Goal: Task Accomplishment & Management: Manage account settings

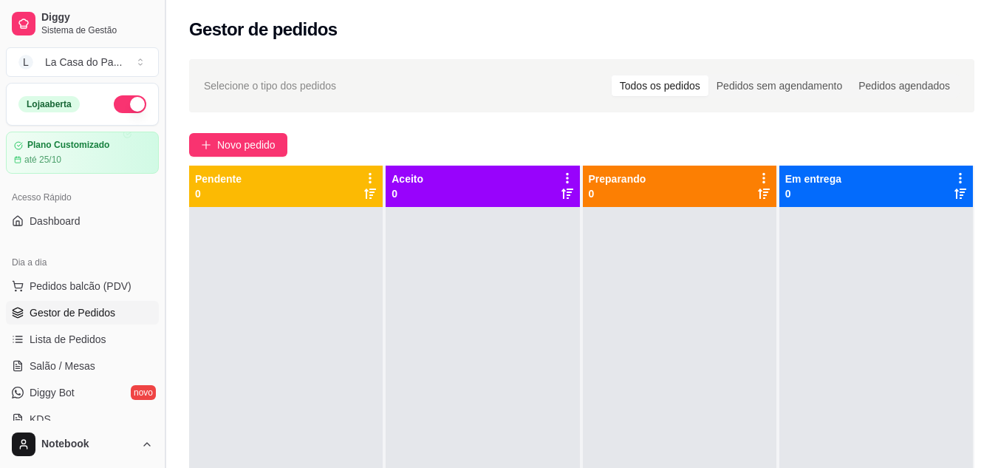
click at [168, 31] on button "Toggle Sidebar" at bounding box center [165, 234] width 12 height 468
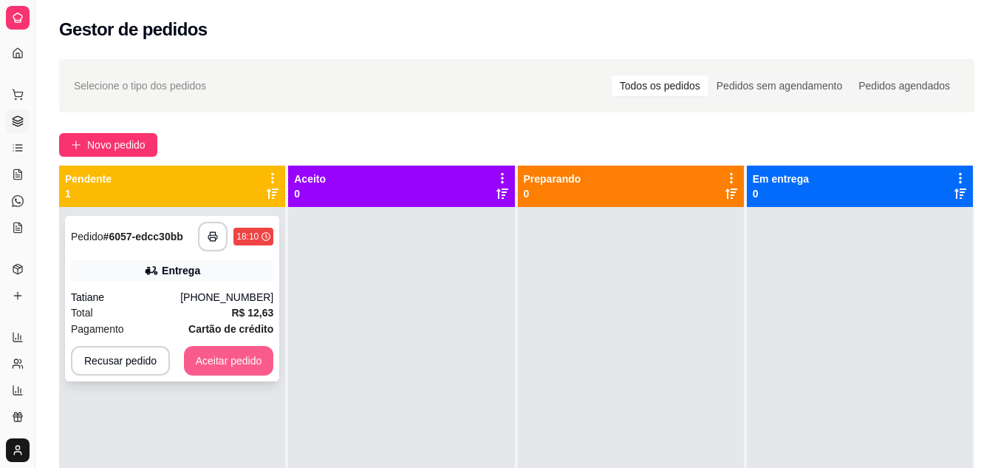
click at [239, 369] on button "Aceitar pedido" at bounding box center [229, 361] width 90 height 30
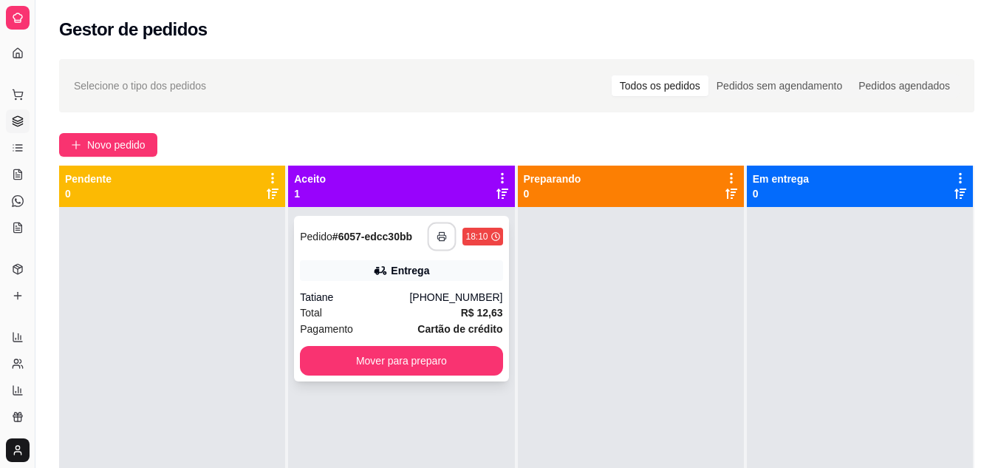
click at [449, 235] on button "button" at bounding box center [442, 236] width 29 height 29
click at [358, 298] on div "Tatiane" at bounding box center [354, 297] width 109 height 15
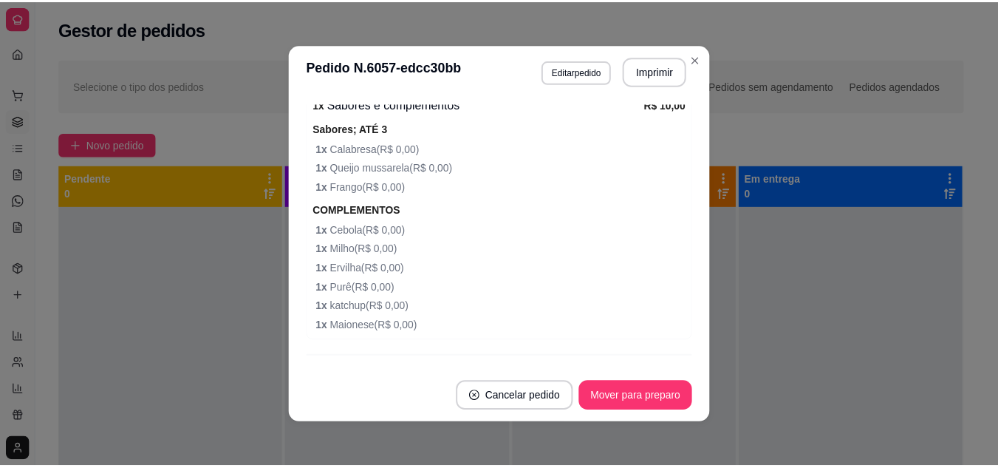
scroll to position [551, 0]
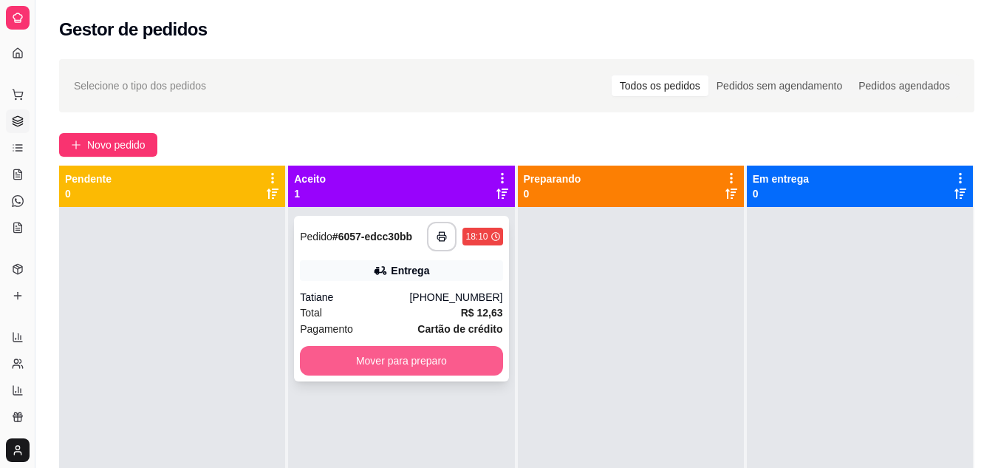
click at [456, 366] on button "Mover para preparo" at bounding box center [401, 361] width 202 height 30
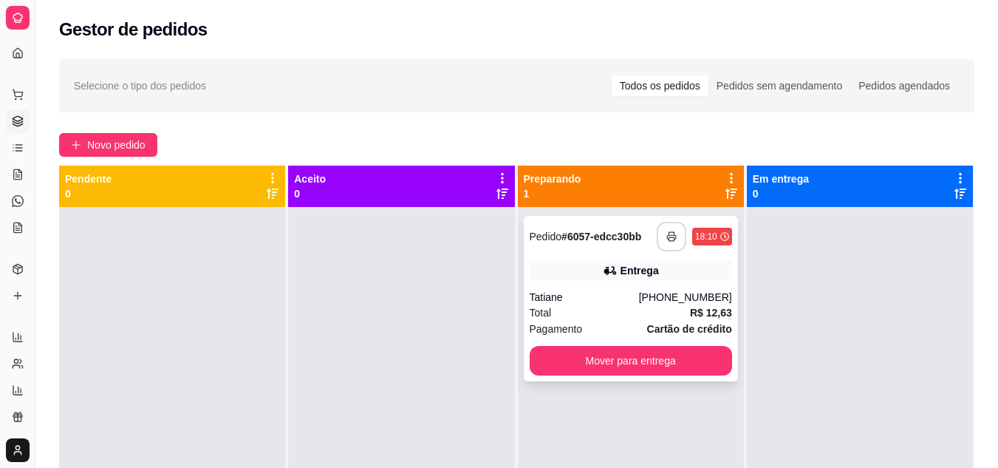
click at [658, 225] on button "button" at bounding box center [672, 237] width 30 height 30
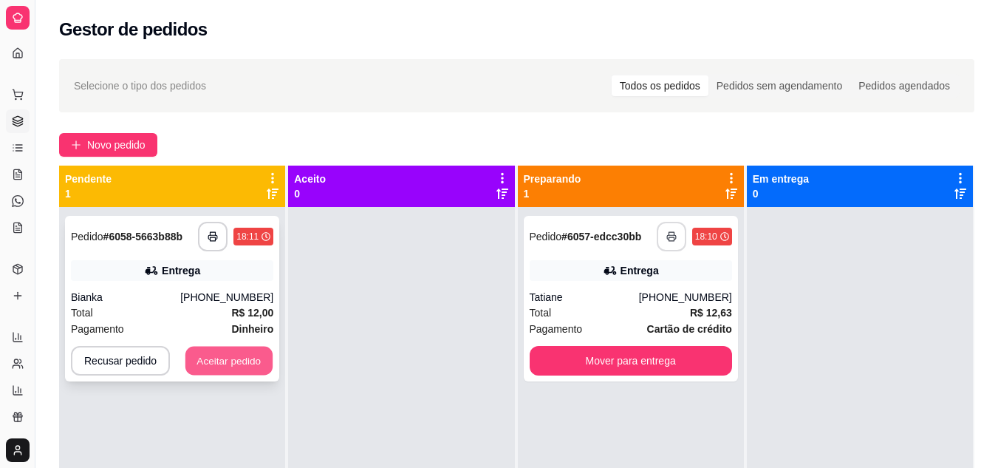
click at [213, 366] on button "Aceitar pedido" at bounding box center [228, 360] width 87 height 29
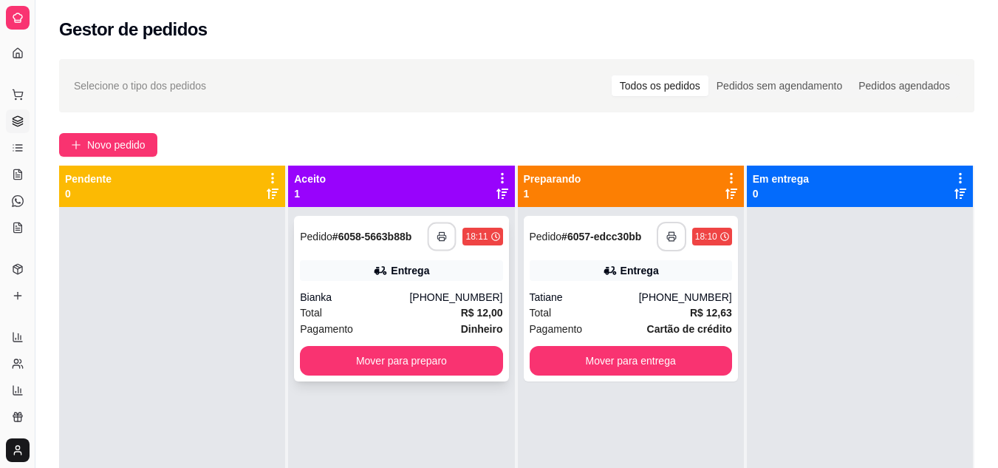
click at [444, 233] on button "button" at bounding box center [442, 236] width 29 height 29
click at [385, 298] on div "Bianka" at bounding box center [354, 297] width 109 height 15
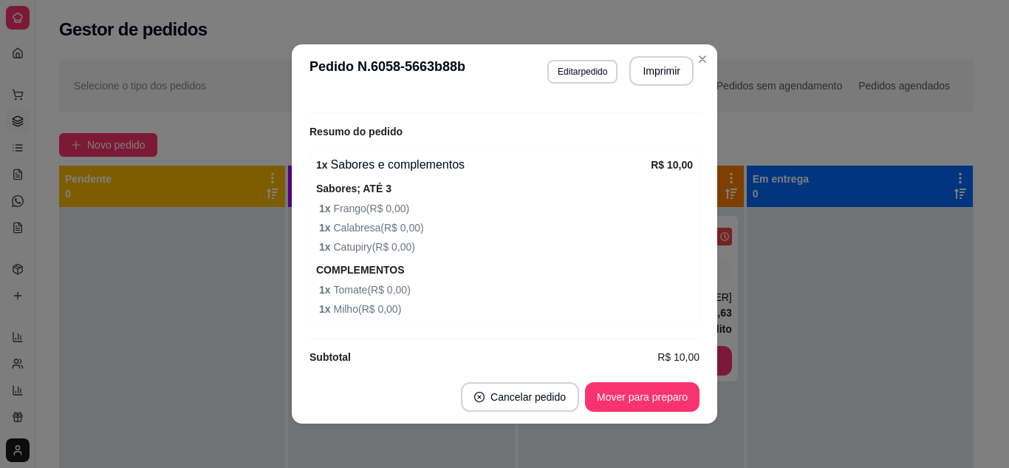
scroll to position [489, 0]
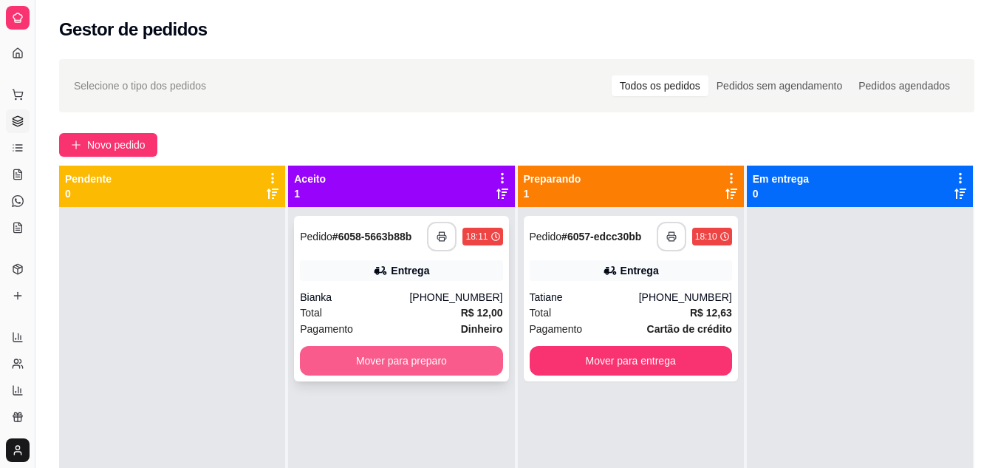
click at [456, 362] on button "Mover para preparo" at bounding box center [401, 361] width 202 height 30
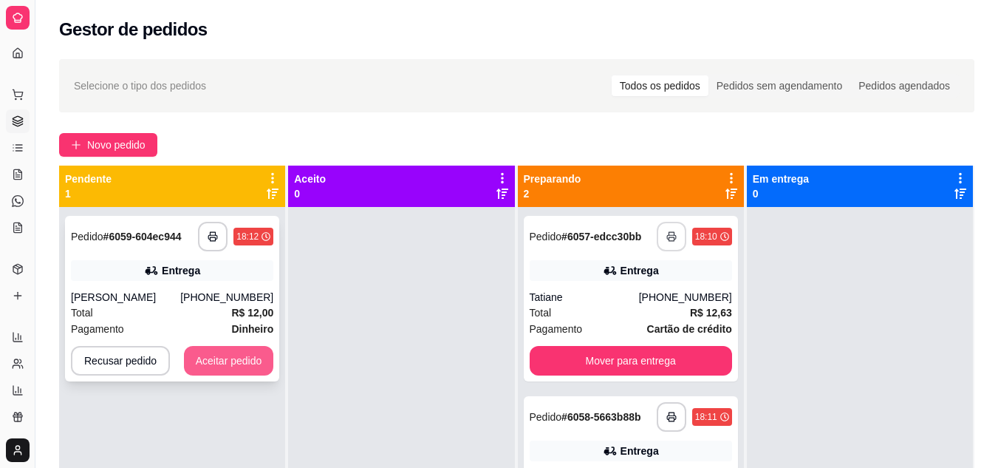
click at [227, 351] on button "Aceitar pedido" at bounding box center [229, 361] width 90 height 30
click at [227, 351] on div "Recusar pedido Aceitar pedido" at bounding box center [172, 361] width 202 height 30
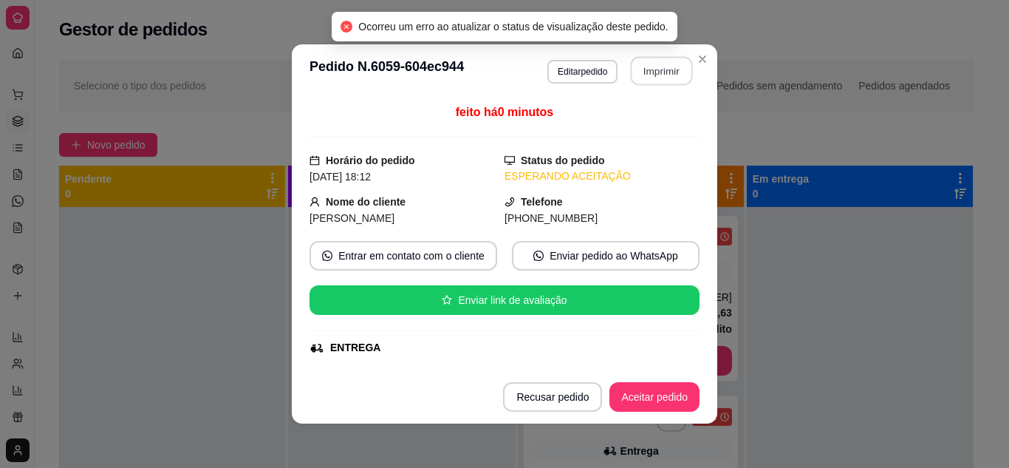
click at [658, 76] on button "Imprimir" at bounding box center [662, 71] width 62 height 29
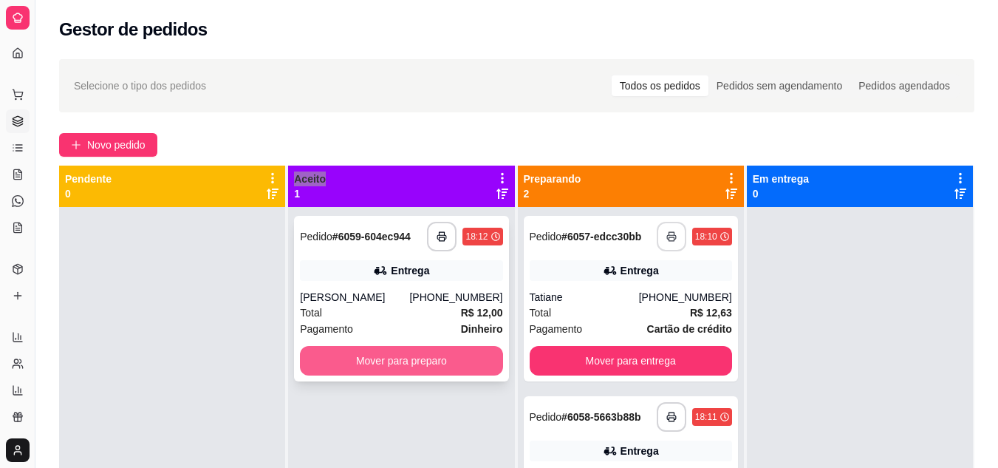
click at [388, 350] on button "Mover para preparo" at bounding box center [401, 361] width 202 height 30
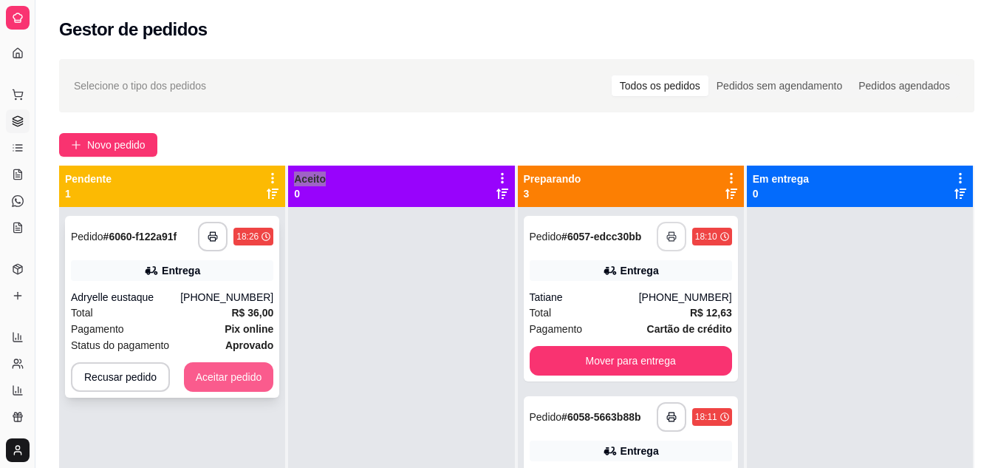
click at [251, 376] on button "Aceitar pedido" at bounding box center [229, 377] width 90 height 30
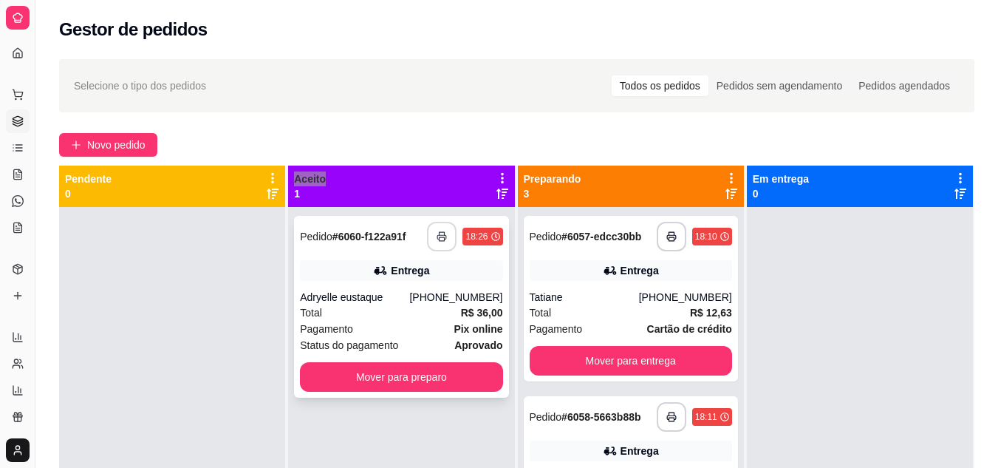
click at [437, 236] on icon "button" at bounding box center [442, 236] width 10 height 10
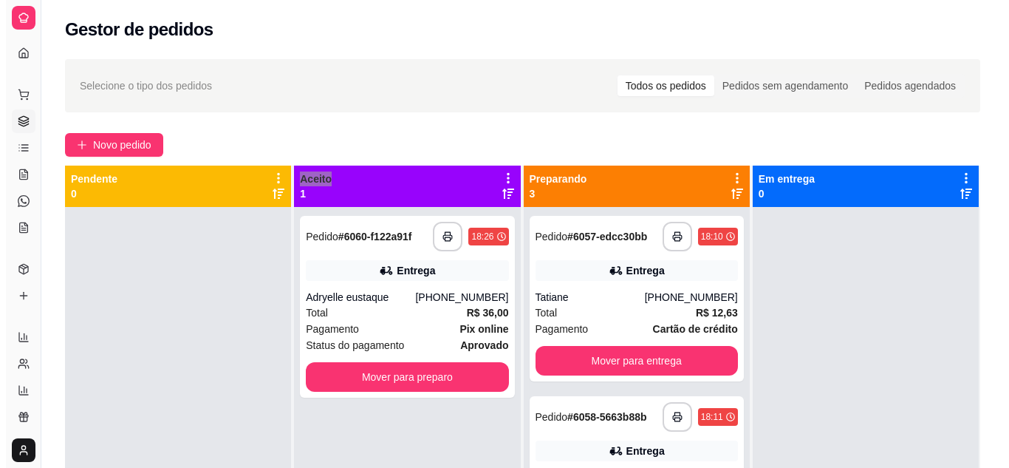
scroll to position [0, 0]
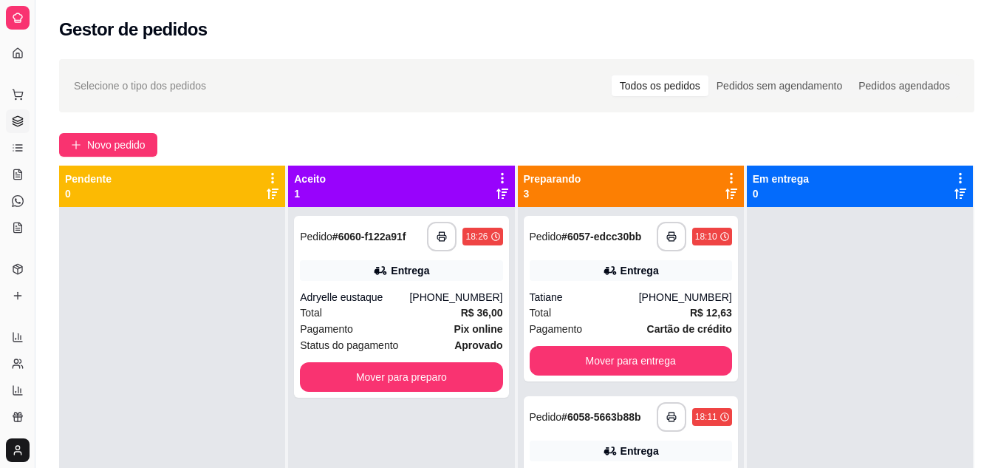
click at [362, 315] on div "Total R$ 36,00" at bounding box center [401, 312] width 202 height 16
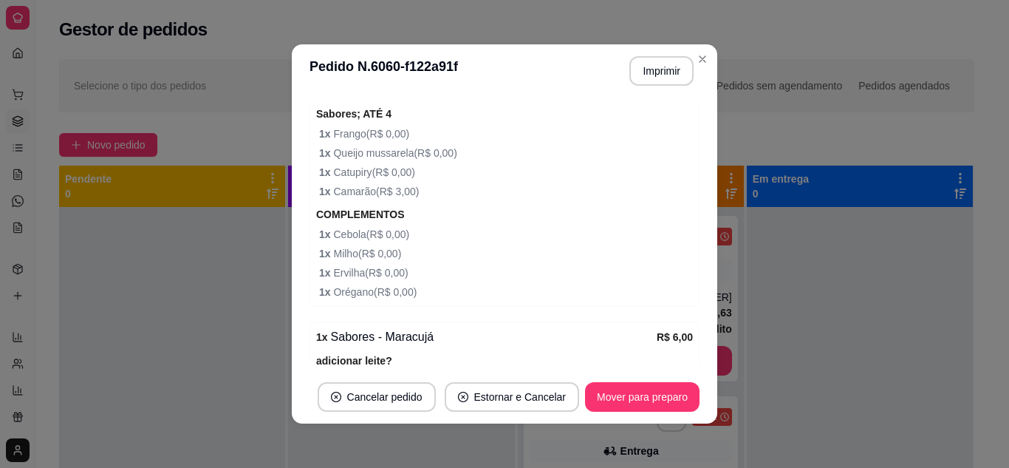
scroll to position [575, 0]
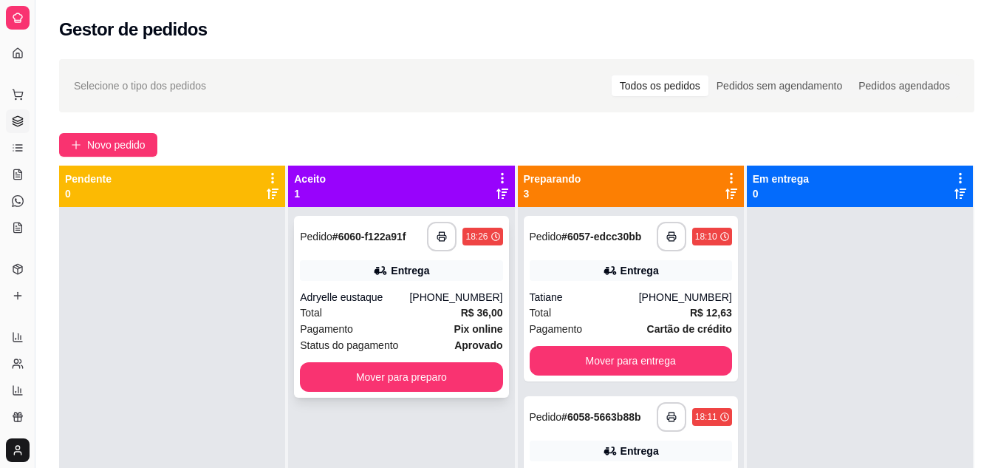
click at [341, 316] on div "Total R$ 36,00" at bounding box center [401, 312] width 202 height 16
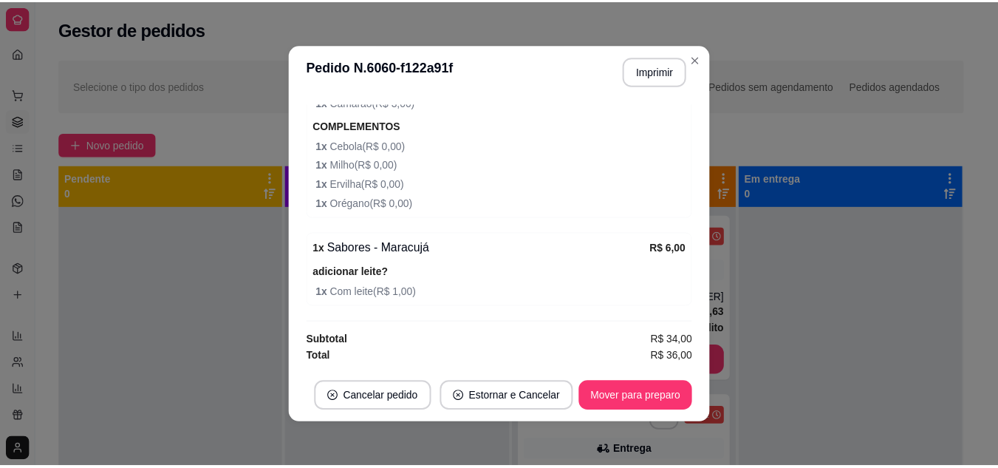
scroll to position [3, 0]
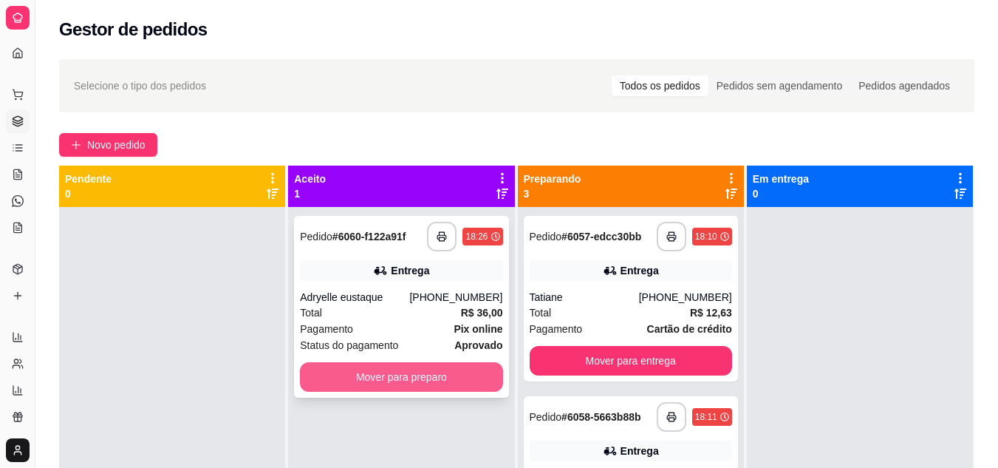
click at [386, 377] on button "Mover para preparo" at bounding box center [401, 377] width 202 height 30
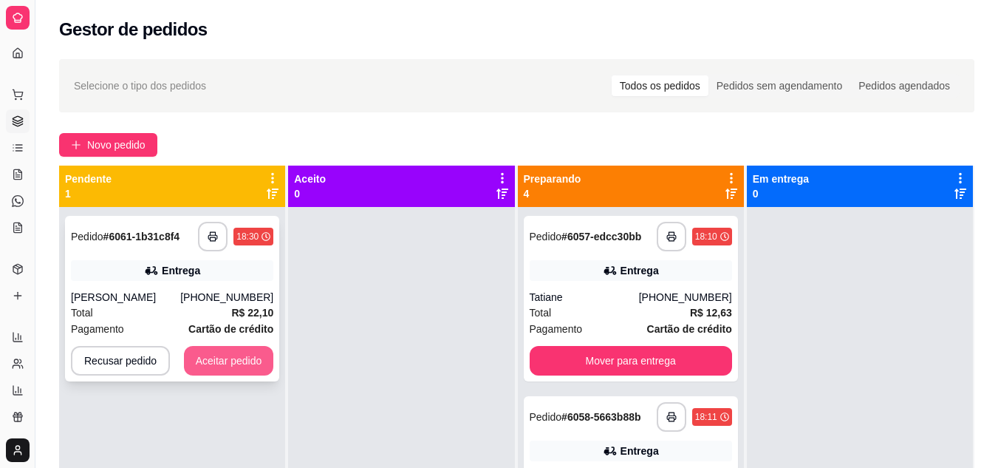
click at [203, 352] on button "Aceitar pedido" at bounding box center [229, 361] width 90 height 30
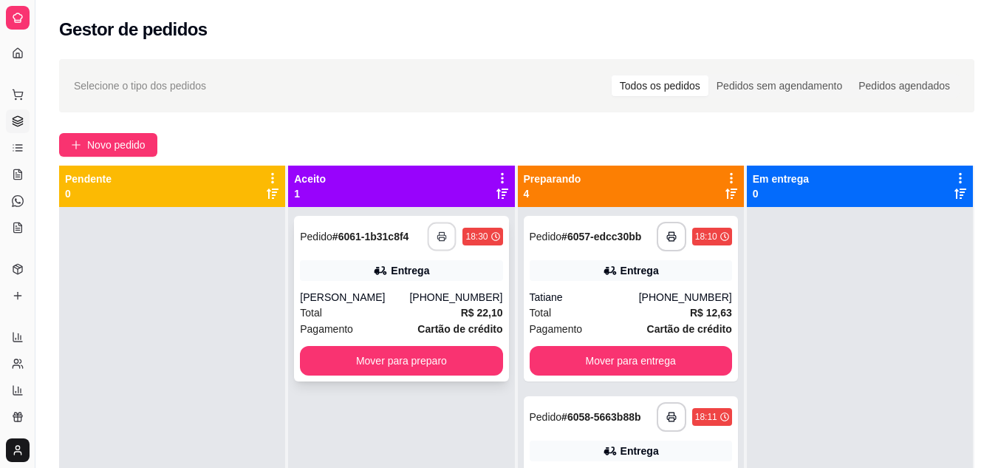
click at [432, 233] on button "button" at bounding box center [442, 236] width 29 height 29
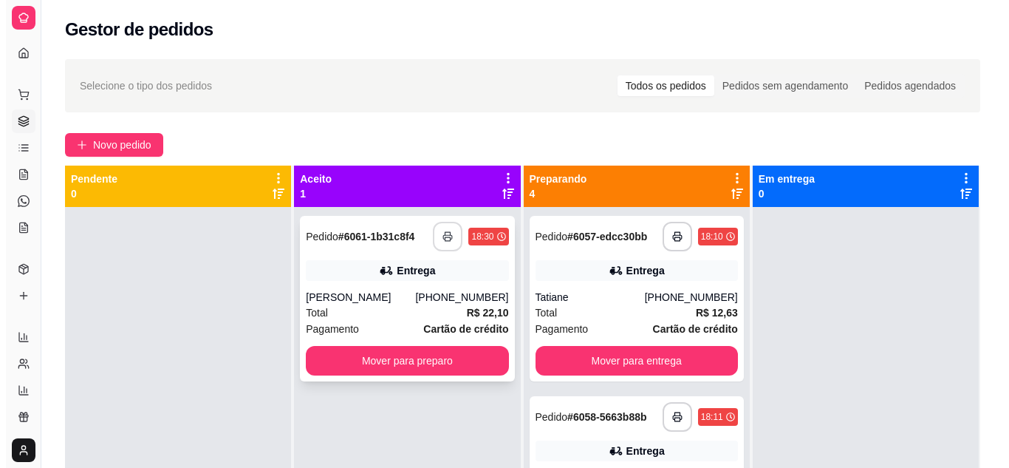
scroll to position [0, 0]
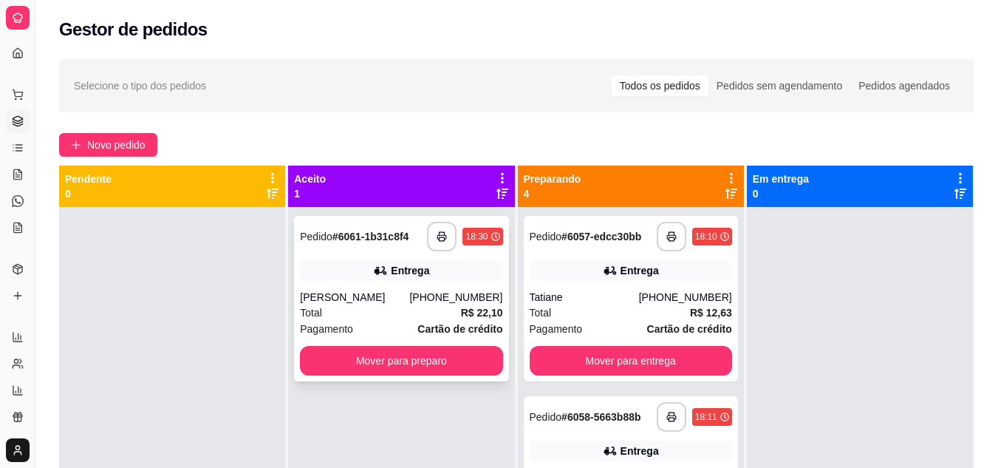
click at [399, 307] on div "Total R$ 22,10" at bounding box center [401, 312] width 202 height 16
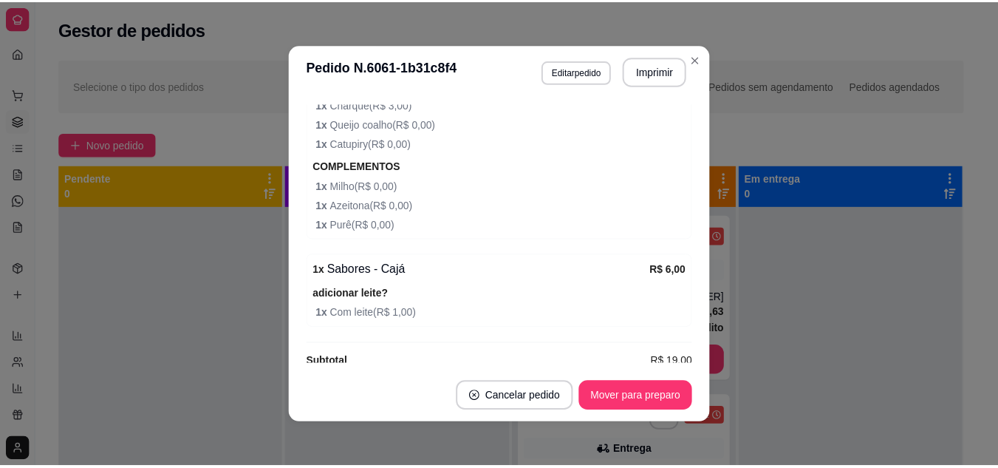
scroll to position [564, 0]
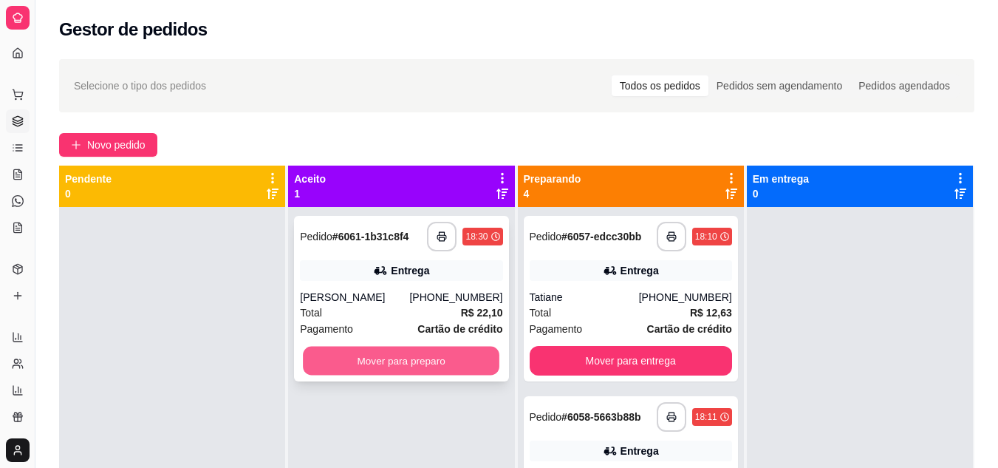
click at [406, 357] on button "Mover para preparo" at bounding box center [401, 360] width 196 height 29
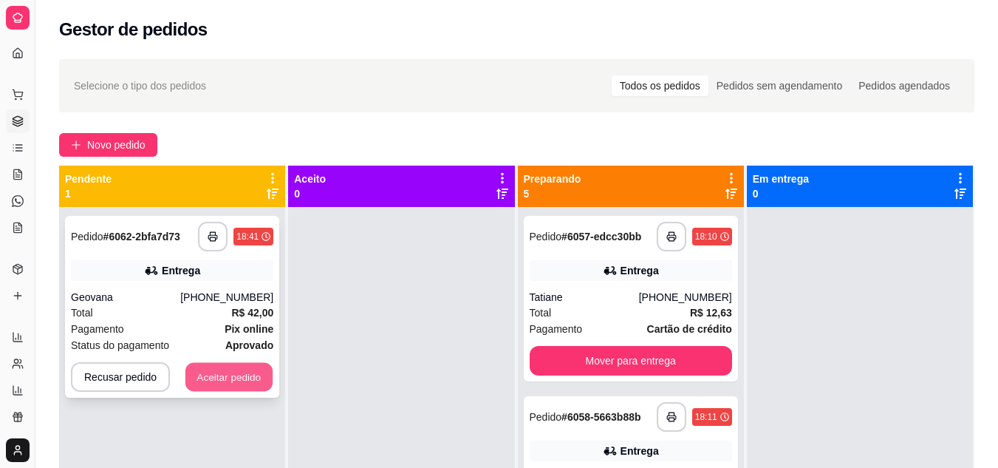
click at [245, 374] on button "Aceitar pedido" at bounding box center [228, 377] width 87 height 29
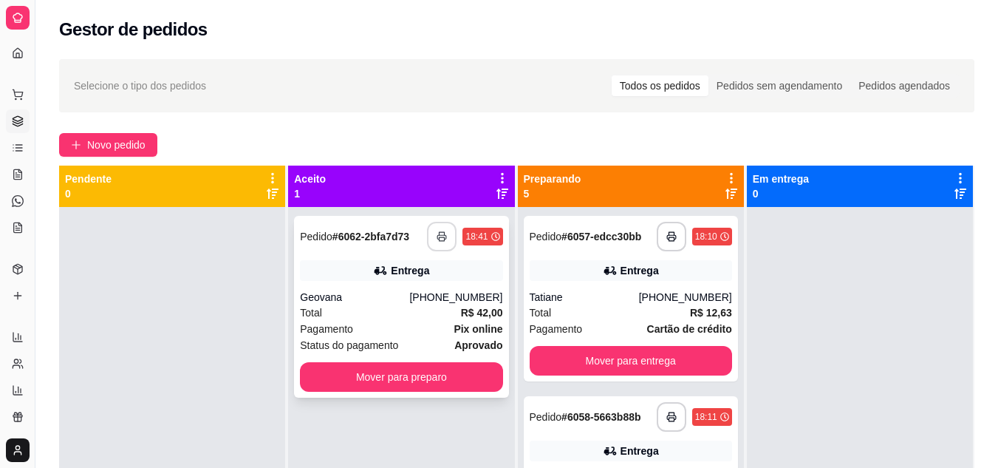
click at [437, 236] on icon "button" at bounding box center [442, 236] width 10 height 10
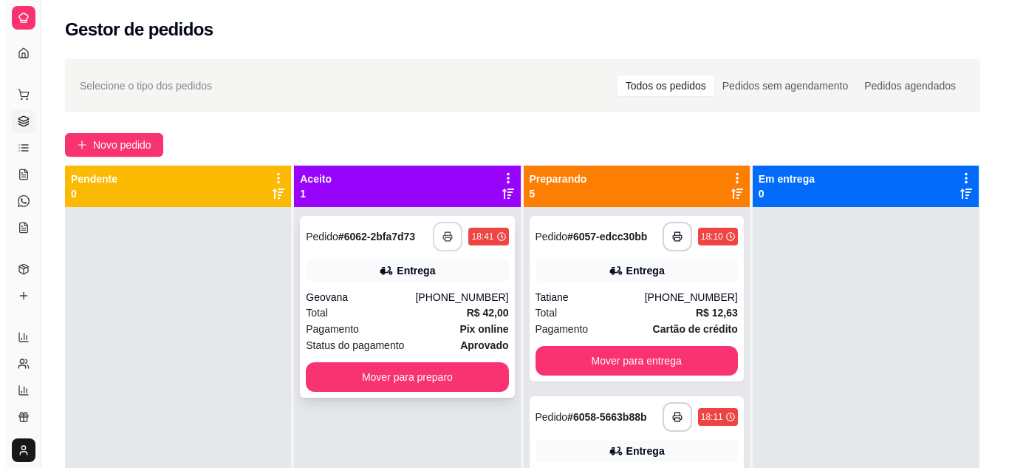
scroll to position [0, 0]
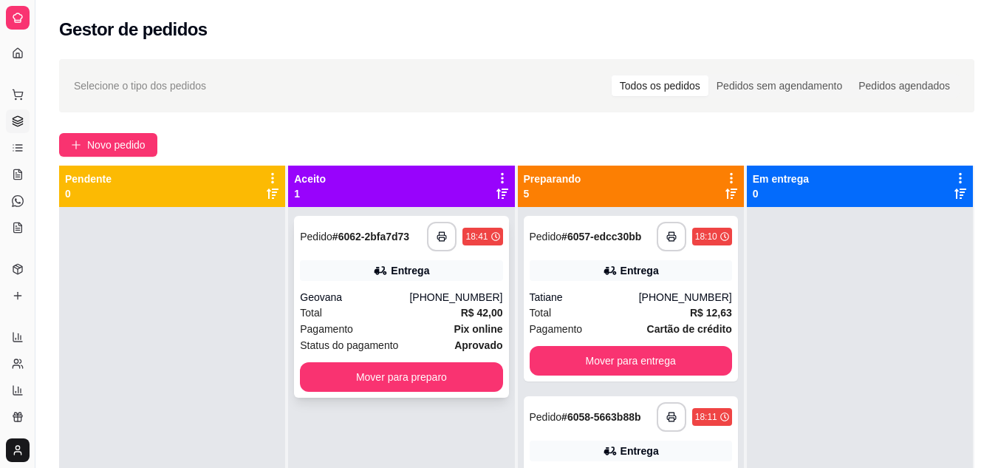
click at [362, 290] on div "Geovana" at bounding box center [354, 297] width 109 height 15
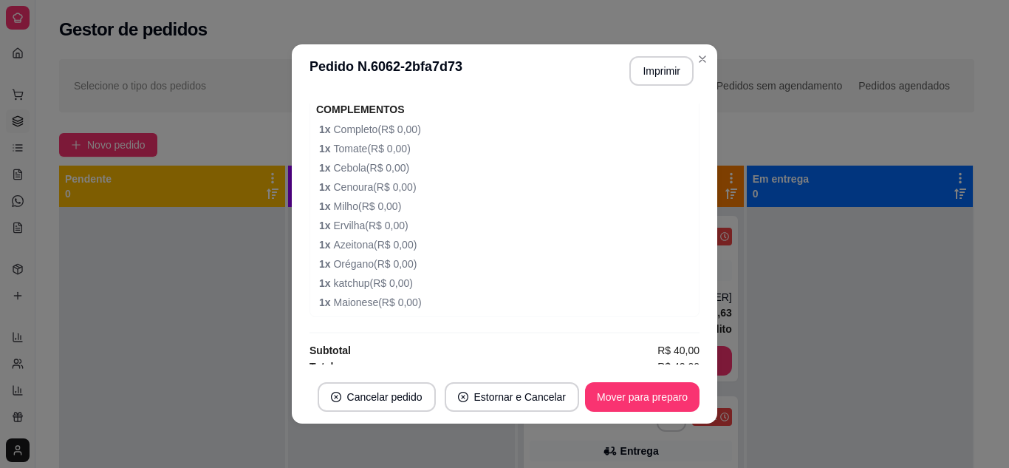
scroll to position [1061, 0]
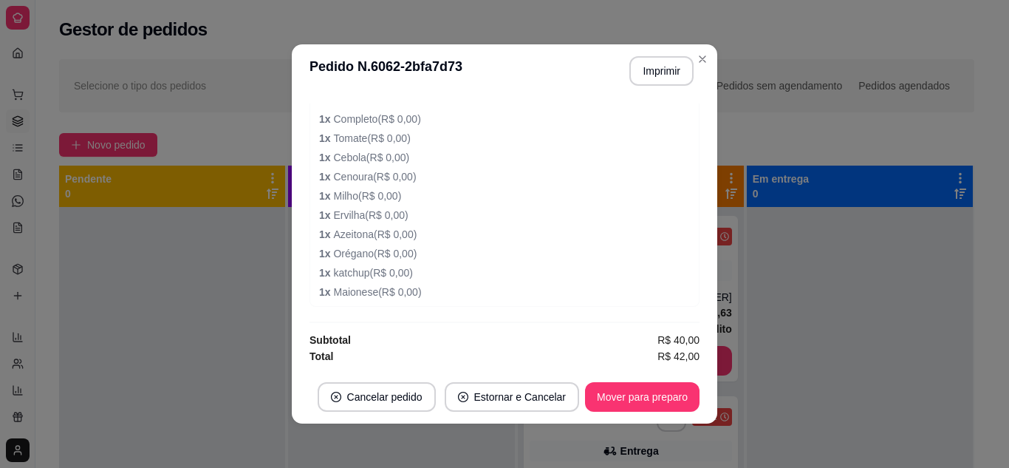
click at [185, 385] on div at bounding box center [172, 441] width 226 height 468
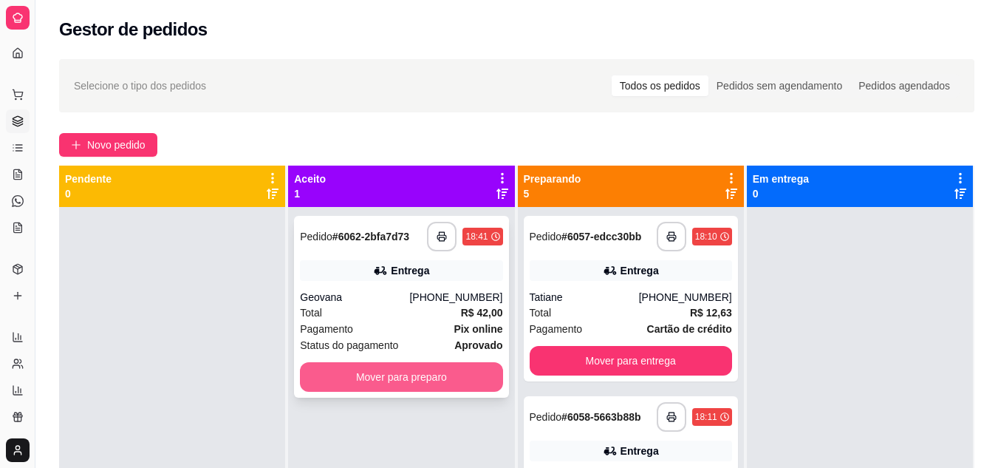
click at [377, 390] on button "Mover para preparo" at bounding box center [401, 377] width 202 height 30
click at [377, 390] on div "Mover para preparo" at bounding box center [401, 377] width 202 height 30
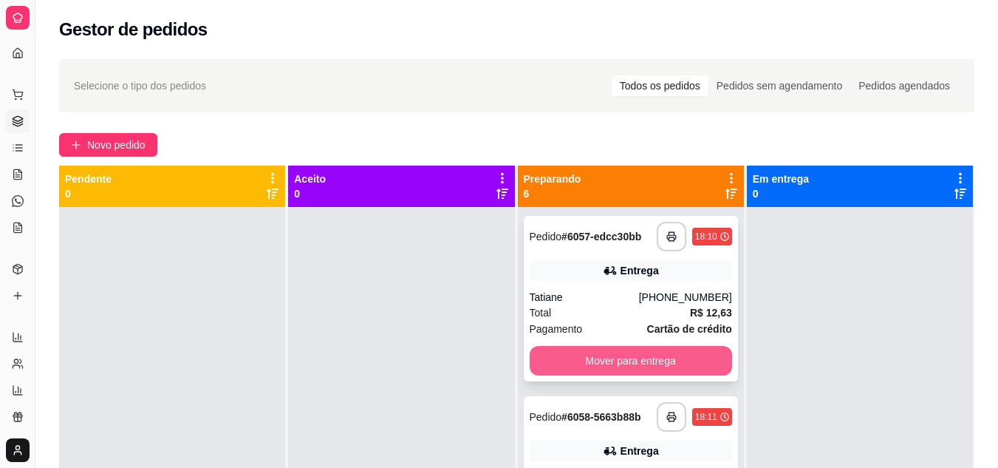
click at [610, 363] on button "Mover para entrega" at bounding box center [631, 361] width 202 height 30
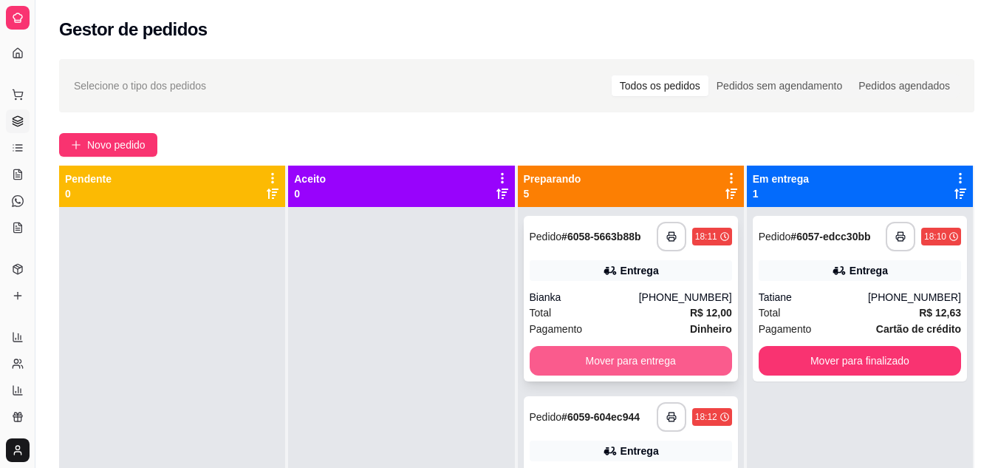
click at [615, 364] on button "Mover para entrega" at bounding box center [631, 361] width 202 height 30
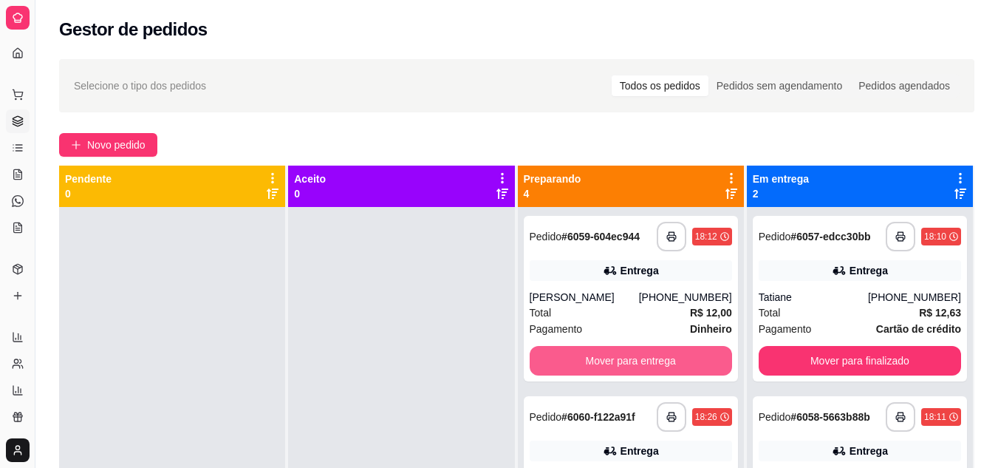
click at [615, 364] on button "Mover para entrega" at bounding box center [631, 361] width 202 height 30
click at [615, 364] on div "Mover para entrega" at bounding box center [631, 361] width 202 height 30
click at [626, 363] on button "Mover para entrega" at bounding box center [631, 361] width 202 height 30
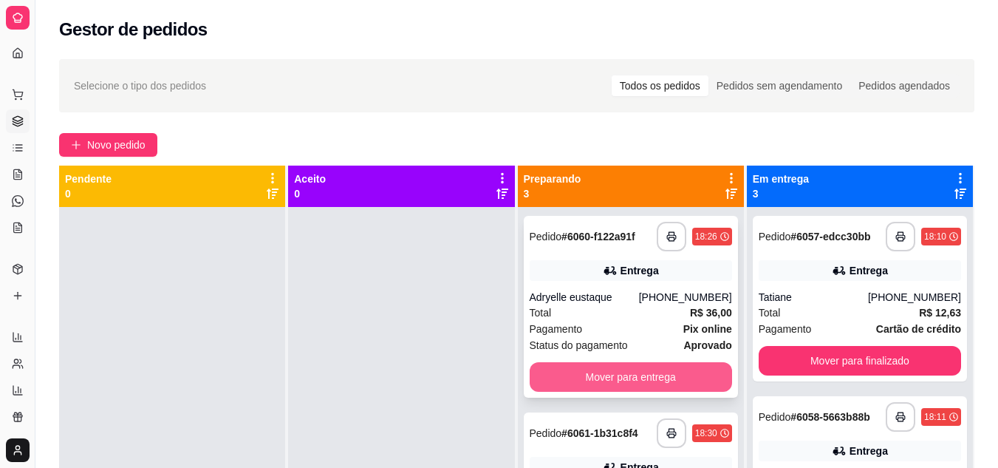
click at [601, 374] on button "Mover para entrega" at bounding box center [631, 377] width 202 height 30
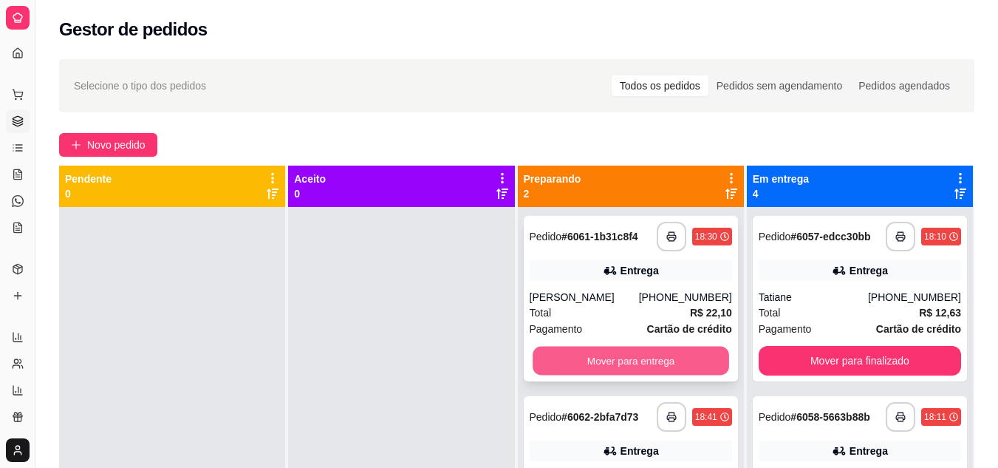
click at [608, 361] on button "Mover para entrega" at bounding box center [631, 360] width 196 height 29
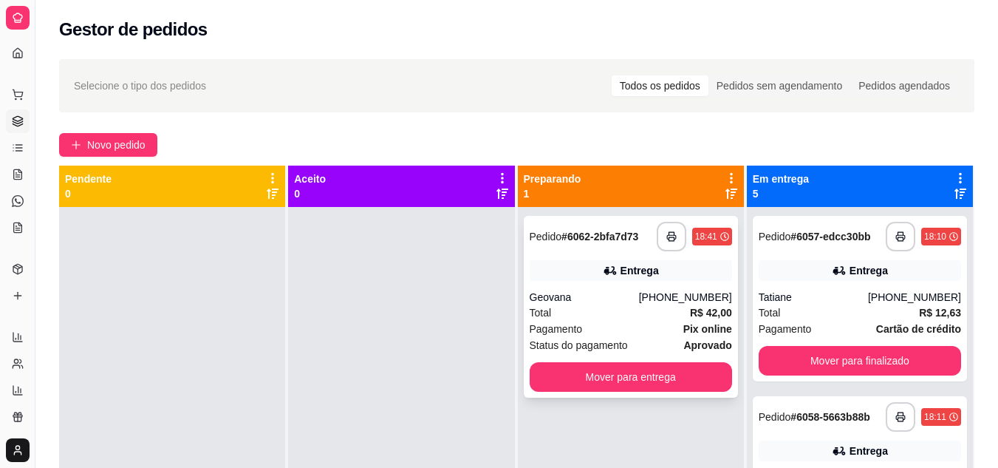
click at [624, 320] on div "Total R$ 42,00" at bounding box center [631, 312] width 202 height 16
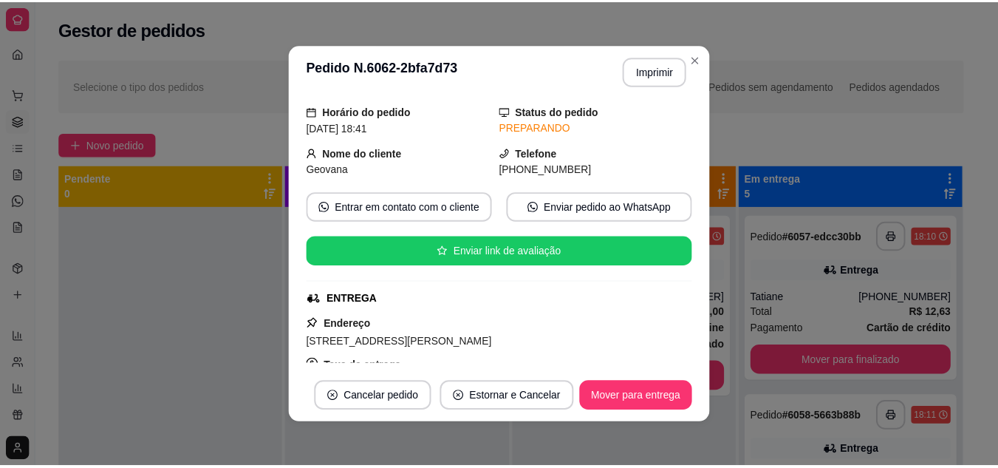
scroll to position [74, 0]
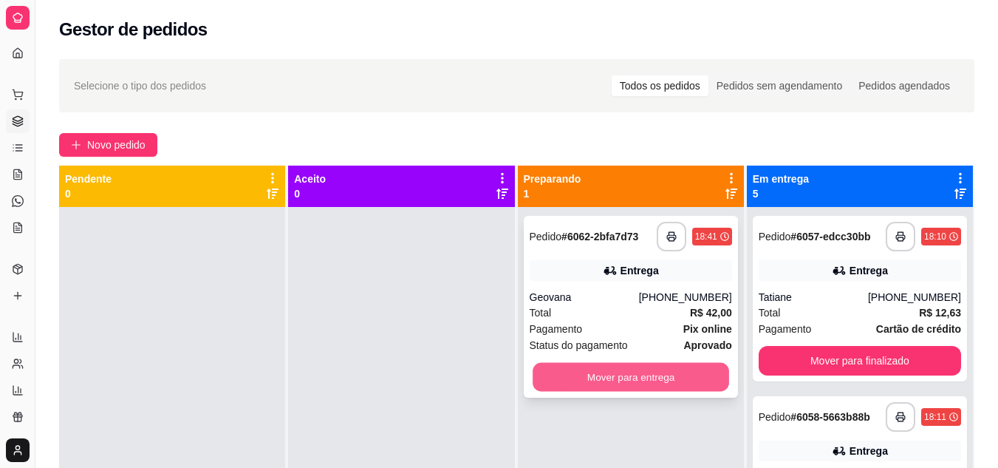
click at [637, 373] on button "Mover para entrega" at bounding box center [631, 377] width 196 height 29
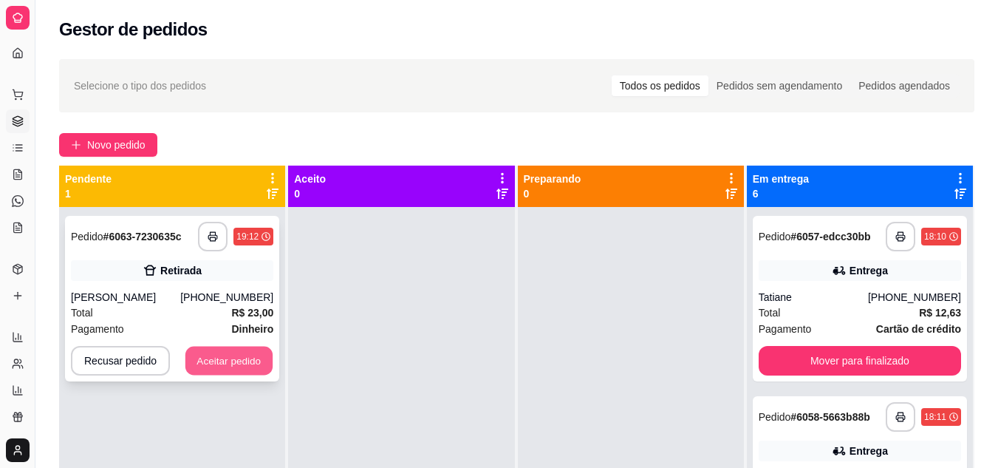
click at [243, 352] on button "Aceitar pedido" at bounding box center [228, 360] width 87 height 29
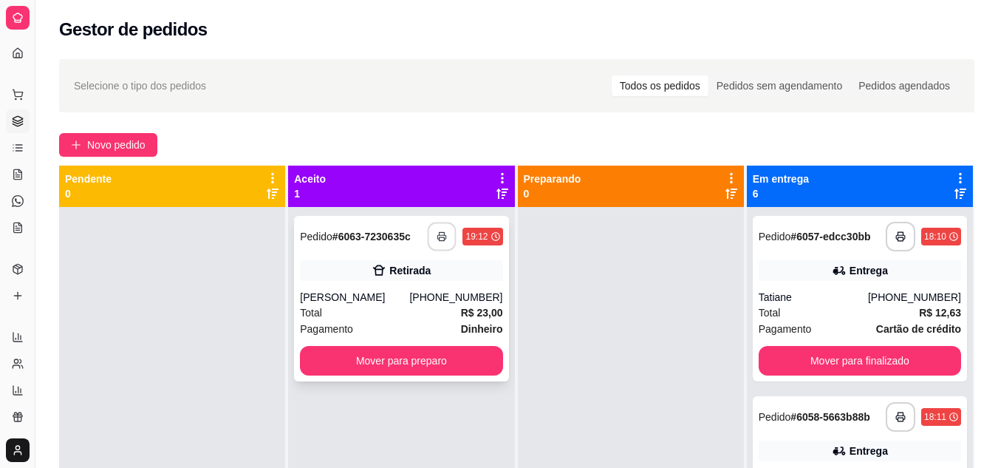
click at [437, 233] on icon "button" at bounding box center [442, 236] width 10 height 10
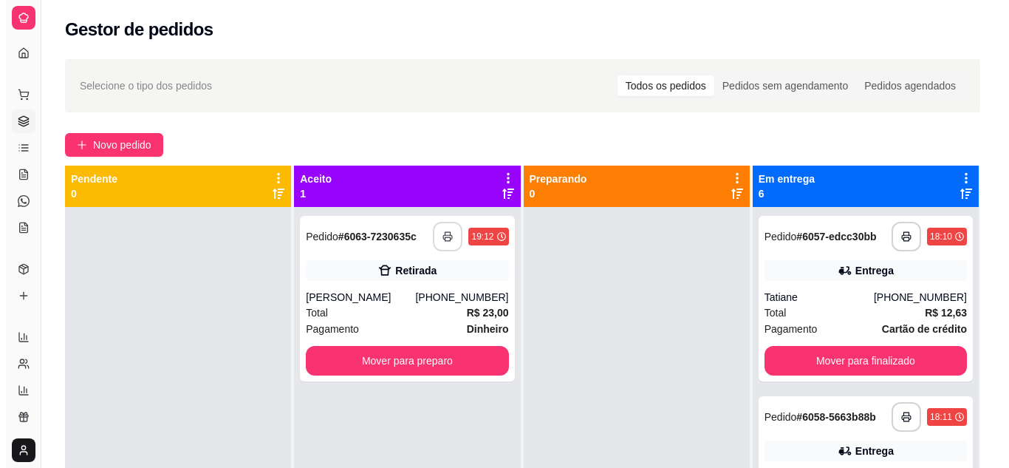
scroll to position [0, 0]
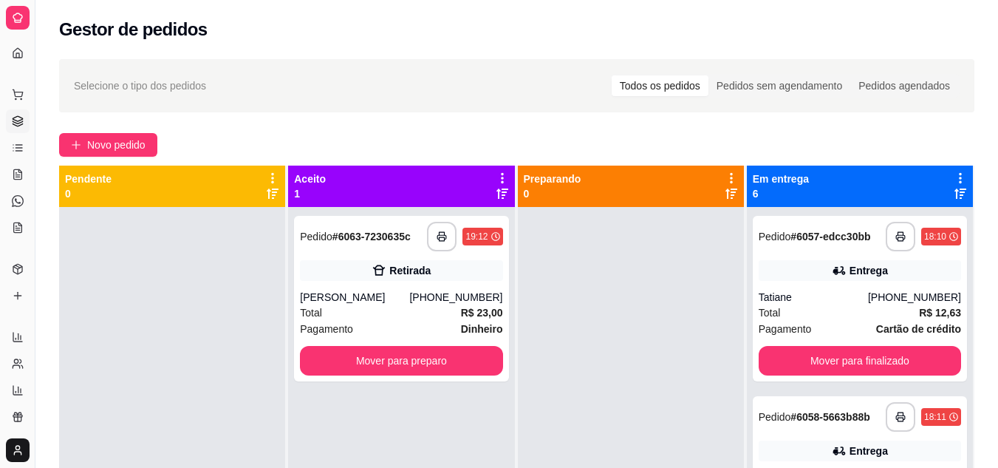
click at [370, 295] on div "Raquel" at bounding box center [354, 297] width 109 height 15
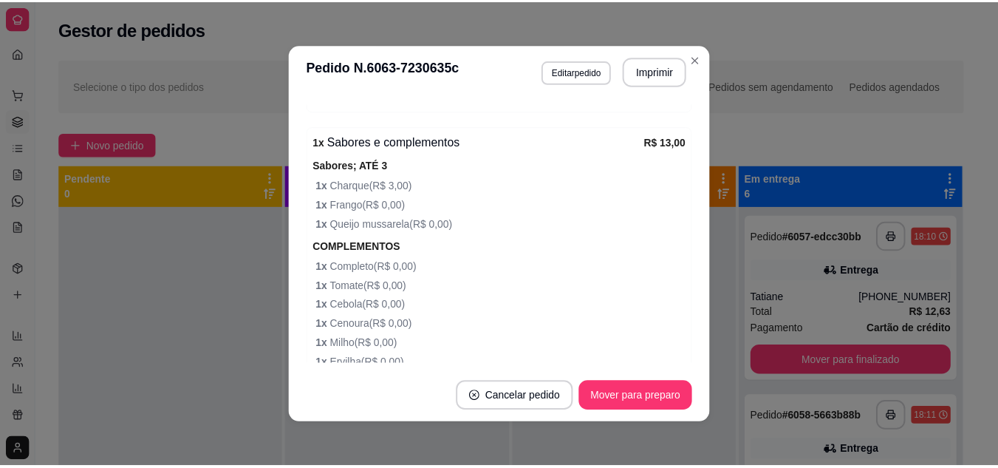
scroll to position [736, 0]
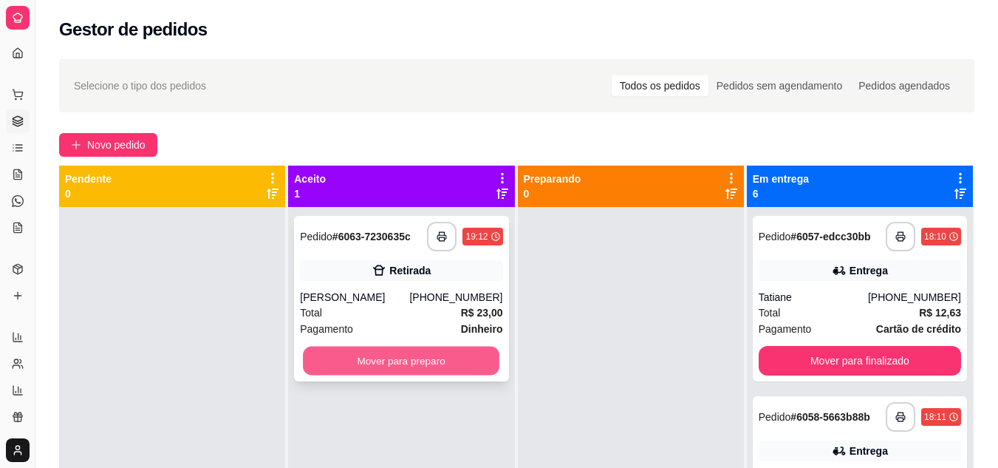
click at [345, 366] on button "Mover para preparo" at bounding box center [401, 360] width 196 height 29
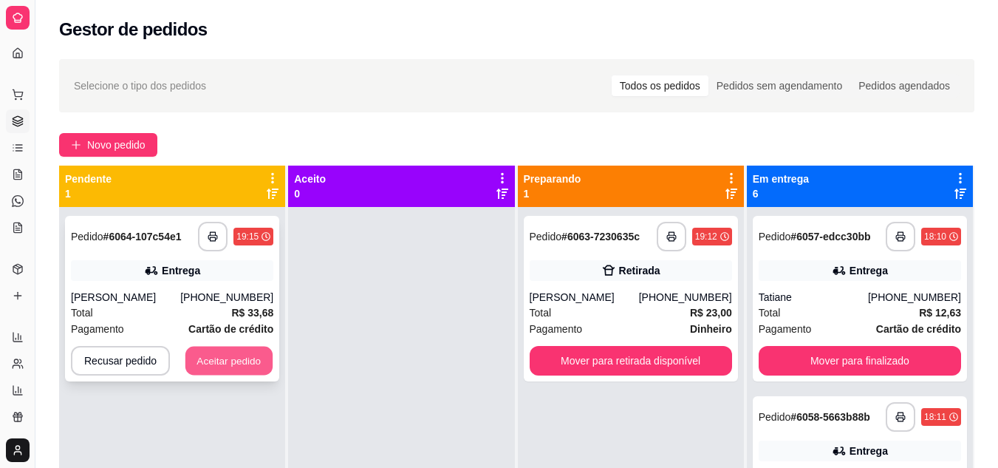
click at [236, 355] on button "Aceitar pedido" at bounding box center [228, 360] width 87 height 29
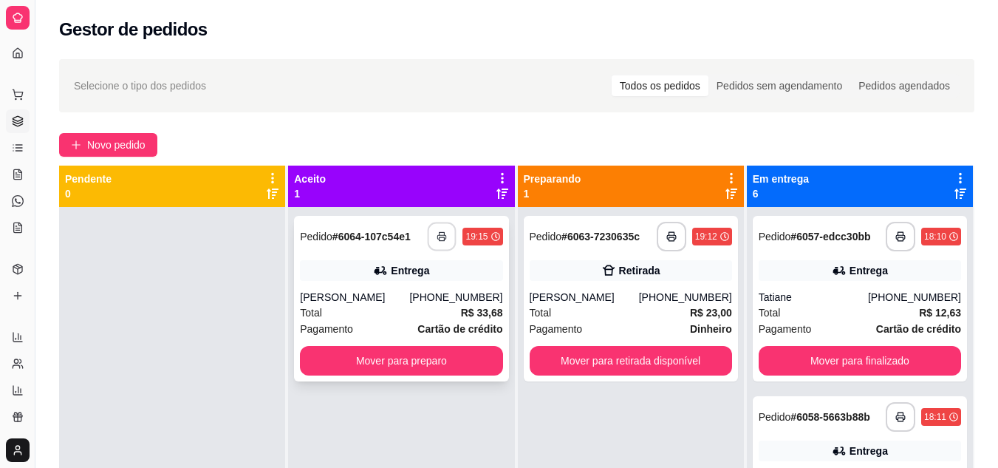
click at [437, 233] on icon "button" at bounding box center [442, 236] width 10 height 10
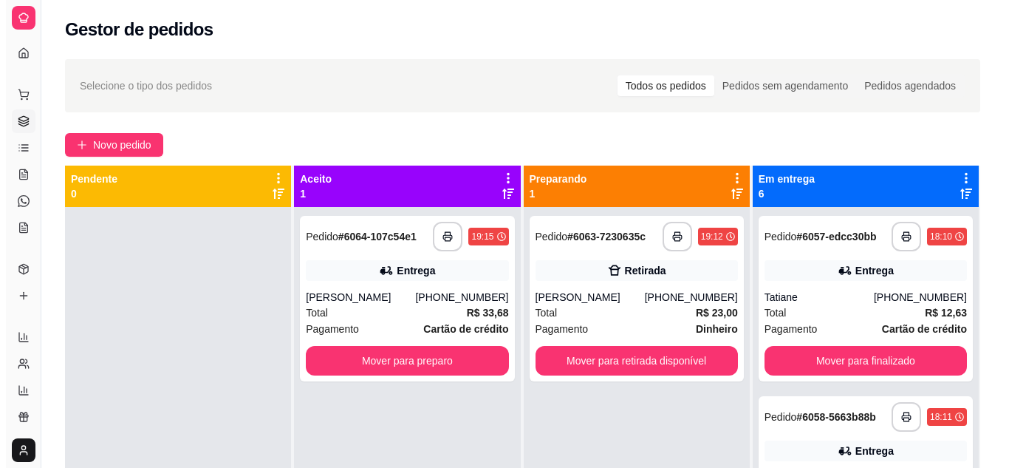
scroll to position [0, 0]
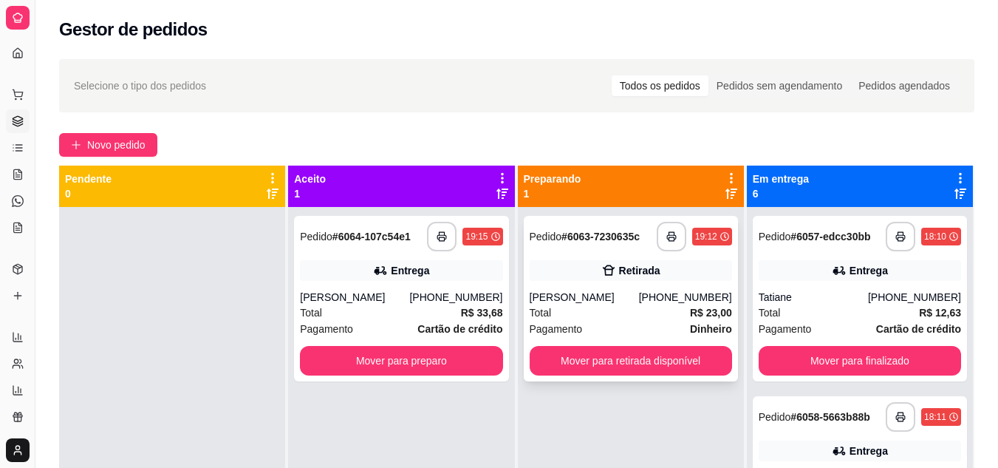
click at [571, 244] on div "Pedido # 6063-7230635c" at bounding box center [585, 236] width 111 height 18
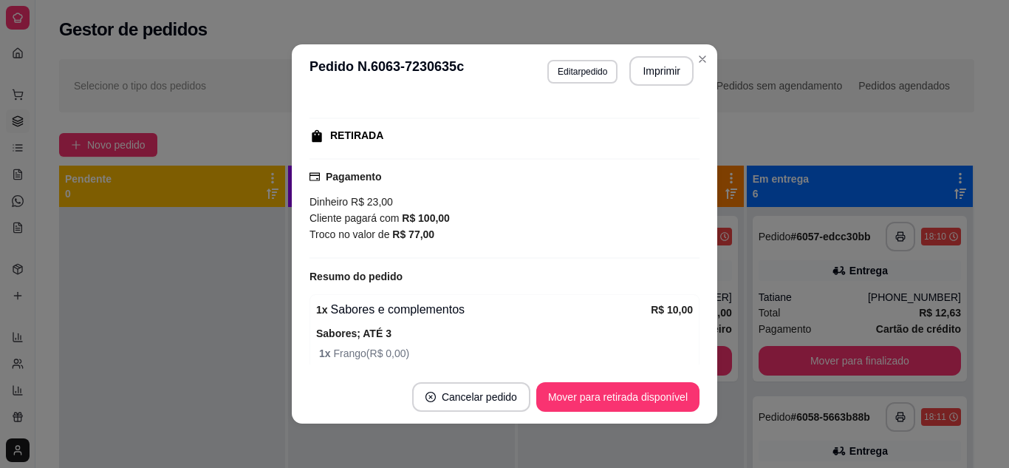
scroll to position [71, 0]
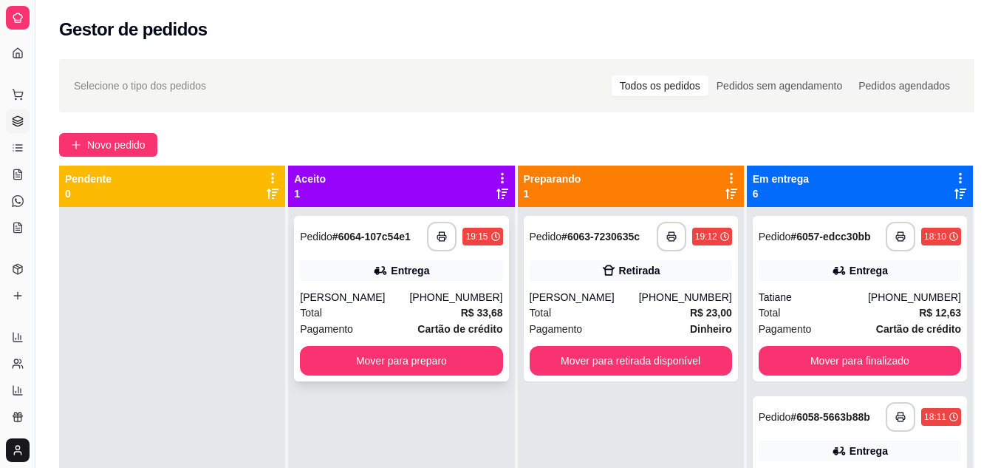
click at [362, 307] on div "Total R$ 33,68" at bounding box center [401, 312] width 202 height 16
click at [406, 300] on div "Ana Beatriz" at bounding box center [354, 297] width 109 height 15
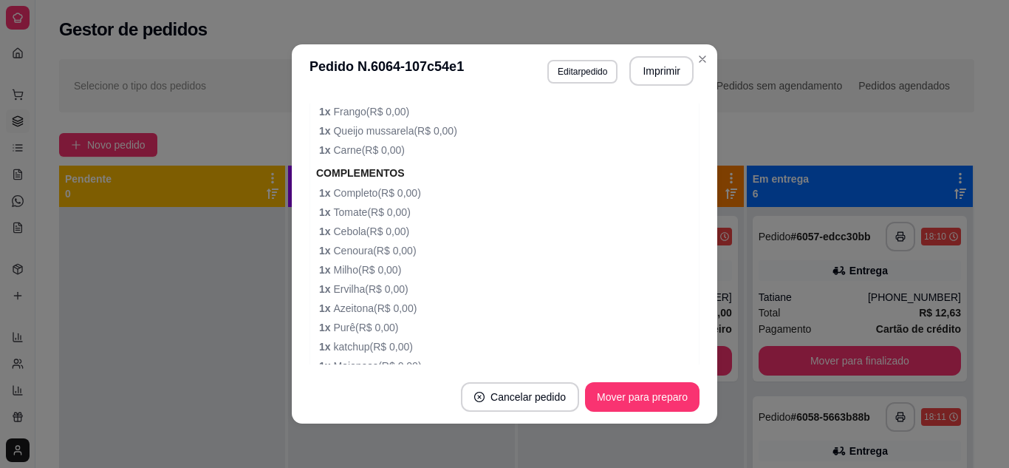
scroll to position [1065, 0]
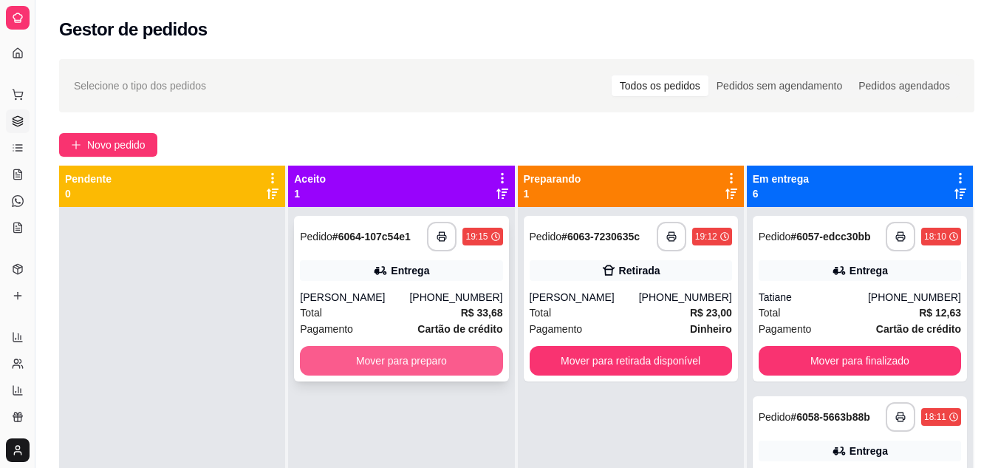
click at [391, 370] on button "Mover para preparo" at bounding box center [401, 361] width 202 height 30
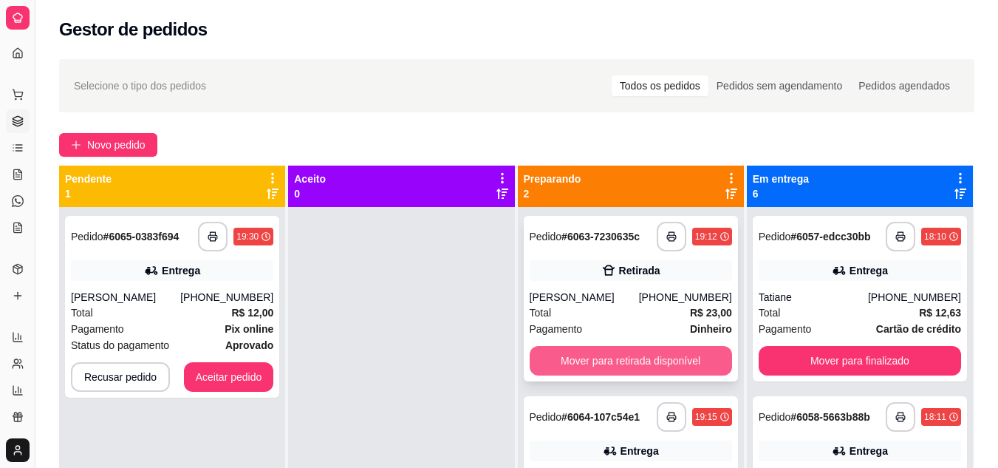
click at [576, 351] on button "Mover para retirada disponível" at bounding box center [631, 361] width 202 height 30
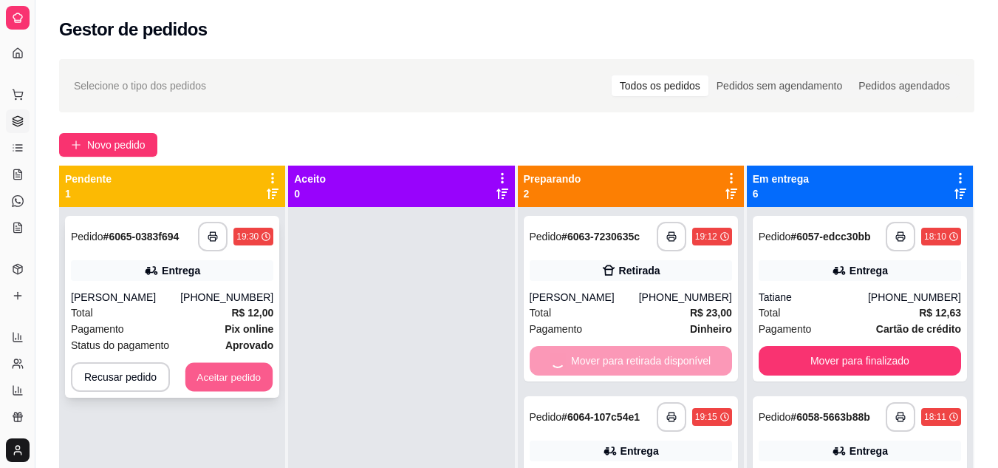
click at [239, 386] on button "Aceitar pedido" at bounding box center [228, 377] width 87 height 29
click at [239, 386] on div "Recusar pedido Aceitar pedido" at bounding box center [172, 377] width 202 height 30
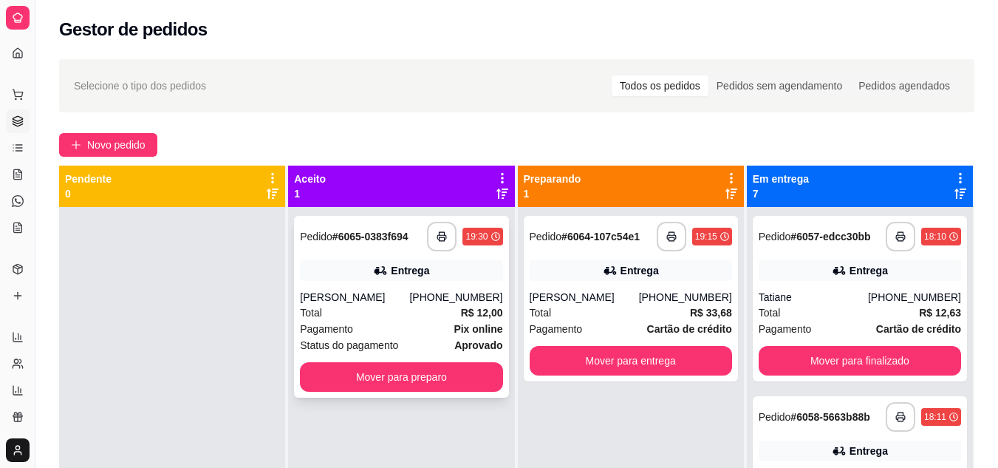
click at [435, 305] on div "Total R$ 12,00" at bounding box center [401, 312] width 202 height 16
drag, startPoint x: 393, startPoint y: 308, endPoint x: 385, endPoint y: 315, distance: 11.0
click at [385, 315] on div "Total R$ 12,00" at bounding box center [401, 312] width 202 height 16
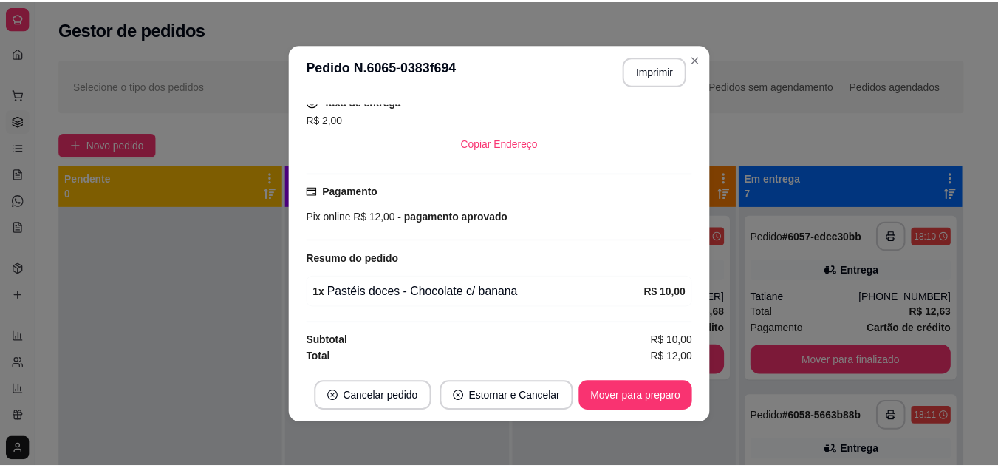
scroll to position [313, 0]
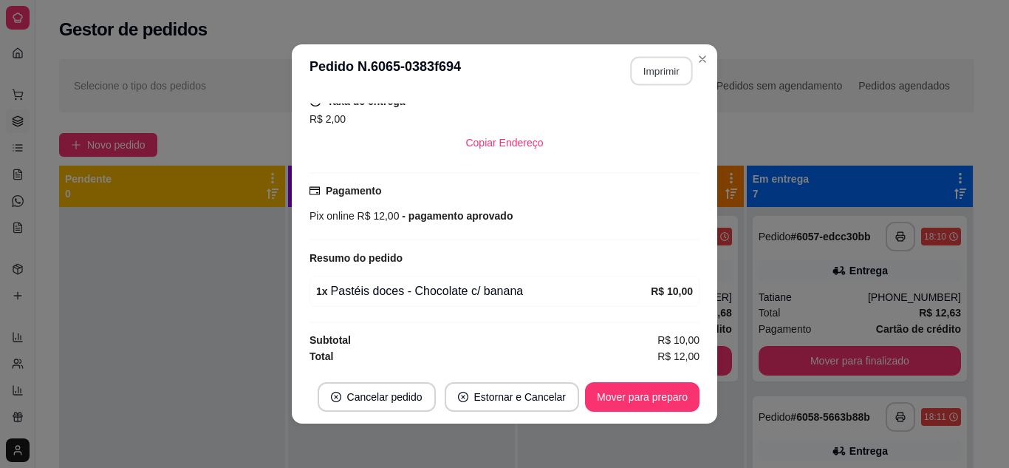
click at [654, 58] on button "Imprimir" at bounding box center [662, 71] width 62 height 29
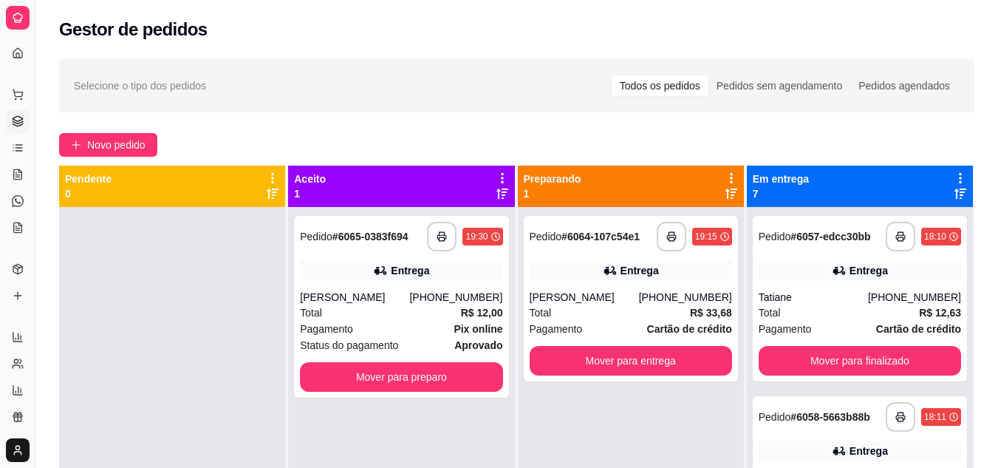
scroll to position [0, 0]
click at [230, 360] on div at bounding box center [172, 441] width 226 height 468
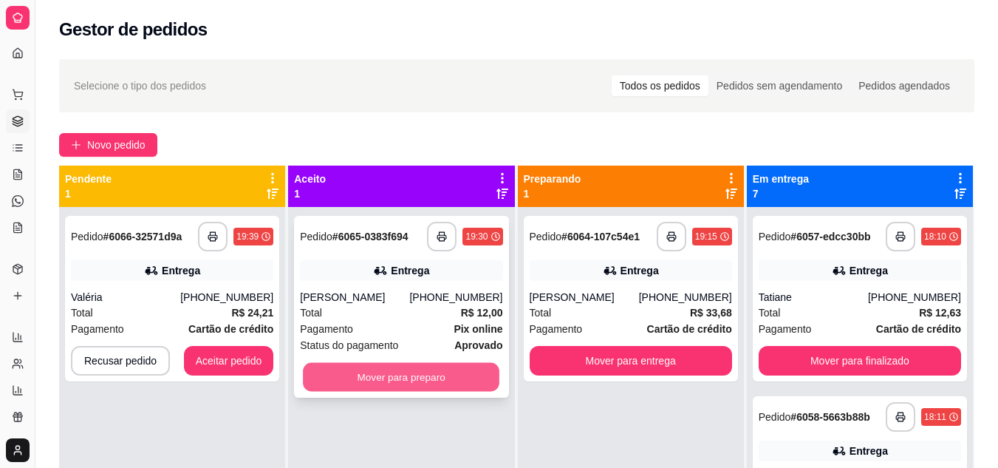
click at [462, 376] on button "Mover para preparo" at bounding box center [401, 377] width 196 height 29
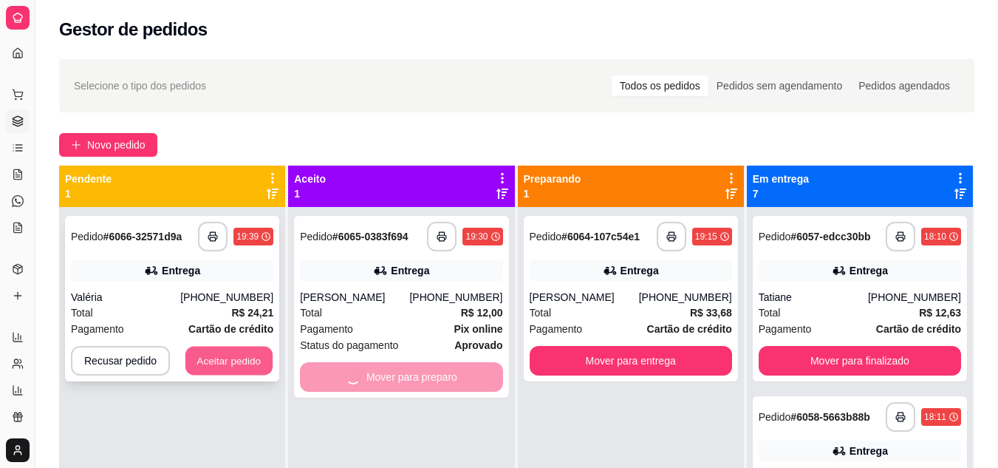
click at [242, 372] on button "Aceitar pedido" at bounding box center [228, 360] width 87 height 29
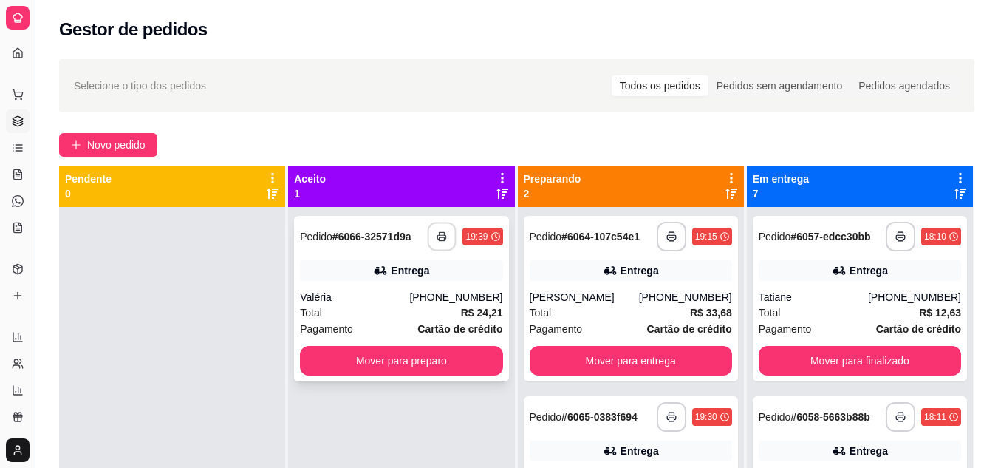
click at [432, 234] on button "button" at bounding box center [442, 236] width 29 height 29
click at [383, 316] on div "Total R$ 24,21" at bounding box center [401, 312] width 202 height 16
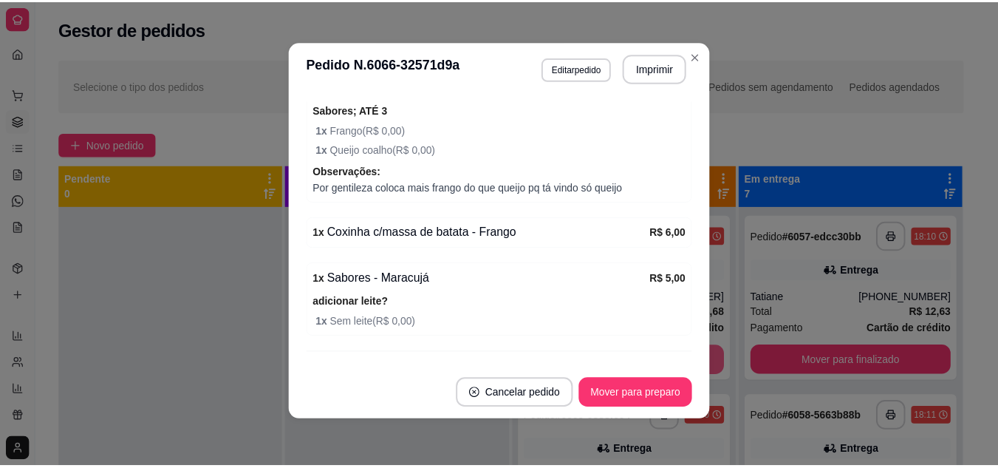
scroll to position [548, 0]
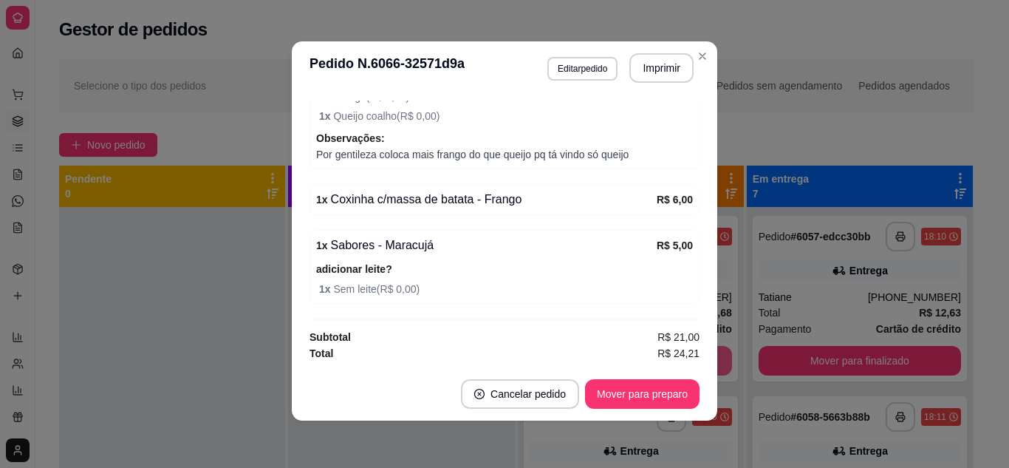
click at [185, 284] on div at bounding box center [172, 441] width 226 height 468
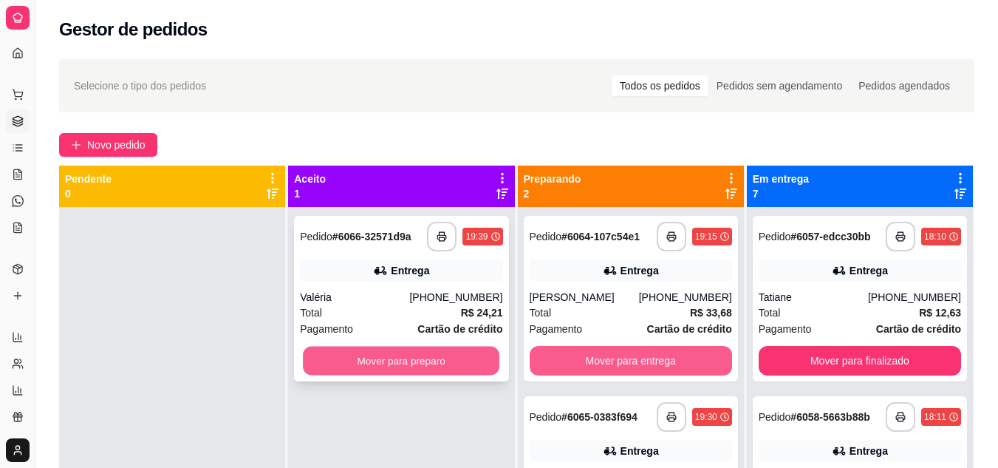
click at [345, 359] on button "Mover para preparo" at bounding box center [401, 360] width 196 height 29
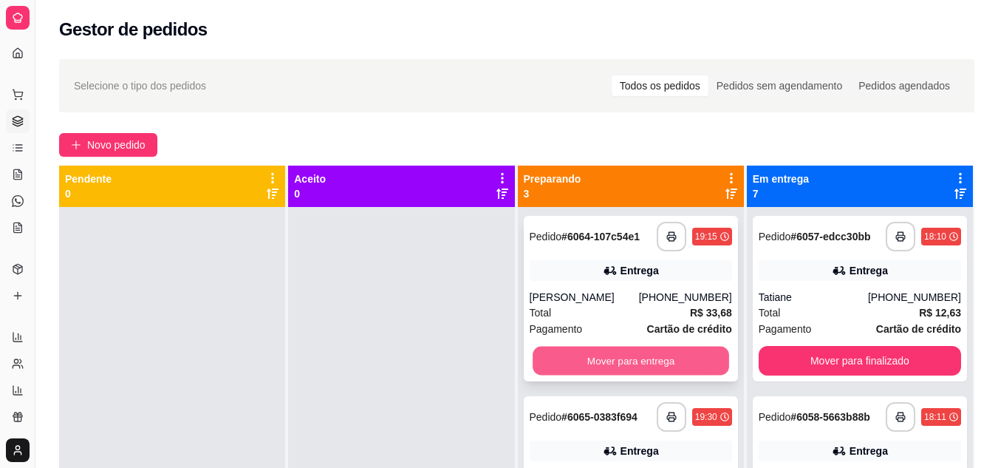
click at [628, 368] on button "Mover para entrega" at bounding box center [631, 360] width 196 height 29
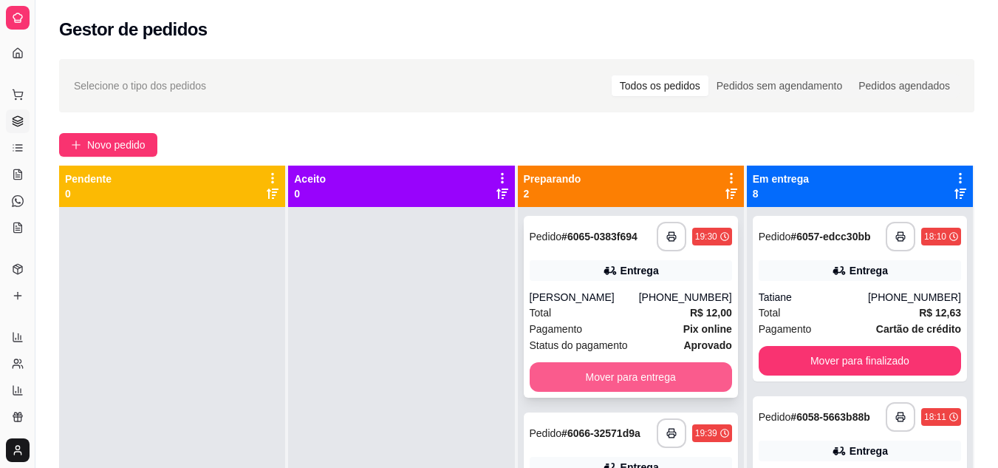
click at [620, 378] on button "Mover para entrega" at bounding box center [631, 377] width 202 height 30
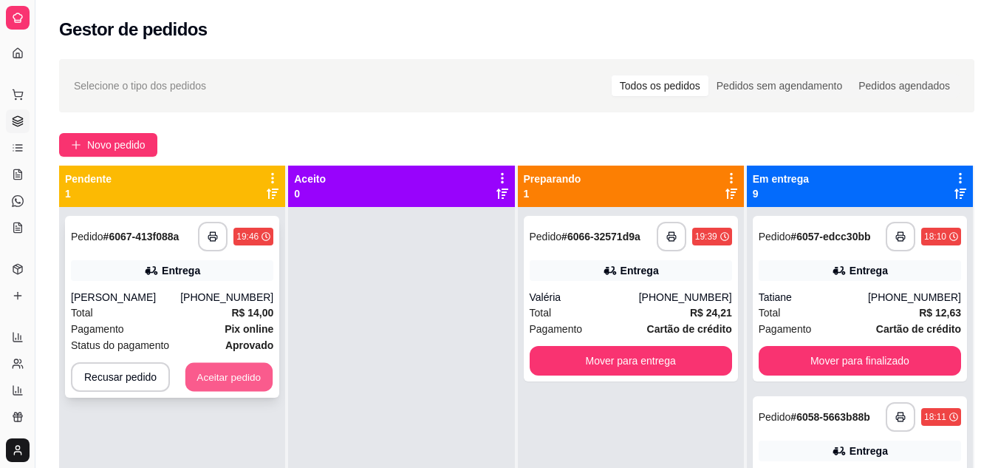
click at [235, 377] on button "Aceitar pedido" at bounding box center [228, 377] width 87 height 29
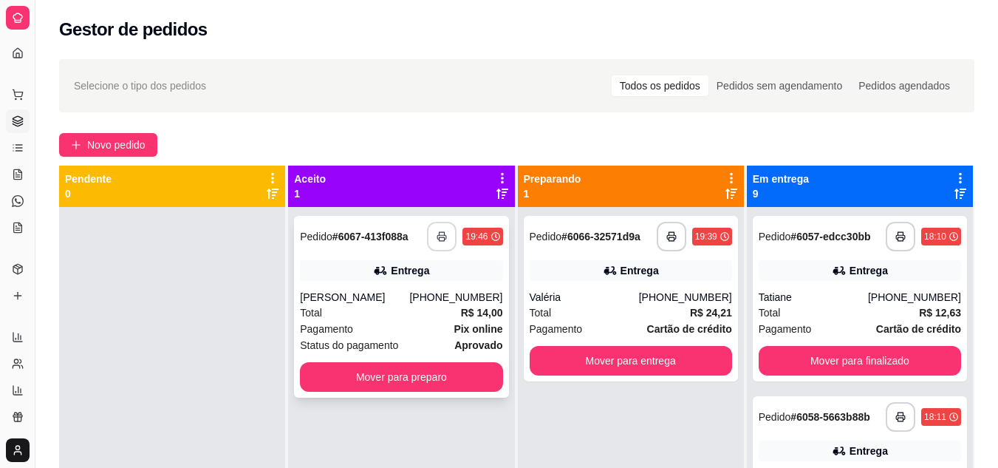
click at [439, 222] on button "button" at bounding box center [442, 237] width 30 height 30
click at [439, 227] on button "button" at bounding box center [442, 237] width 30 height 30
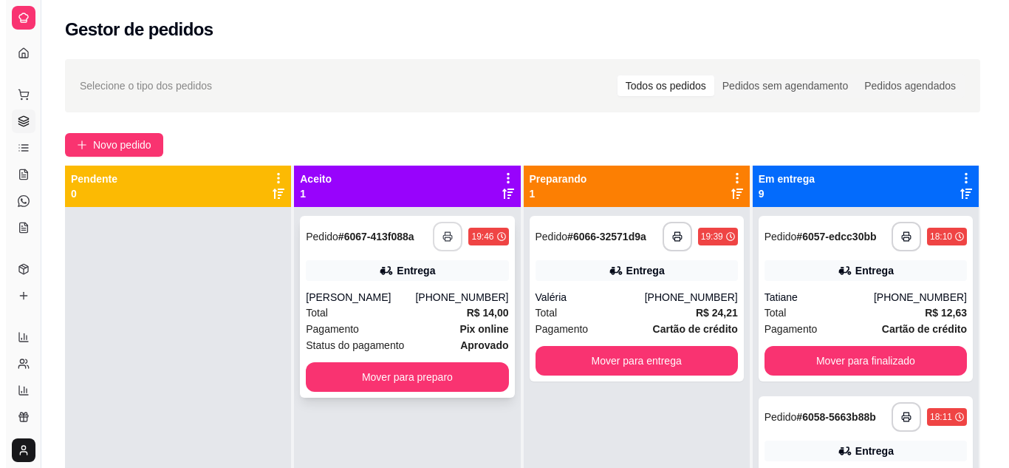
scroll to position [0, 0]
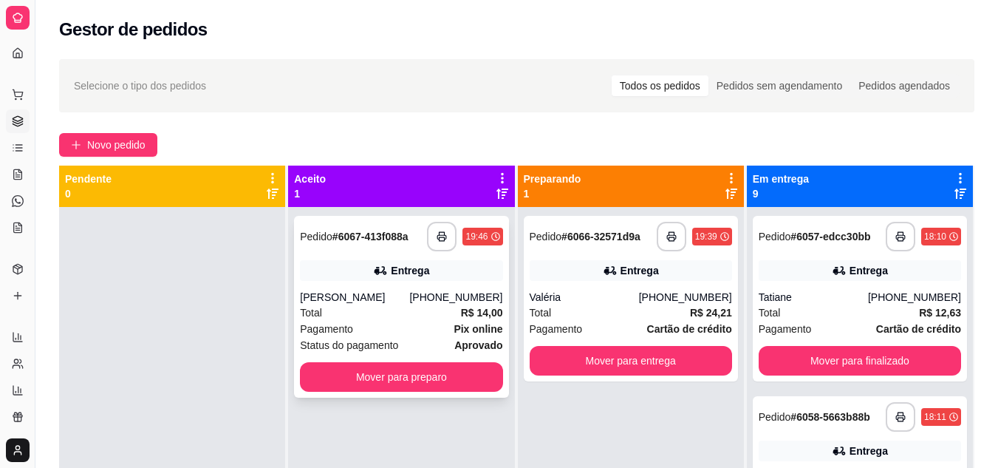
click at [395, 314] on div "Total R$ 14,00" at bounding box center [401, 312] width 202 height 16
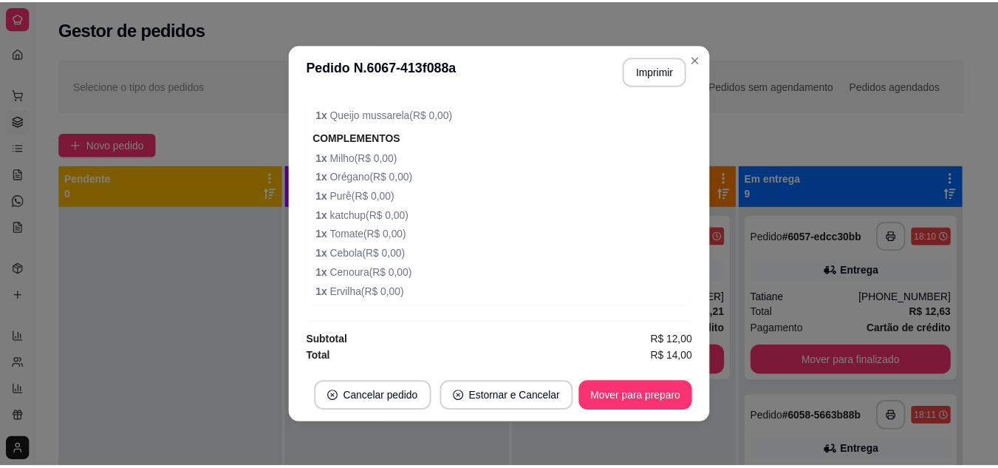
scroll to position [3, 0]
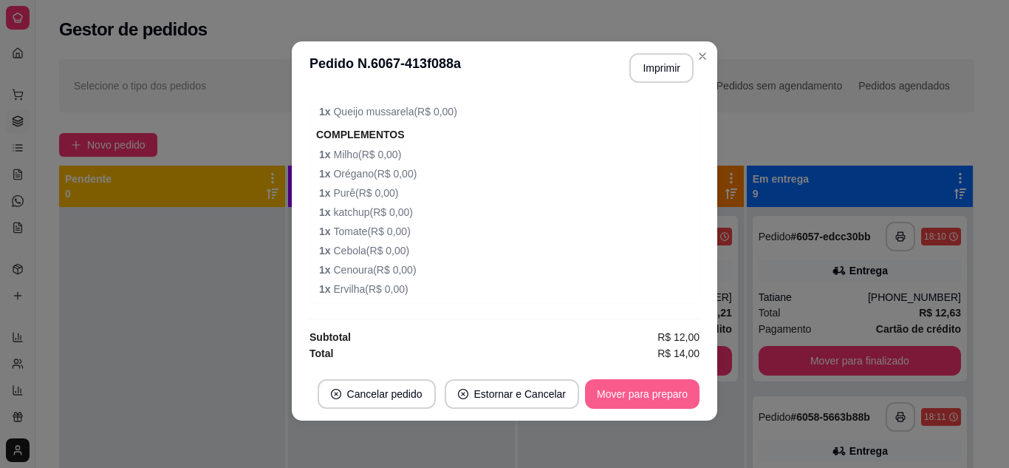
click at [671, 465] on div "**********" at bounding box center [504, 234] width 1009 height 468
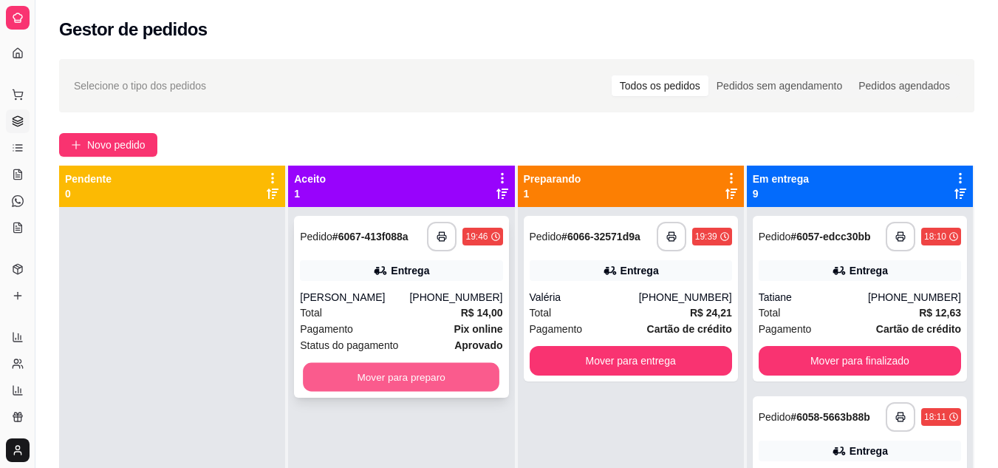
click at [459, 372] on button "Mover para preparo" at bounding box center [401, 377] width 196 height 29
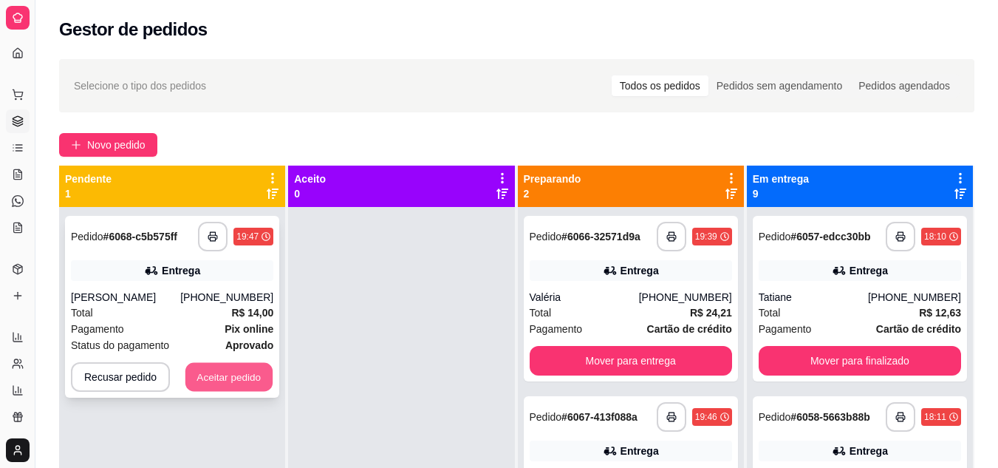
click at [253, 383] on button "Aceitar pedido" at bounding box center [228, 377] width 87 height 29
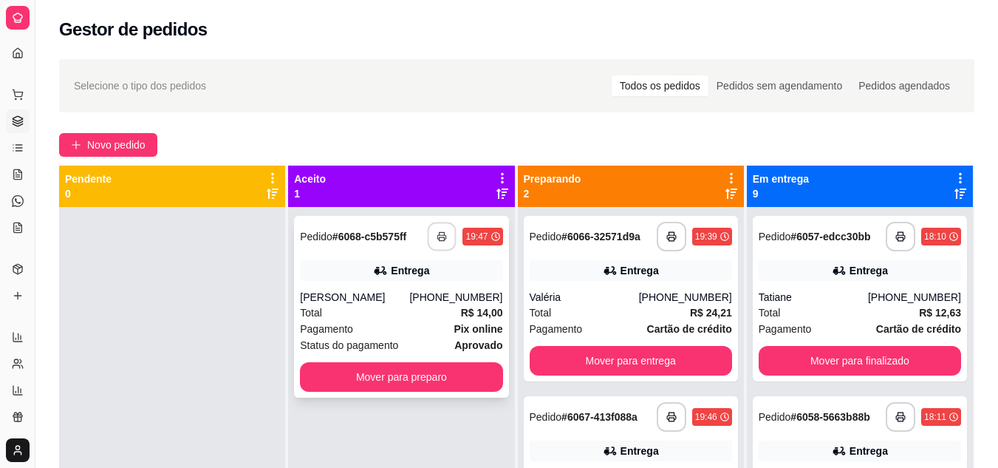
click at [437, 239] on icon "button" at bounding box center [442, 236] width 10 height 10
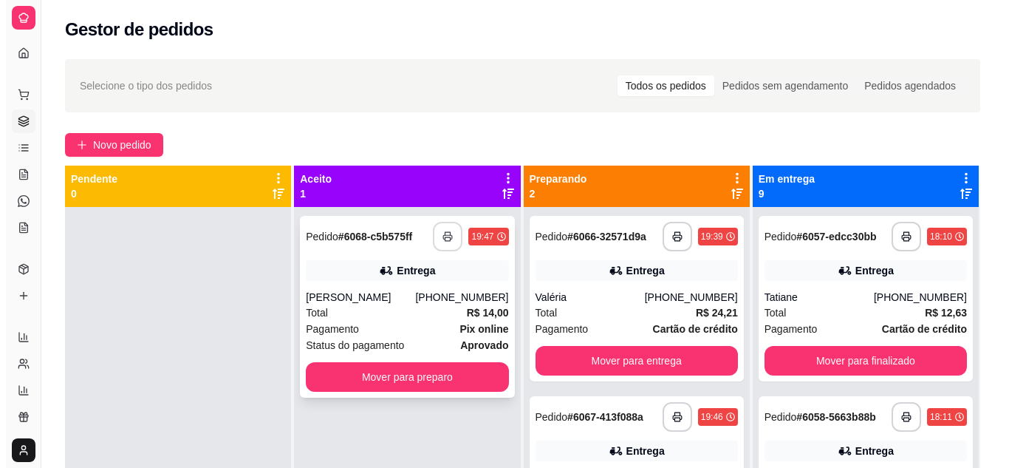
scroll to position [0, 0]
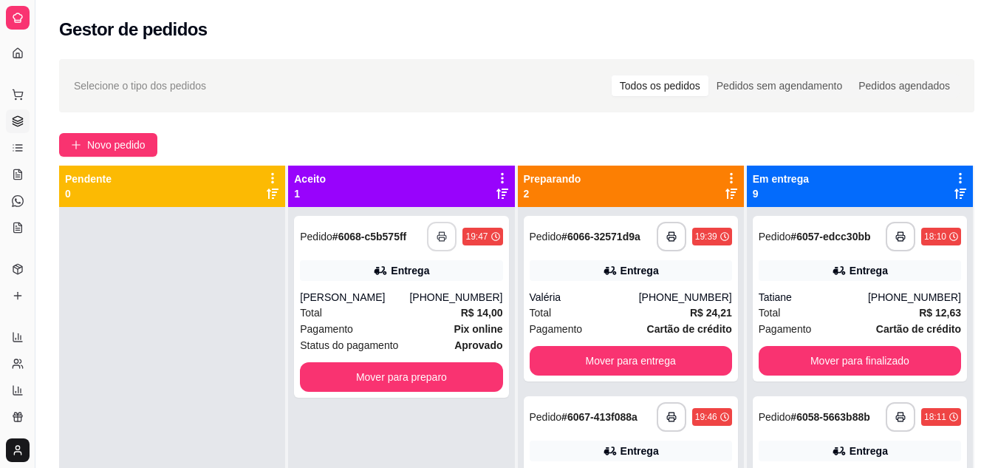
click at [725, 196] on icon at bounding box center [731, 194] width 12 height 12
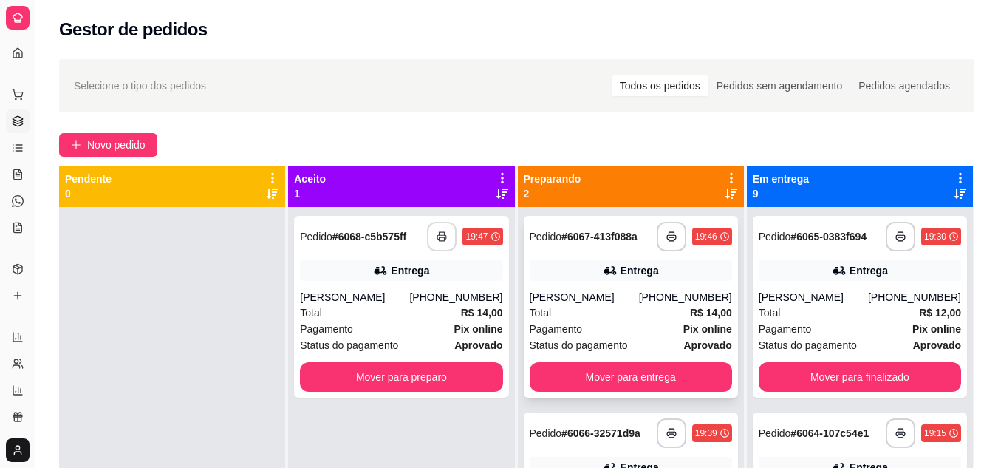
click at [589, 320] on div "Total R$ 14,00" at bounding box center [631, 312] width 202 height 16
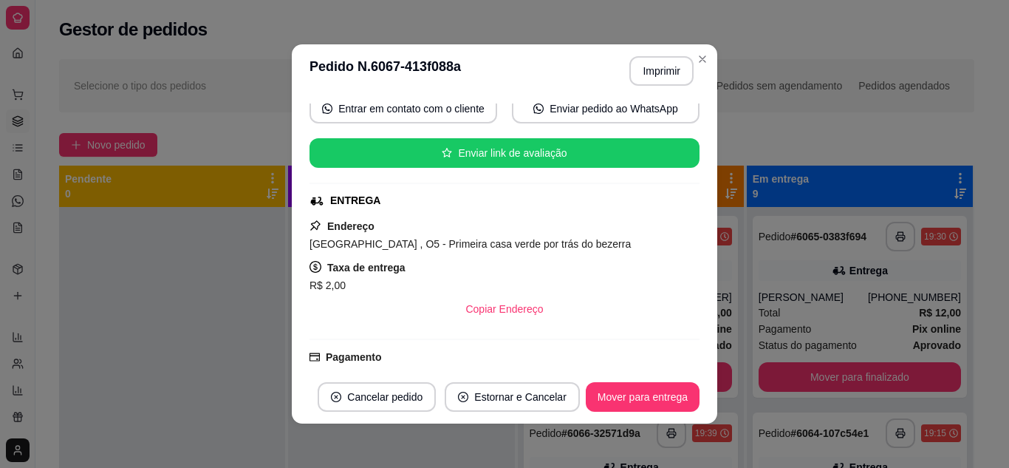
scroll to position [148, 0]
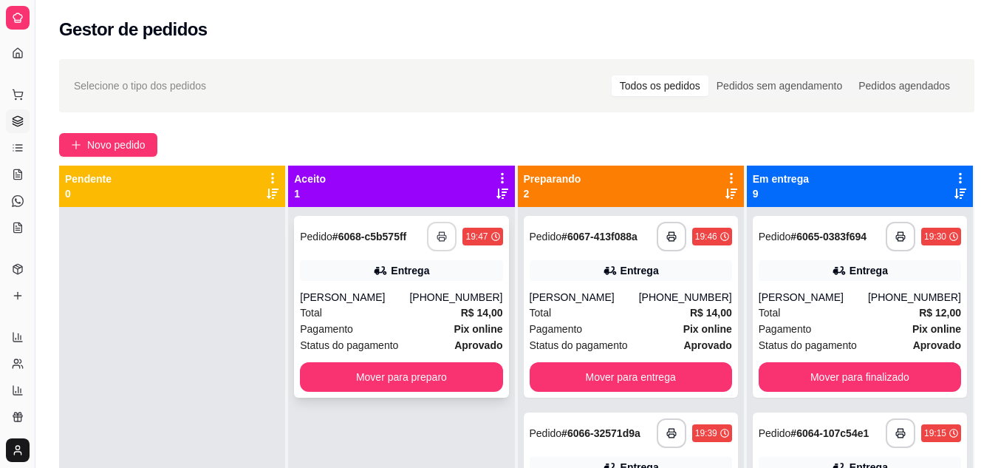
click at [397, 309] on div "Total R$ 14,00" at bounding box center [401, 312] width 202 height 16
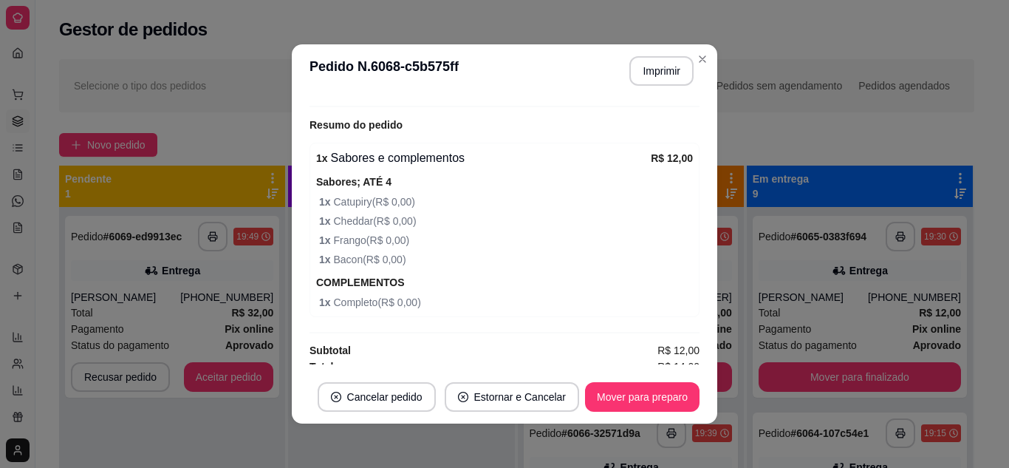
scroll to position [474, 0]
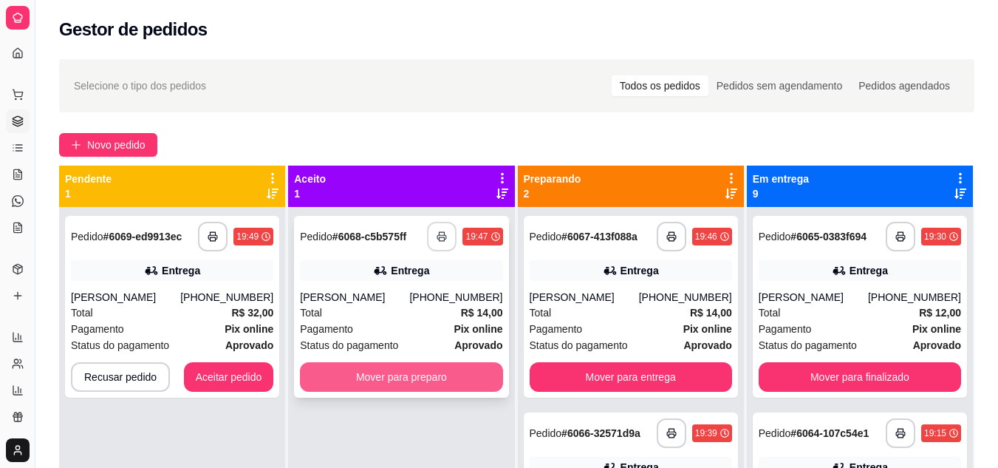
click at [423, 369] on button "Mover para preparo" at bounding box center [401, 377] width 202 height 30
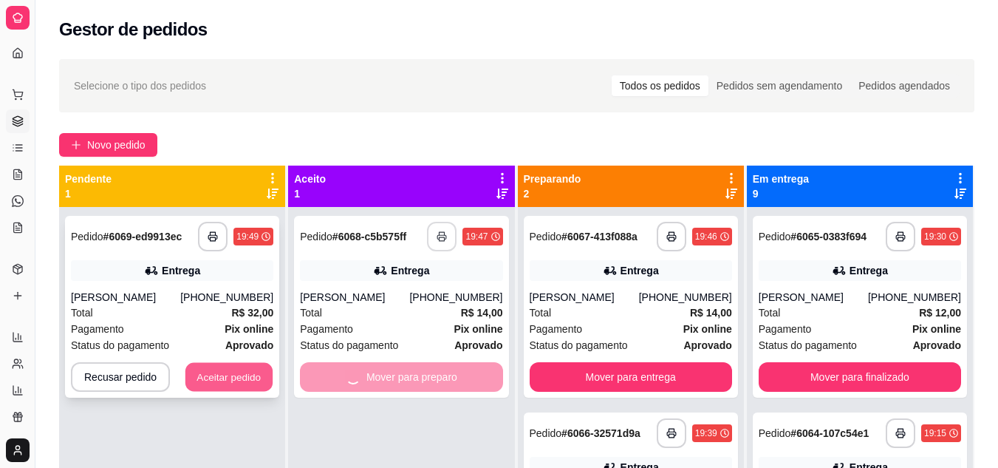
click at [204, 389] on button "Aceitar pedido" at bounding box center [228, 377] width 87 height 29
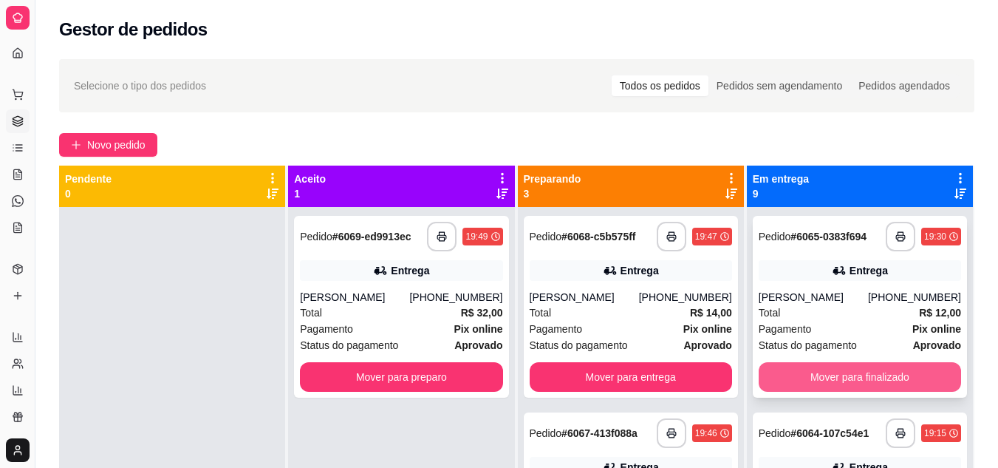
click at [861, 370] on button "Mover para finalizado" at bounding box center [860, 377] width 202 height 30
click at [861, 370] on div "Mover para finalizado" at bounding box center [860, 377] width 202 height 30
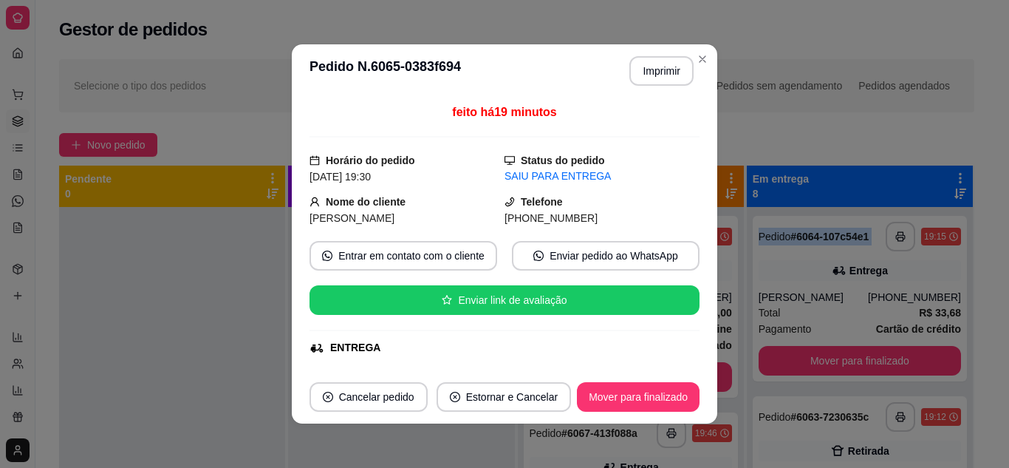
click at [805, 360] on button "Mover para finalizado" at bounding box center [860, 361] width 202 height 30
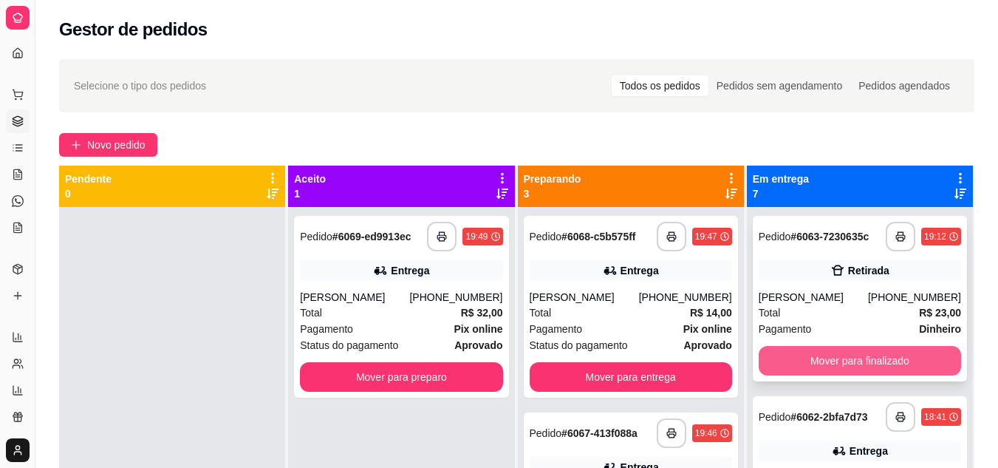
click at [802, 362] on button "Mover para finalizado" at bounding box center [860, 361] width 202 height 30
click at [802, 362] on div "Mover para finalizado" at bounding box center [860, 361] width 202 height 30
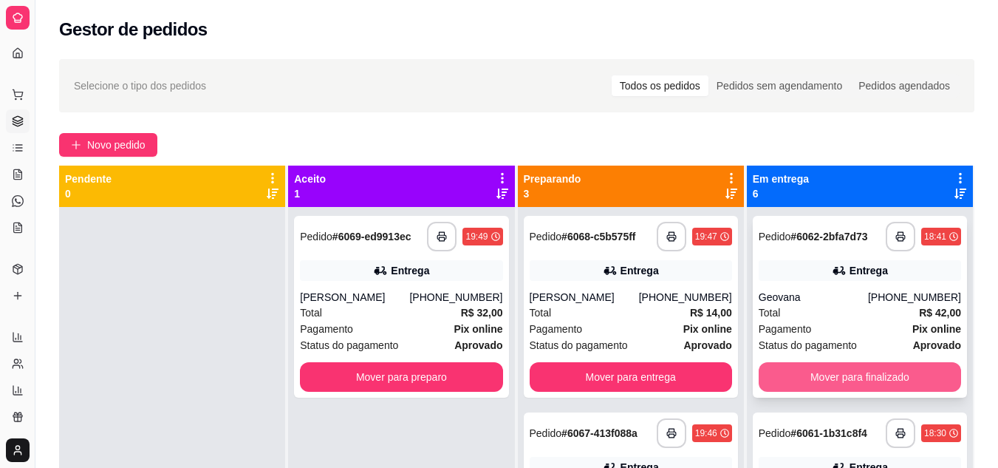
click at [802, 372] on button "Mover para finalizado" at bounding box center [860, 377] width 202 height 30
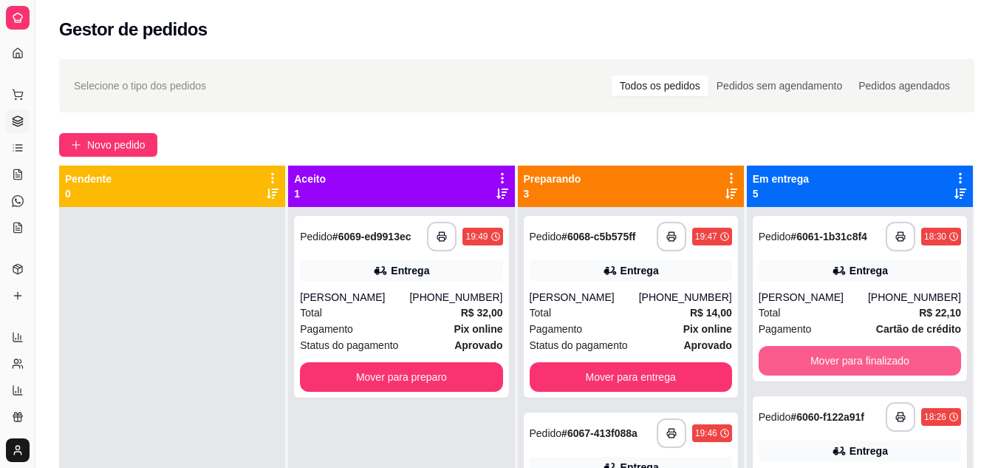
click at [802, 372] on button "Mover para finalizado" at bounding box center [860, 361] width 202 height 30
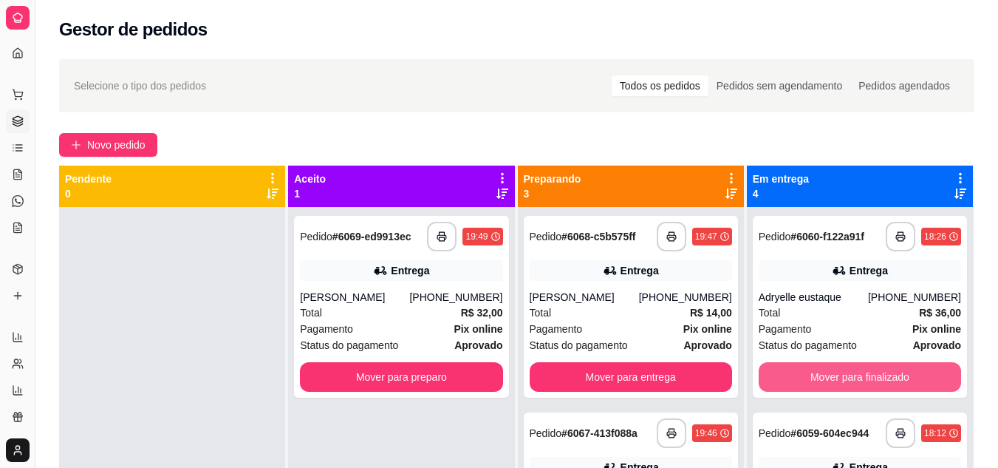
click at [802, 372] on button "Mover para finalizado" at bounding box center [860, 377] width 202 height 30
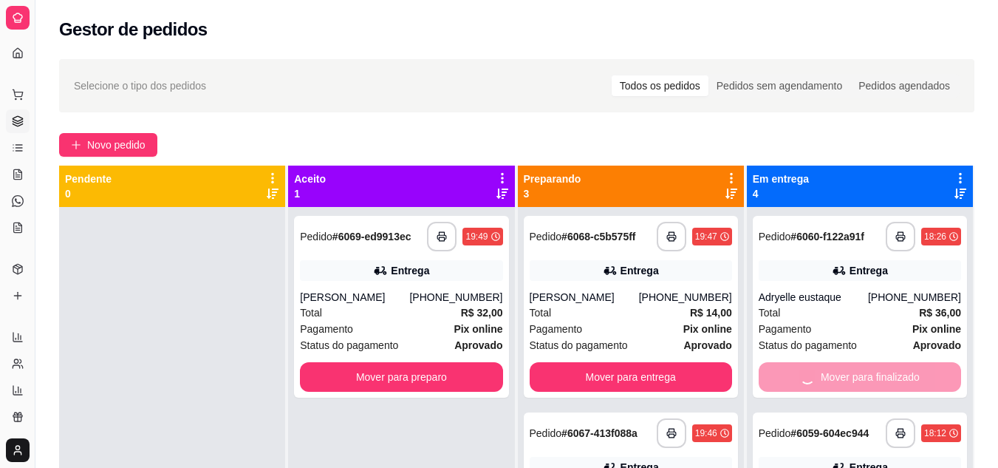
click at [802, 372] on div "Mover para finalizado" at bounding box center [860, 377] width 202 height 30
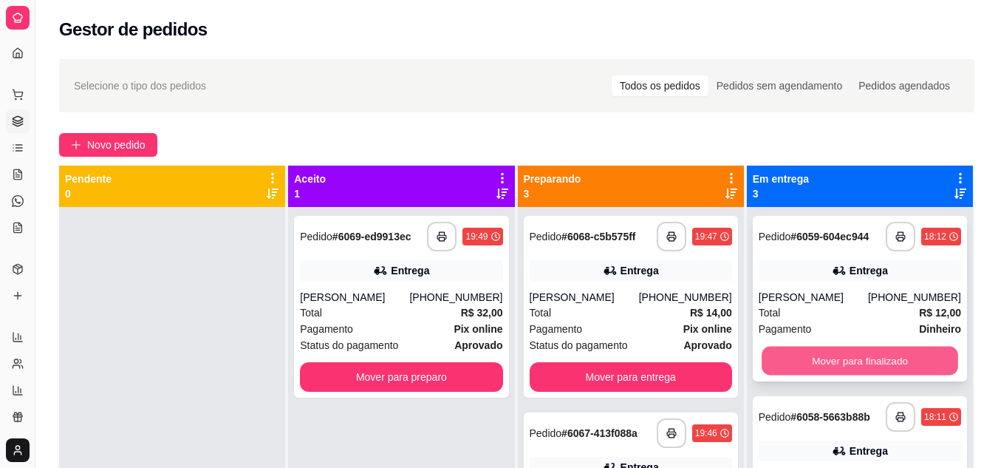
click at [804, 360] on button "Mover para finalizado" at bounding box center [860, 360] width 196 height 29
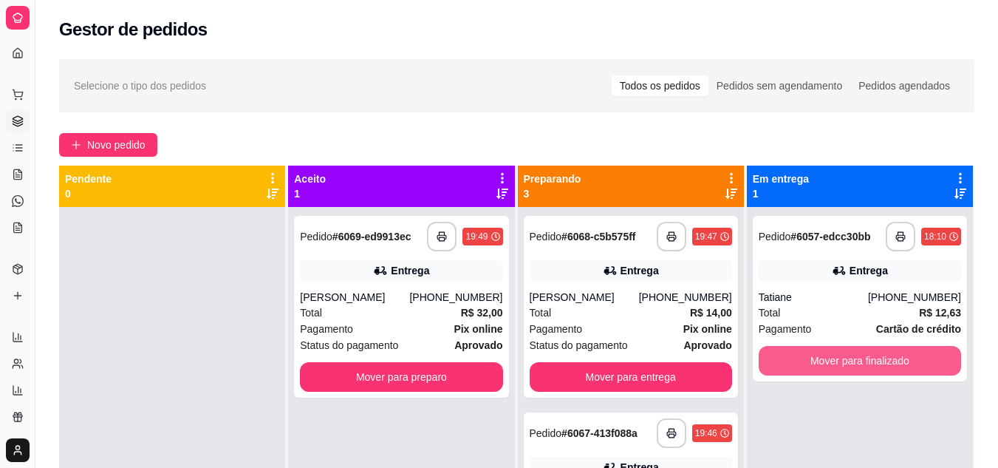
click at [804, 360] on button "Mover para finalizado" at bounding box center [860, 361] width 202 height 30
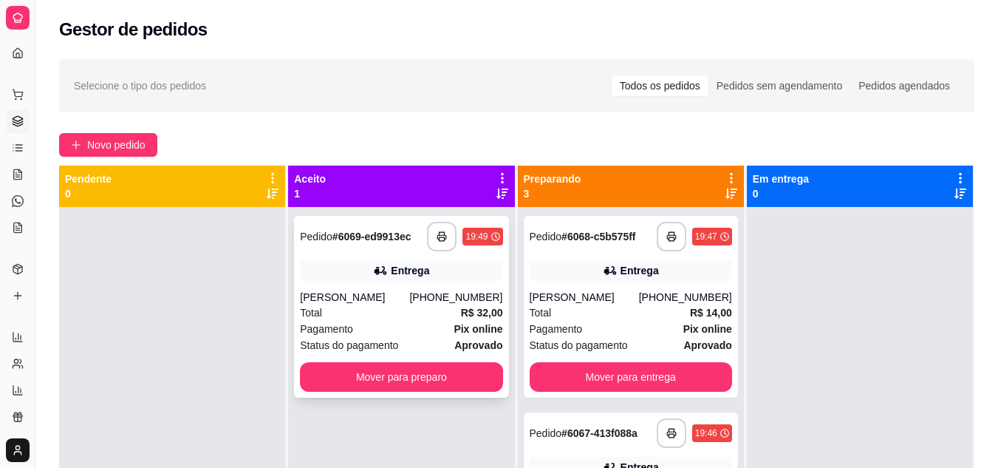
click at [396, 321] on div "Total R$ 32,00" at bounding box center [401, 312] width 202 height 16
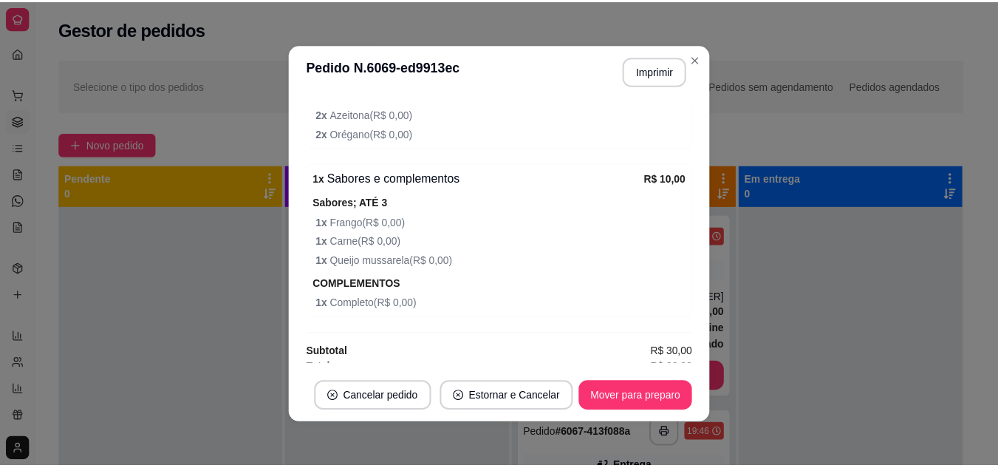
scroll to position [646, 0]
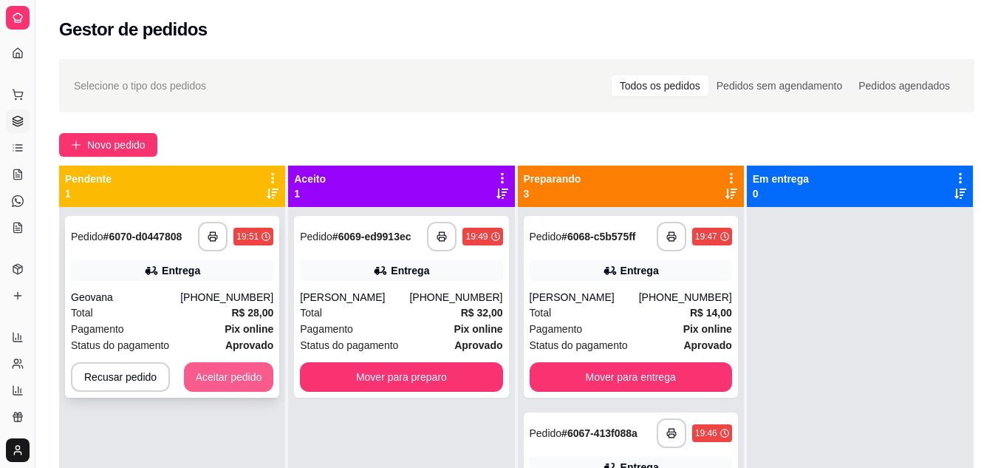
click at [213, 366] on button "Aceitar pedido" at bounding box center [229, 377] width 90 height 30
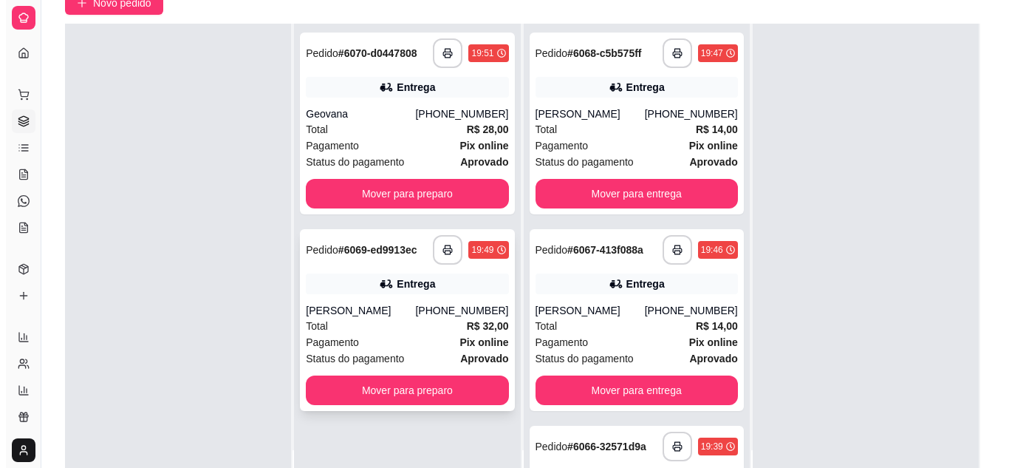
scroll to position [148, 0]
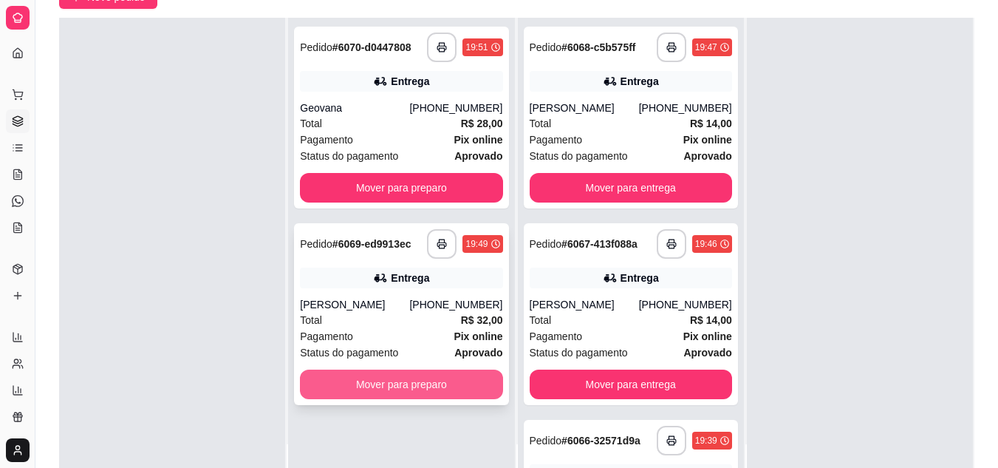
click at [388, 399] on button "Mover para preparo" at bounding box center [401, 384] width 202 height 30
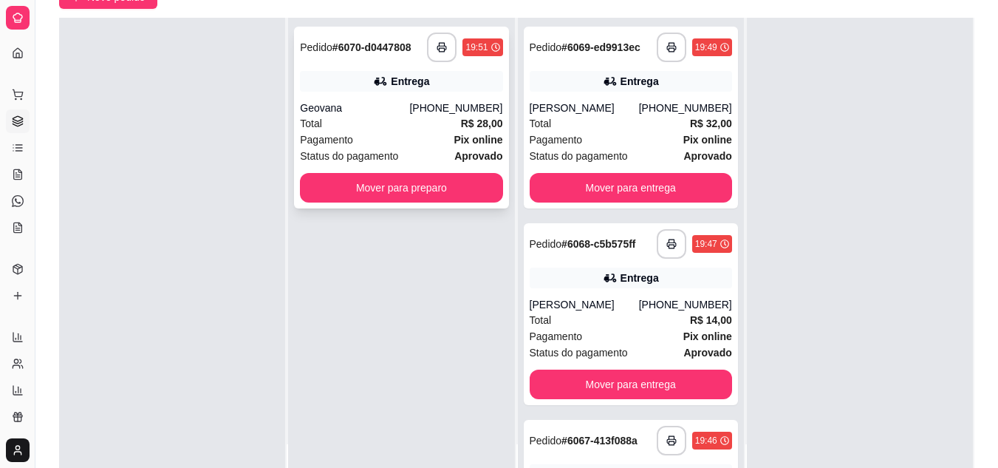
click at [416, 122] on div "Total R$ 28,00" at bounding box center [401, 123] width 202 height 16
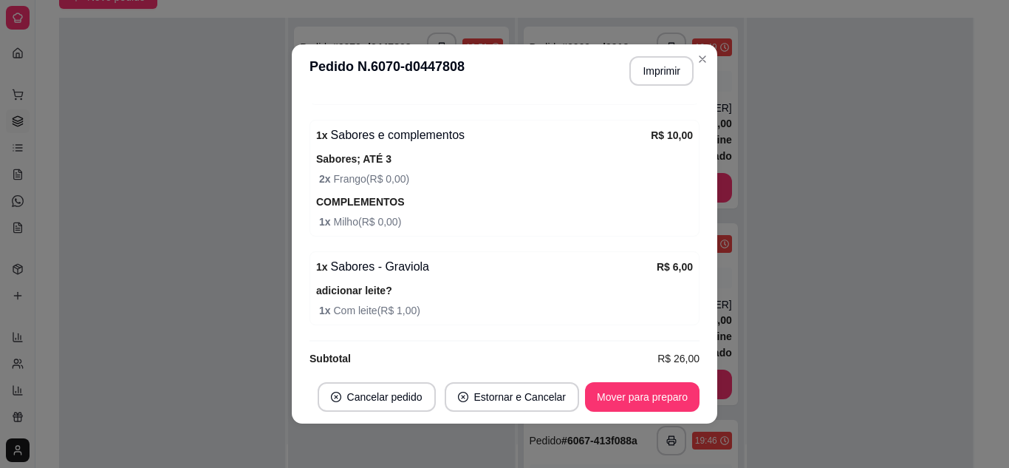
scroll to position [657, 0]
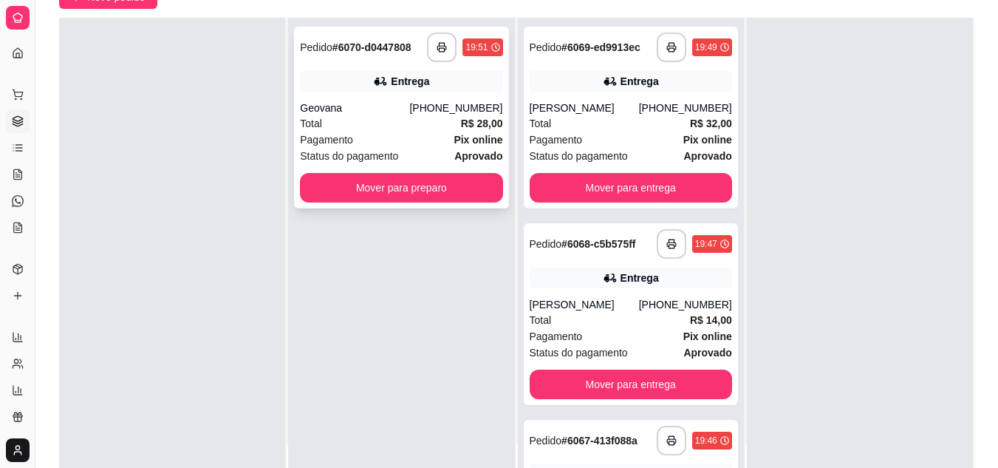
click at [394, 117] on div "Total R$ 28,00" at bounding box center [401, 123] width 202 height 16
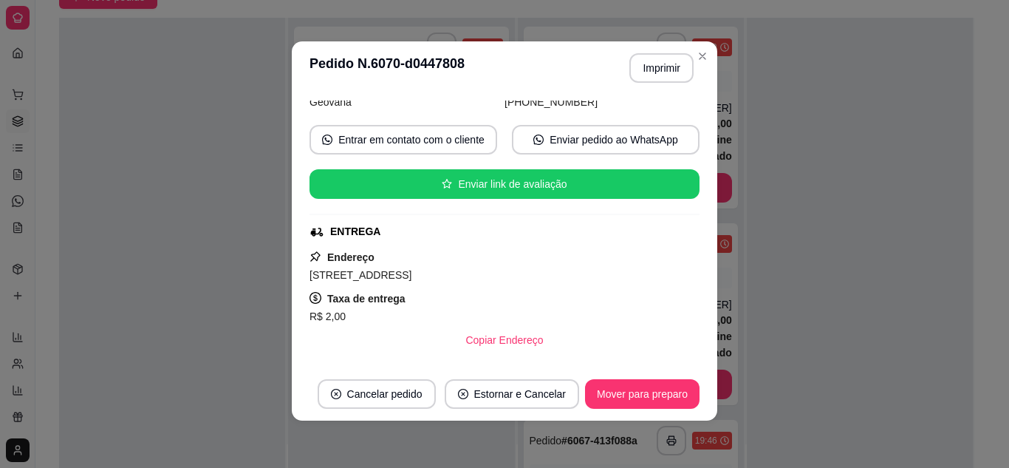
scroll to position [222, 0]
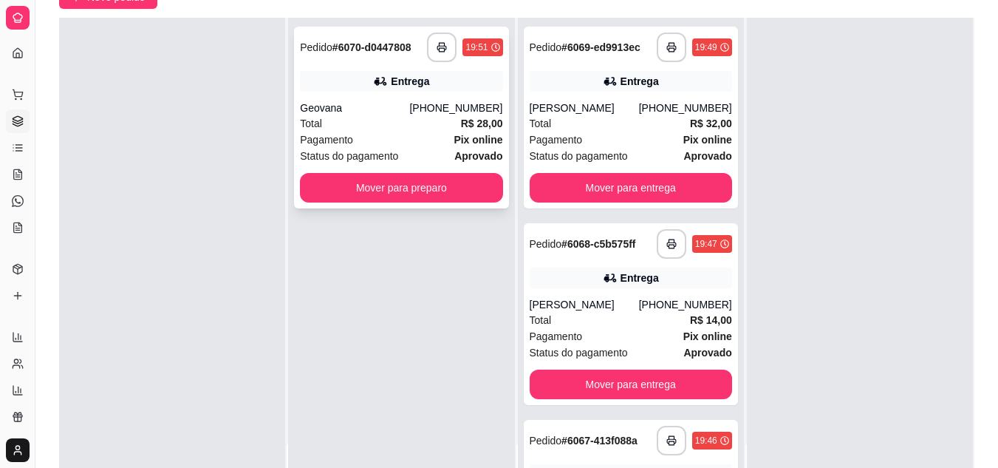
click at [380, 129] on div "Total R$ 28,00" at bounding box center [401, 123] width 202 height 16
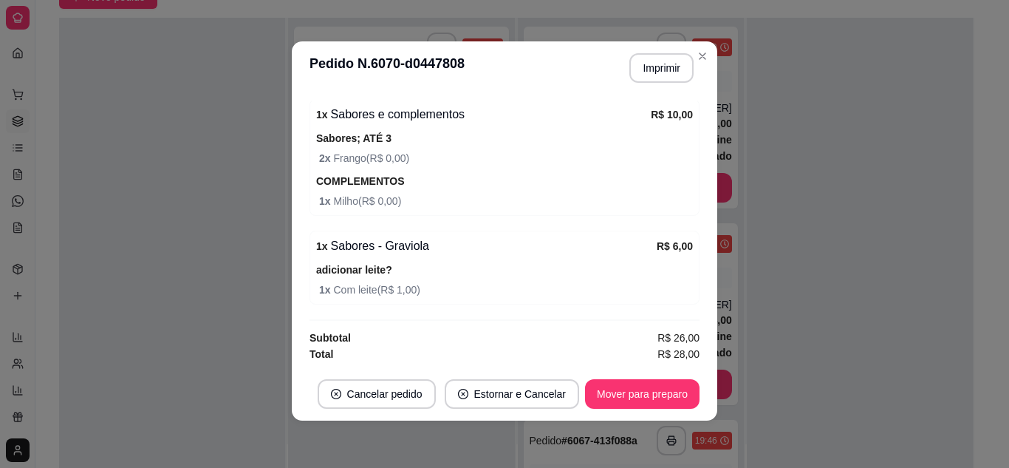
scroll to position [657, 0]
click at [622, 70] on div "**********" at bounding box center [655, 68] width 76 height 30
click at [657, 67] on button "Imprimir" at bounding box center [661, 68] width 64 height 30
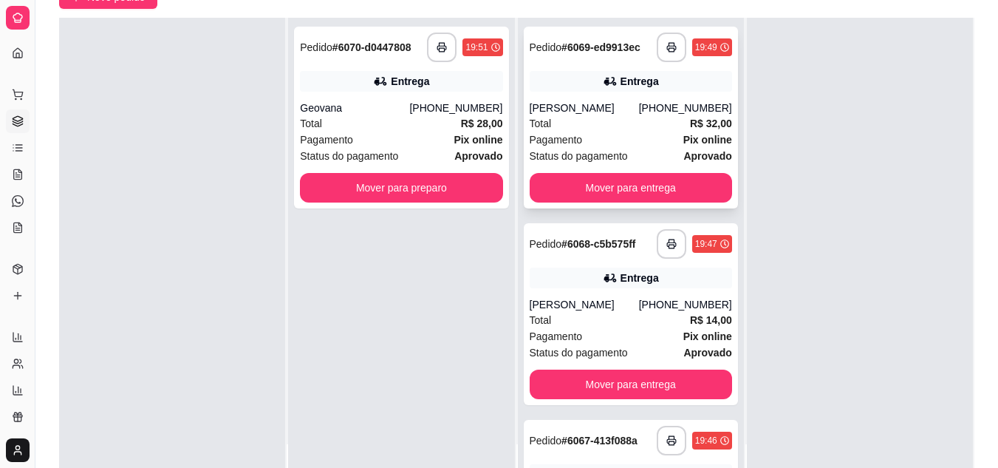
scroll to position [0, 0]
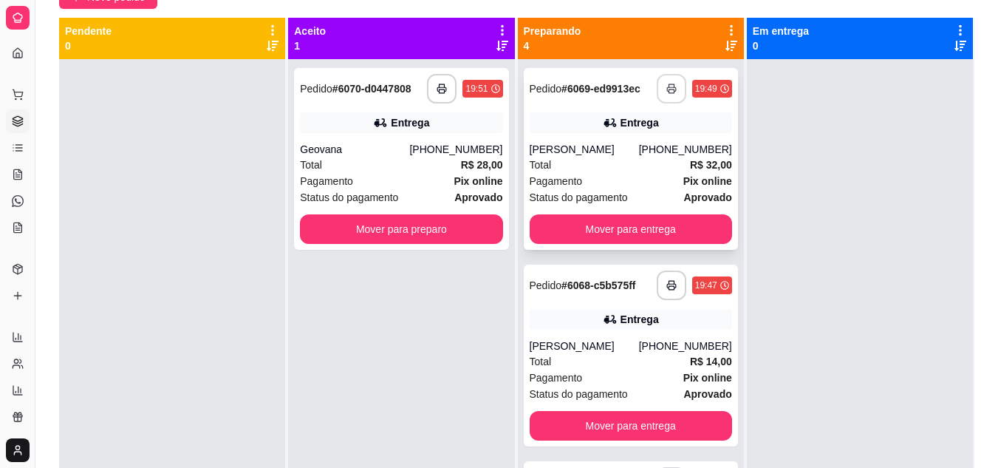
click at [666, 92] on icon "button" at bounding box center [671, 88] width 10 height 10
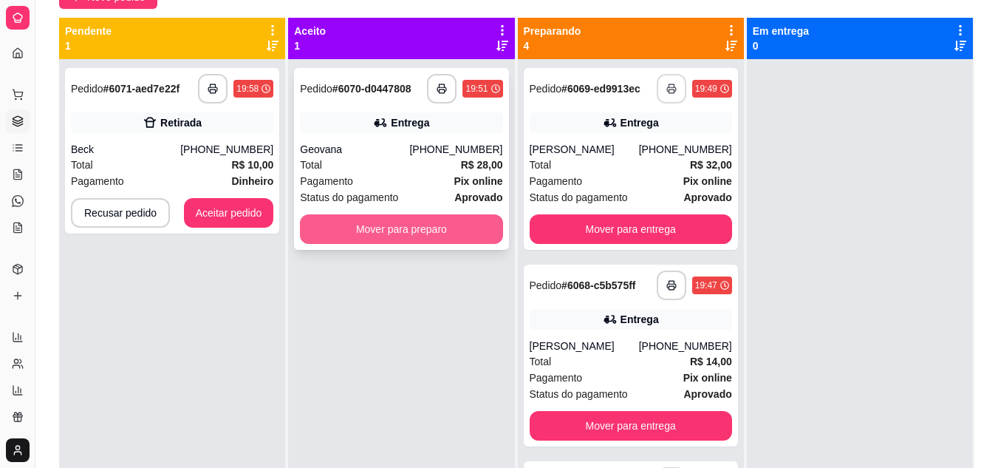
click at [373, 223] on button "Mover para preparo" at bounding box center [401, 229] width 202 height 30
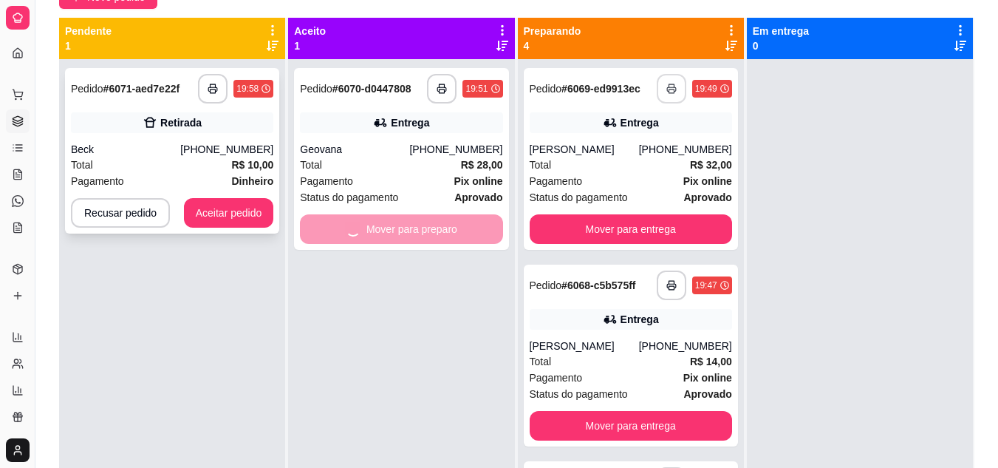
click at [211, 195] on div "**********" at bounding box center [172, 150] width 214 height 165
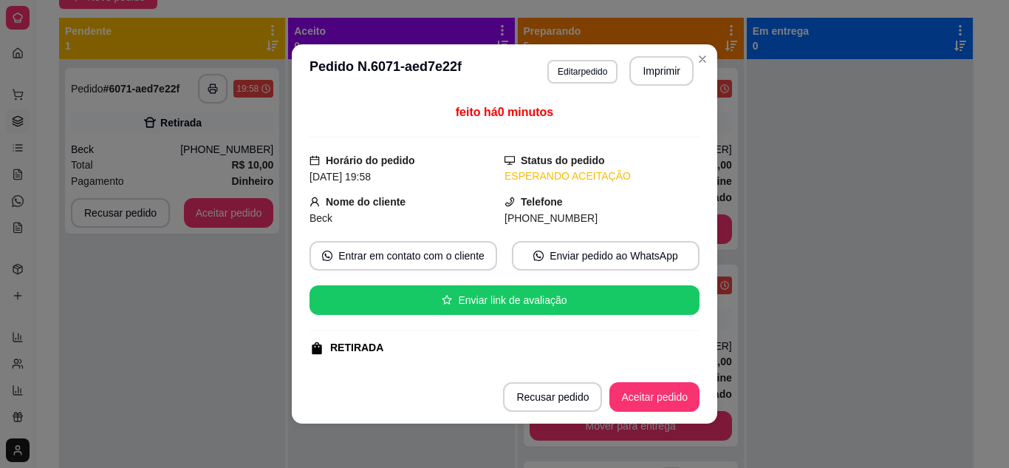
click at [199, 252] on div "**********" at bounding box center [172, 293] width 226 height 468
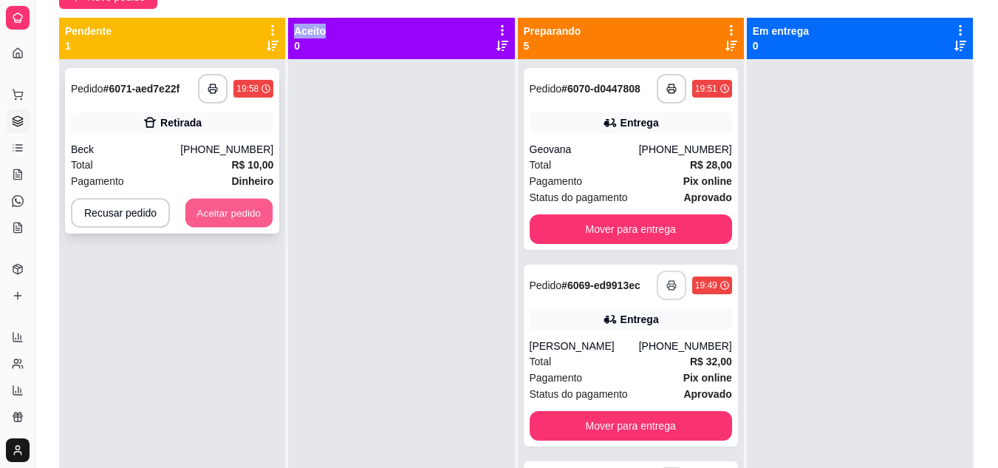
click at [203, 206] on button "Aceitar pedido" at bounding box center [228, 213] width 87 height 29
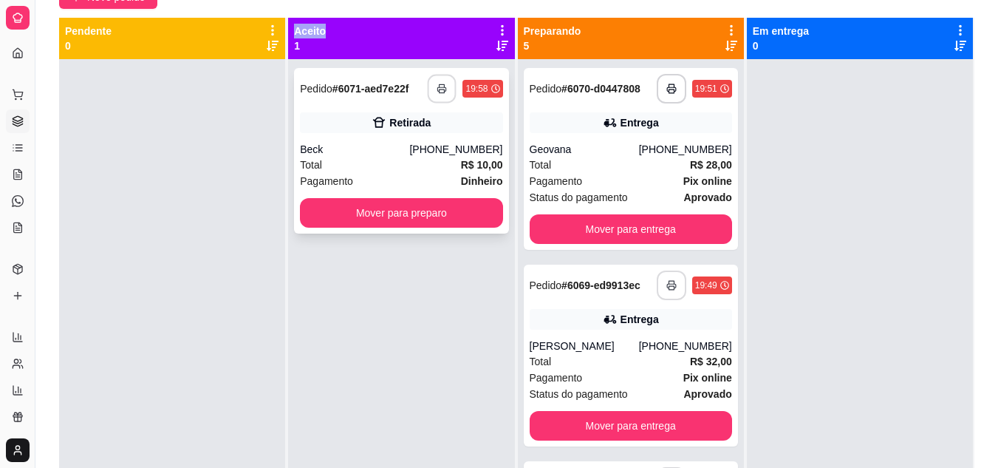
click at [441, 79] on button "button" at bounding box center [442, 89] width 29 height 29
click at [400, 172] on div "Total R$ 10,00" at bounding box center [401, 165] width 202 height 16
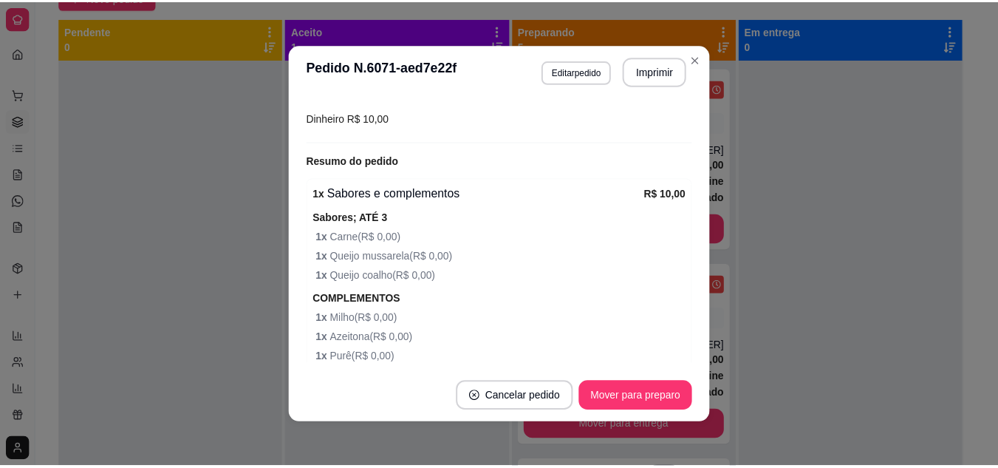
scroll to position [360, 0]
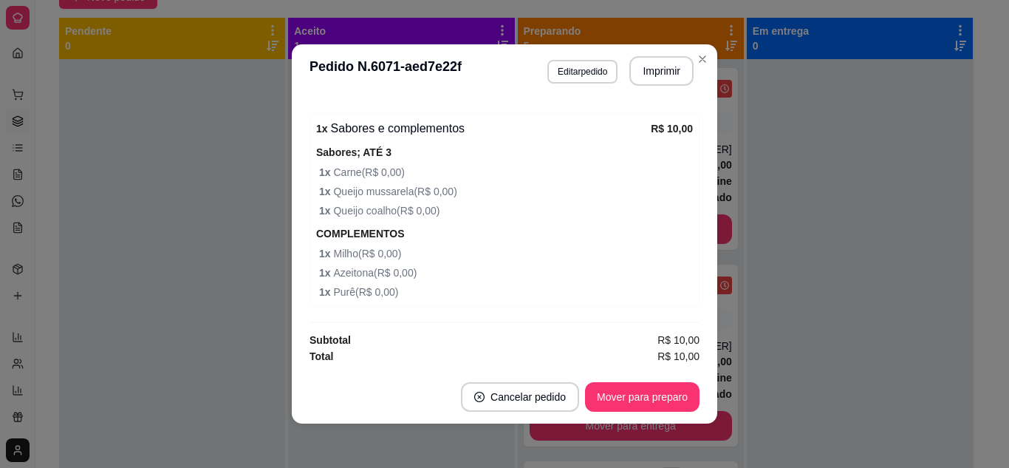
click at [106, 227] on div at bounding box center [172, 293] width 226 height 468
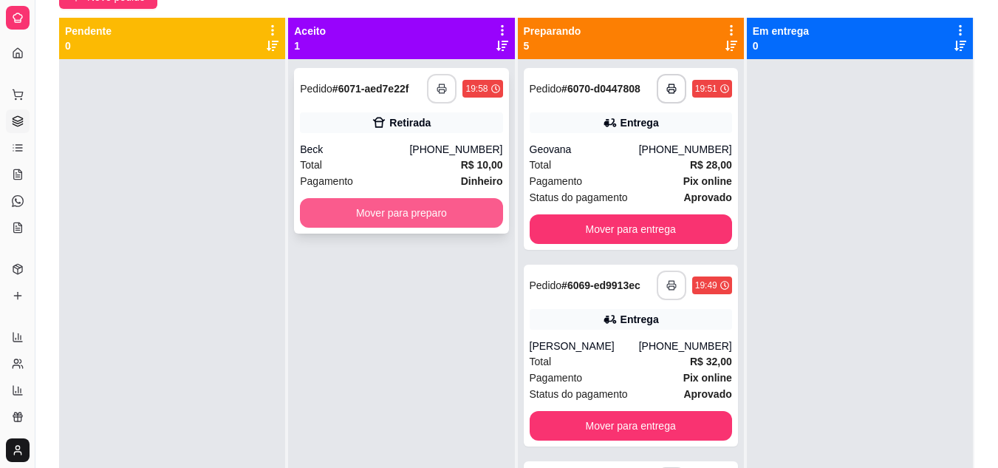
click at [421, 215] on button "Mover para preparo" at bounding box center [401, 213] width 202 height 30
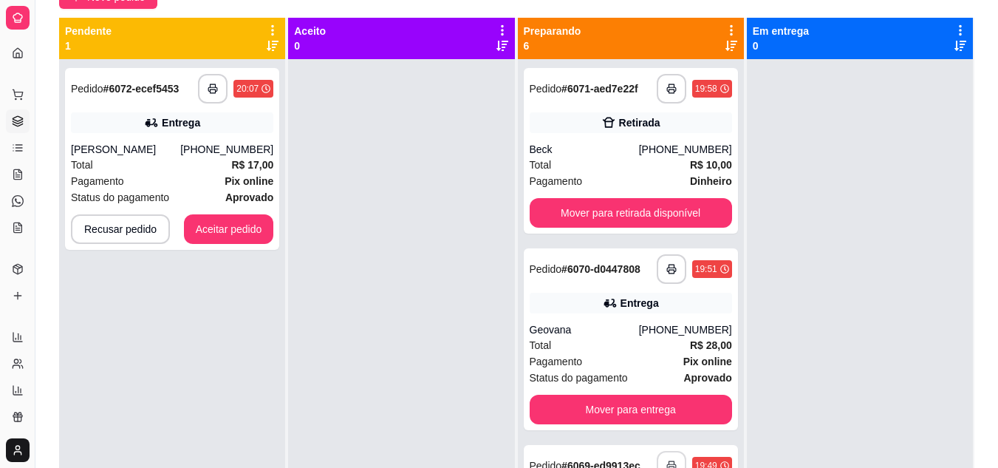
click at [347, 244] on div at bounding box center [401, 293] width 226 height 468
click at [230, 234] on button "Aceitar pedido" at bounding box center [228, 229] width 87 height 29
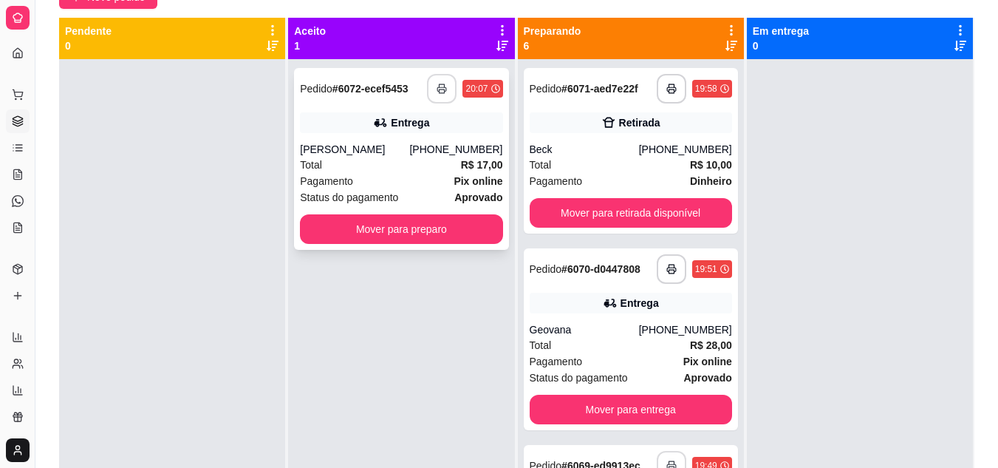
click at [437, 88] on icon "button" at bounding box center [442, 88] width 10 height 10
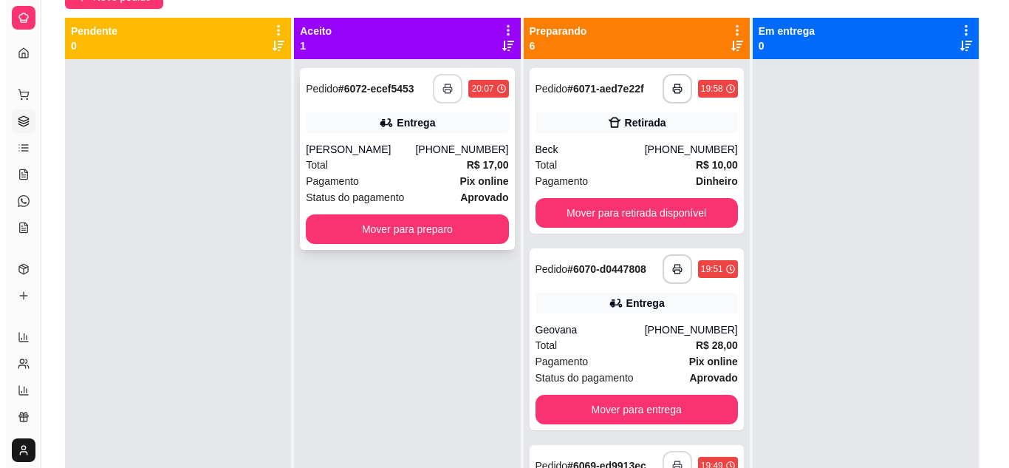
scroll to position [0, 0]
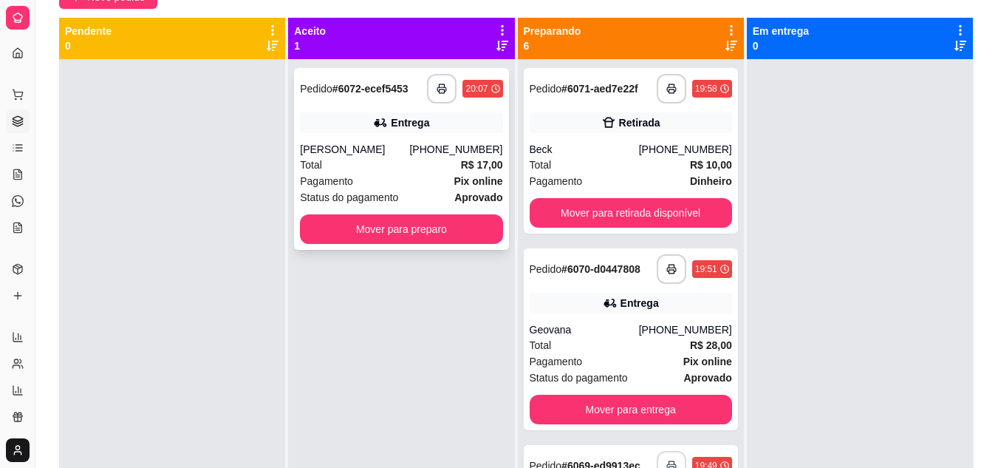
click at [376, 166] on div "Total R$ 17,00" at bounding box center [401, 165] width 202 height 16
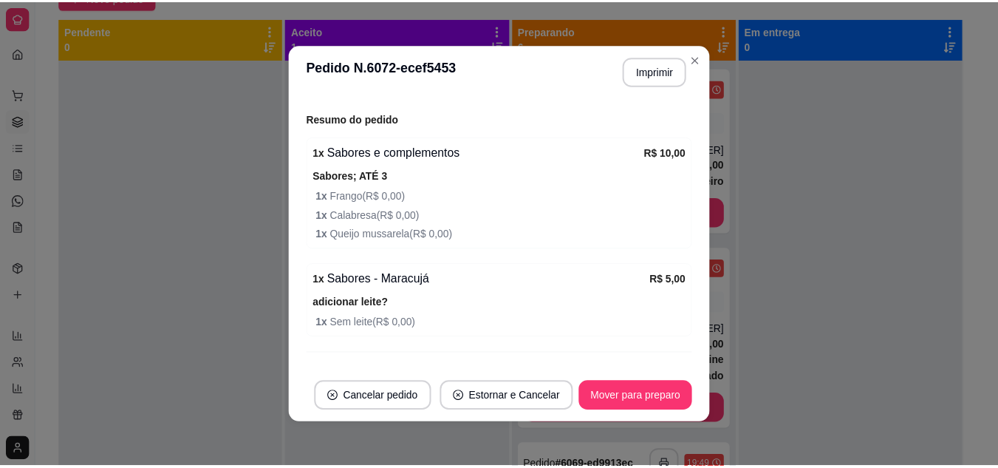
scroll to position [483, 0]
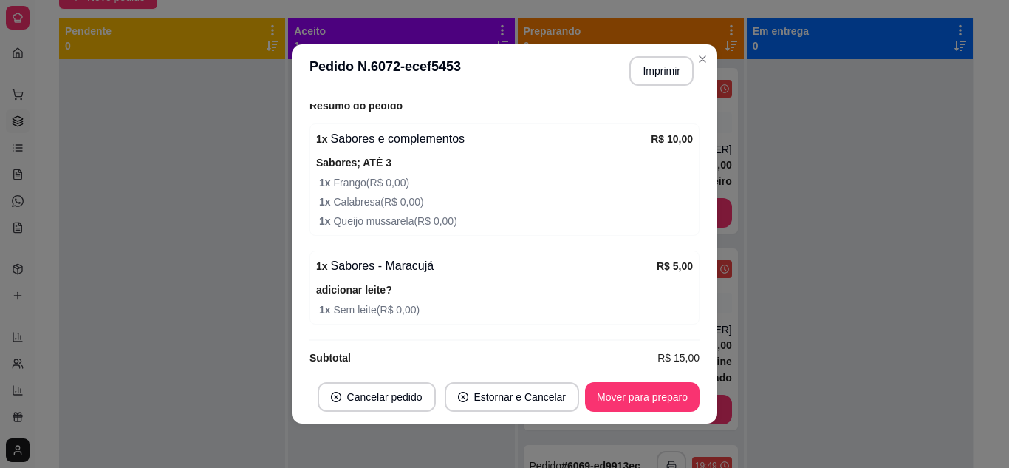
click at [227, 237] on div at bounding box center [172, 293] width 226 height 468
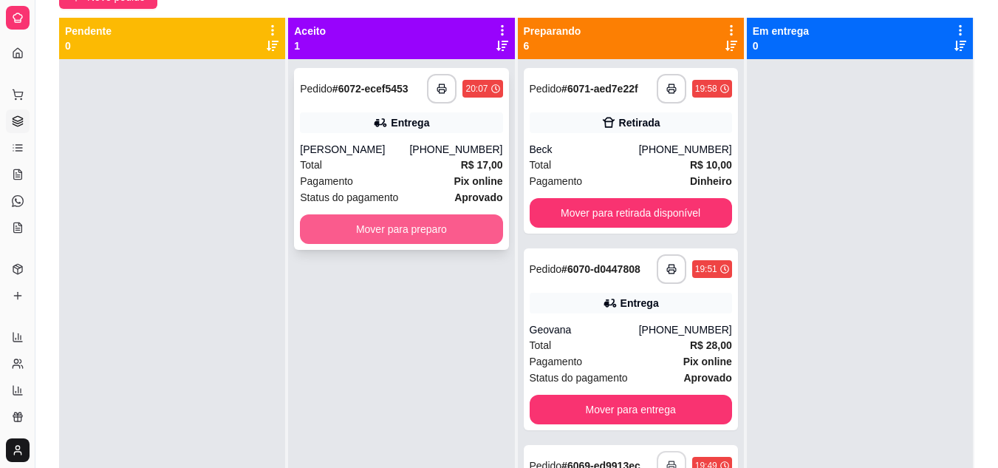
click at [343, 219] on button "Mover para preparo" at bounding box center [401, 229] width 202 height 30
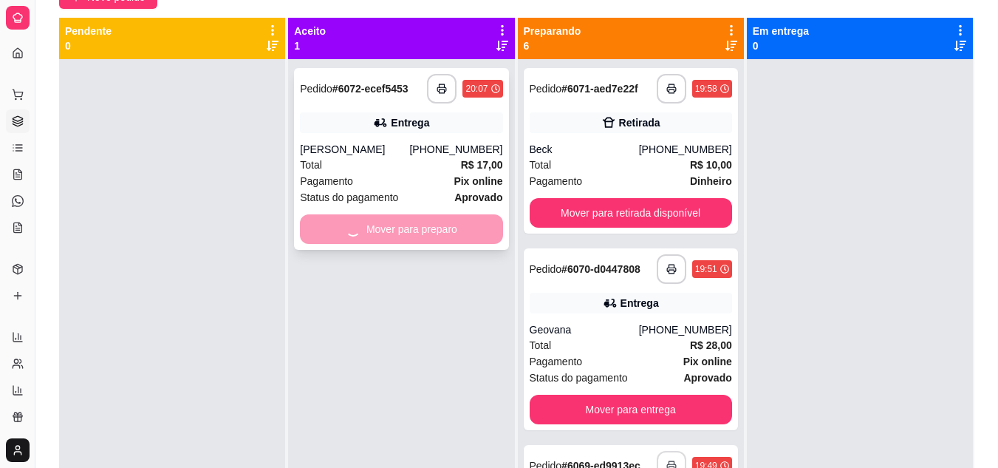
click at [343, 219] on div "Mover para preparo" at bounding box center [401, 229] width 202 height 30
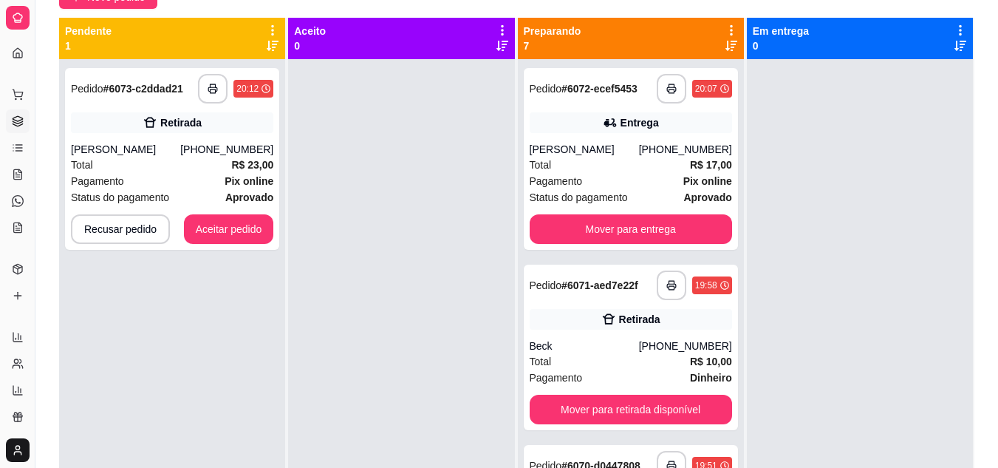
click at [364, 169] on div at bounding box center [401, 293] width 226 height 468
click at [247, 222] on button "Aceitar pedido" at bounding box center [228, 229] width 87 height 29
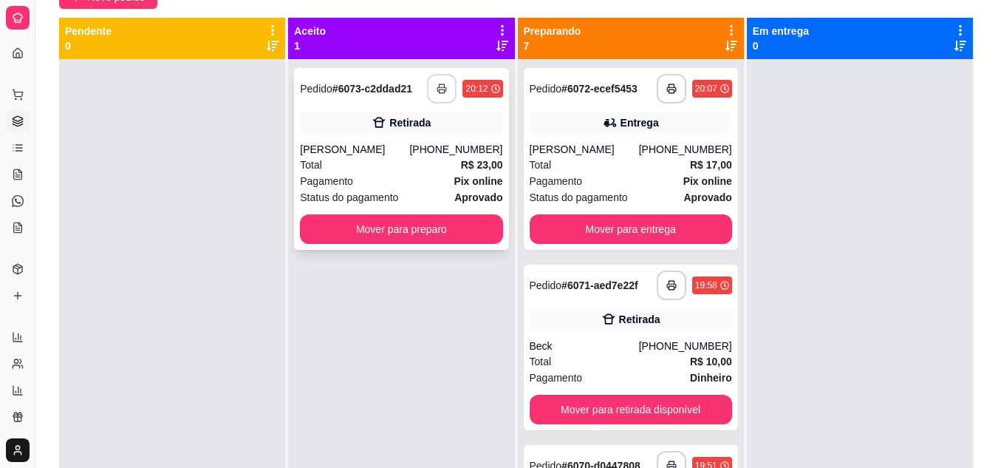
click at [434, 94] on button "button" at bounding box center [442, 89] width 30 height 30
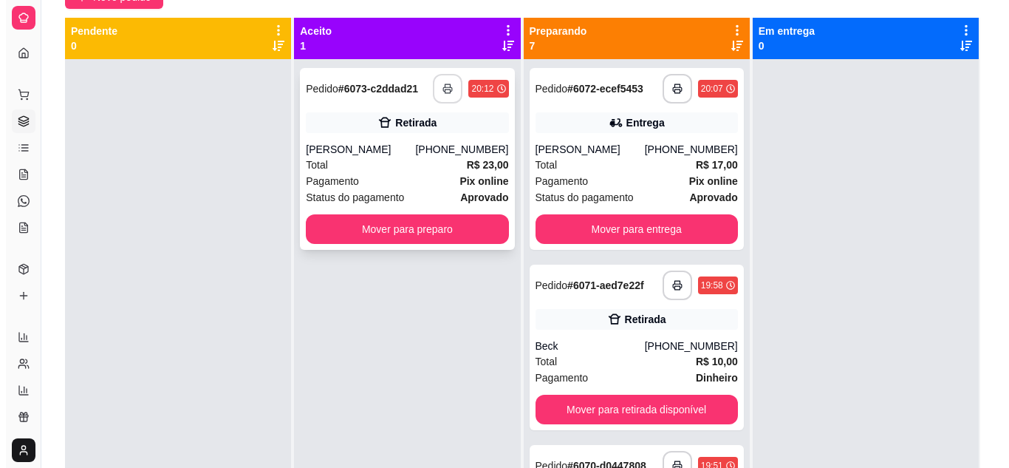
scroll to position [0, 0]
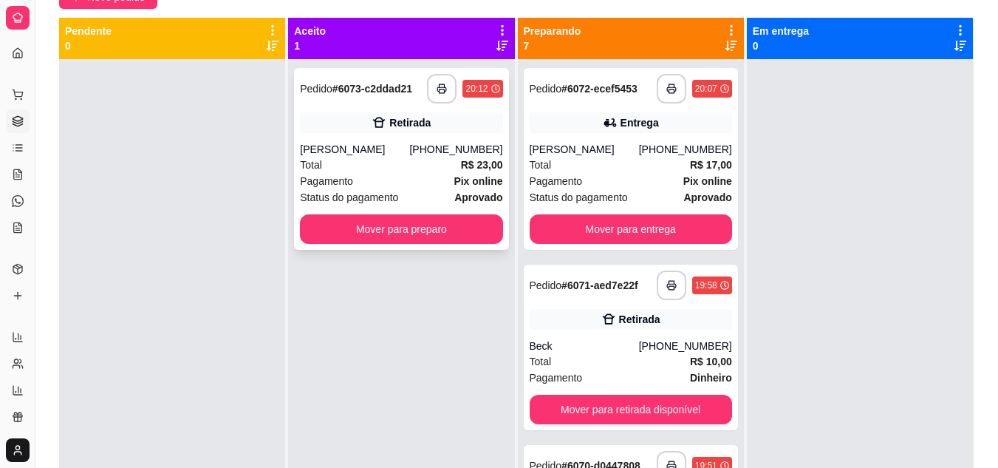
click at [414, 161] on div "Total R$ 23,00" at bounding box center [401, 165] width 202 height 16
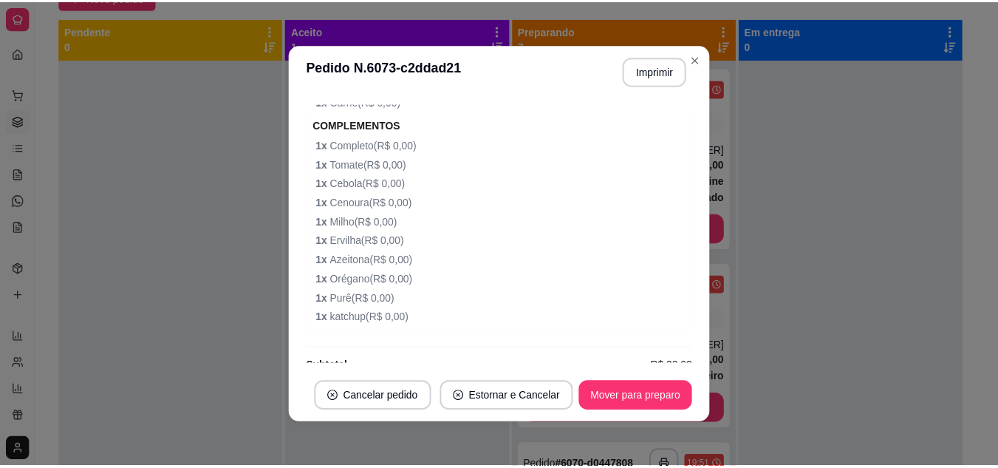
scroll to position [742, 0]
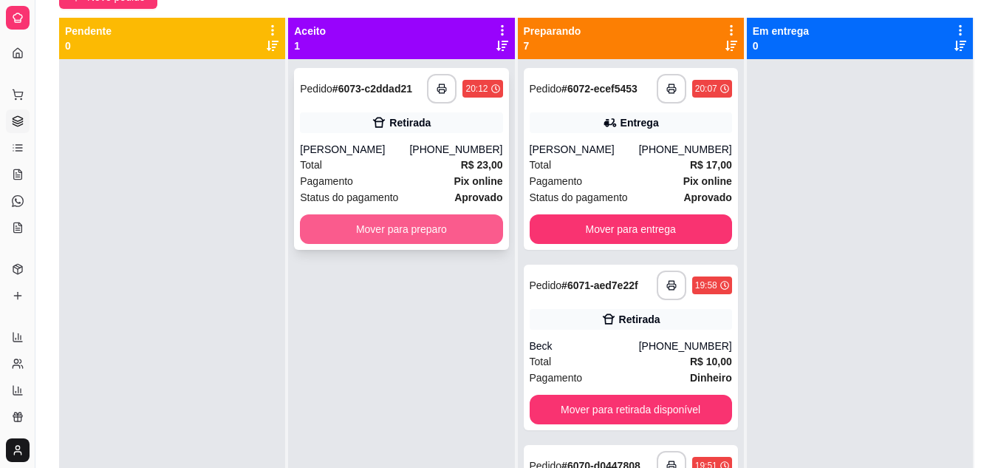
click at [468, 215] on button "Mover para preparo" at bounding box center [401, 229] width 202 height 30
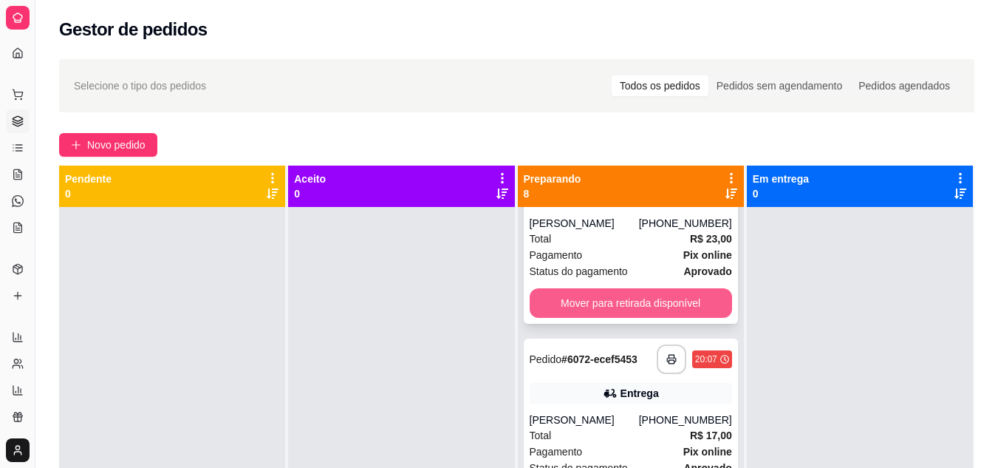
scroll to position [0, 0]
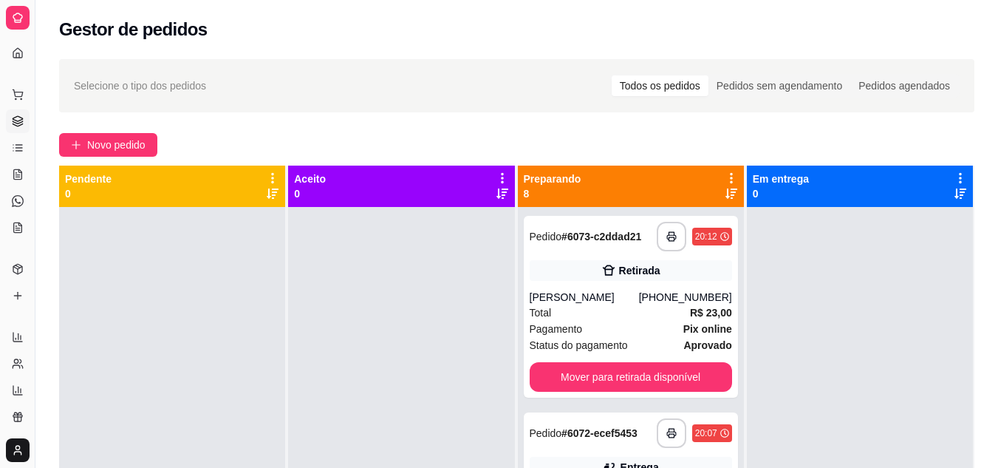
click at [726, 195] on icon at bounding box center [731, 194] width 12 height 12
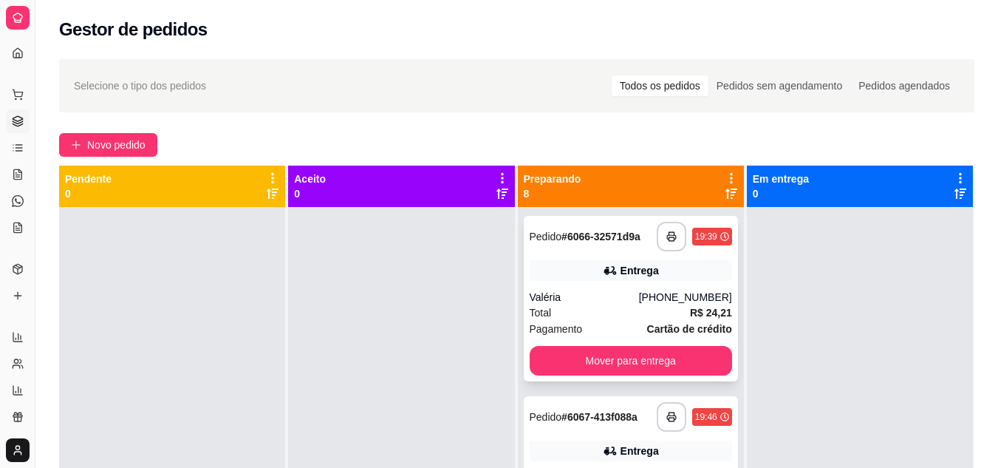
click at [674, 301] on div "[PHONE_NUMBER]" at bounding box center [685, 297] width 93 height 15
click at [629, 351] on button "Mover para entrega" at bounding box center [631, 361] width 202 height 30
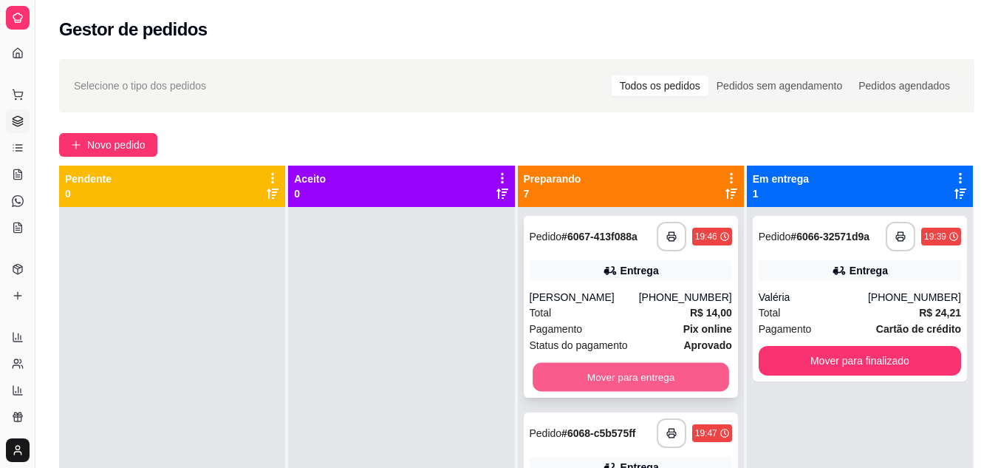
click at [613, 372] on button "Mover para entrega" at bounding box center [631, 377] width 196 height 29
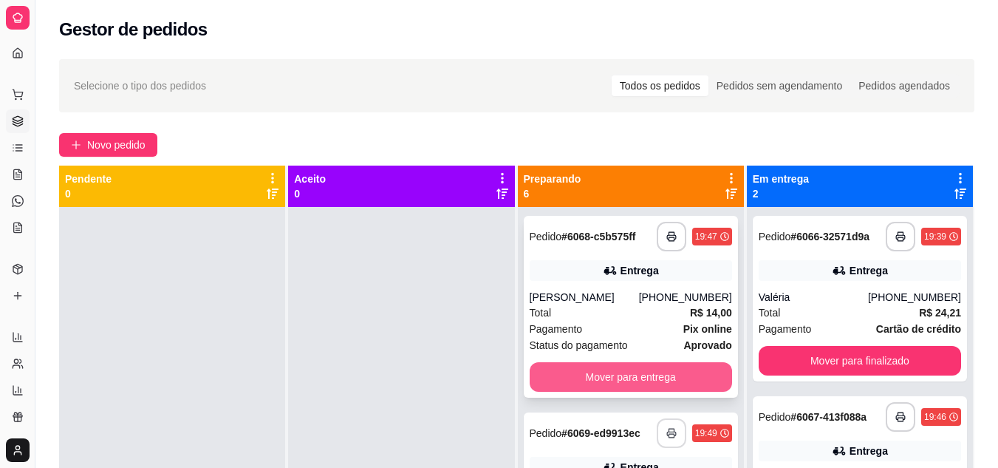
click at [592, 373] on button "Mover para entrega" at bounding box center [631, 377] width 202 height 30
click at [607, 391] on button "Mover para entrega" at bounding box center [631, 377] width 196 height 29
click at [595, 380] on button "Mover para entrega" at bounding box center [631, 377] width 202 height 30
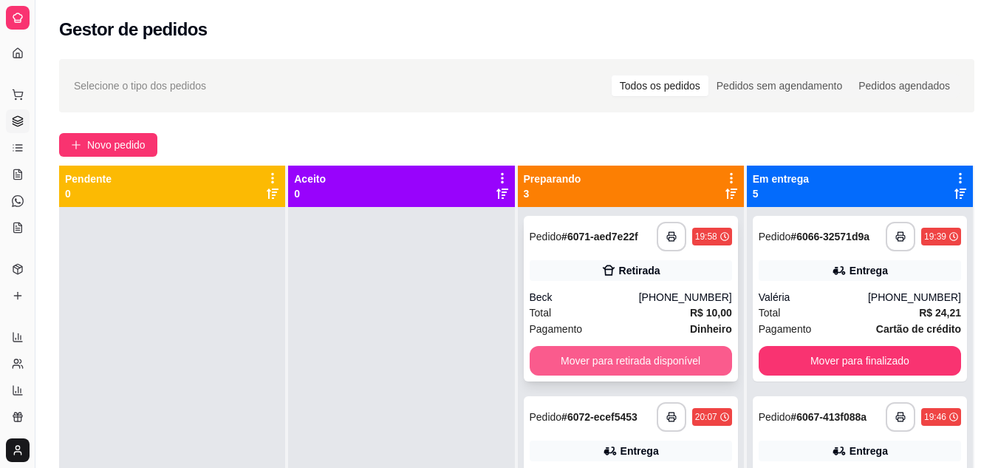
click at [601, 351] on button "Mover para retirada disponível" at bounding box center [631, 361] width 202 height 30
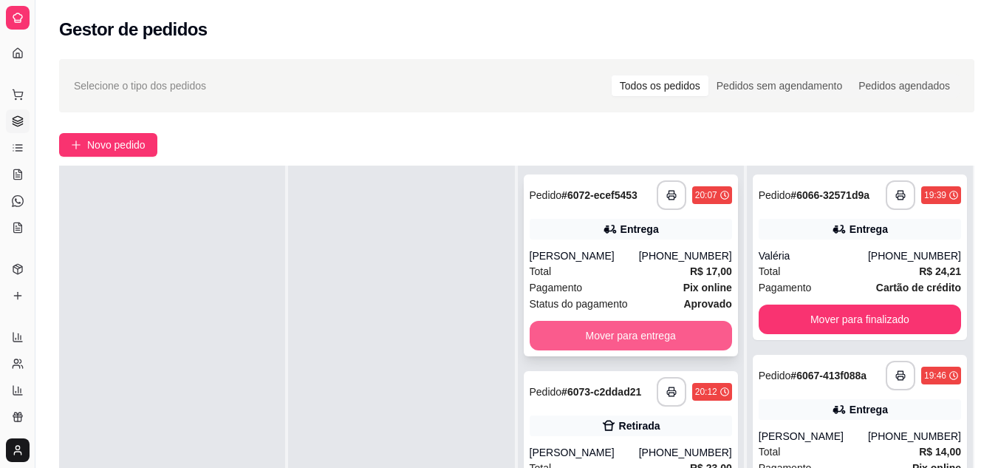
click at [623, 341] on button "Mover para entrega" at bounding box center [631, 336] width 202 height 30
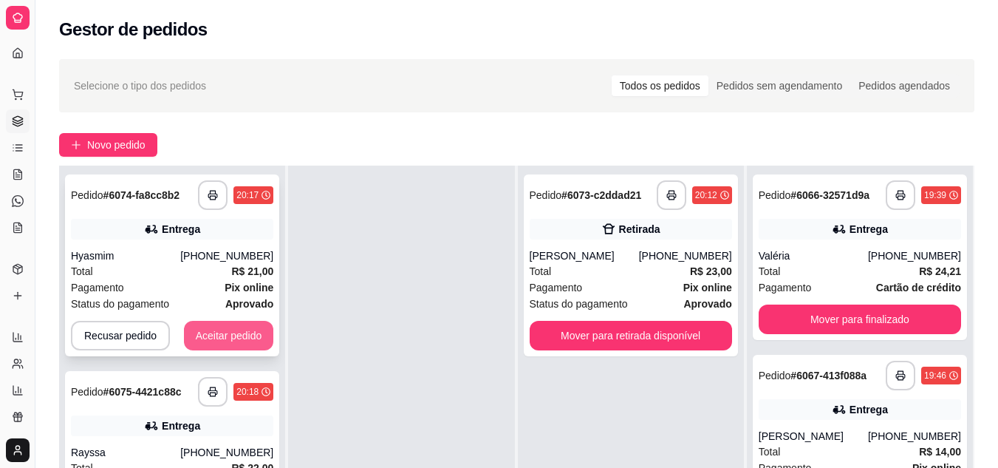
click at [256, 328] on button "Aceitar pedido" at bounding box center [229, 336] width 90 height 30
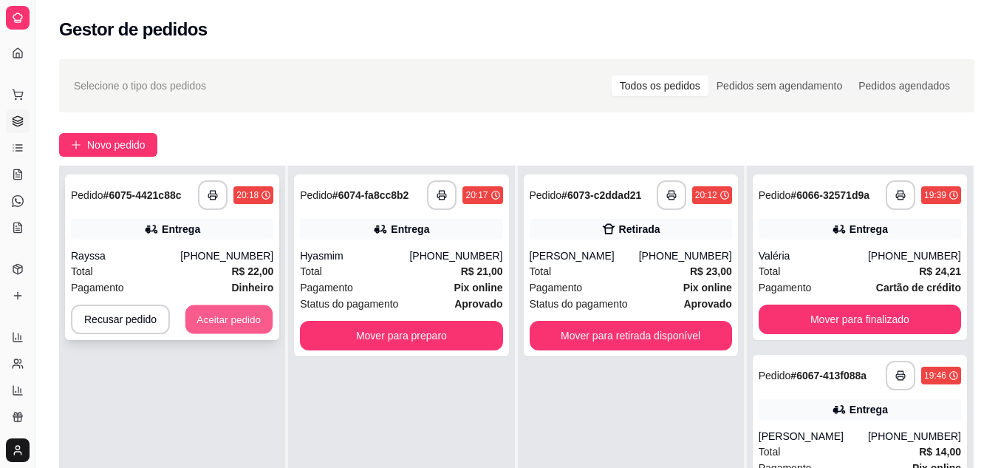
click at [242, 319] on button "Aceitar pedido" at bounding box center [228, 319] width 87 height 29
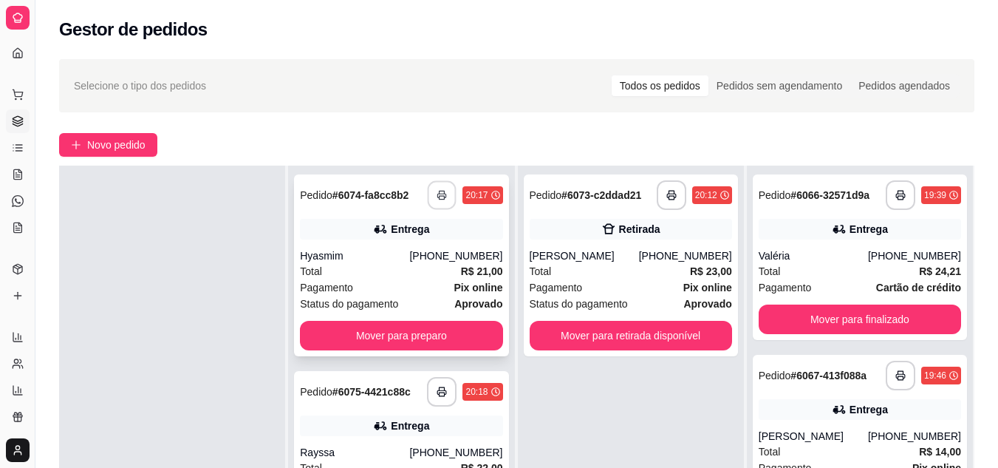
click at [437, 193] on icon "button" at bounding box center [442, 195] width 10 height 10
click at [440, 394] on rect "button" at bounding box center [441, 394] width 5 height 4
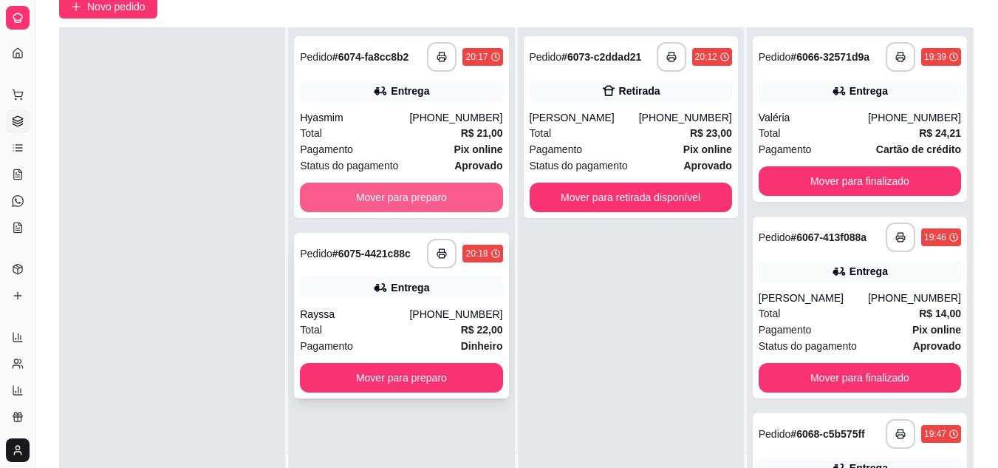
scroll to position [148, 0]
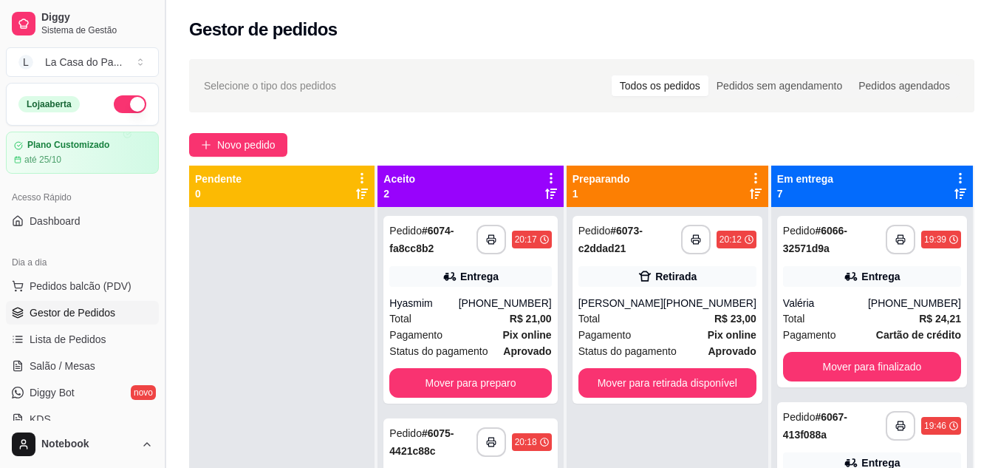
click at [163, 27] on button "Toggle Sidebar" at bounding box center [165, 234] width 12 height 468
click at [166, 29] on button "Toggle Sidebar" at bounding box center [165, 234] width 12 height 468
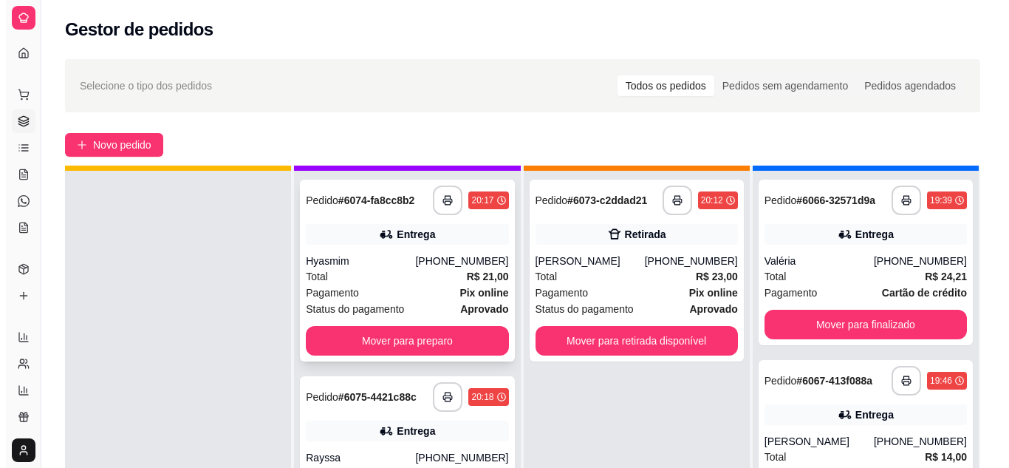
scroll to position [41, 0]
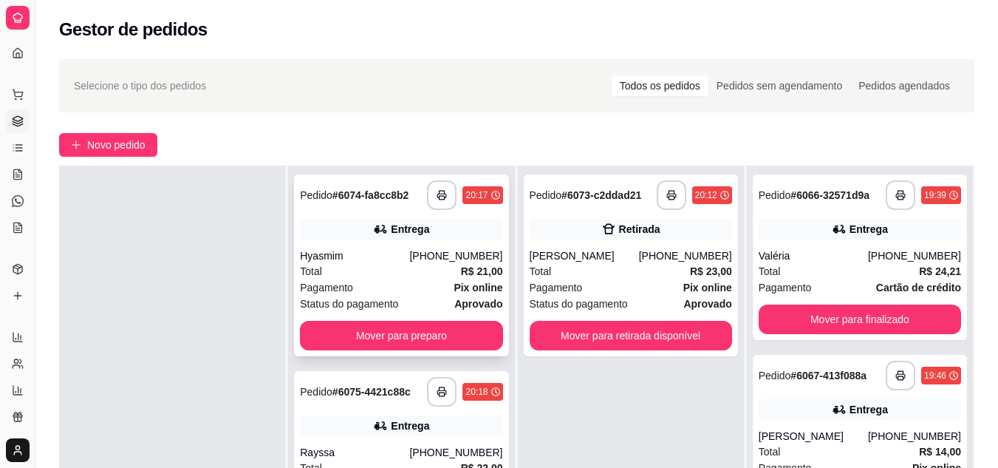
click at [372, 273] on div "Total R$ 21,00" at bounding box center [401, 271] width 202 height 16
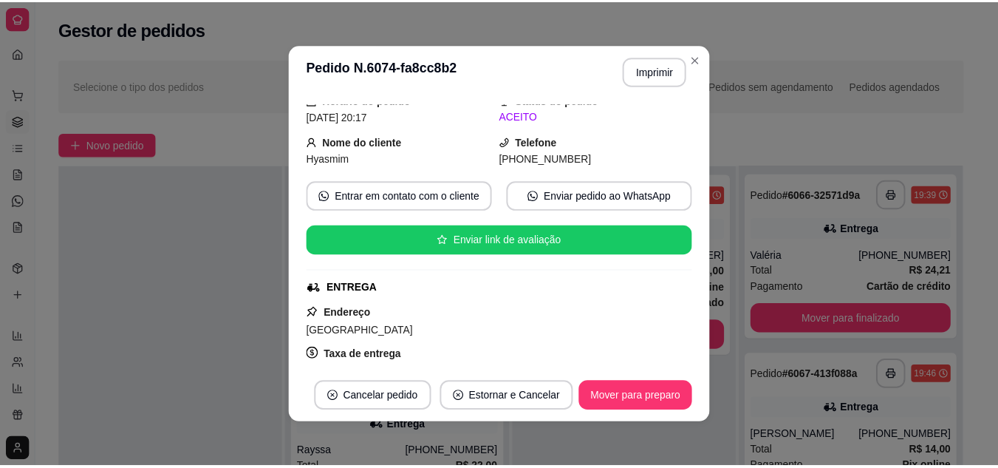
scroll to position [47, 0]
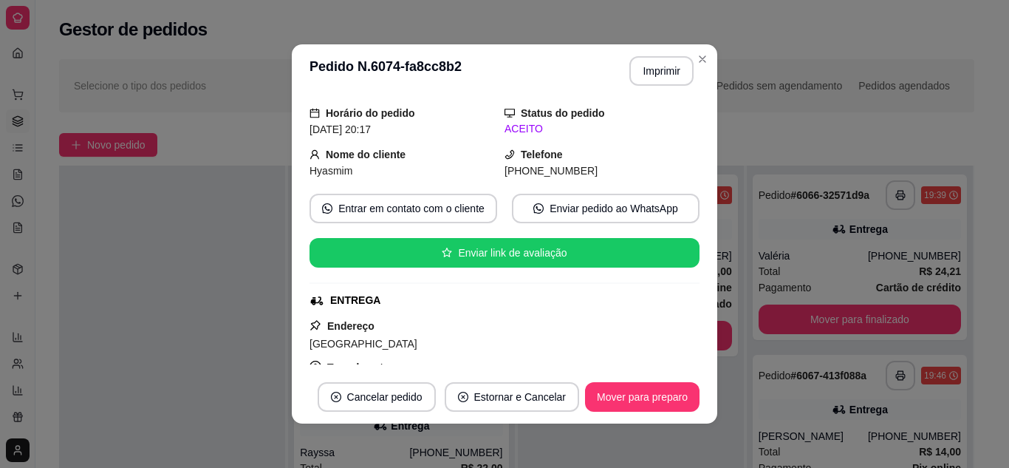
click at [108, 113] on div "**********" at bounding box center [516, 350] width 962 height 600
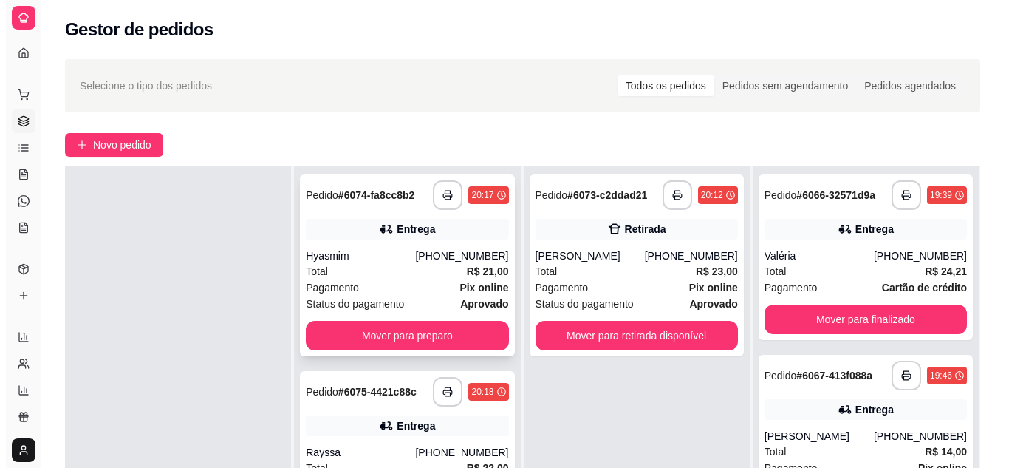
scroll to position [148, 0]
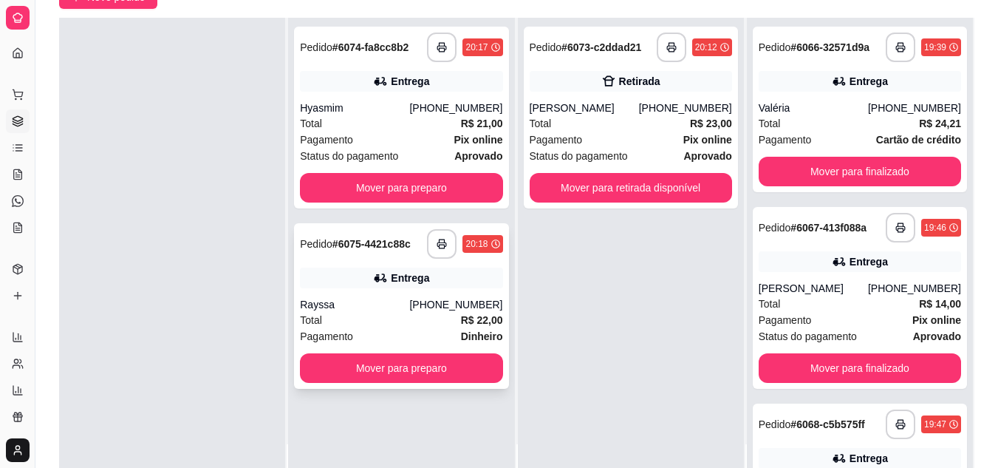
click at [406, 305] on div "Rayssa" at bounding box center [354, 304] width 109 height 15
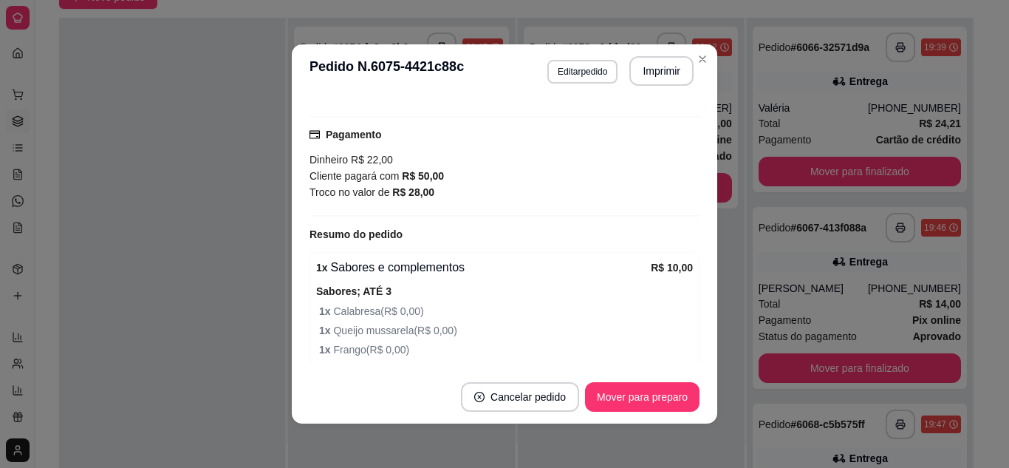
scroll to position [443, 0]
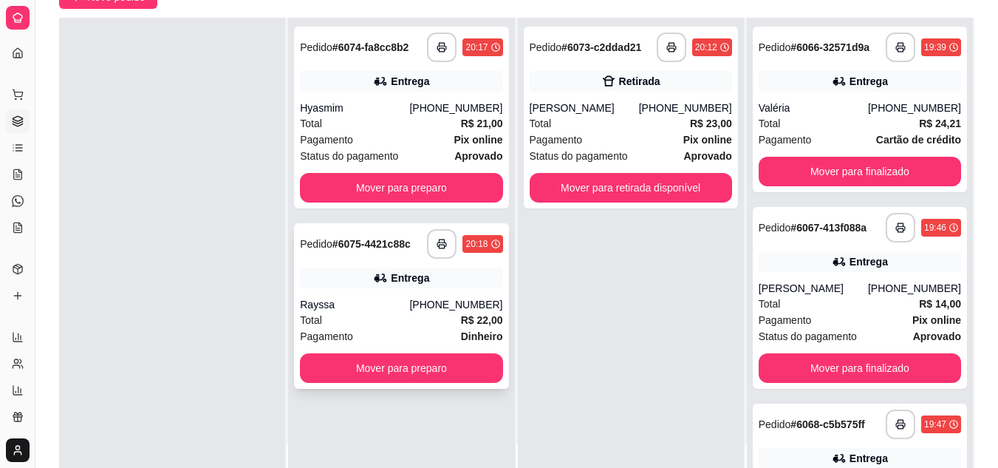
click at [366, 309] on div "Rayssa" at bounding box center [354, 304] width 109 height 15
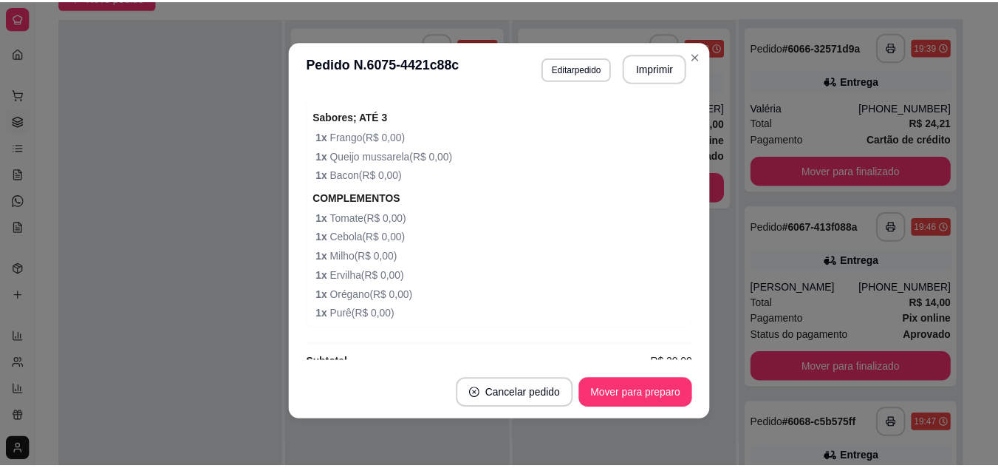
scroll to position [832, 0]
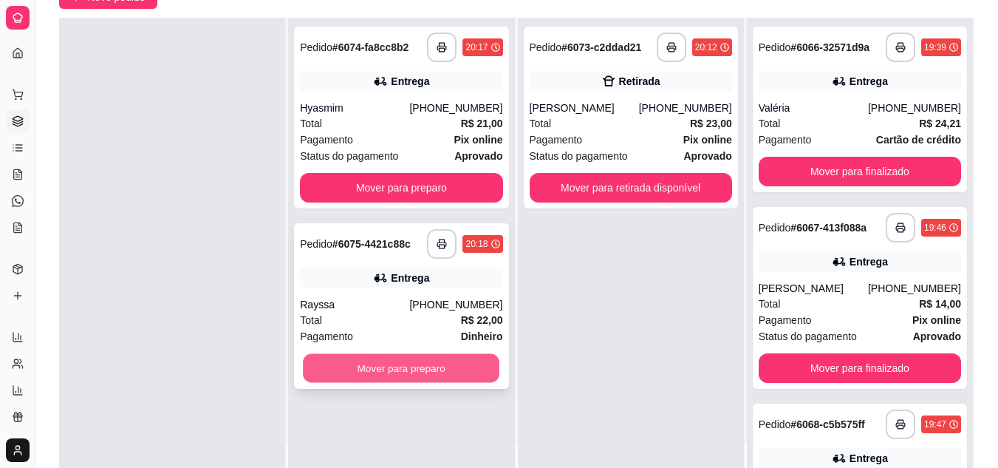
click at [425, 371] on button "Mover para preparo" at bounding box center [401, 368] width 196 height 29
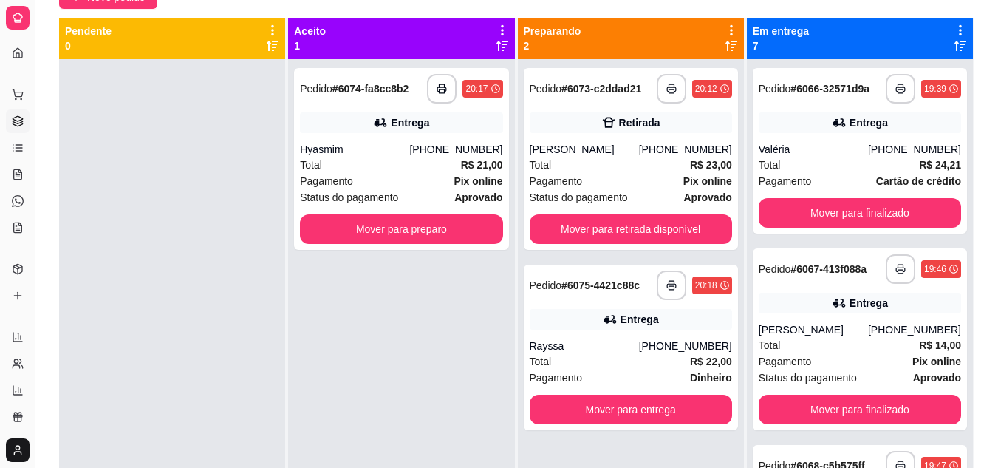
scroll to position [74, 0]
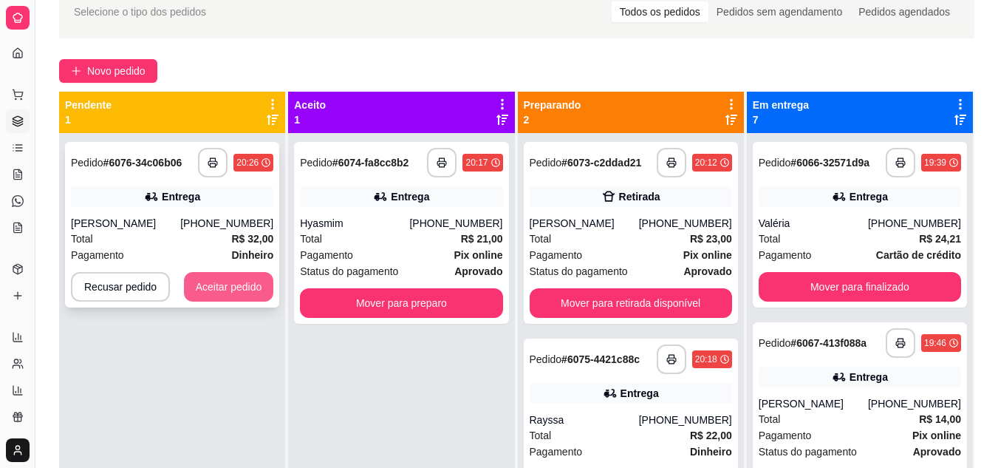
click at [233, 297] on button "Aceitar pedido" at bounding box center [229, 287] width 90 height 30
click at [233, 297] on div "Recusar pedido Aceitar pedido" at bounding box center [172, 287] width 202 height 30
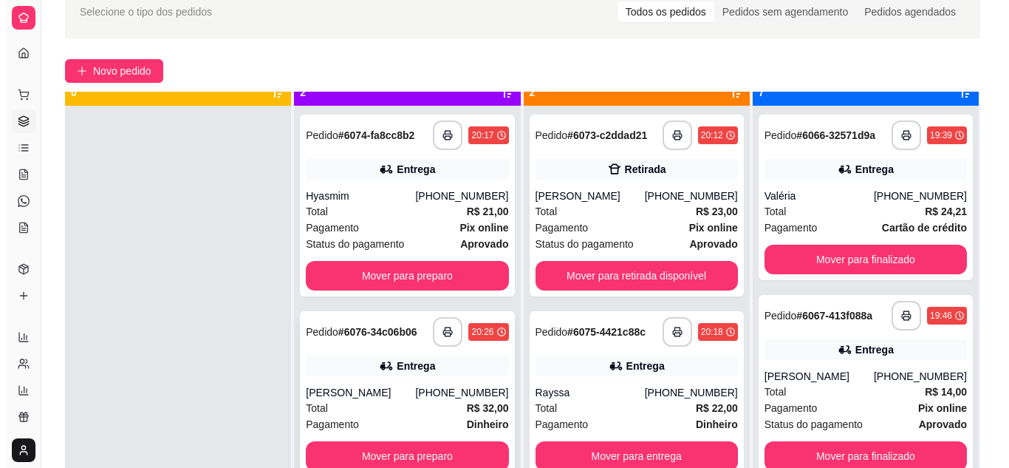
scroll to position [41, 0]
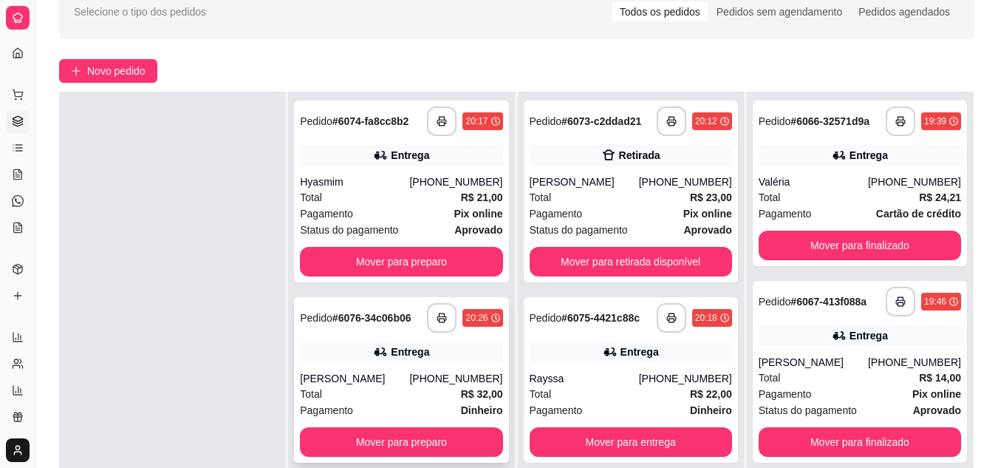
click at [366, 380] on div "[PERSON_NAME]" at bounding box center [354, 378] width 109 height 15
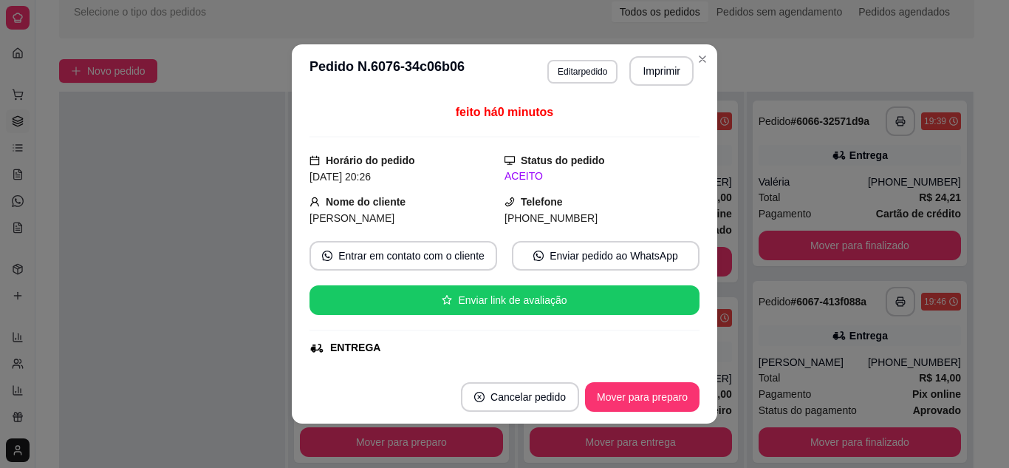
click at [220, 338] on div at bounding box center [172, 326] width 226 height 468
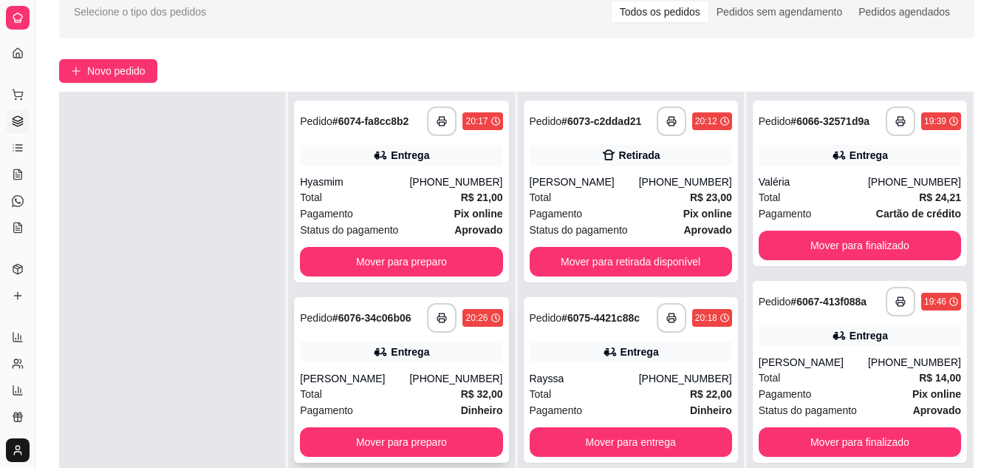
click at [367, 385] on div "[PERSON_NAME]" at bounding box center [354, 378] width 109 height 15
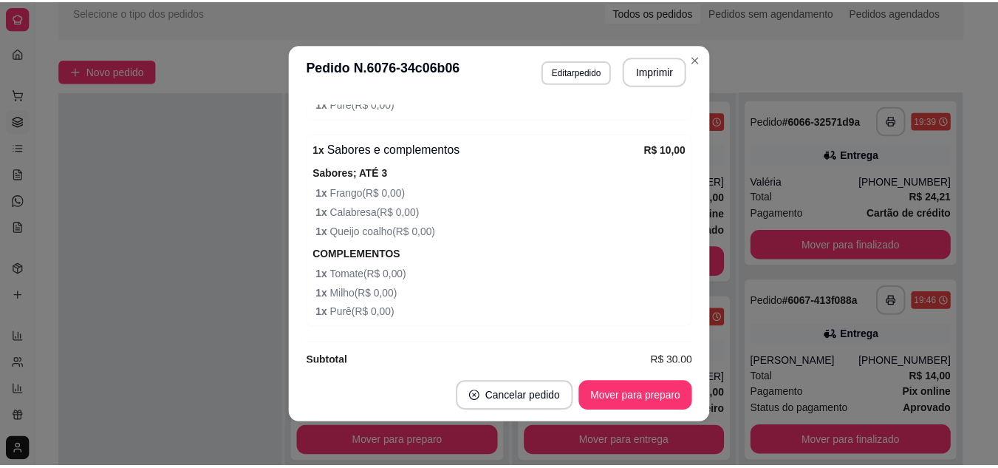
scroll to position [901, 0]
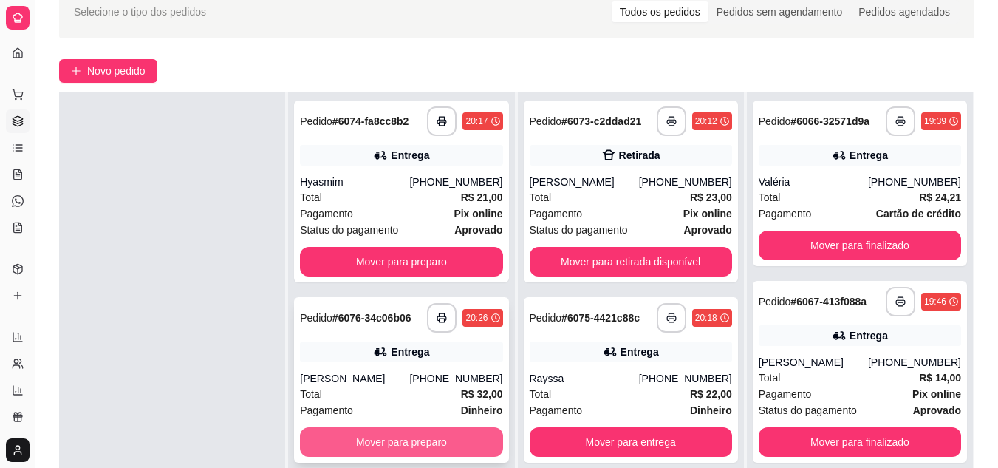
click at [363, 439] on button "Mover para preparo" at bounding box center [401, 442] width 202 height 30
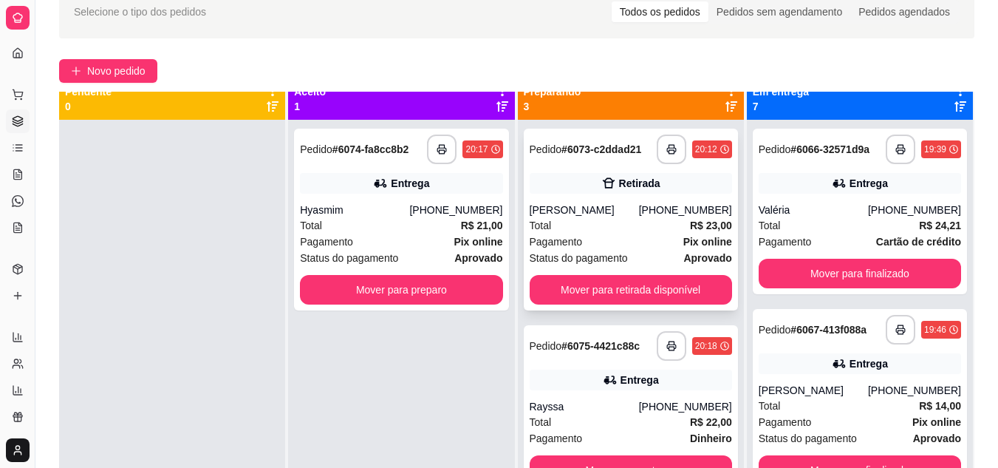
scroll to position [0, 0]
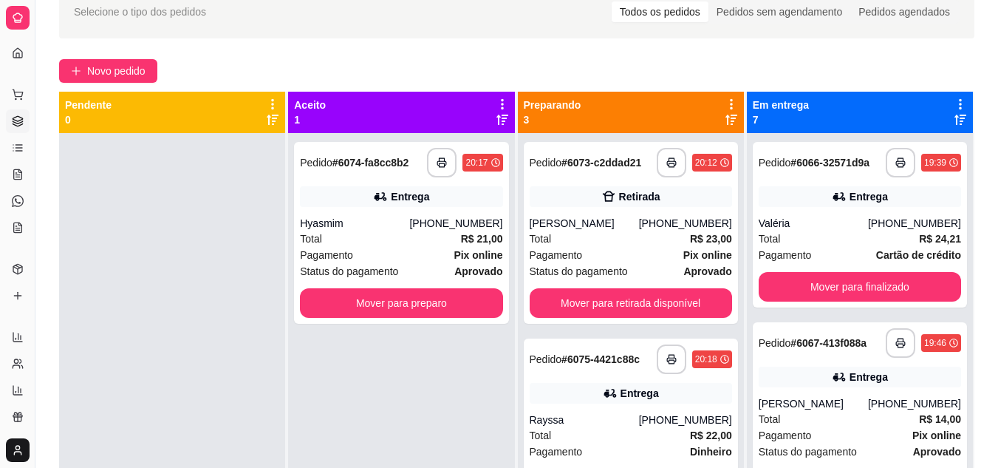
click at [728, 116] on icon at bounding box center [731, 119] width 12 height 10
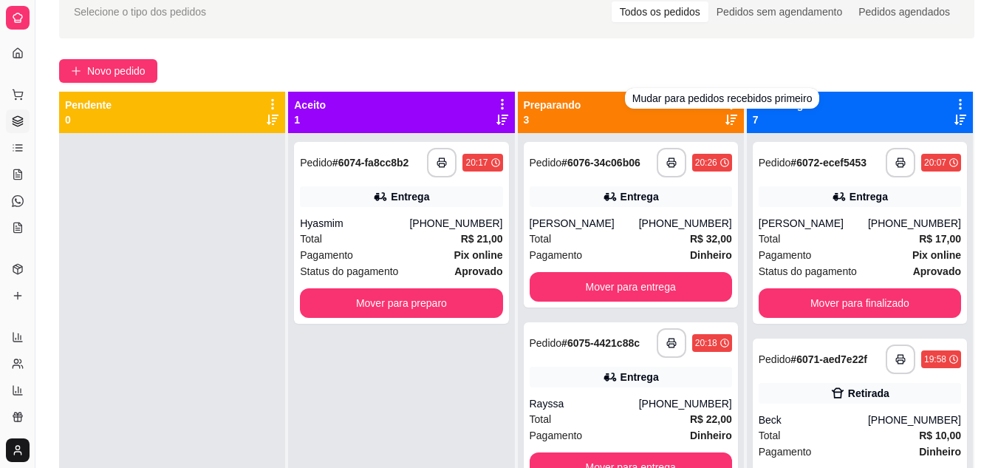
click at [725, 122] on icon at bounding box center [731, 119] width 12 height 10
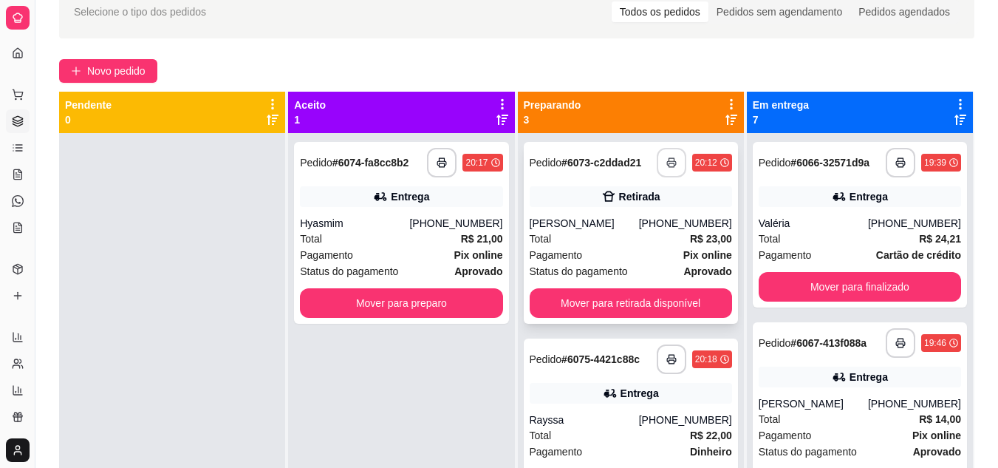
click at [666, 162] on icon "button" at bounding box center [671, 162] width 10 height 10
click at [404, 222] on div "Hyasmim" at bounding box center [354, 223] width 109 height 15
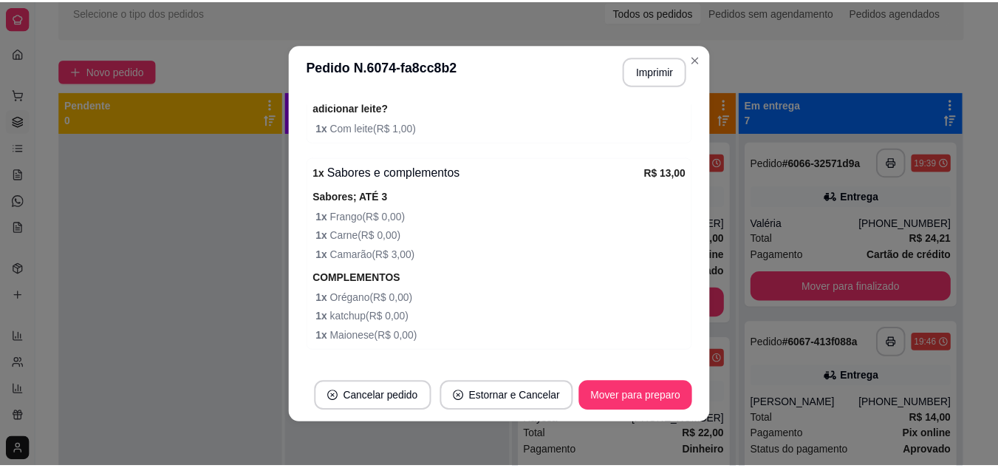
scroll to position [269, 0]
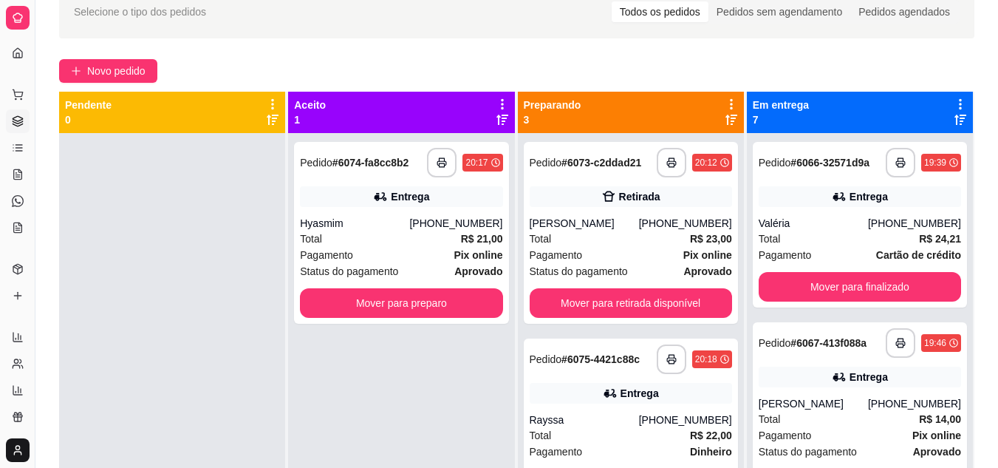
click at [725, 122] on icon at bounding box center [731, 119] width 12 height 10
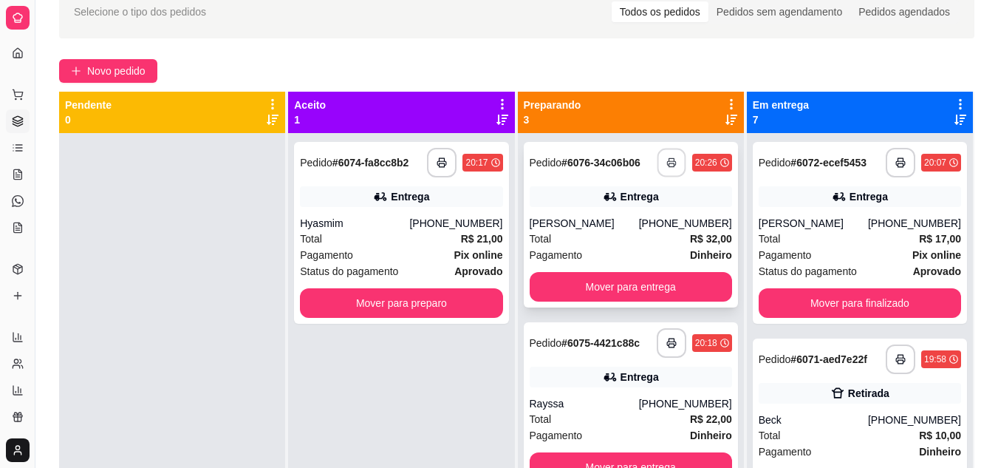
click at [662, 167] on button "button" at bounding box center [671, 162] width 29 height 29
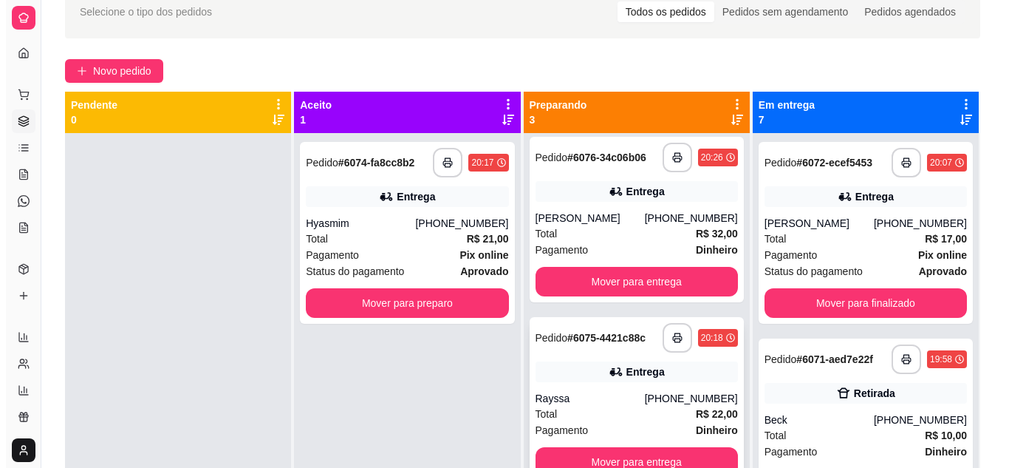
scroll to position [0, 0]
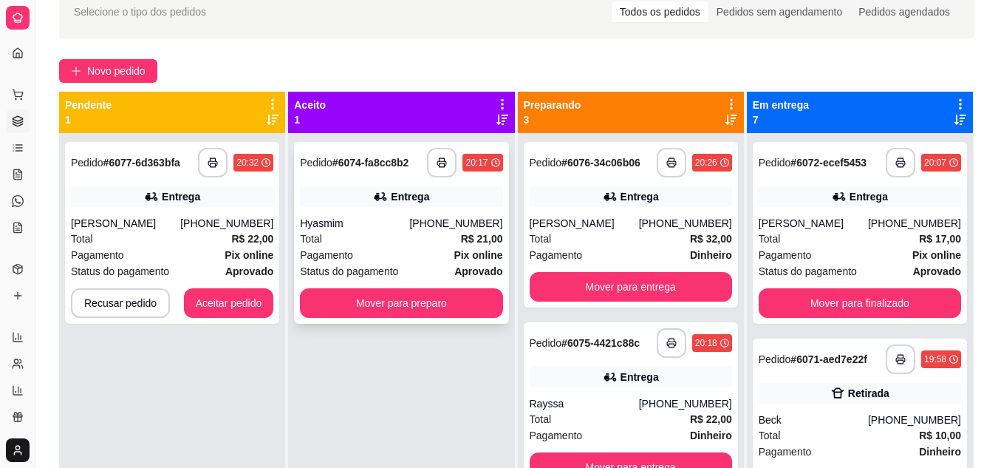
click at [361, 244] on div "Total R$ 21,00" at bounding box center [401, 238] width 202 height 16
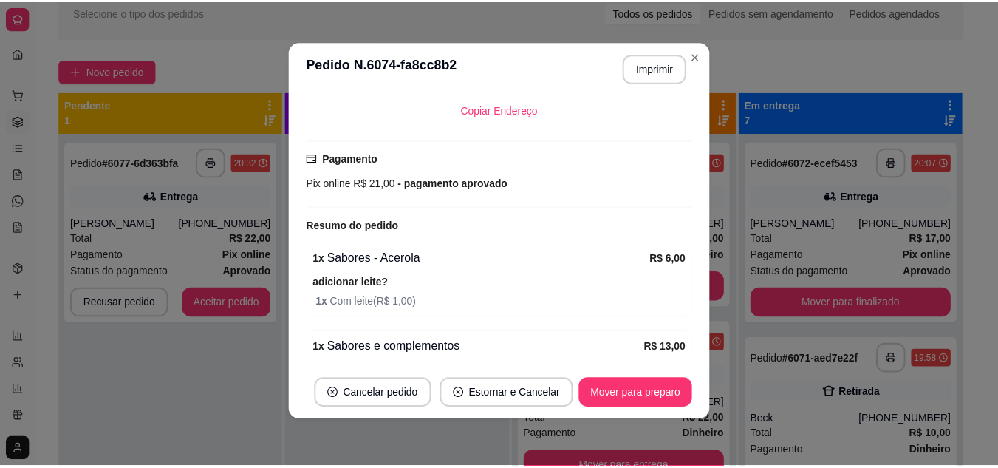
scroll to position [564, 0]
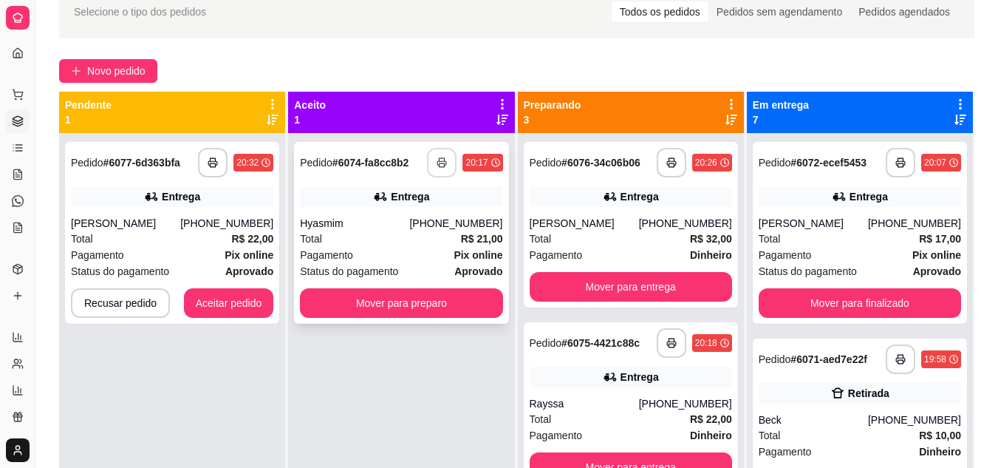
click at [437, 162] on icon "button" at bounding box center [442, 162] width 10 height 10
click at [397, 301] on button "Mover para preparo" at bounding box center [401, 303] width 196 height 29
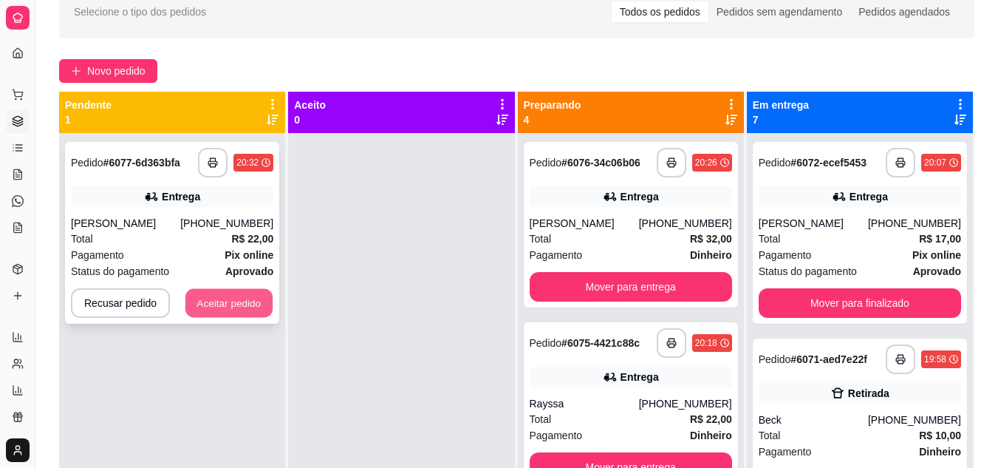
click at [260, 305] on button "Aceitar pedido" at bounding box center [228, 303] width 87 height 29
click at [233, 301] on button "Aceitar pedido" at bounding box center [228, 303] width 87 height 29
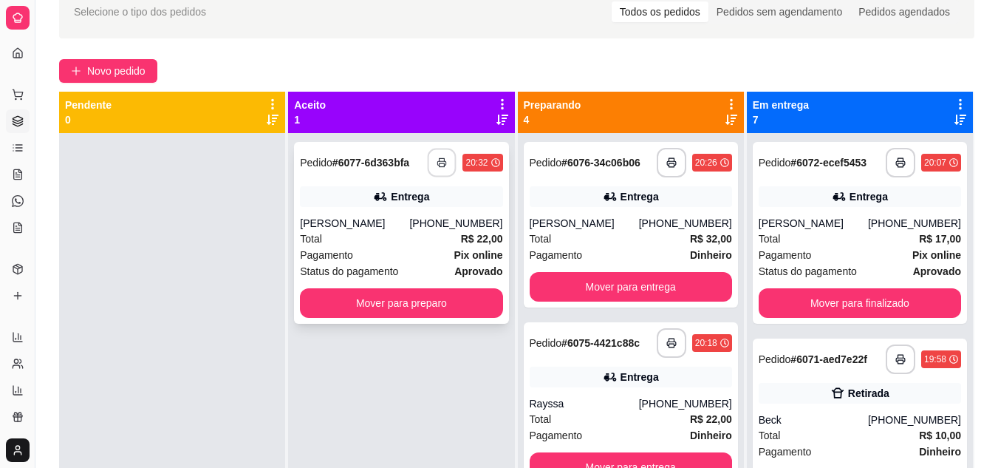
click at [440, 162] on icon "button" at bounding box center [442, 162] width 10 height 10
click at [343, 233] on div "Total R$ 22,00" at bounding box center [401, 238] width 202 height 16
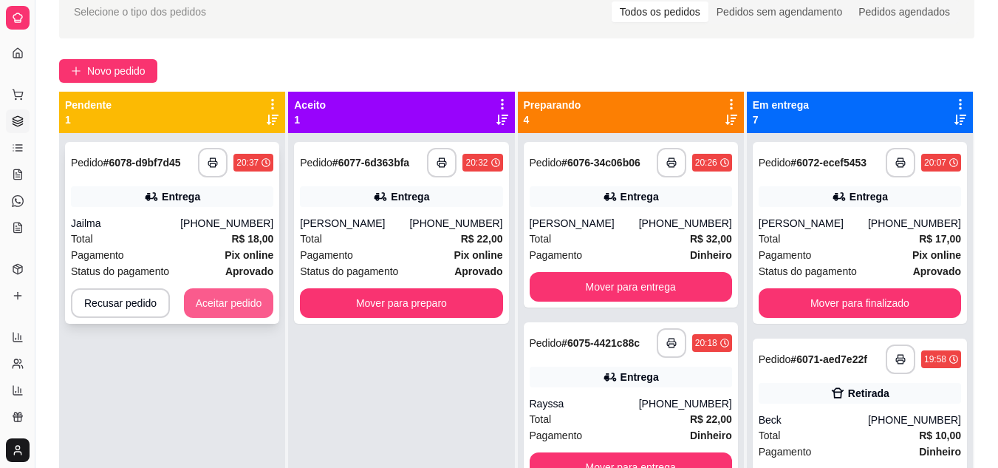
click at [216, 298] on button "Aceitar pedido" at bounding box center [229, 303] width 90 height 30
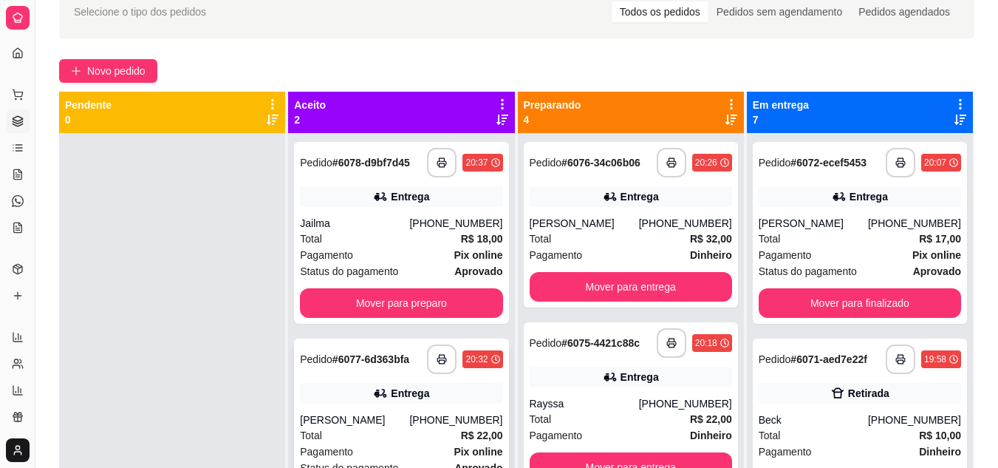
click at [375, 441] on div "Total R$ 22,00" at bounding box center [401, 435] width 202 height 16
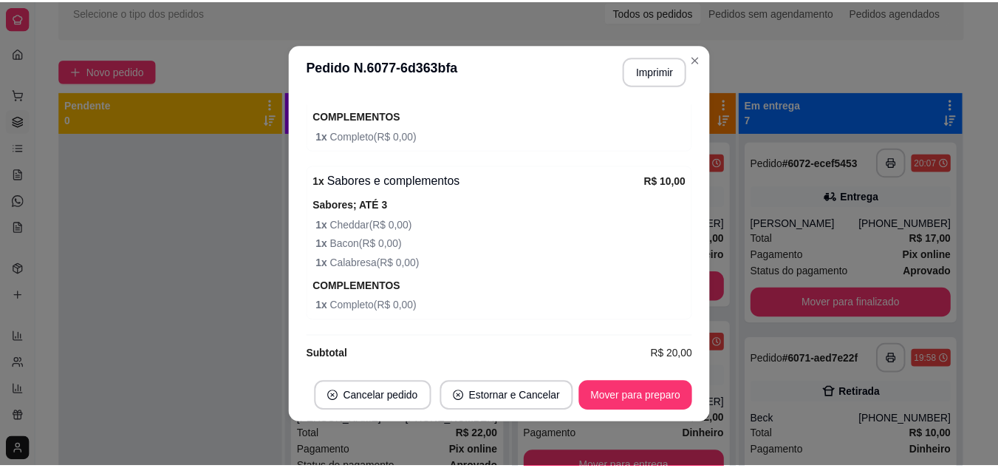
scroll to position [607, 0]
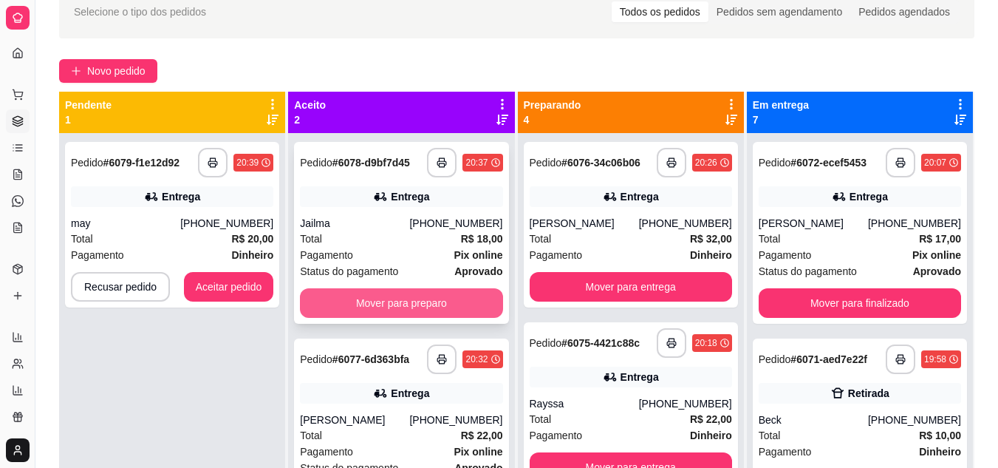
click at [351, 305] on button "Mover para preparo" at bounding box center [401, 303] width 202 height 30
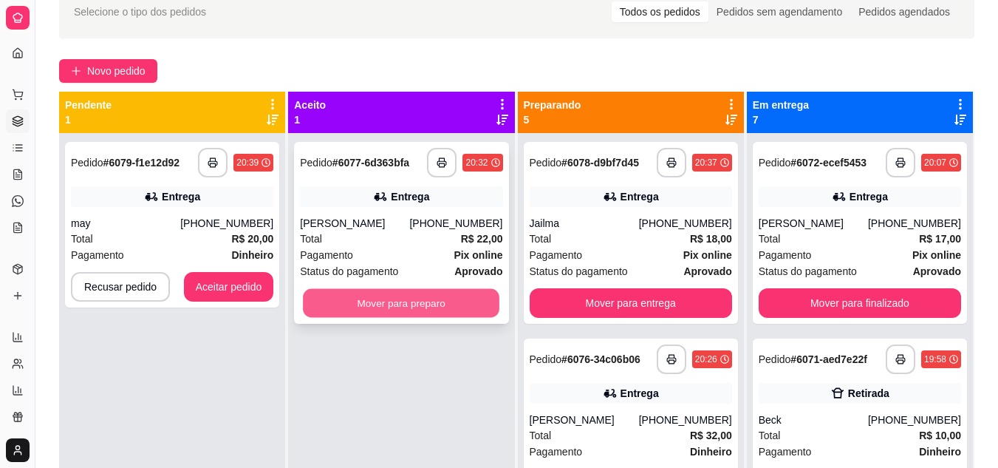
click at [493, 296] on button "Mover para preparo" at bounding box center [401, 303] width 196 height 29
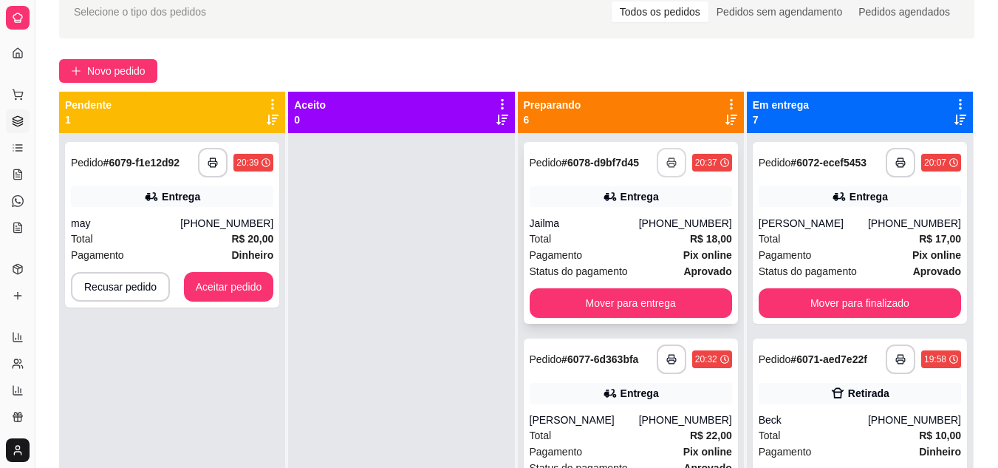
click at [667, 165] on icon "button" at bounding box center [671, 163] width 9 height 4
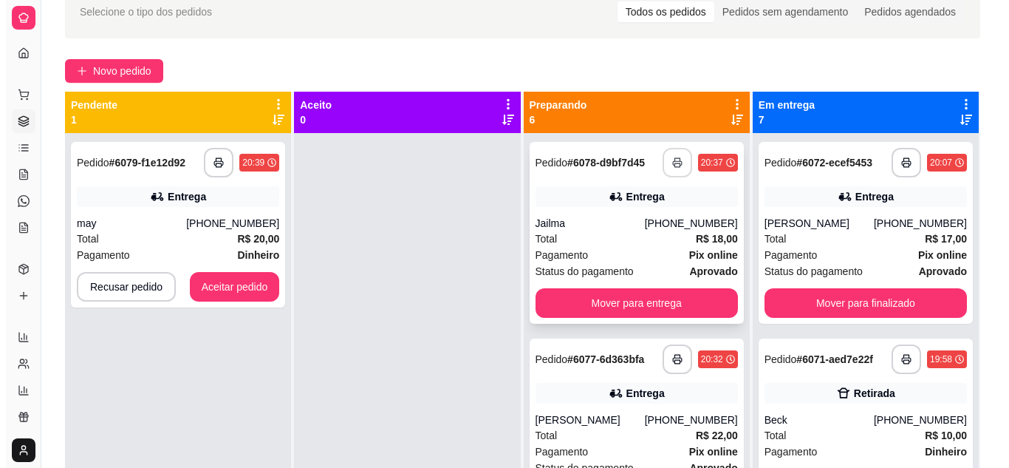
scroll to position [0, 0]
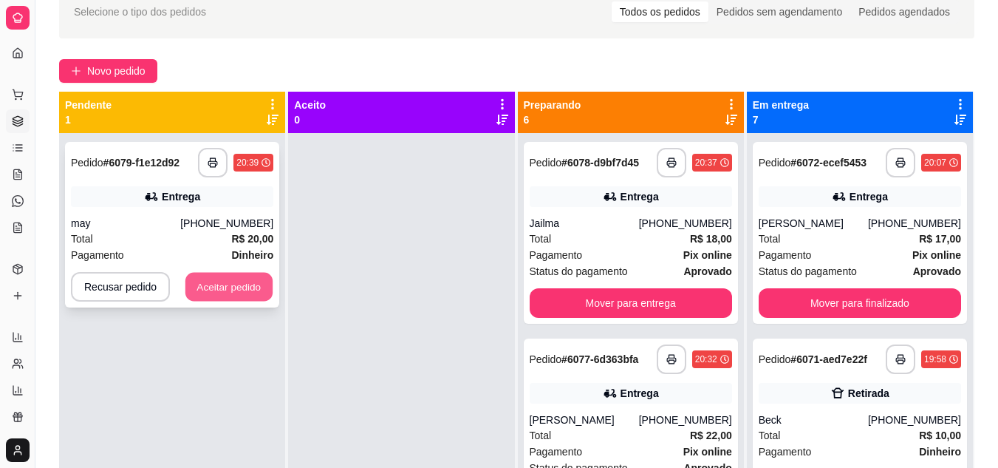
click at [194, 281] on button "Aceitar pedido" at bounding box center [228, 287] width 87 height 29
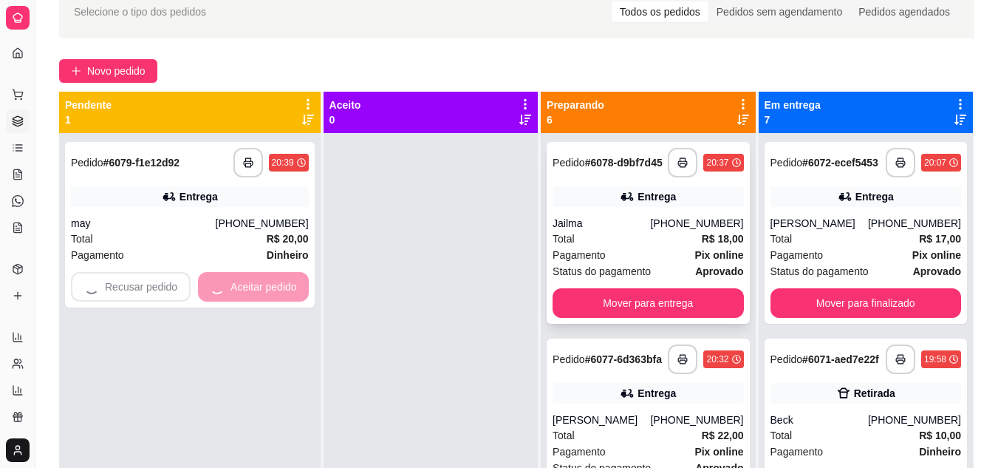
click at [596, 251] on div "Pagamento Pix online" at bounding box center [647, 255] width 191 height 16
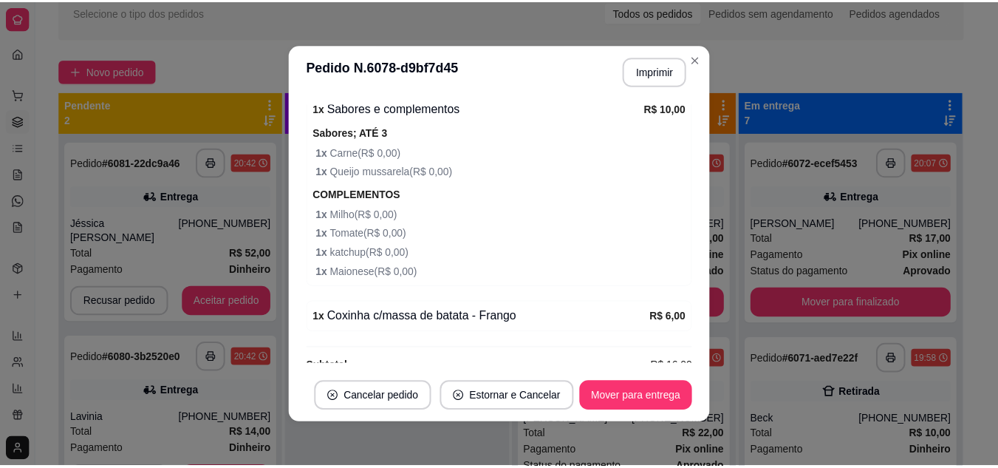
scroll to position [521, 0]
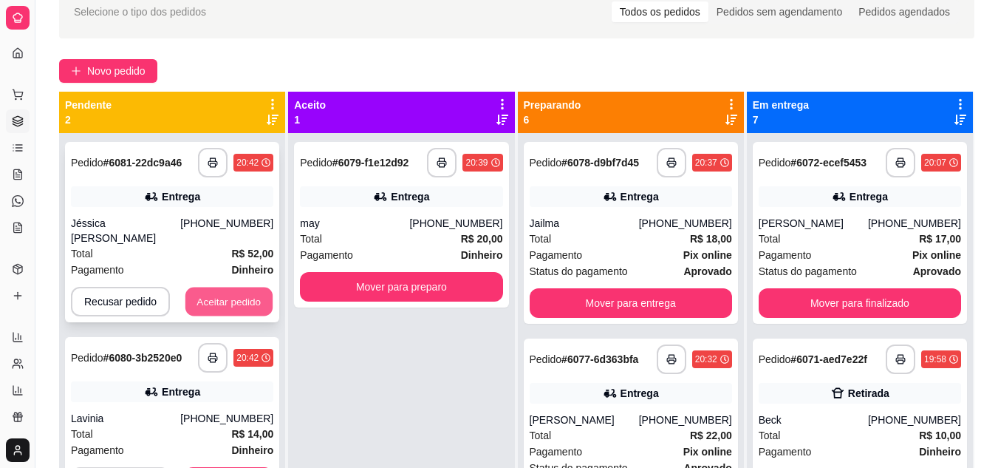
click at [237, 292] on button "Aceitar pedido" at bounding box center [228, 301] width 87 height 29
click at [237, 292] on div "Recusar pedido Aceitar pedido" at bounding box center [172, 302] width 202 height 30
click at [228, 287] on button "Aceitar pedido" at bounding box center [228, 301] width 87 height 29
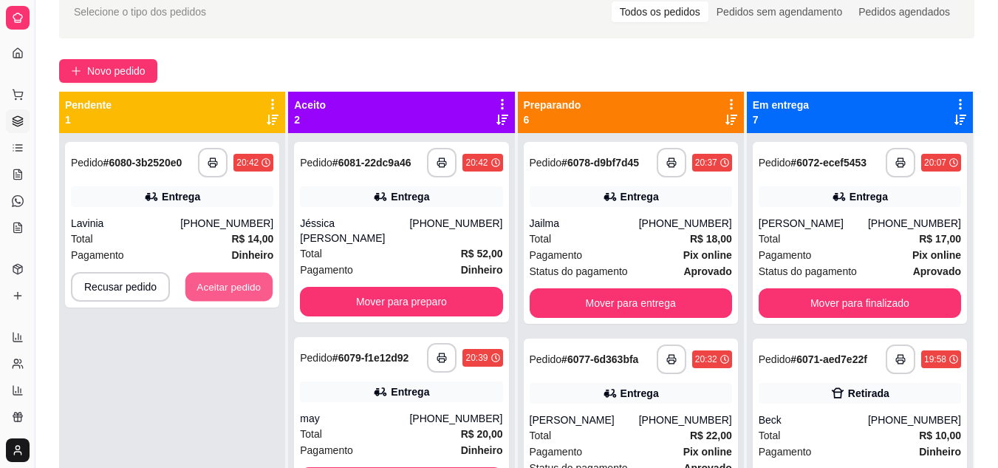
click at [236, 287] on button "Aceitar pedido" at bounding box center [228, 287] width 87 height 29
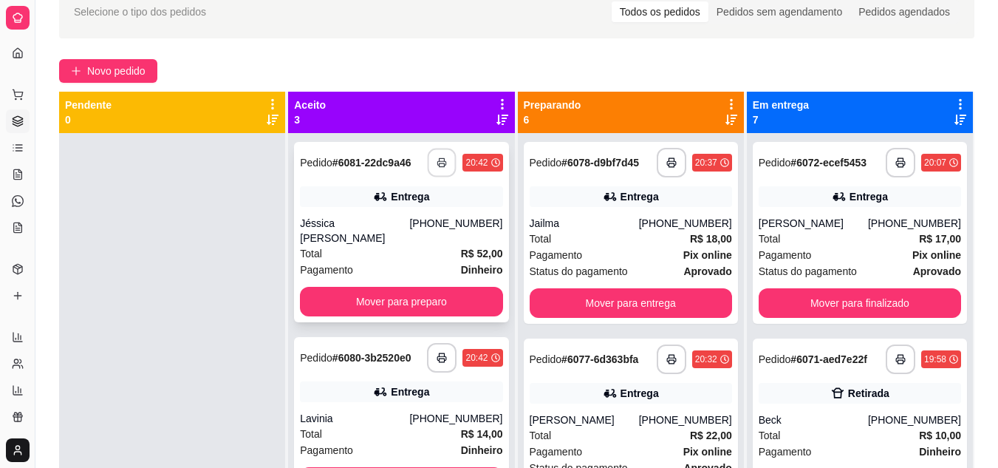
click at [437, 160] on icon "button" at bounding box center [442, 162] width 10 height 10
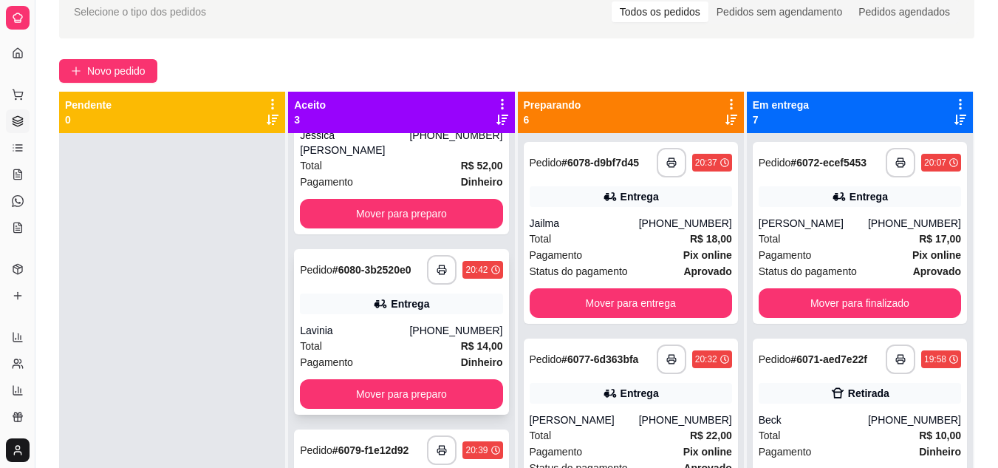
scroll to position [41, 0]
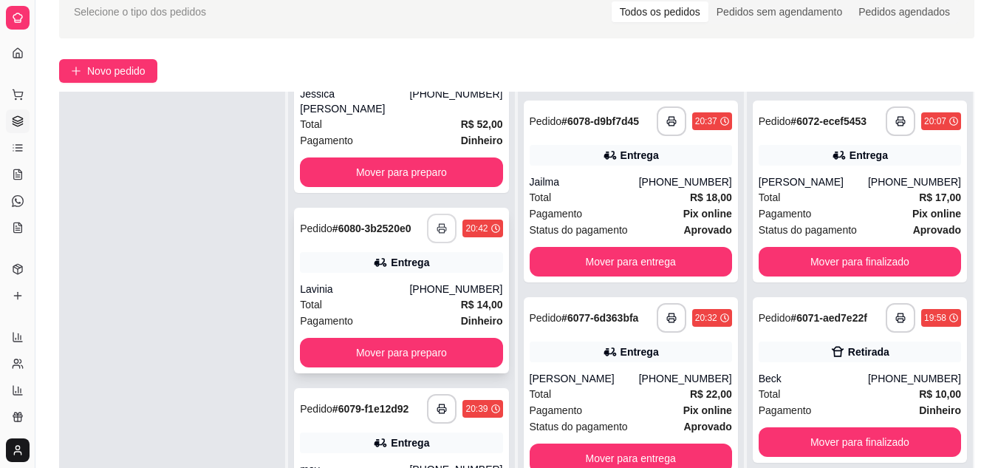
click at [437, 223] on icon "button" at bounding box center [442, 228] width 10 height 10
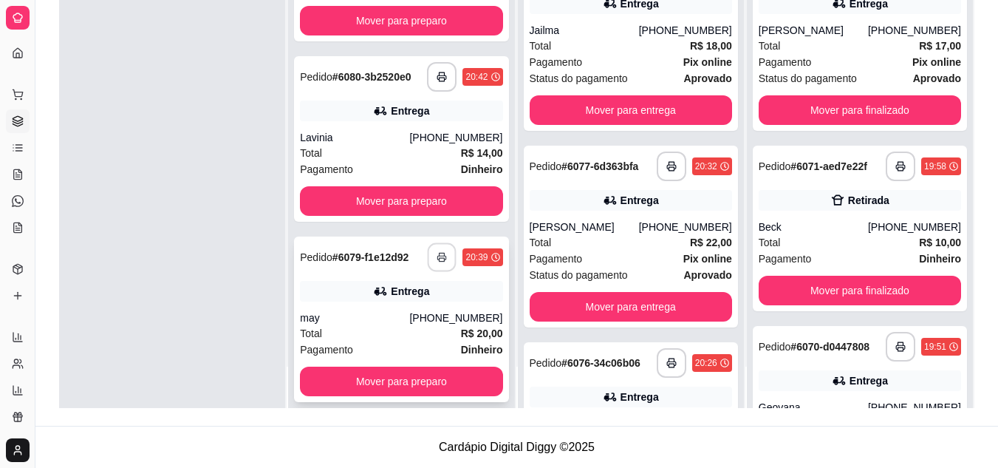
click at [428, 244] on button "button" at bounding box center [442, 257] width 29 height 29
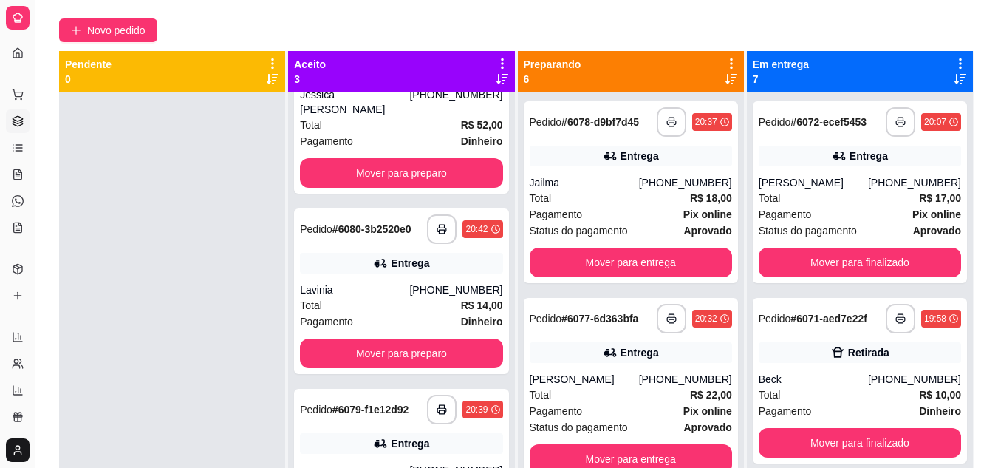
scroll to position [0, 0]
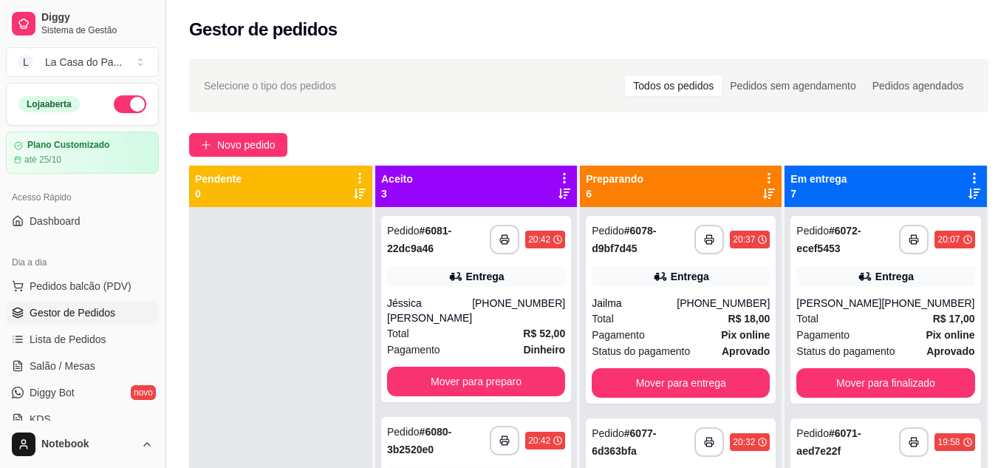
click at [165, 72] on button "Toggle Sidebar" at bounding box center [165, 234] width 12 height 468
click at [165, 72] on div "Diggy Sistema de Gestão L La Casa do Pa ... Loja aberta Plano Customizado até 2…" at bounding box center [499, 346] width 998 height 693
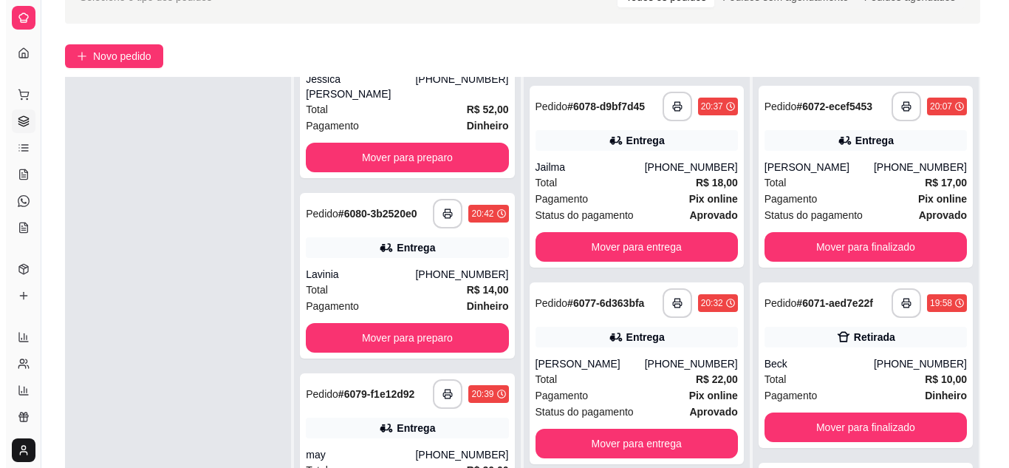
scroll to position [222, 0]
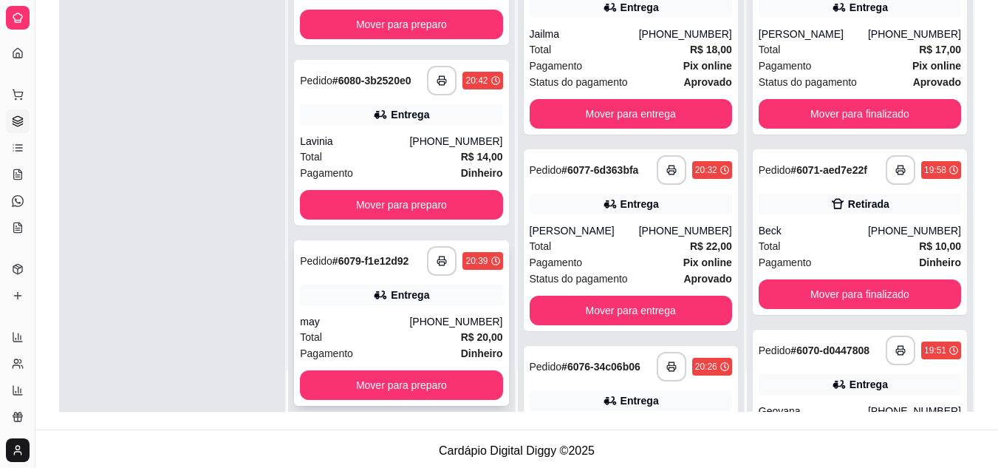
click at [395, 345] on div "Pagamento Dinheiro" at bounding box center [401, 353] width 202 height 16
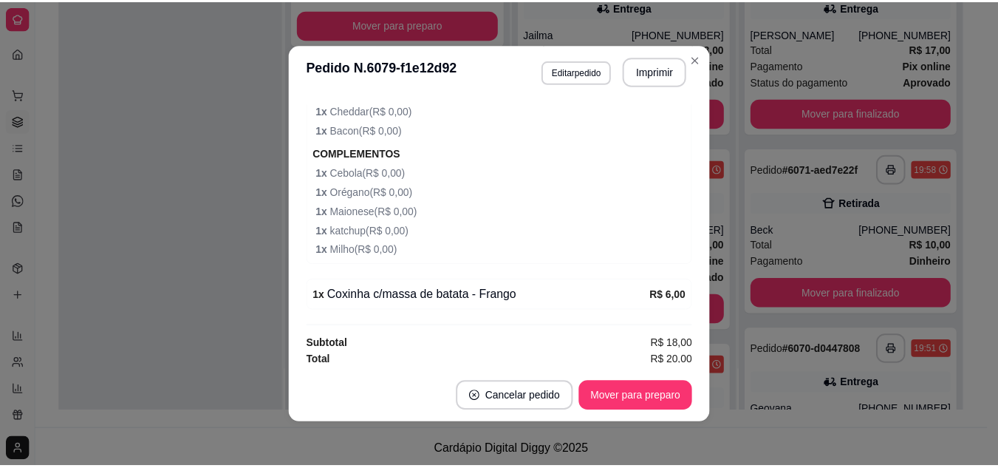
scroll to position [579, 0]
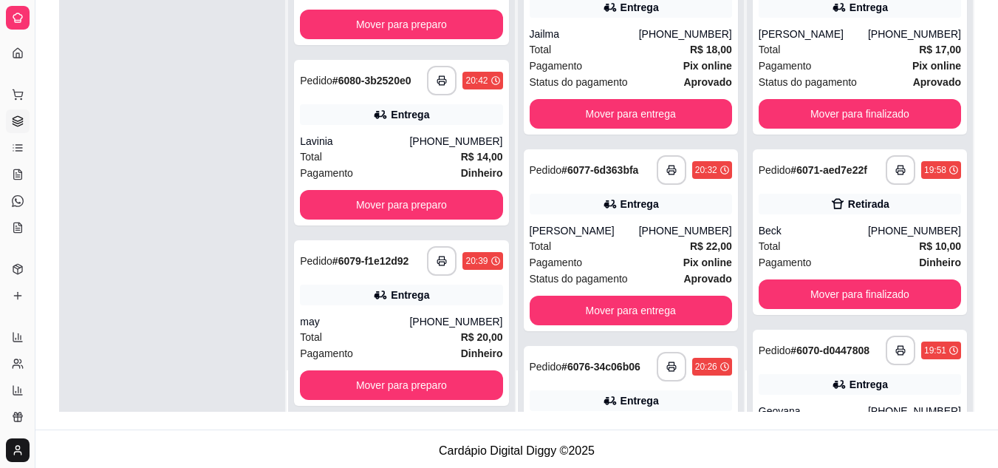
click at [182, 300] on div at bounding box center [172, 178] width 226 height 468
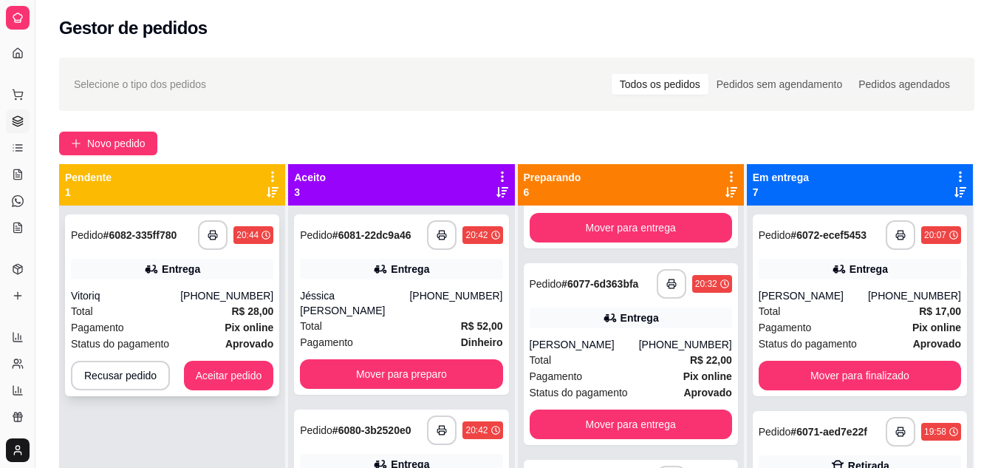
scroll to position [0, 0]
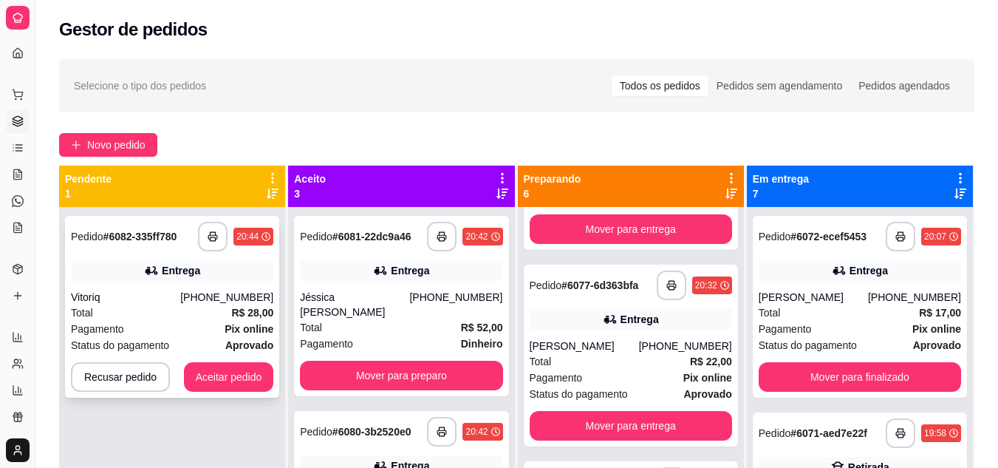
click at [217, 393] on div "**********" at bounding box center [172, 307] width 214 height 182
click at [254, 374] on button "Aceitar pedido" at bounding box center [228, 377] width 87 height 29
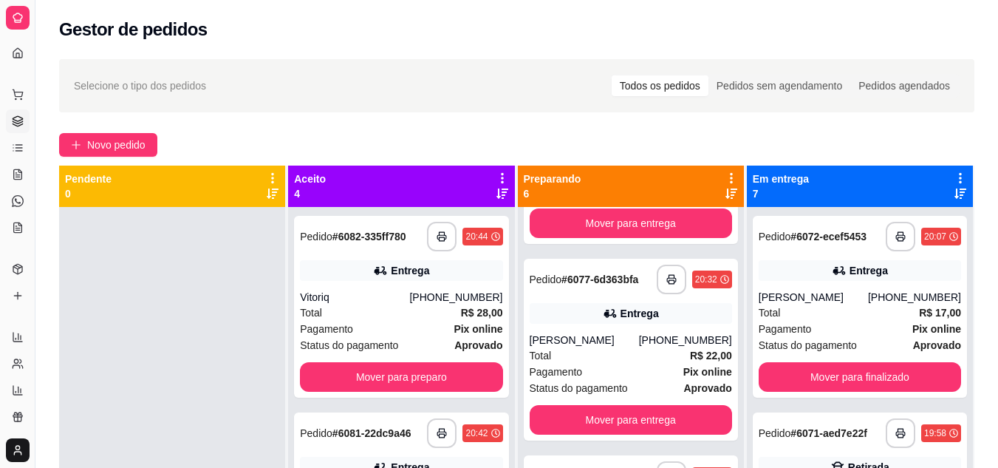
scroll to position [148, 0]
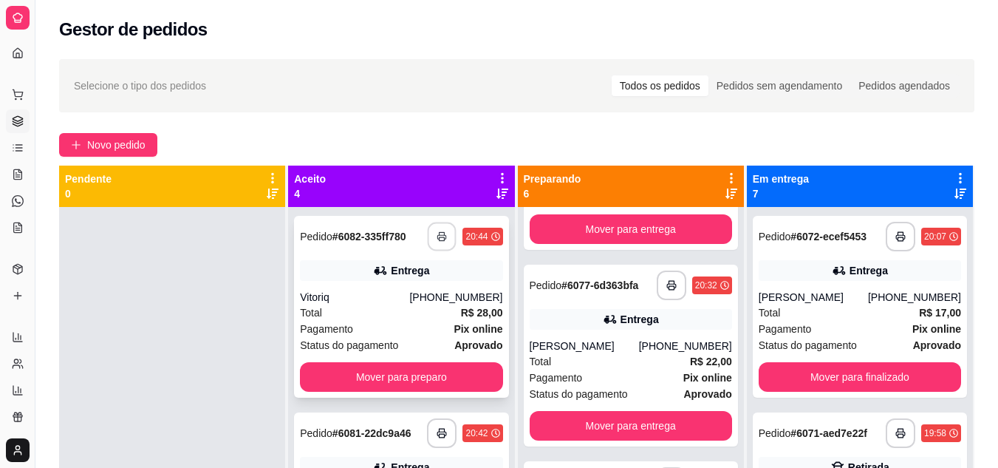
click at [428, 242] on button "button" at bounding box center [442, 236] width 29 height 29
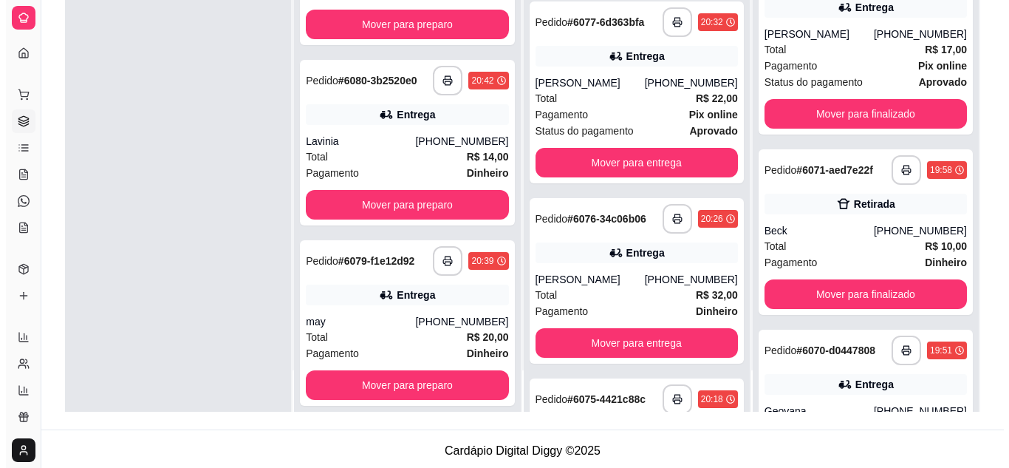
scroll to position [225, 0]
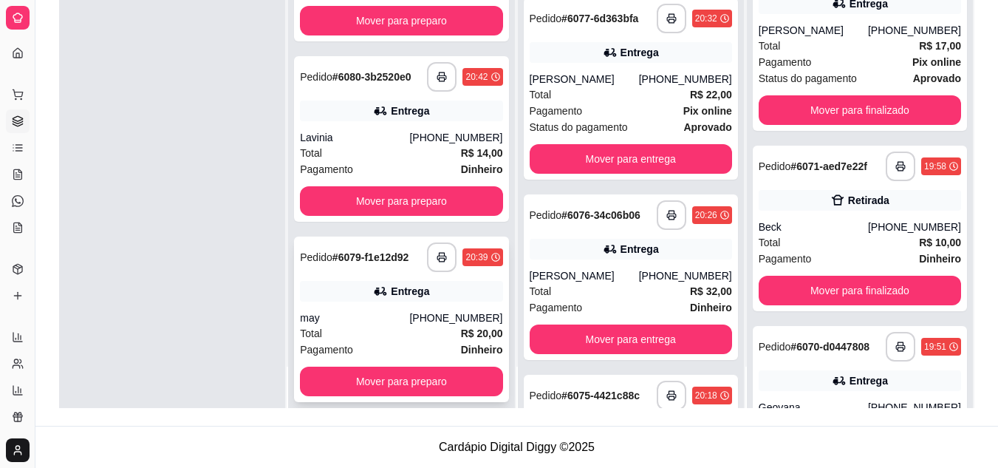
click at [394, 325] on div "Total R$ 20,00" at bounding box center [401, 333] width 202 height 16
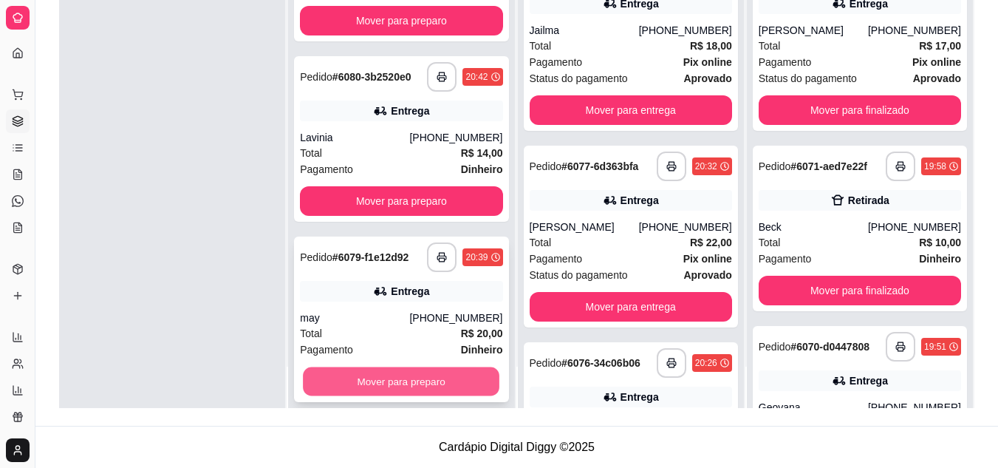
click at [366, 370] on button "Mover para preparo" at bounding box center [401, 381] width 196 height 29
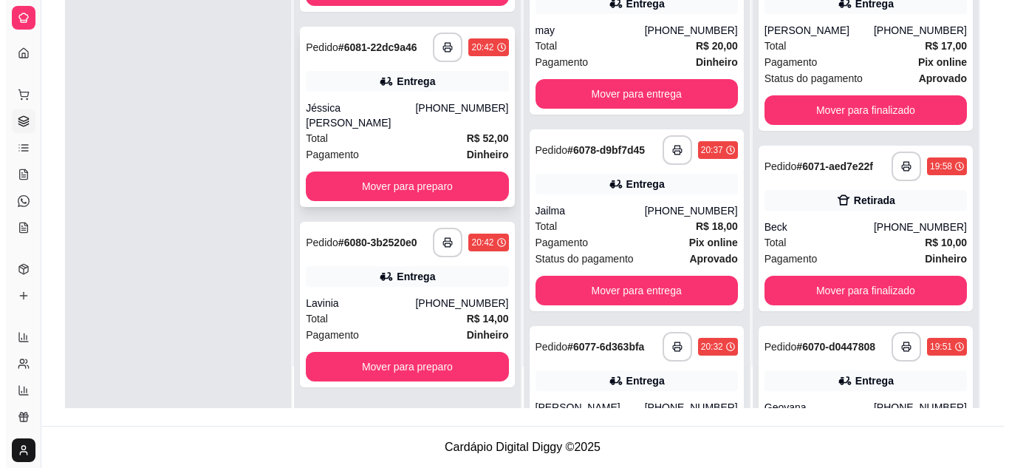
scroll to position [104, 0]
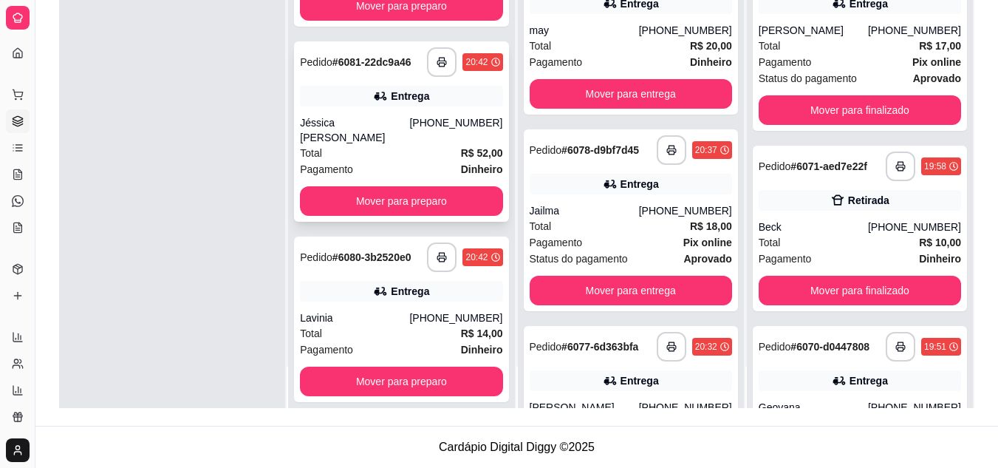
click at [370, 145] on div "**********" at bounding box center [401, 131] width 214 height 180
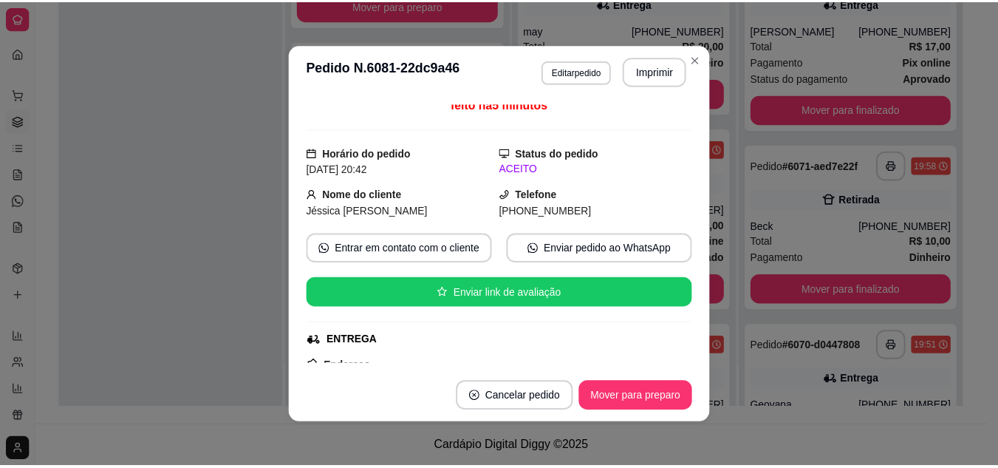
scroll to position [0, 0]
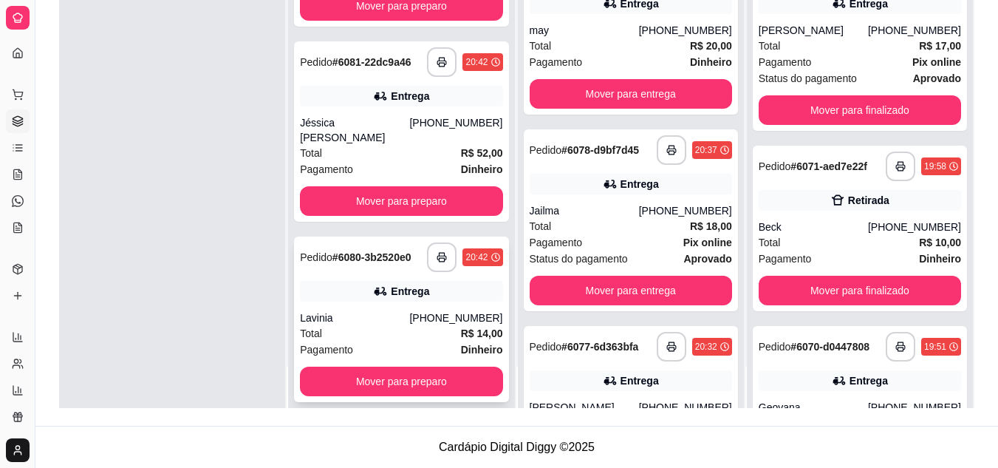
click at [360, 310] on div "Lavinia" at bounding box center [354, 317] width 109 height 15
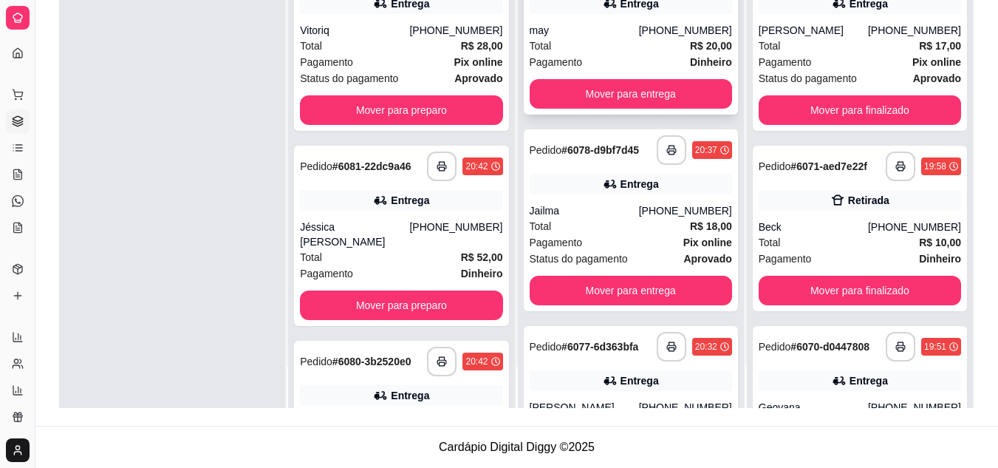
click at [572, 36] on div "may" at bounding box center [584, 30] width 109 height 15
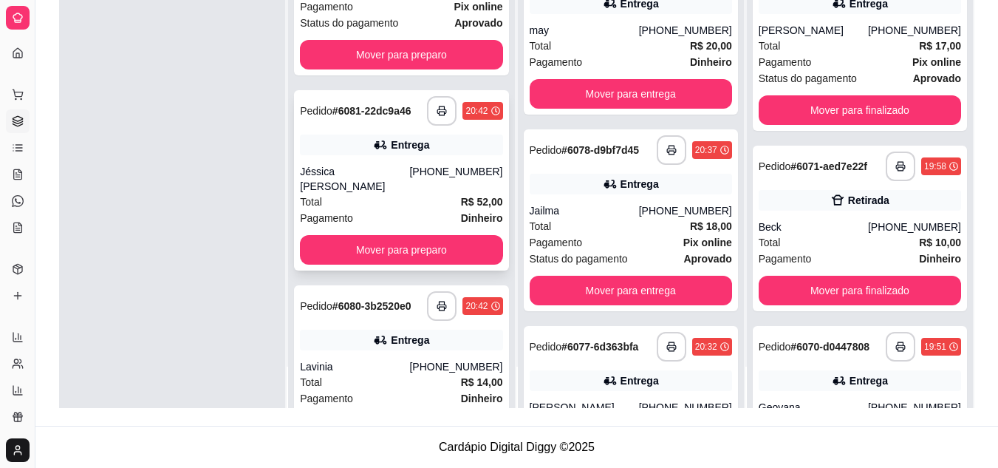
scroll to position [104, 0]
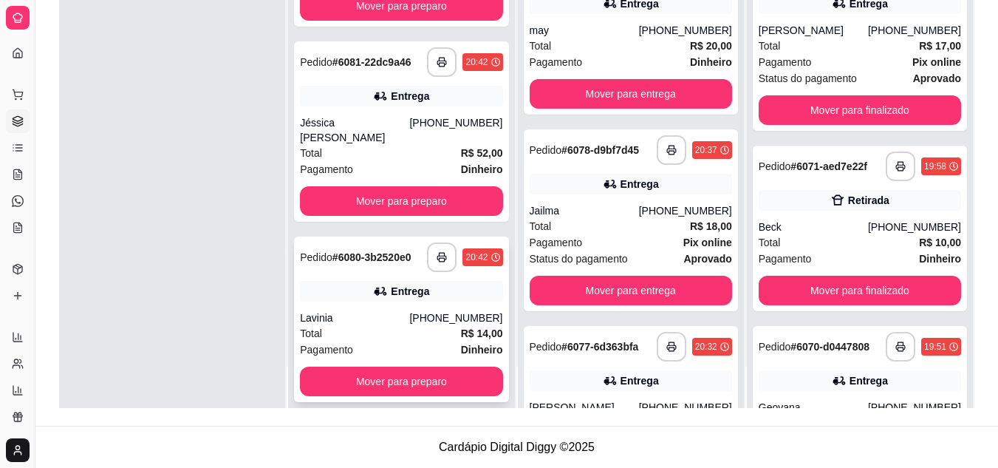
click at [355, 325] on div "Total R$ 14,00" at bounding box center [401, 333] width 202 height 16
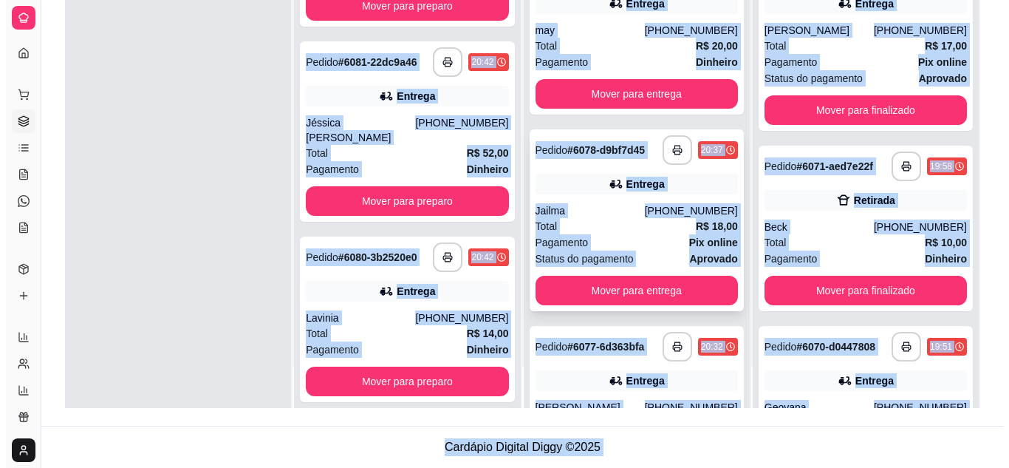
scroll to position [0, 0]
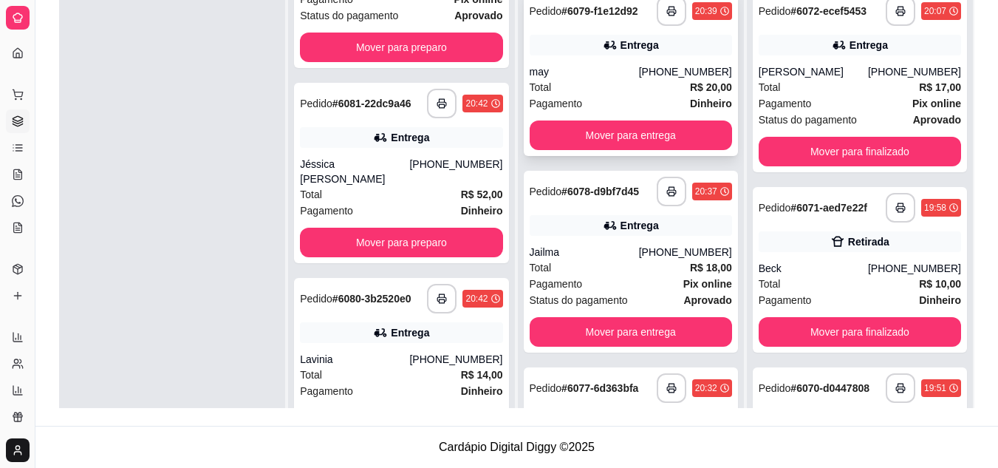
click at [618, 80] on div "Total R$ 20,00" at bounding box center [631, 87] width 202 height 16
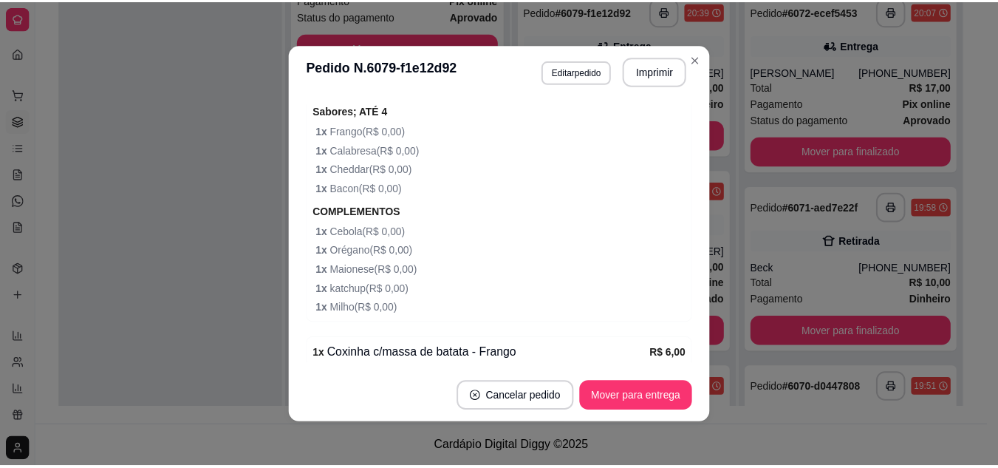
scroll to position [579, 0]
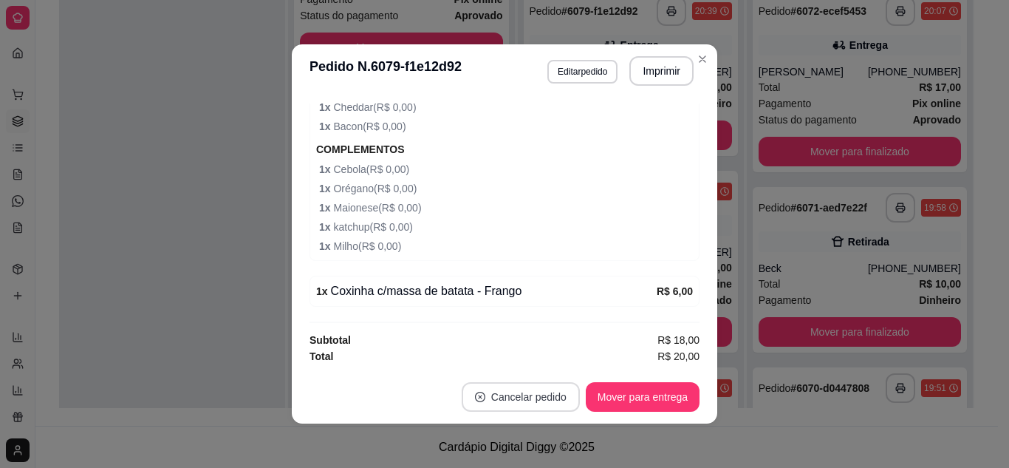
click at [512, 406] on button "Cancelar pedido" at bounding box center [521, 397] width 118 height 30
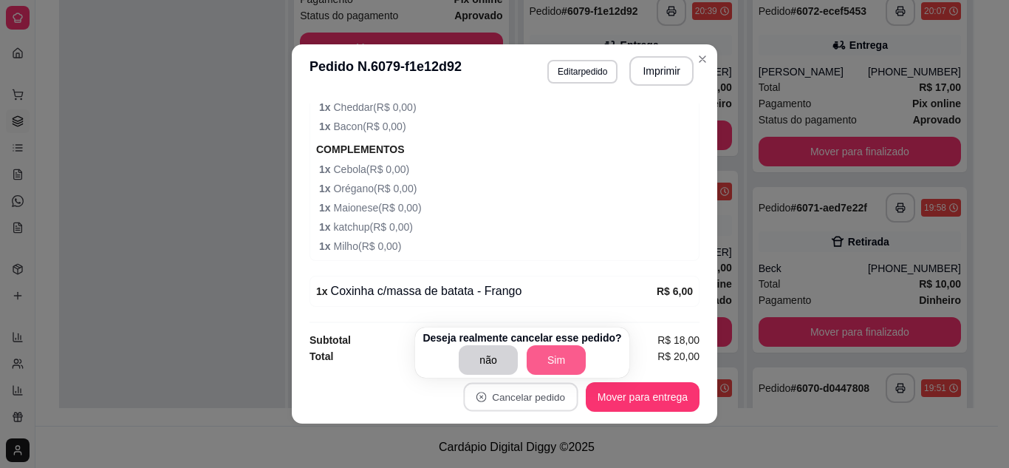
click at [552, 356] on button "Sim" at bounding box center [556, 360] width 59 height 30
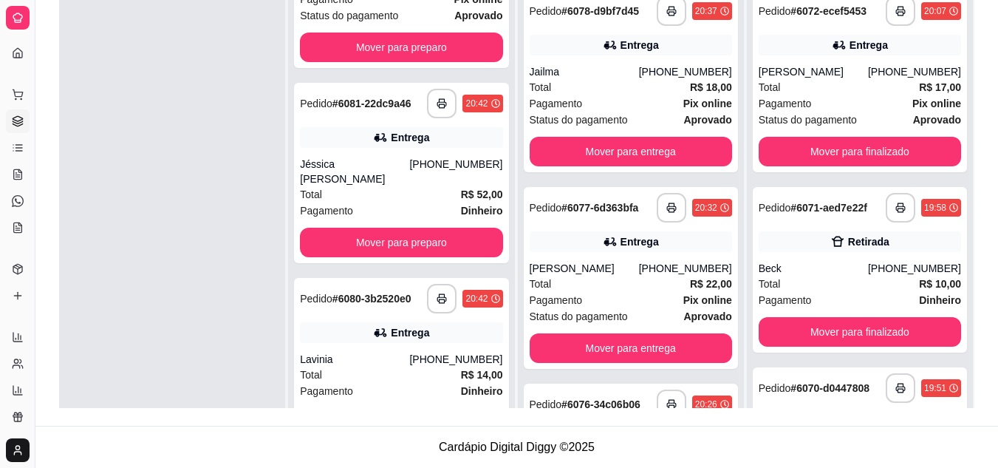
click at [204, 186] on div at bounding box center [172, 216] width 226 height 468
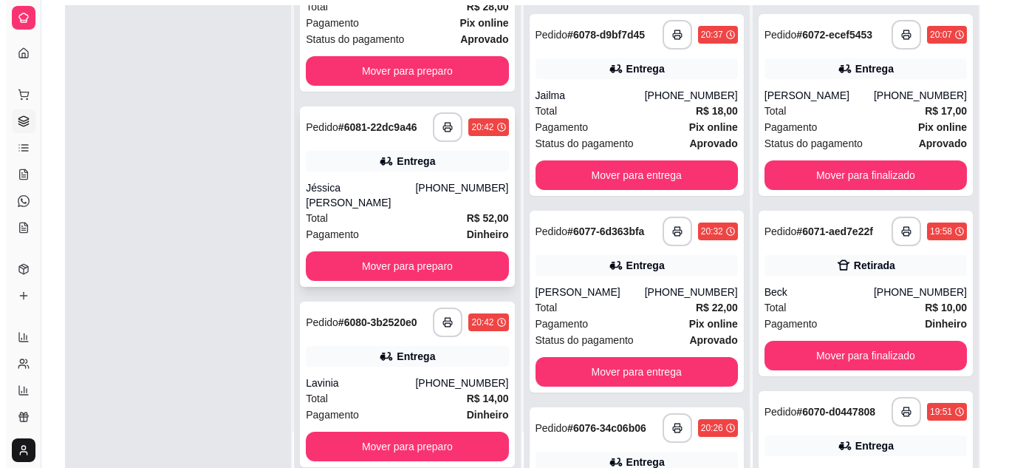
scroll to position [225, 0]
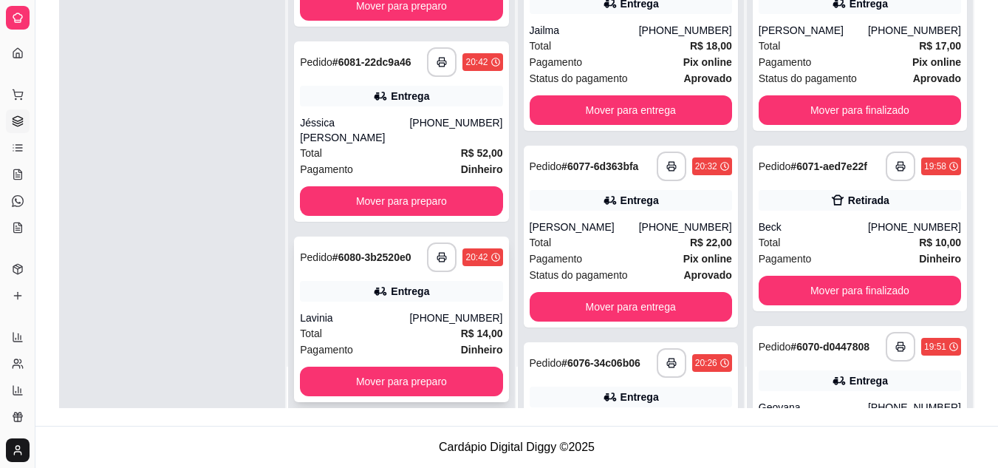
click at [374, 325] on div "Total R$ 14,00" at bounding box center [401, 333] width 202 height 16
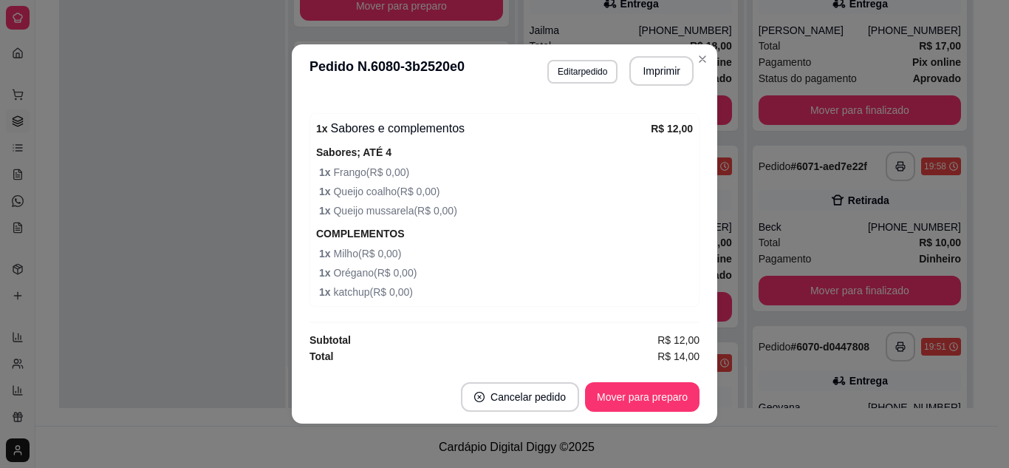
scroll to position [3, 0]
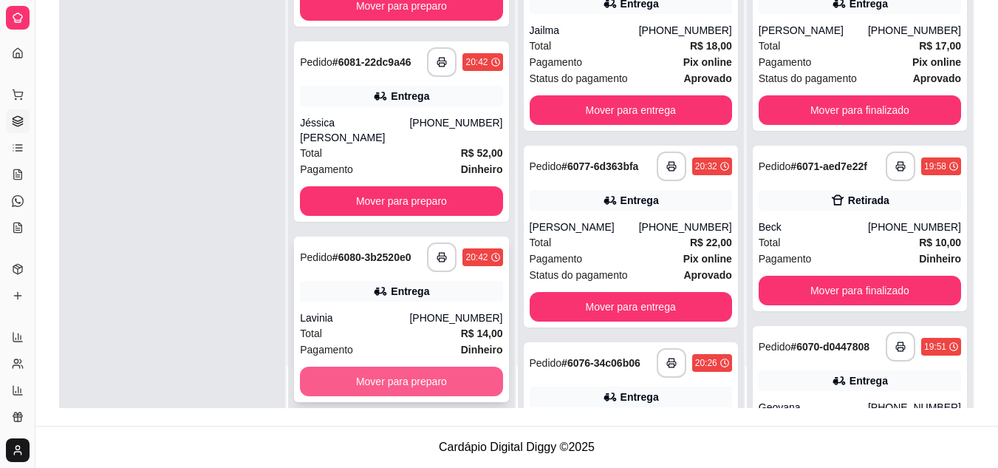
click at [364, 366] on button "Mover para preparo" at bounding box center [401, 381] width 202 height 30
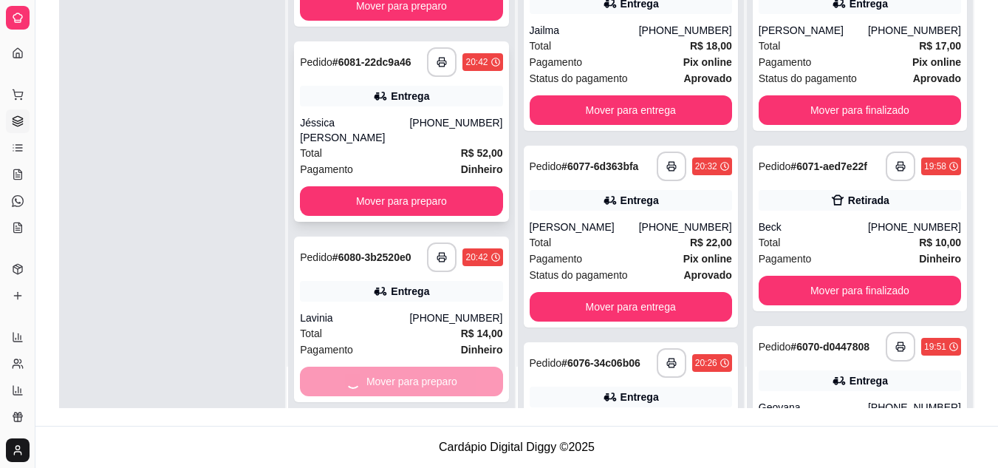
click at [386, 145] on div "Total R$ 52,00" at bounding box center [401, 153] width 202 height 16
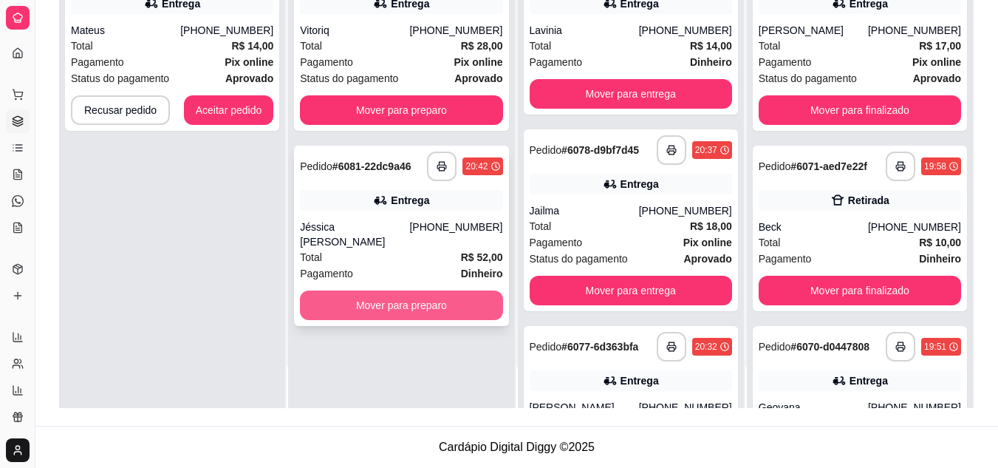
click at [371, 292] on button "Mover para preparo" at bounding box center [401, 305] width 202 height 30
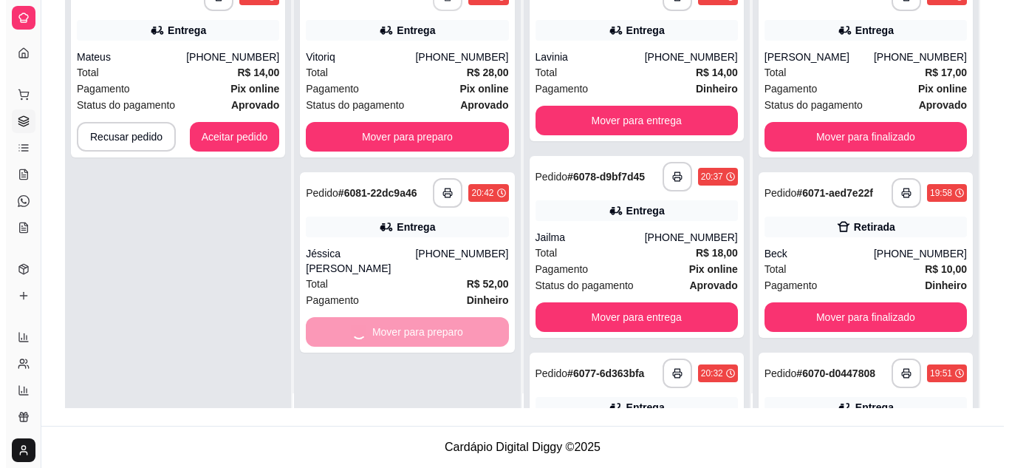
scroll to position [0, 0]
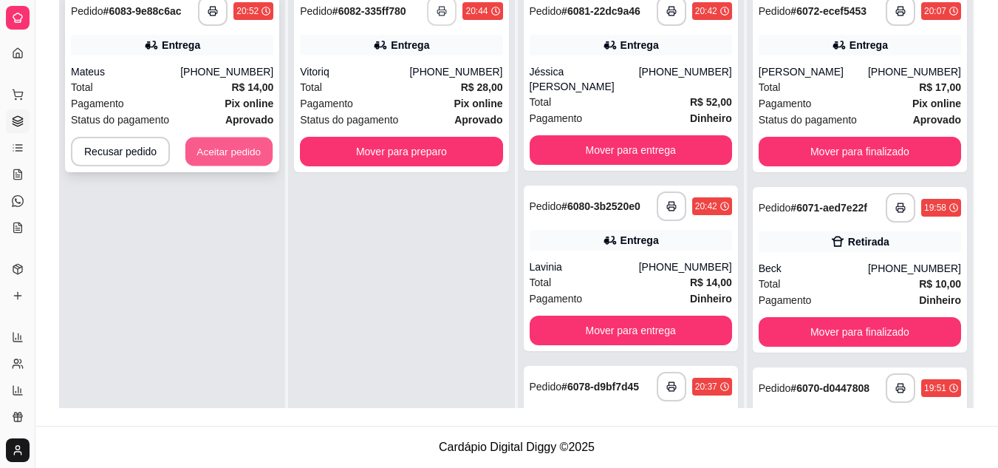
click at [252, 154] on button "Aceitar pedido" at bounding box center [228, 151] width 87 height 29
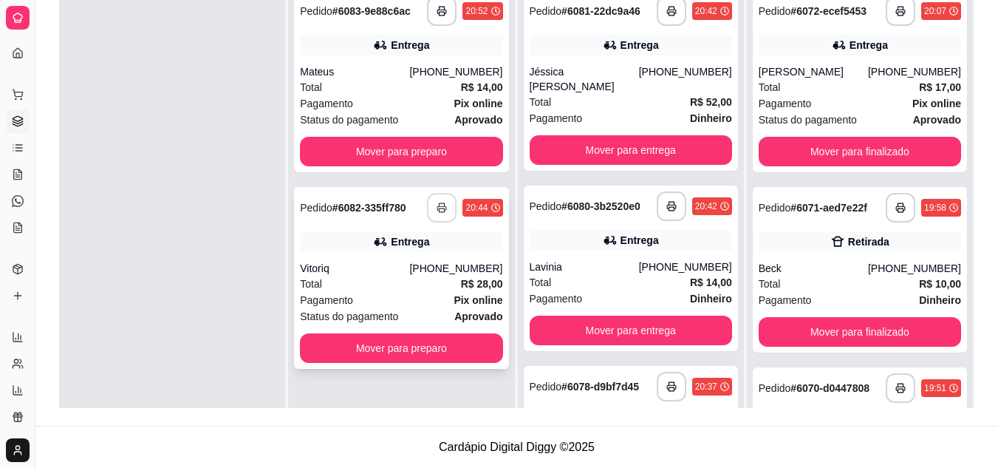
click at [340, 278] on div "Total R$ 28,00" at bounding box center [401, 284] width 202 height 16
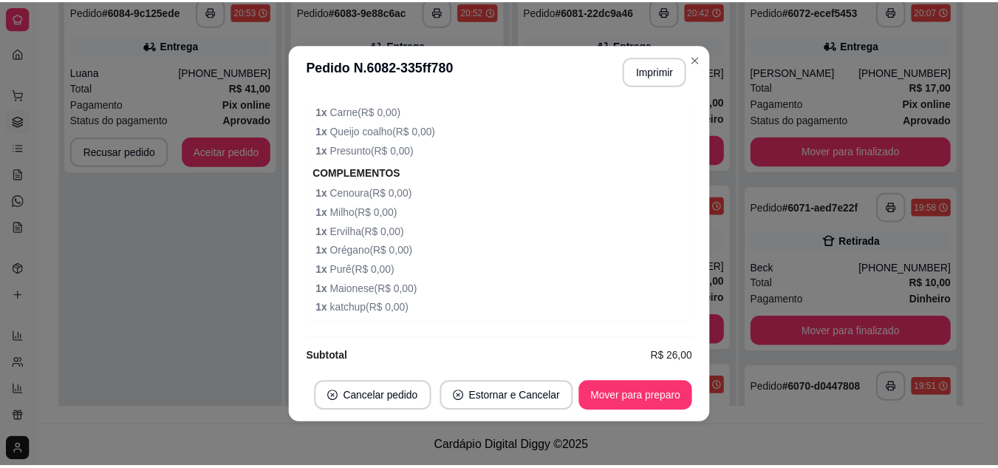
scroll to position [824, 0]
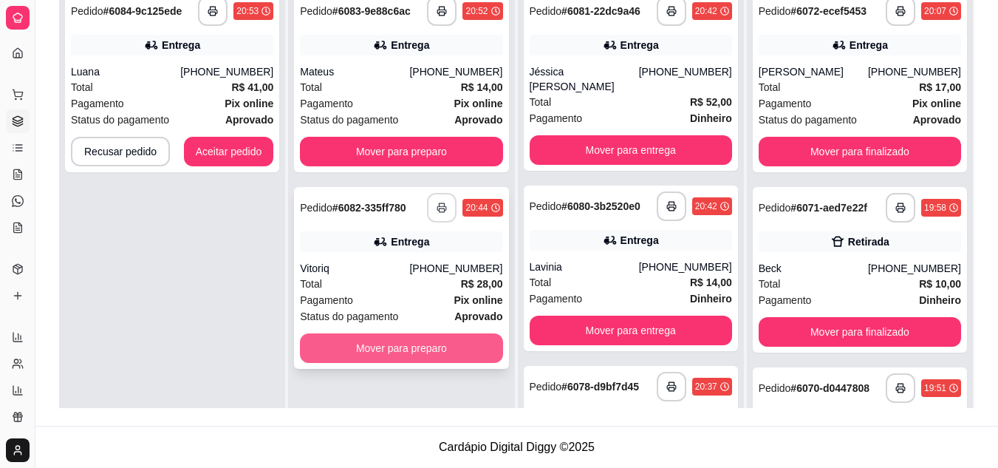
click at [341, 330] on div "**********" at bounding box center [401, 278] width 214 height 182
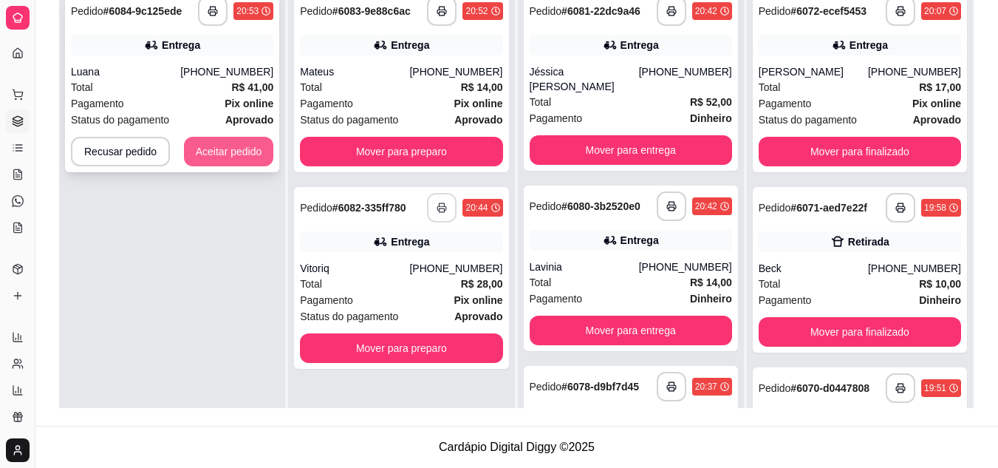
click at [227, 139] on button "Aceitar pedido" at bounding box center [229, 152] width 90 height 30
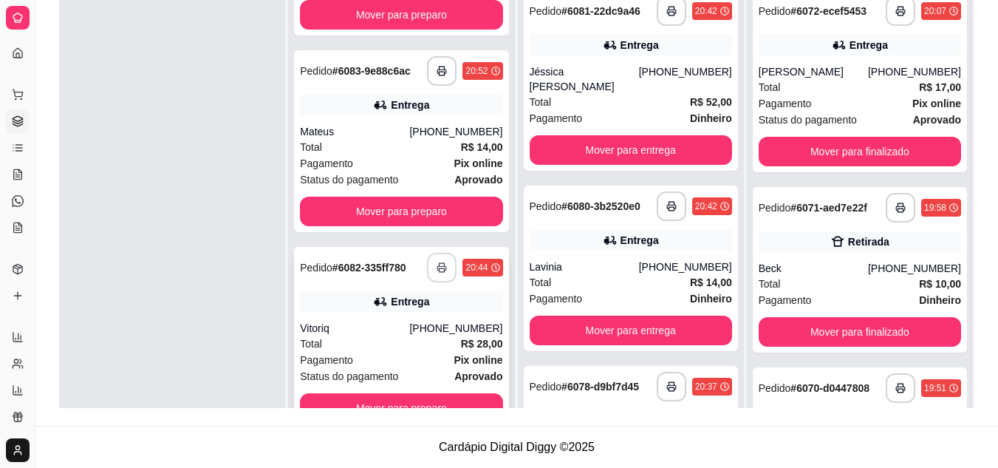
scroll to position [41, 0]
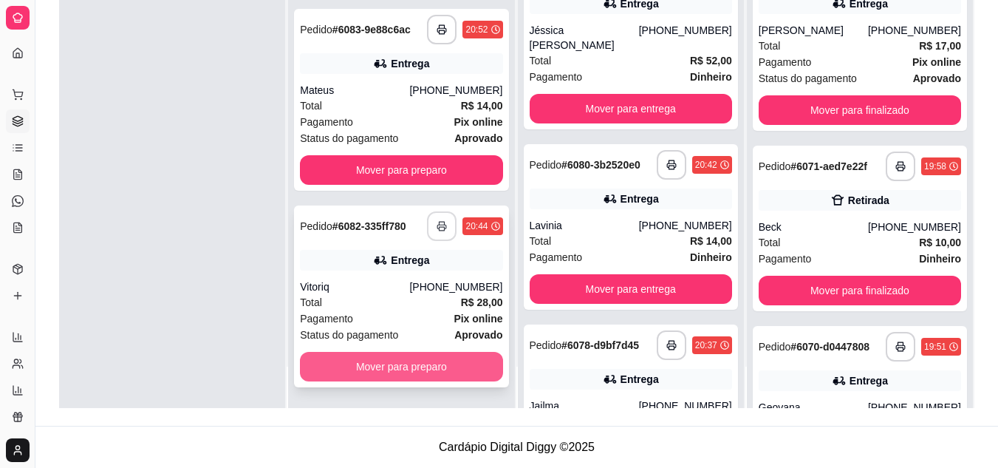
click at [423, 363] on button "Mover para preparo" at bounding box center [401, 367] width 202 height 30
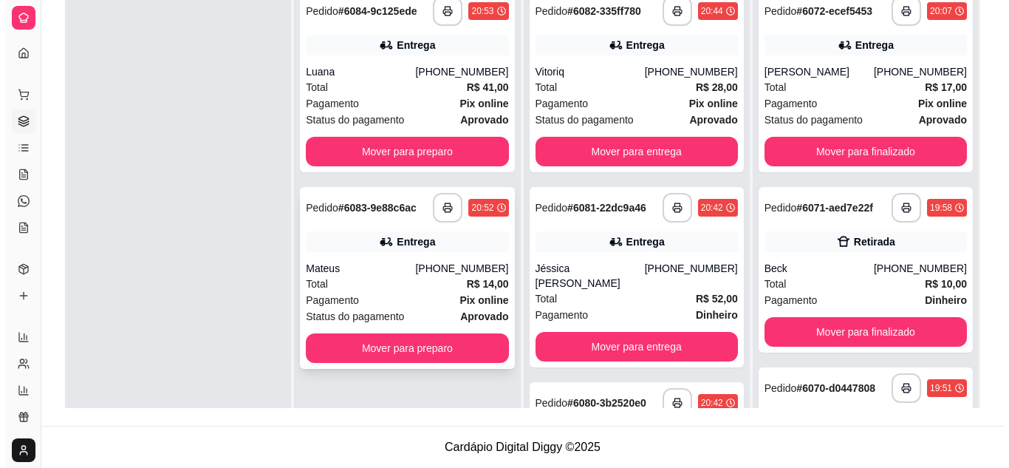
scroll to position [0, 0]
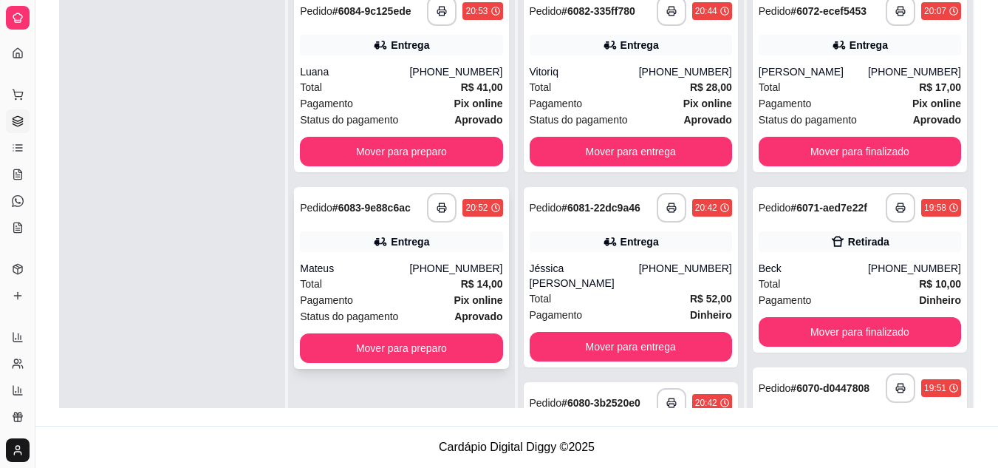
click at [382, 290] on div "Total R$ 14,00" at bounding box center [401, 284] width 202 height 16
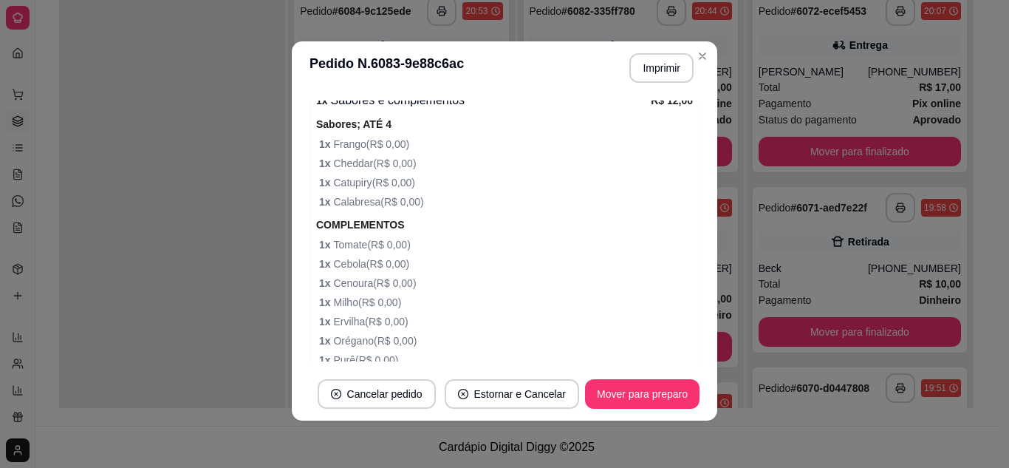
scroll to position [591, 0]
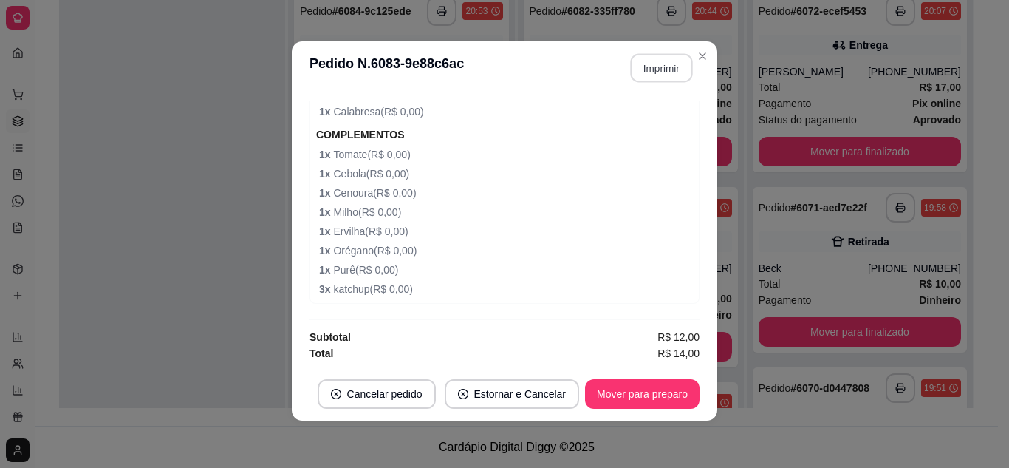
click at [668, 65] on button "Imprimir" at bounding box center [662, 68] width 62 height 29
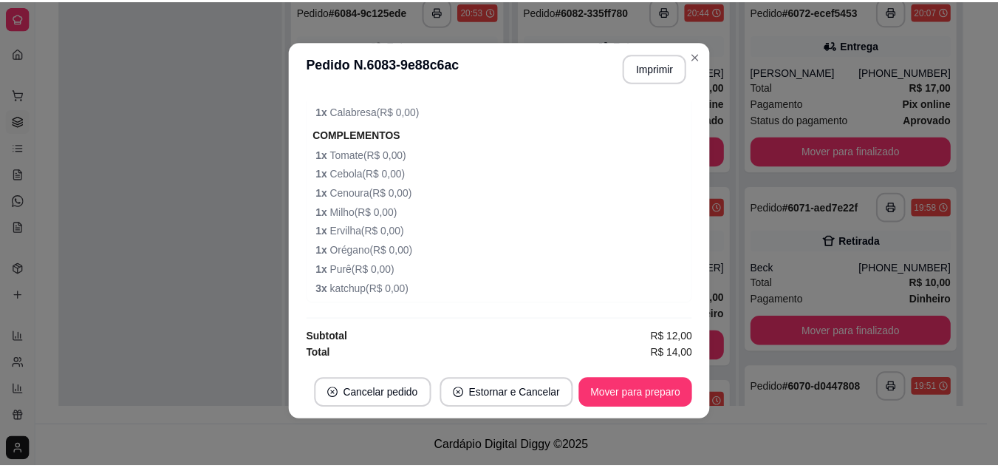
scroll to position [0, 0]
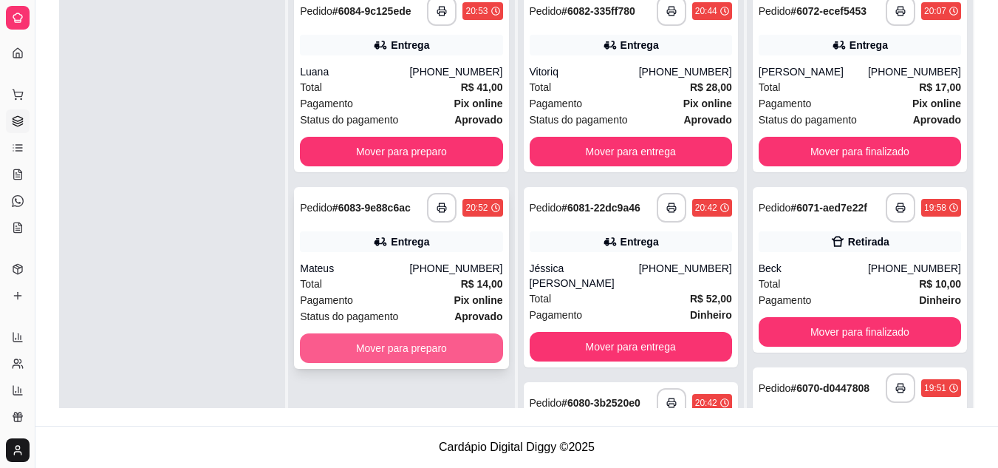
click at [376, 353] on button "Mover para preparo" at bounding box center [401, 348] width 202 height 30
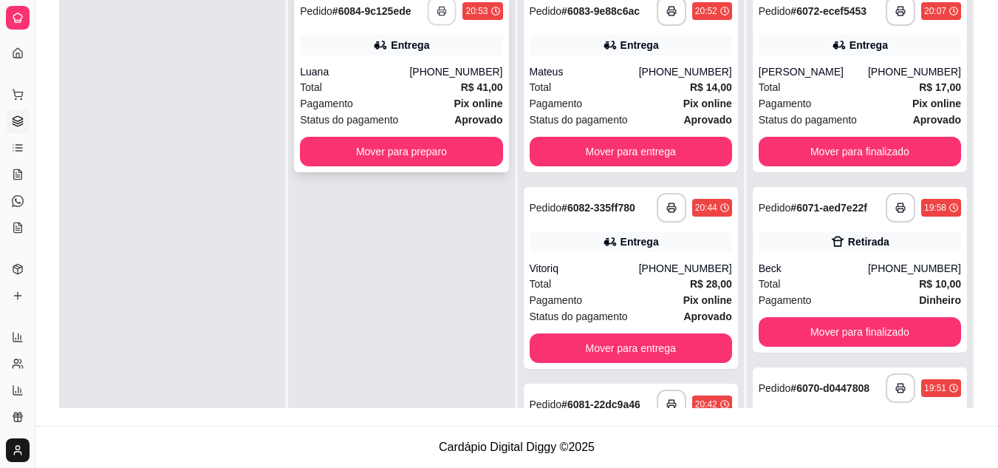
click at [435, 4] on button "button" at bounding box center [442, 11] width 29 height 29
click at [334, 55] on div "**********" at bounding box center [401, 81] width 214 height 182
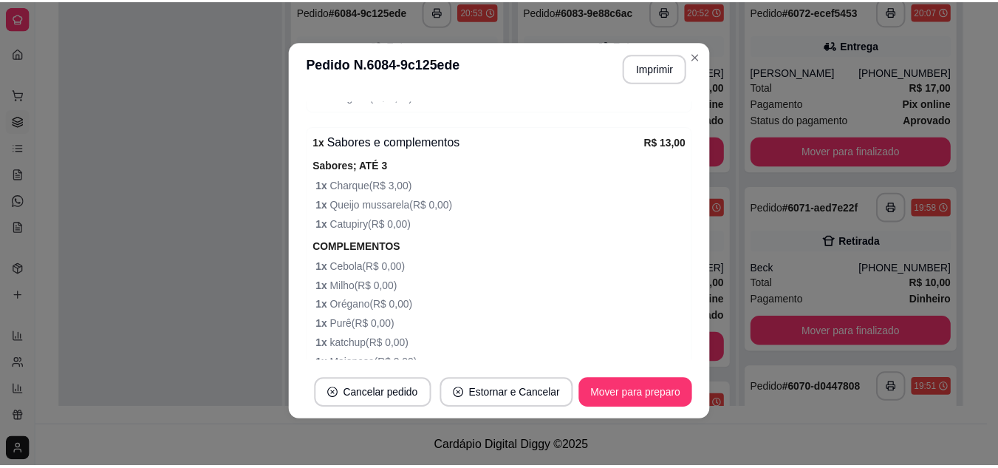
scroll to position [761, 0]
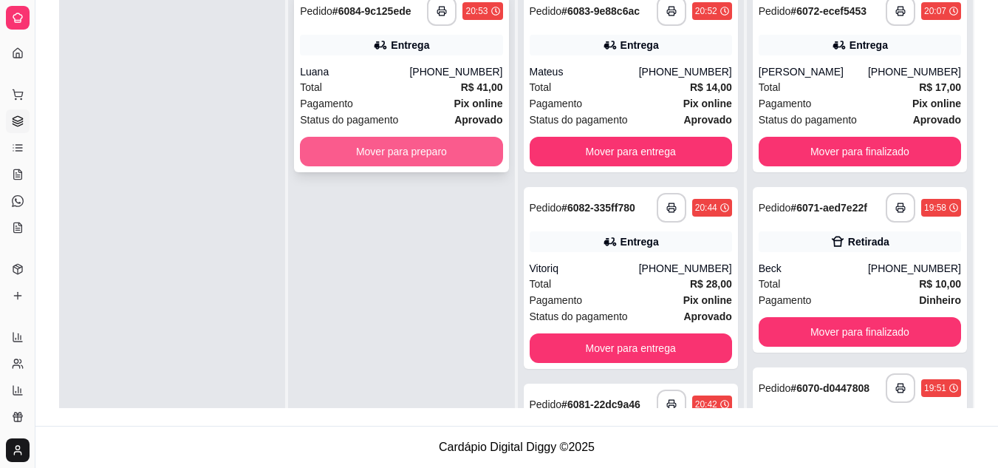
click at [338, 154] on button "Mover para preparo" at bounding box center [401, 152] width 202 height 30
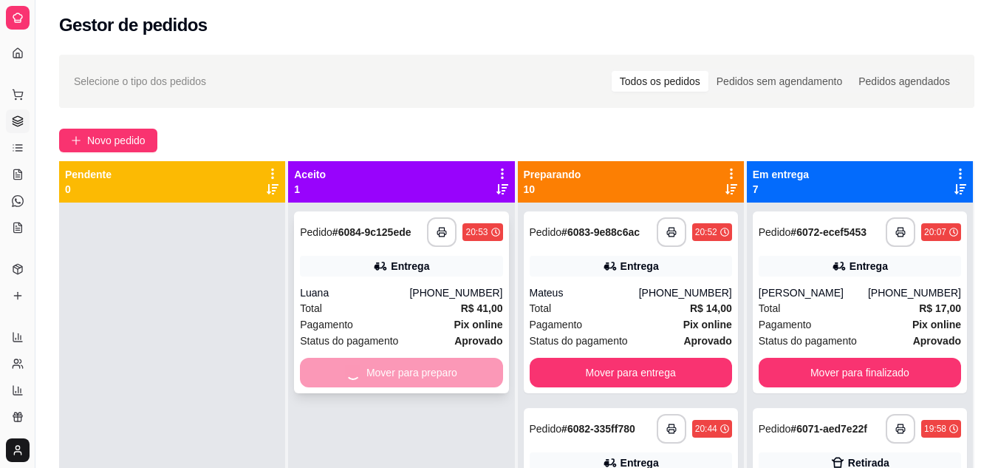
scroll to position [0, 0]
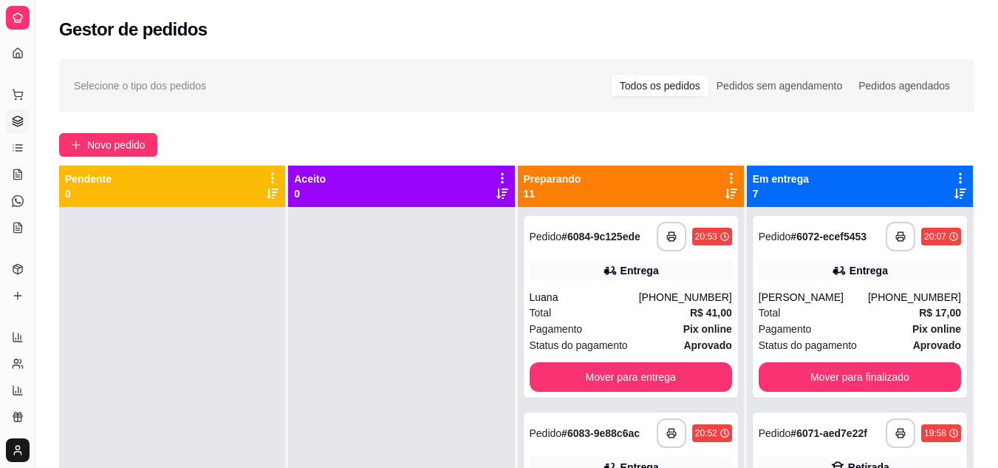
click at [725, 191] on icon at bounding box center [731, 193] width 12 height 10
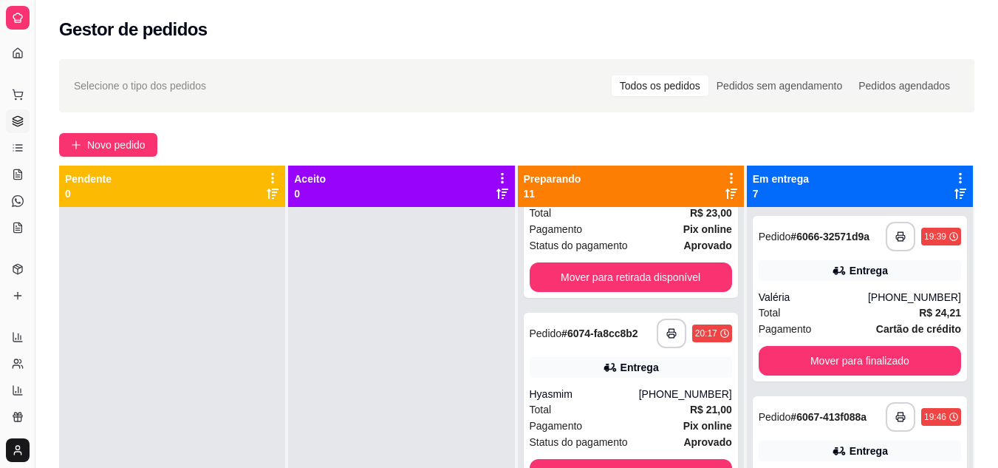
scroll to position [74, 0]
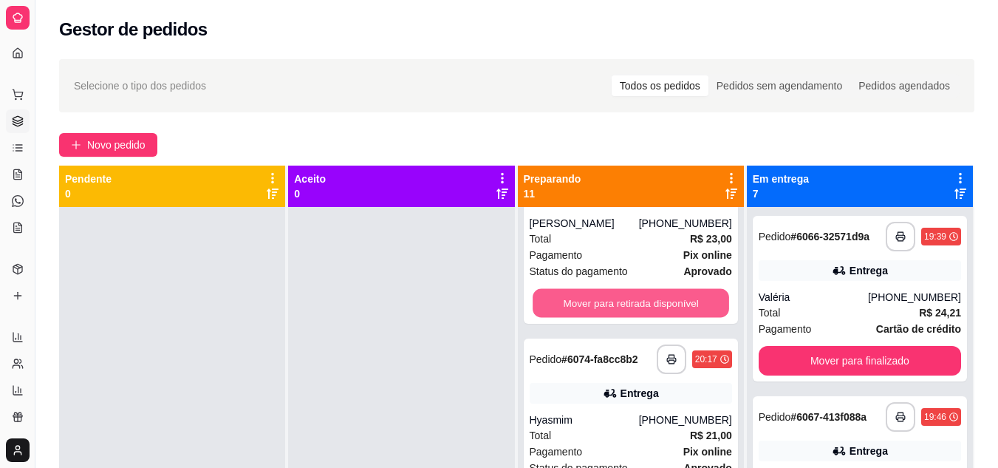
click at [657, 304] on button "Mover para retirada disponível" at bounding box center [631, 303] width 196 height 29
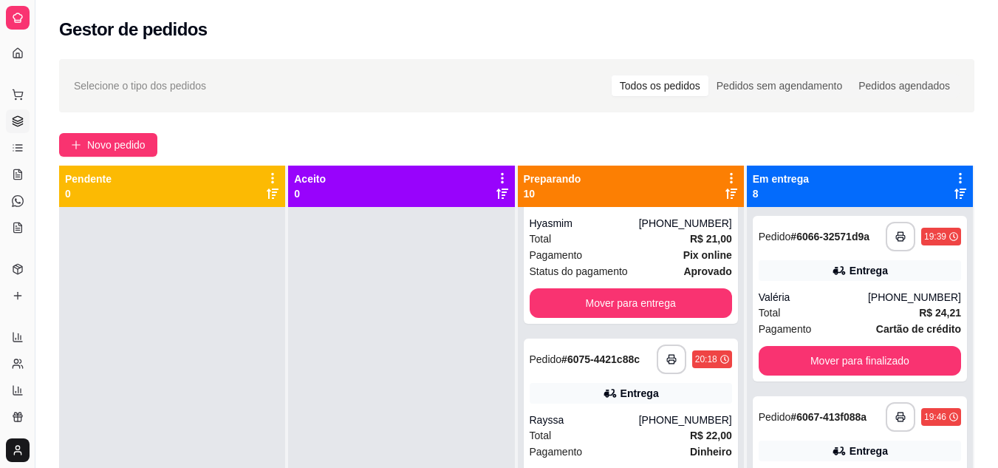
scroll to position [0, 0]
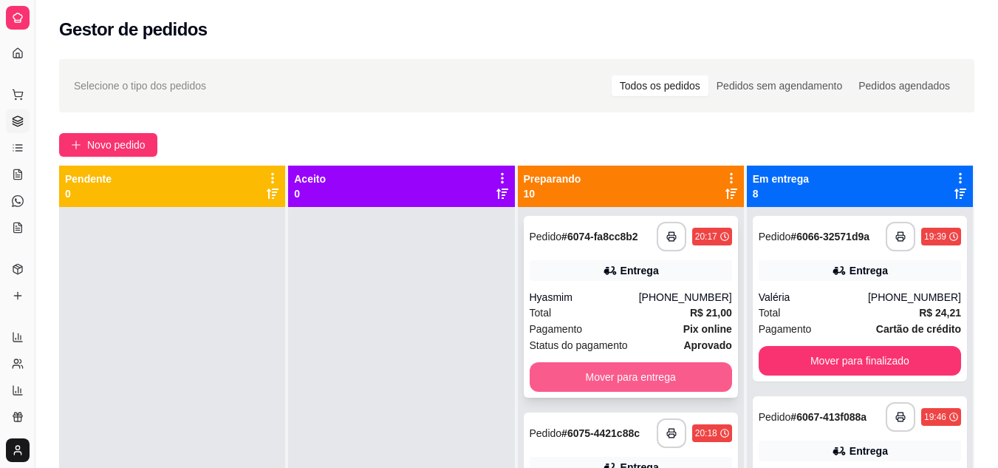
click at [623, 383] on button "Mover para entrega" at bounding box center [631, 377] width 202 height 30
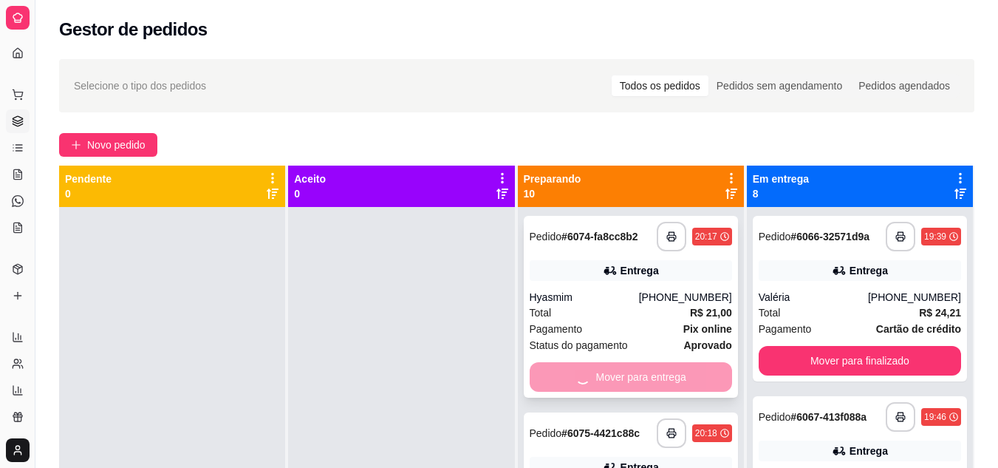
click at [623, 383] on div "Mover para entrega" at bounding box center [631, 377] width 202 height 30
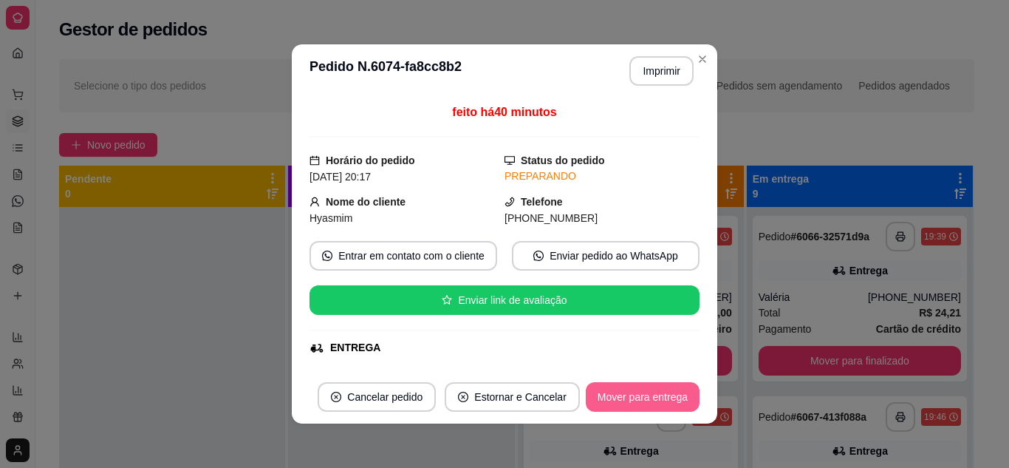
click at [642, 395] on button "Mover para entrega" at bounding box center [643, 397] width 114 height 30
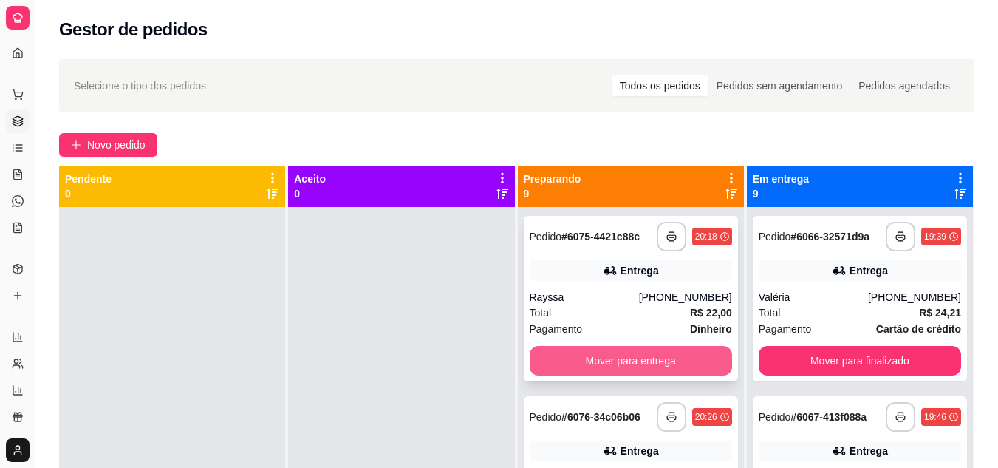
click at [557, 352] on button "Mover para entrega" at bounding box center [631, 361] width 202 height 30
click at [567, 358] on button "Mover para entrega" at bounding box center [631, 361] width 202 height 30
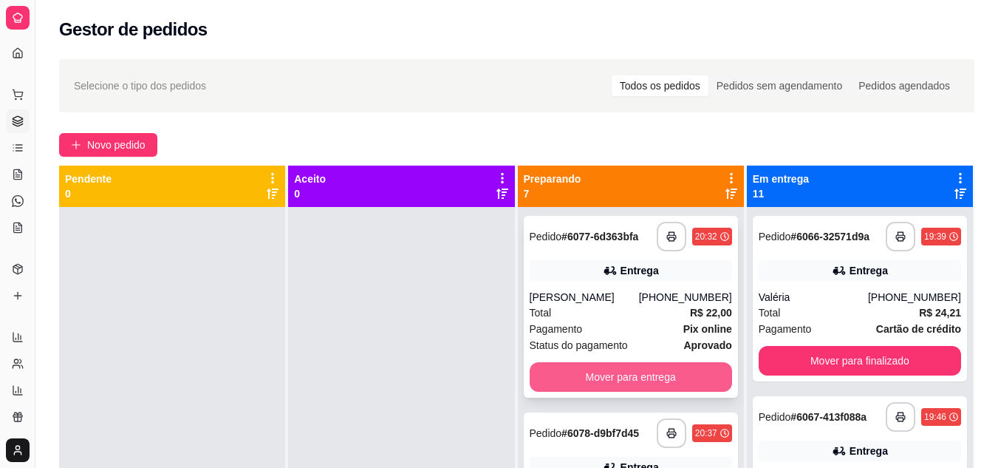
click at [569, 369] on button "Mover para entrega" at bounding box center [631, 377] width 202 height 30
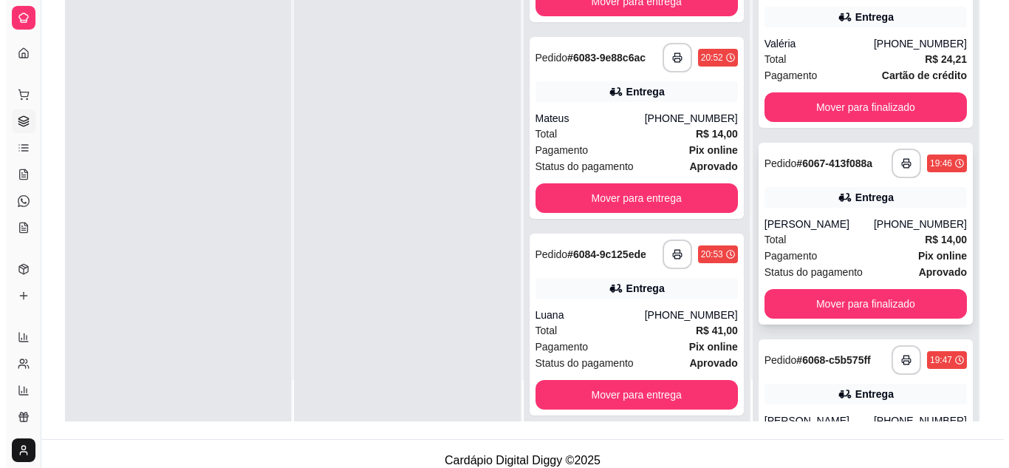
scroll to position [222, 0]
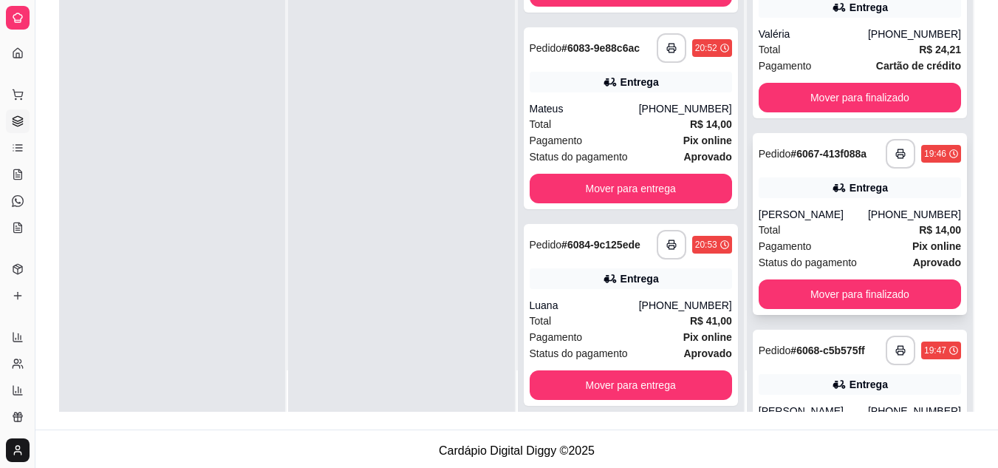
click at [838, 214] on div "[PERSON_NAME]" at bounding box center [813, 214] width 109 height 15
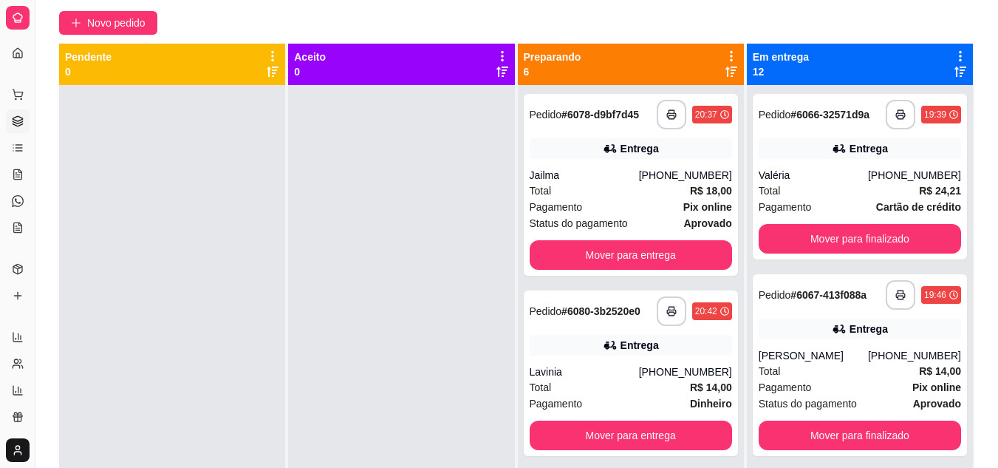
scroll to position [0, 0]
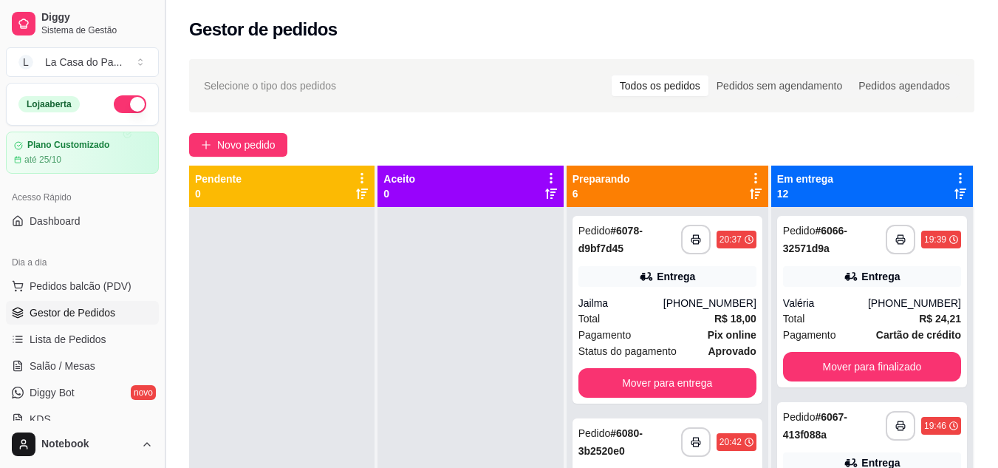
click at [160, 57] on button "Toggle Sidebar" at bounding box center [165, 234] width 12 height 468
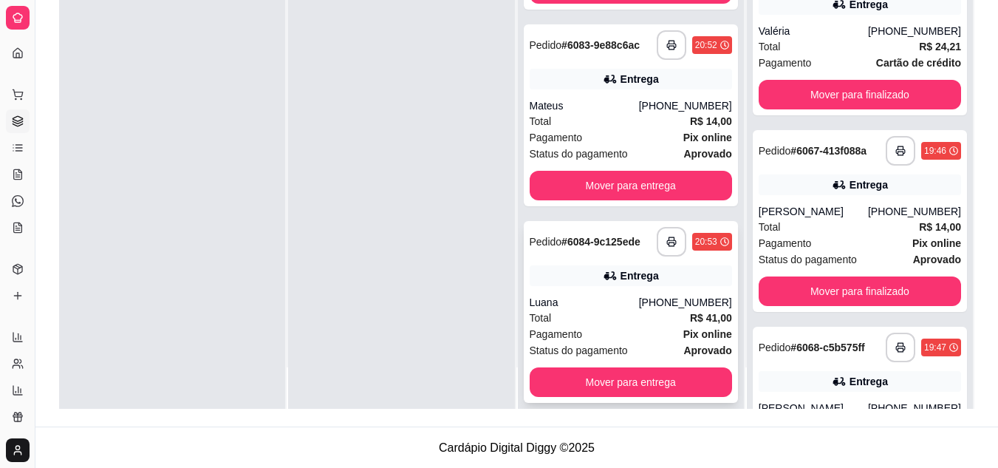
scroll to position [225, 0]
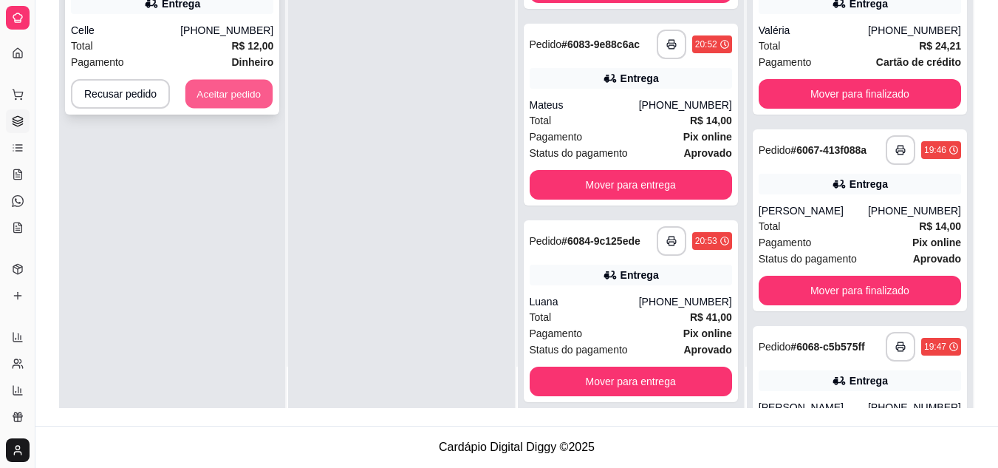
click at [225, 83] on button "Aceitar pedido" at bounding box center [228, 94] width 87 height 29
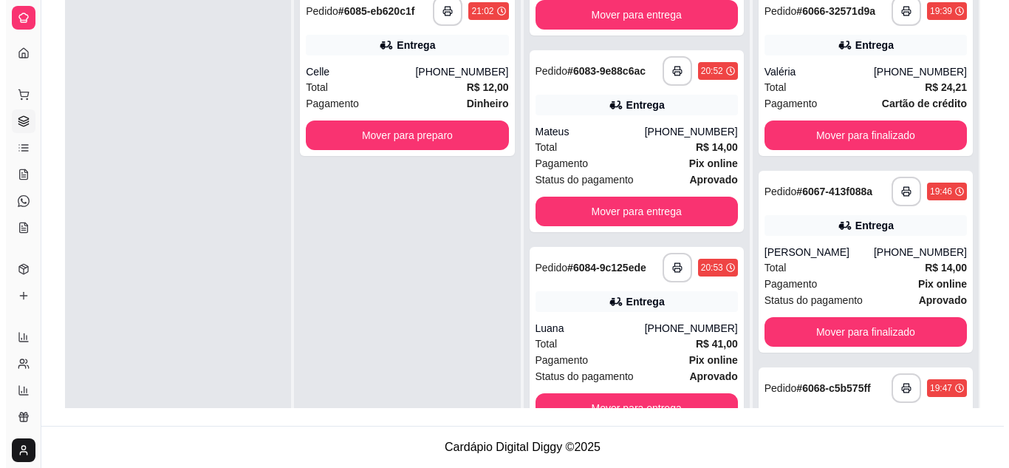
scroll to position [694, 0]
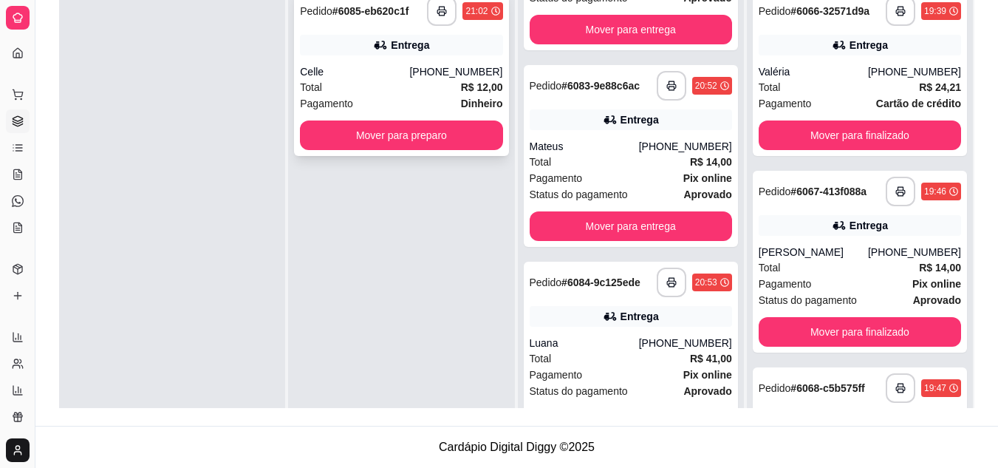
click at [409, 71] on div "Celle" at bounding box center [354, 71] width 109 height 15
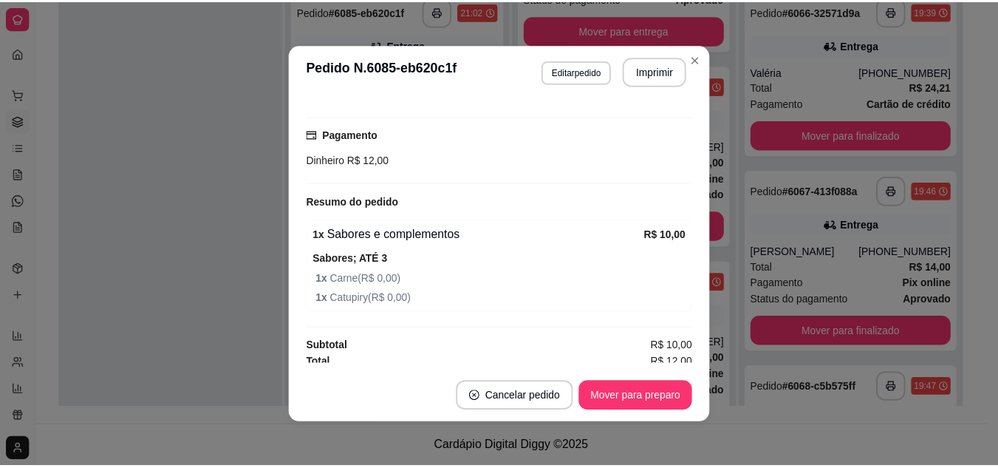
scroll to position [375, 0]
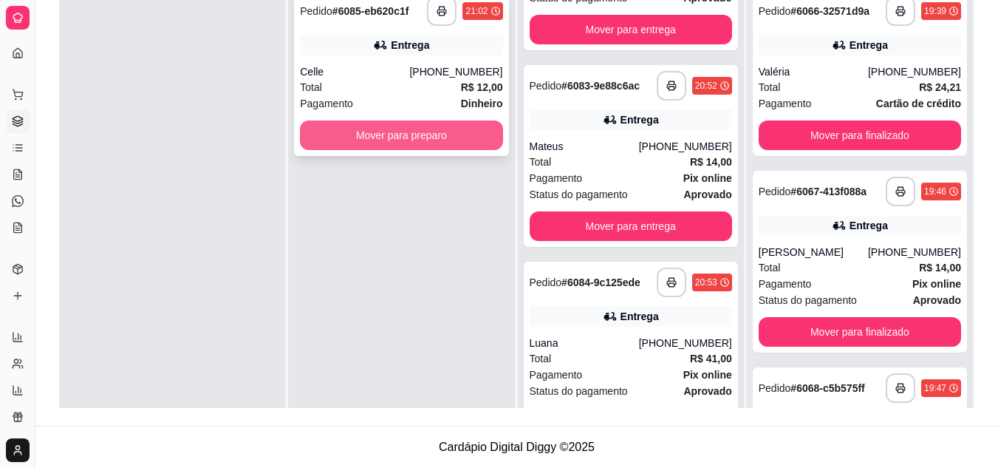
click at [380, 137] on button "Mover para preparo" at bounding box center [401, 135] width 202 height 30
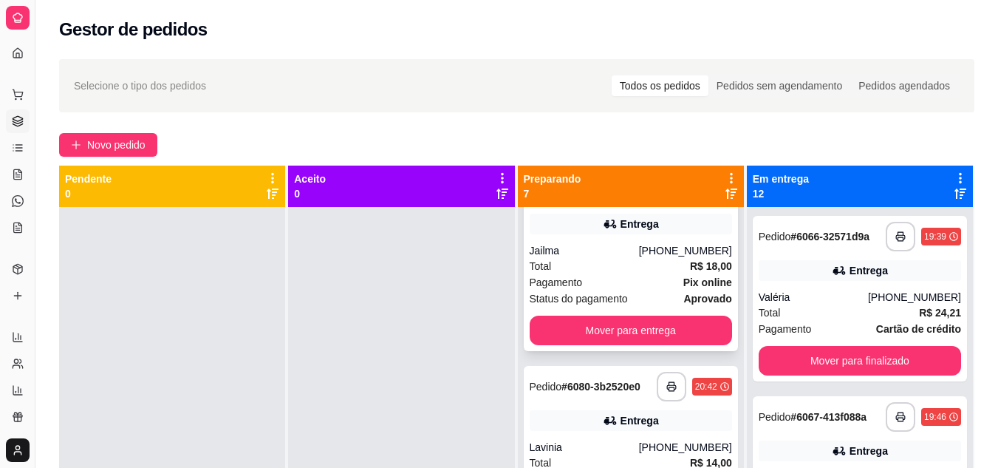
scroll to position [0, 0]
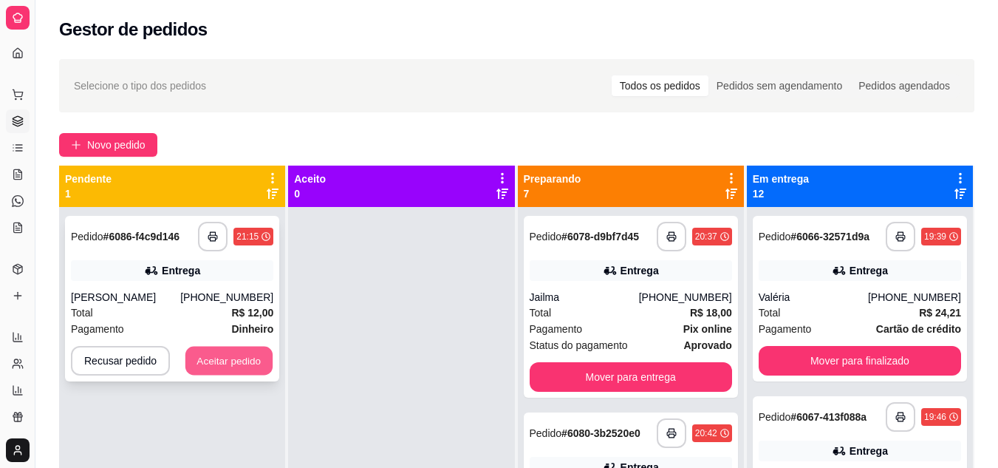
click at [224, 351] on button "Aceitar pedido" at bounding box center [228, 360] width 87 height 29
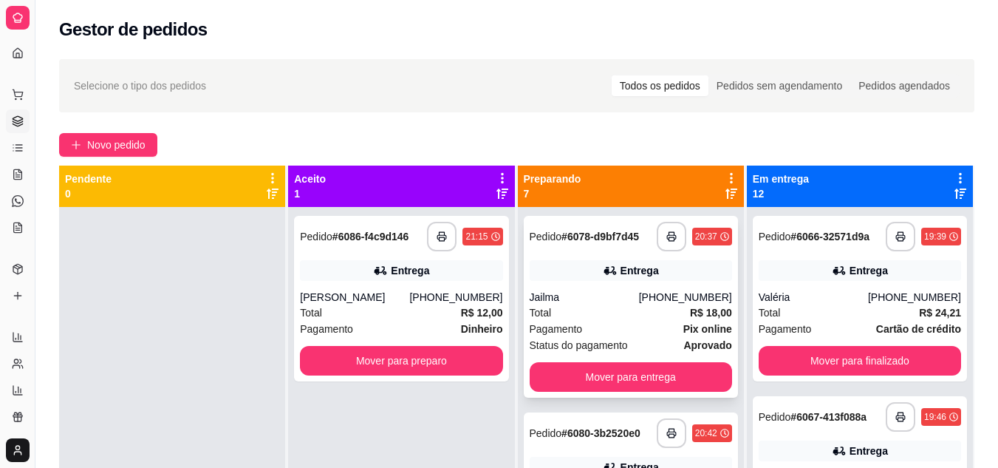
click at [653, 292] on div "[PHONE_NUMBER]" at bounding box center [685, 297] width 93 height 15
click at [428, 234] on button "button" at bounding box center [442, 236] width 29 height 29
drag, startPoint x: 400, startPoint y: 317, endPoint x: 391, endPoint y: 318, distance: 8.3
click at [391, 318] on div "Total R$ 12,00" at bounding box center [401, 312] width 202 height 16
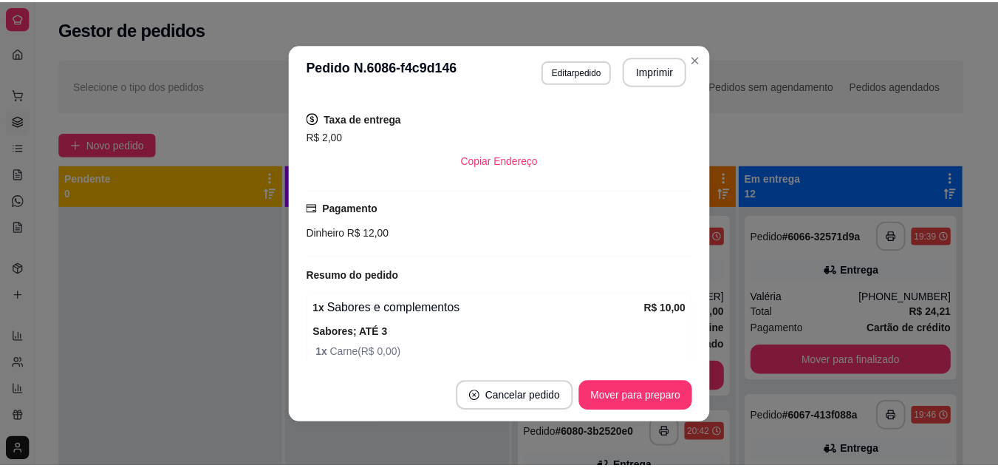
scroll to position [476, 0]
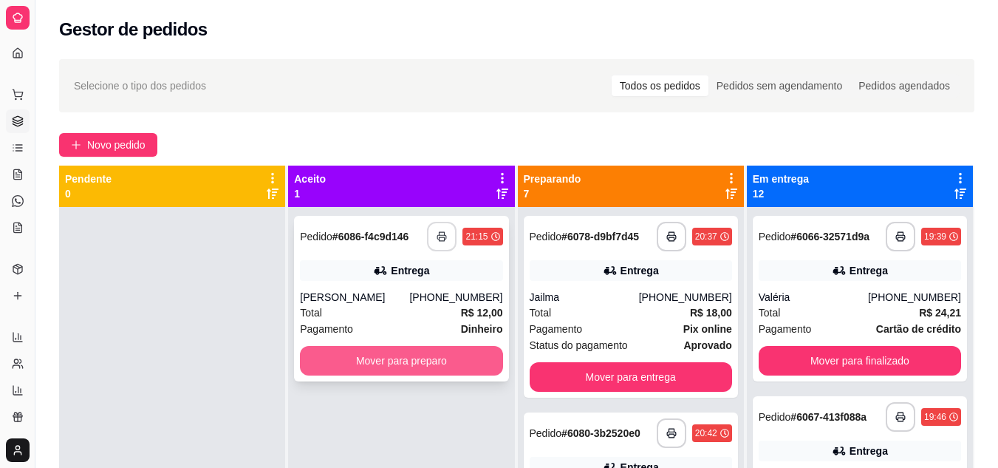
click at [357, 362] on button "Mover para preparo" at bounding box center [401, 361] width 202 height 30
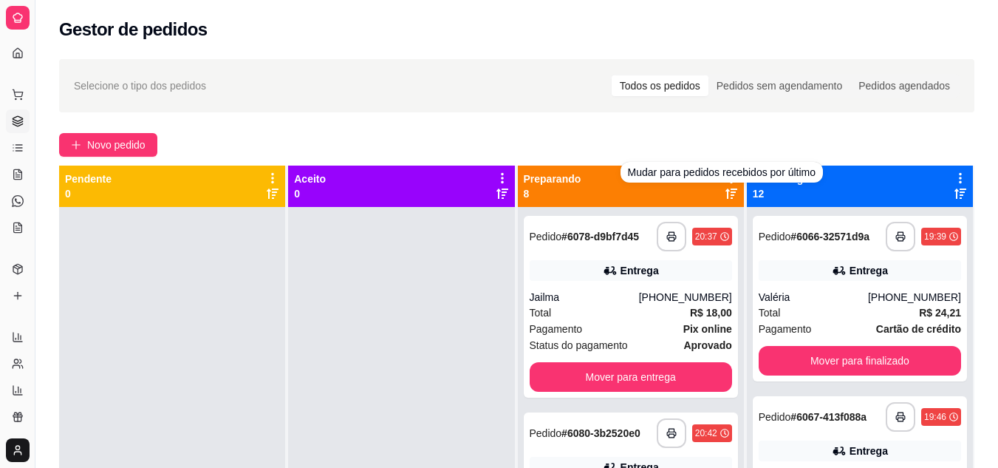
click at [725, 191] on icon at bounding box center [731, 194] width 12 height 12
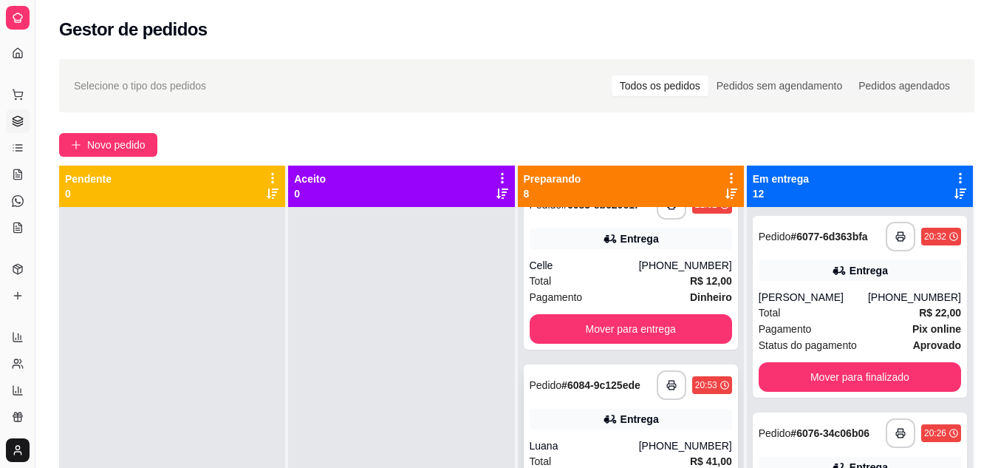
scroll to position [74, 0]
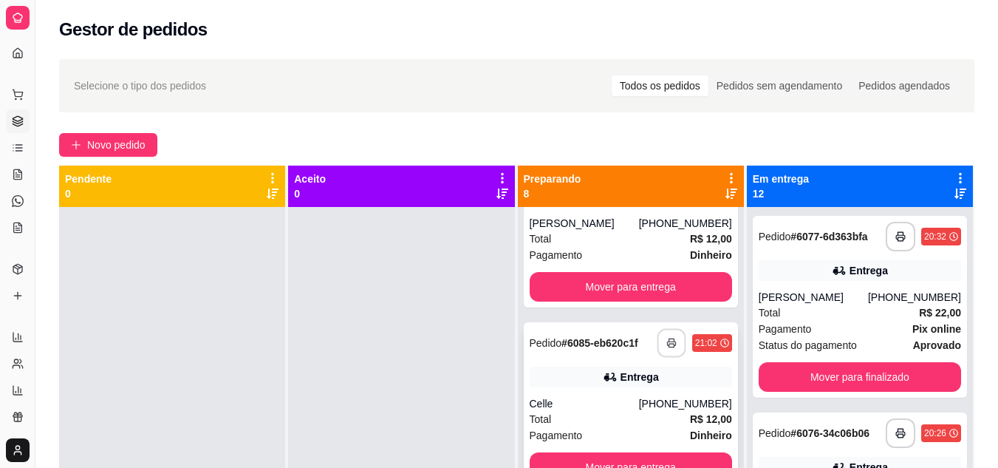
click at [657, 356] on button "button" at bounding box center [671, 343] width 29 height 29
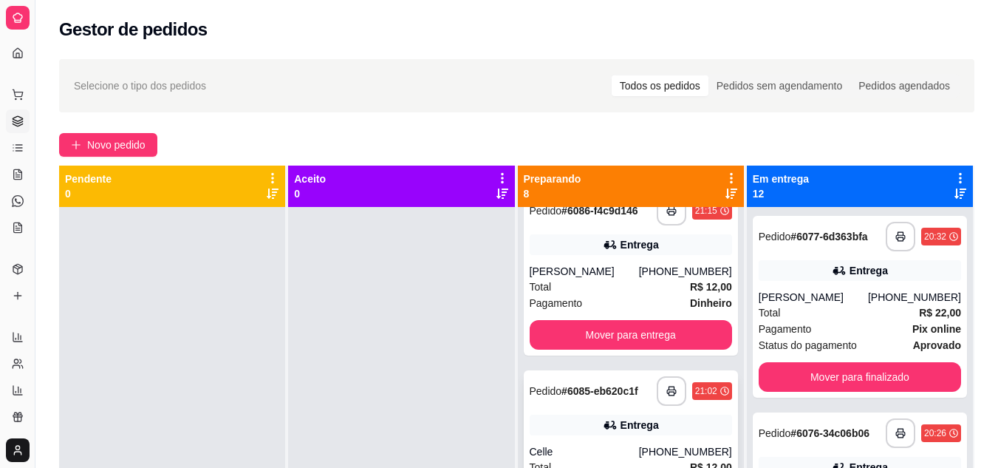
scroll to position [0, 0]
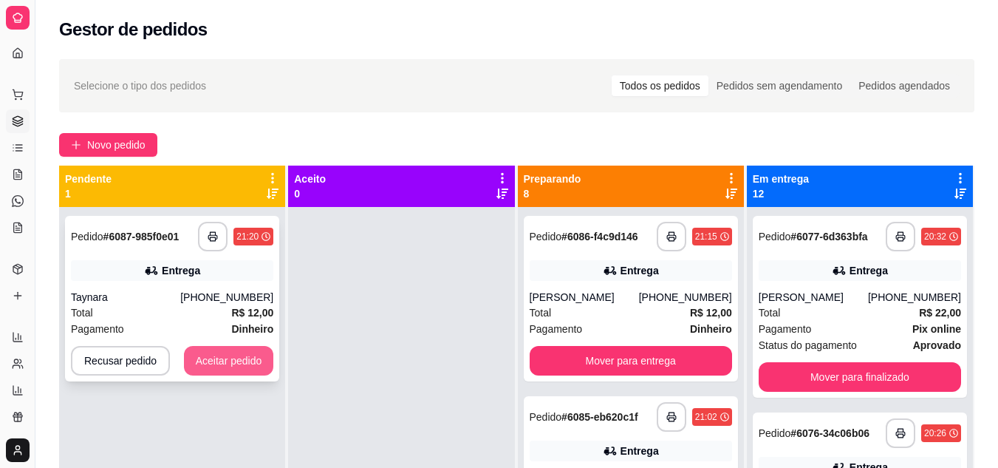
click at [223, 359] on button "Aceitar pedido" at bounding box center [229, 361] width 90 height 30
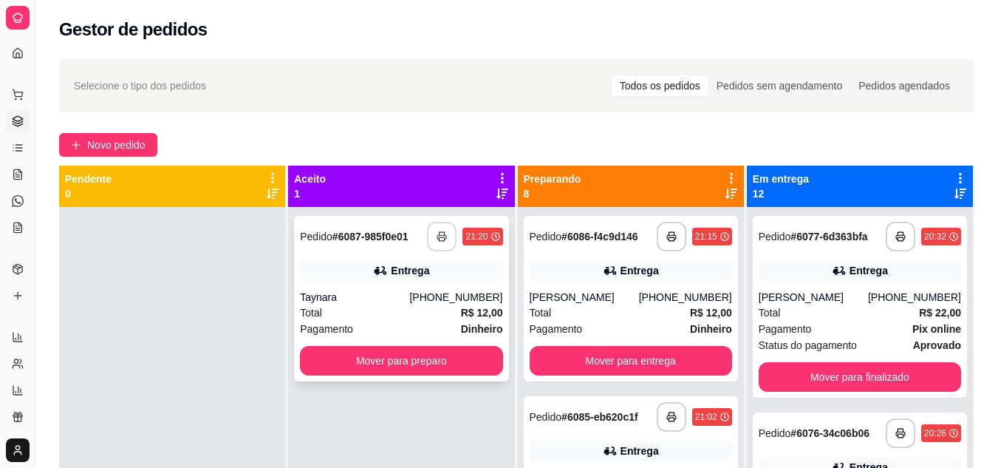
click at [437, 236] on icon "button" at bounding box center [442, 236] width 10 height 10
click at [362, 298] on div "Taynara" at bounding box center [354, 297] width 109 height 15
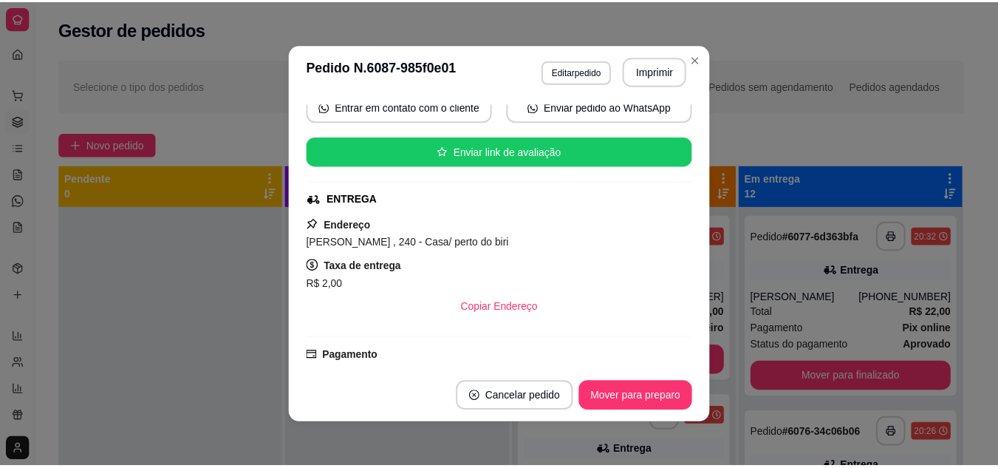
scroll to position [359, 0]
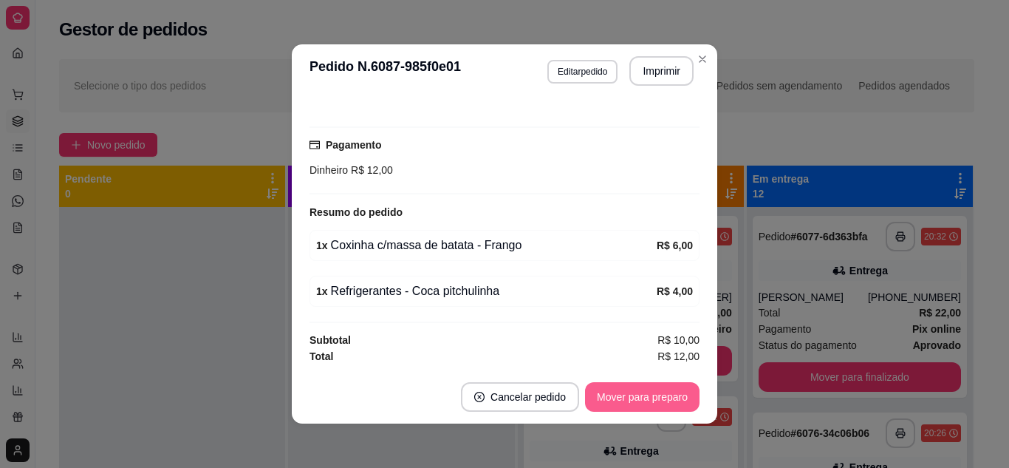
click at [620, 398] on button "Mover para preparo" at bounding box center [642, 397] width 114 height 30
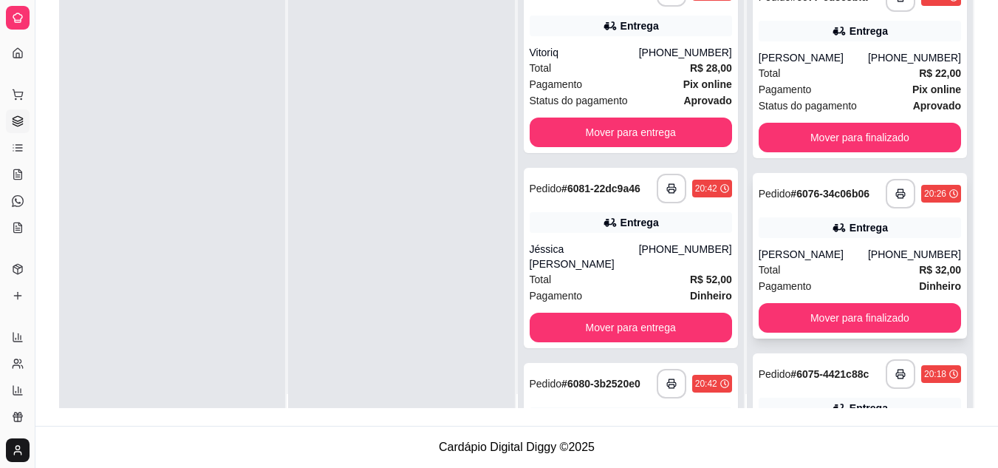
scroll to position [0, 0]
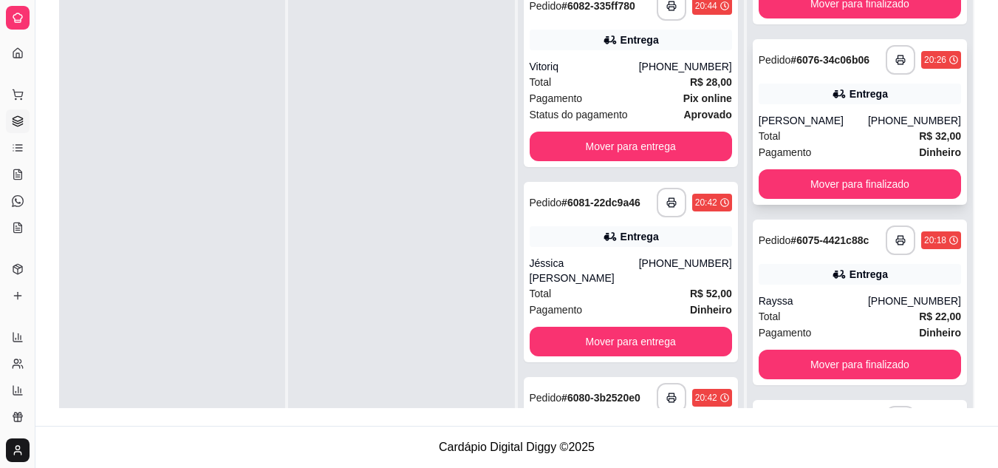
click at [821, 145] on div "**********" at bounding box center [860, 121] width 214 height 165
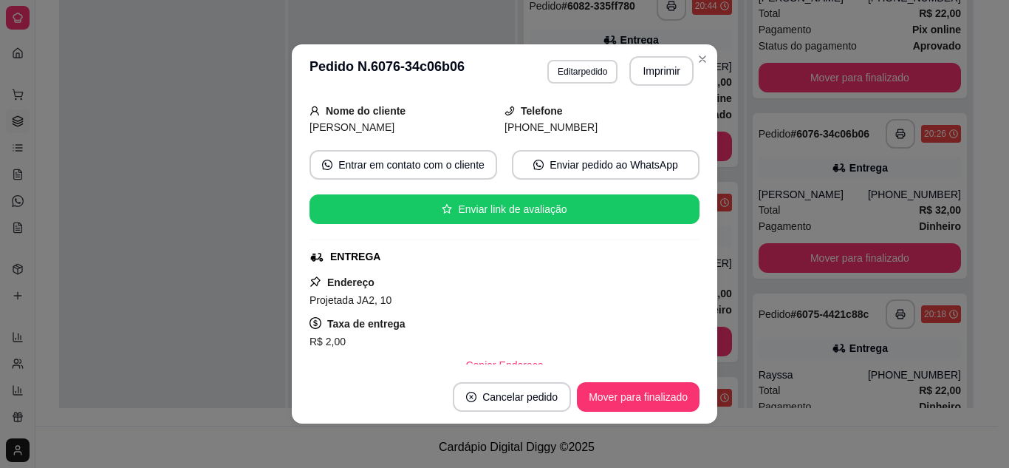
scroll to position [15, 0]
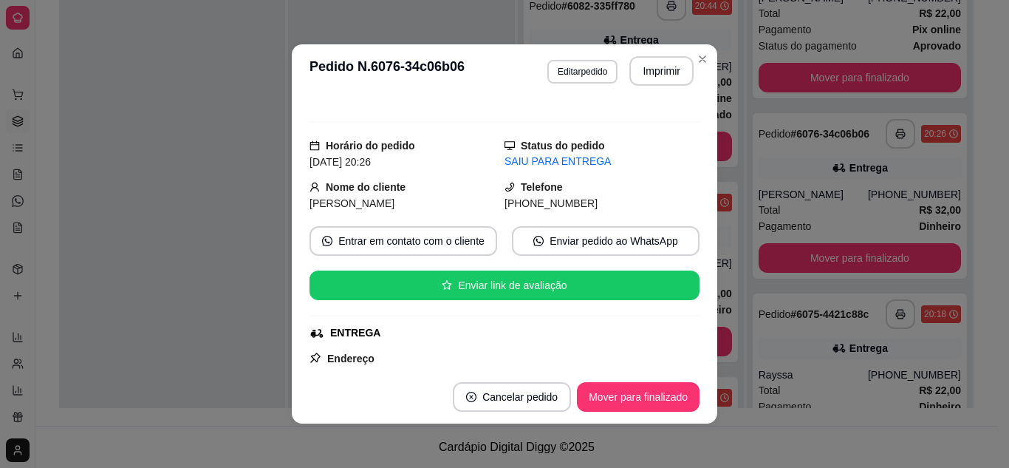
click at [119, 173] on div at bounding box center [172, 216] width 226 height 468
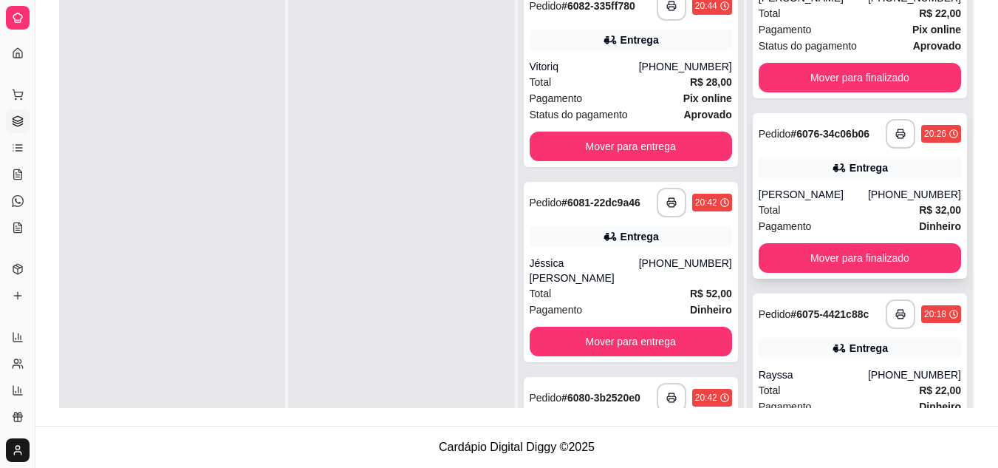
click at [846, 218] on div "Pagamento Dinheiro" at bounding box center [860, 226] width 202 height 16
click at [837, 216] on div "Total R$ 32,00" at bounding box center [860, 210] width 202 height 16
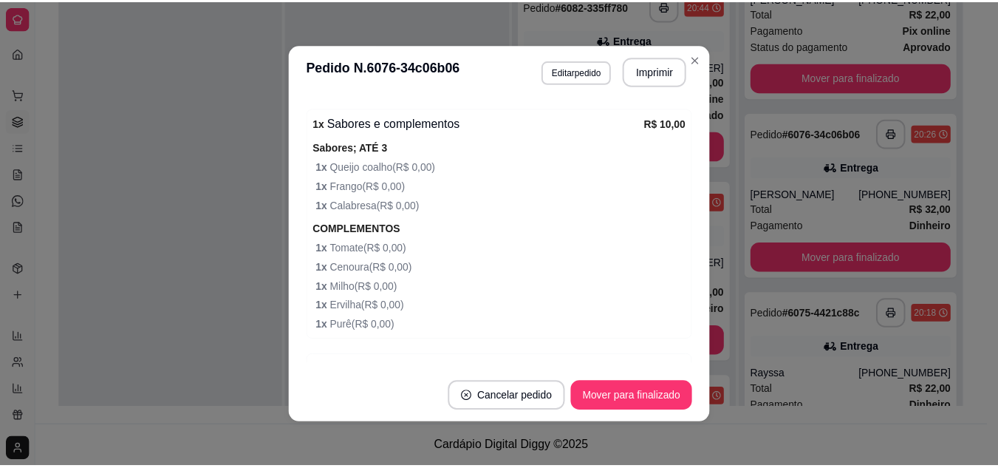
scroll to position [739, 0]
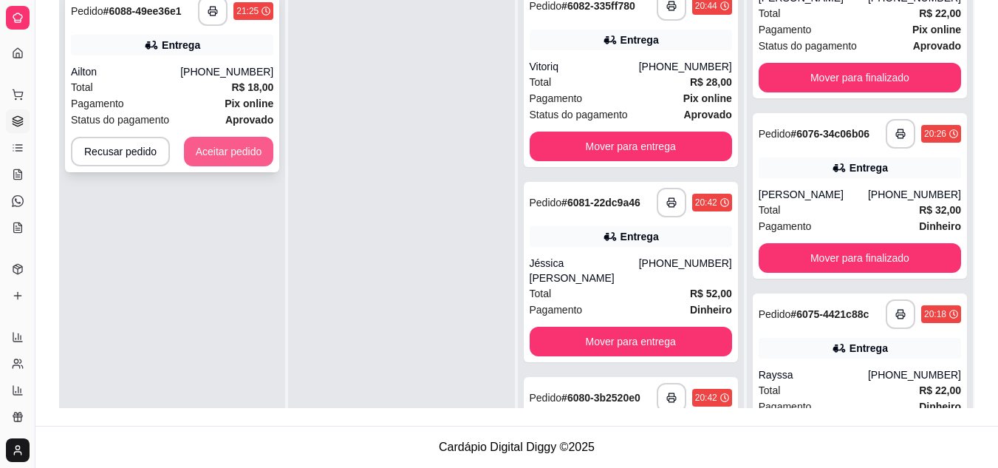
click at [200, 149] on button "Aceitar pedido" at bounding box center [229, 152] width 90 height 30
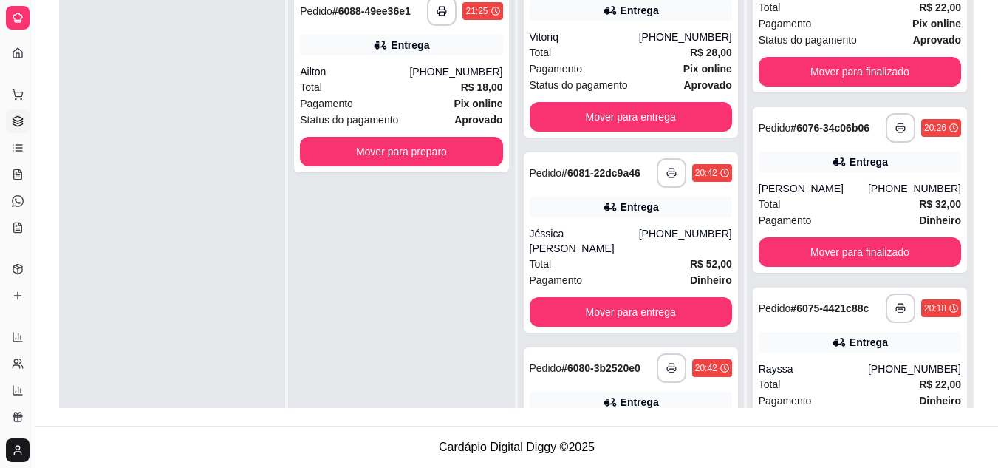
scroll to position [74, 0]
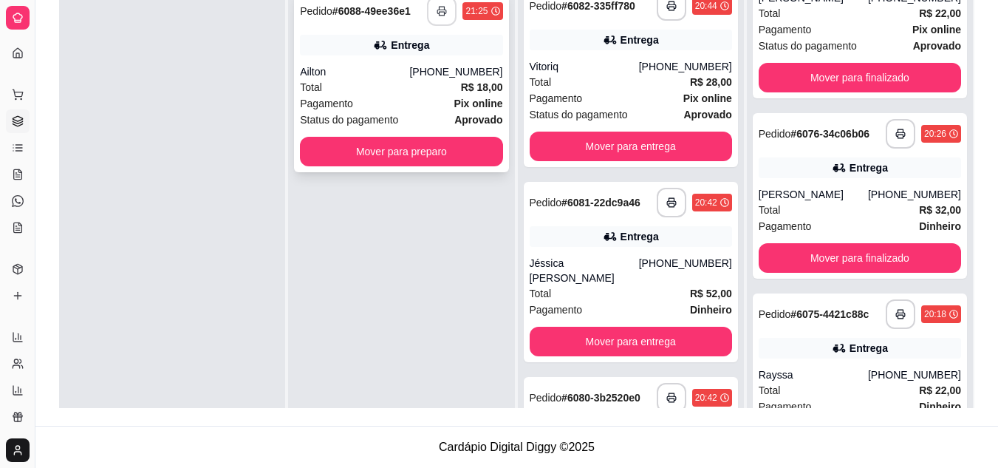
click at [432, 13] on button "button" at bounding box center [442, 11] width 30 height 30
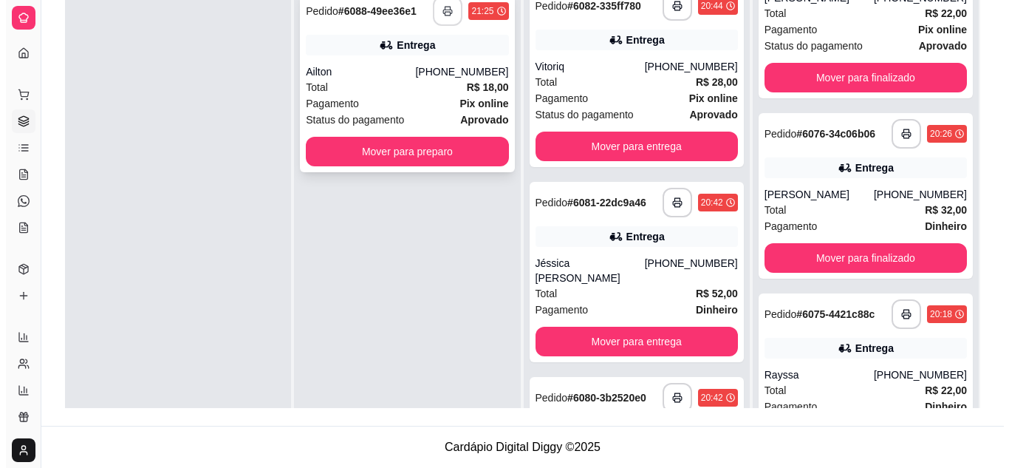
scroll to position [0, 0]
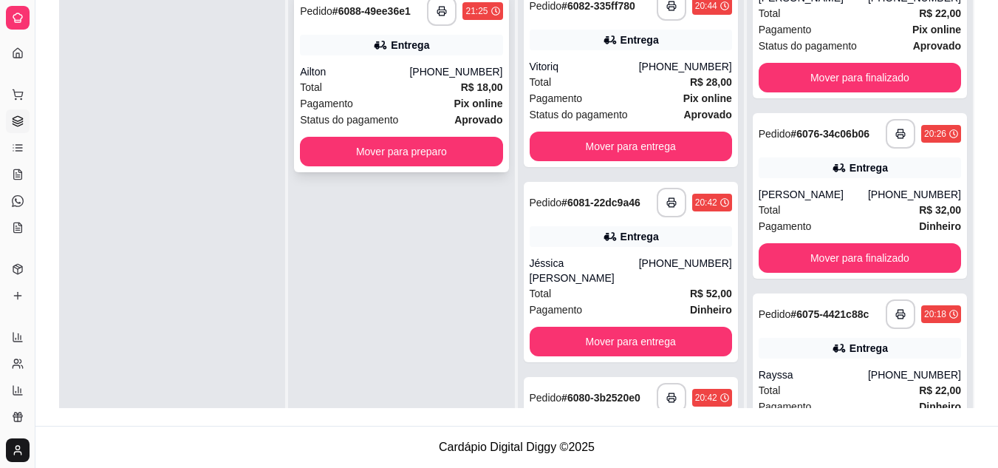
click at [428, 96] on div "Pagamento Pix online" at bounding box center [401, 103] width 202 height 16
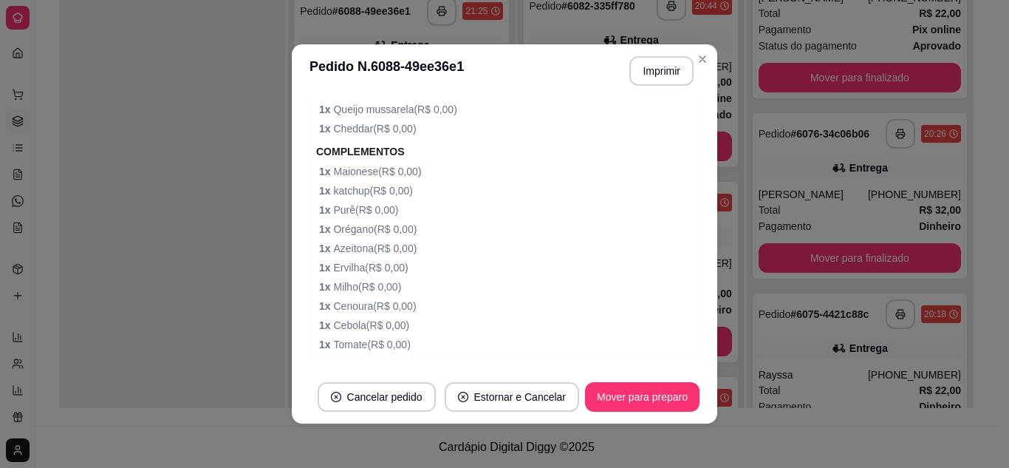
scroll to position [582, 0]
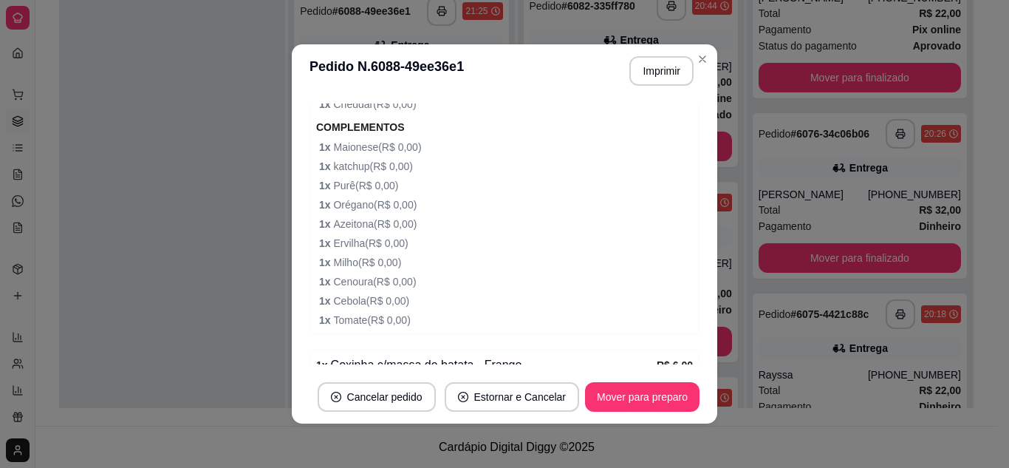
click at [452, 232] on div "COMPLEMENTOS 1 x Maionese ( R$ 0,00 ) 1 x katchup ( R$ 0,00 ) 1 x Purê ( R$ 0,0…" at bounding box center [504, 223] width 377 height 210
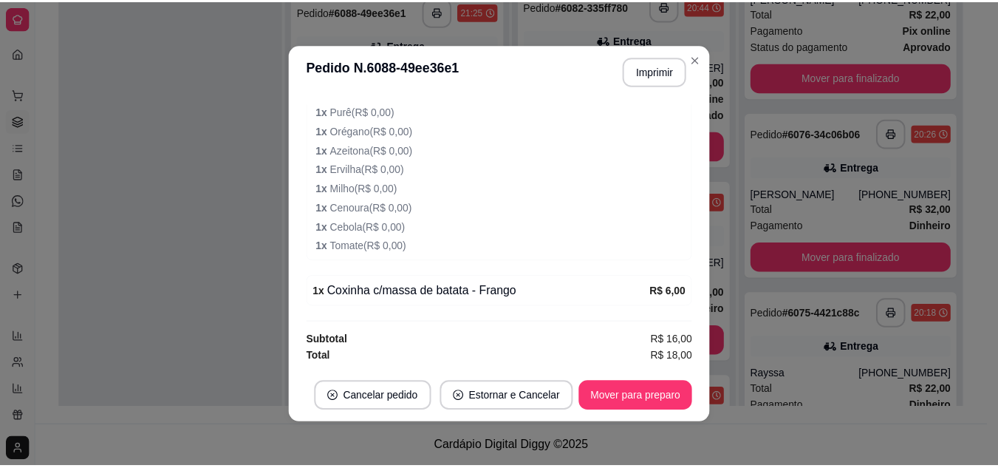
scroll to position [3, 0]
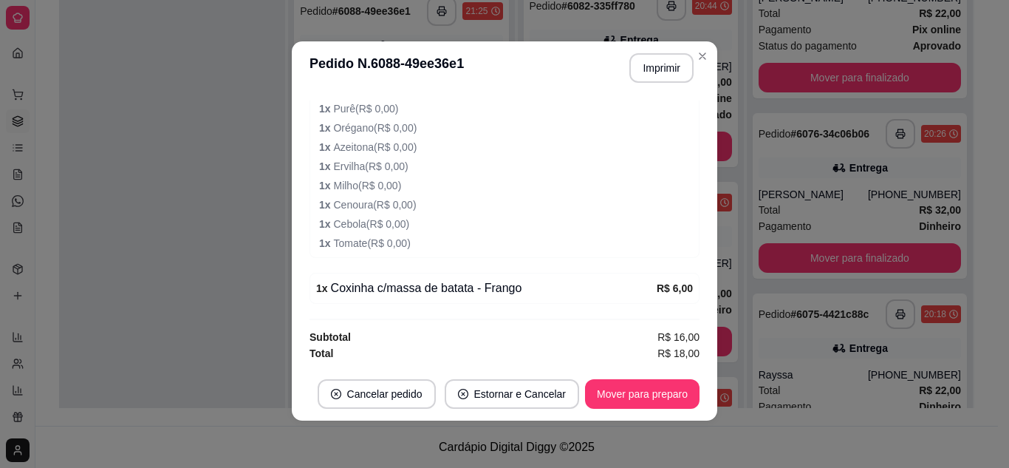
drag, startPoint x: 200, startPoint y: 290, endPoint x: 431, endPoint y: 338, distance: 236.1
click at [220, 298] on div at bounding box center [172, 216] width 226 height 468
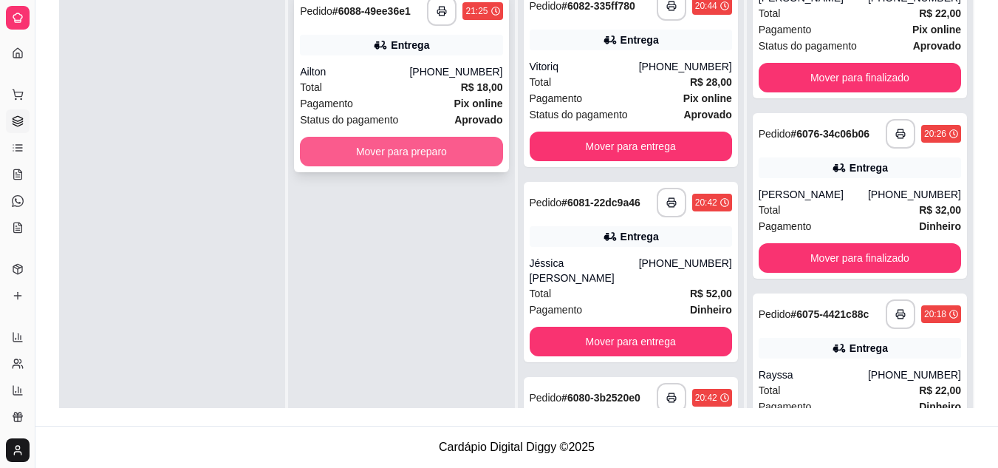
click at [468, 146] on button "Mover para preparo" at bounding box center [401, 152] width 202 height 30
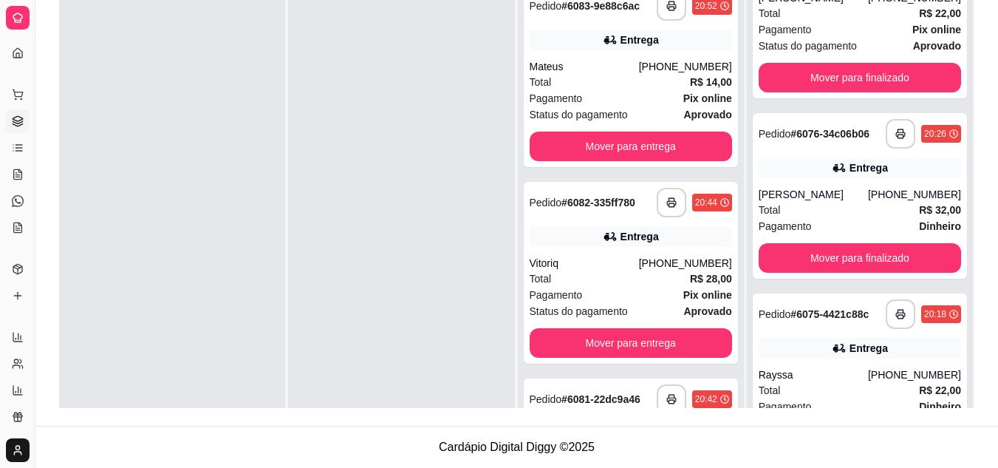
scroll to position [1135, 0]
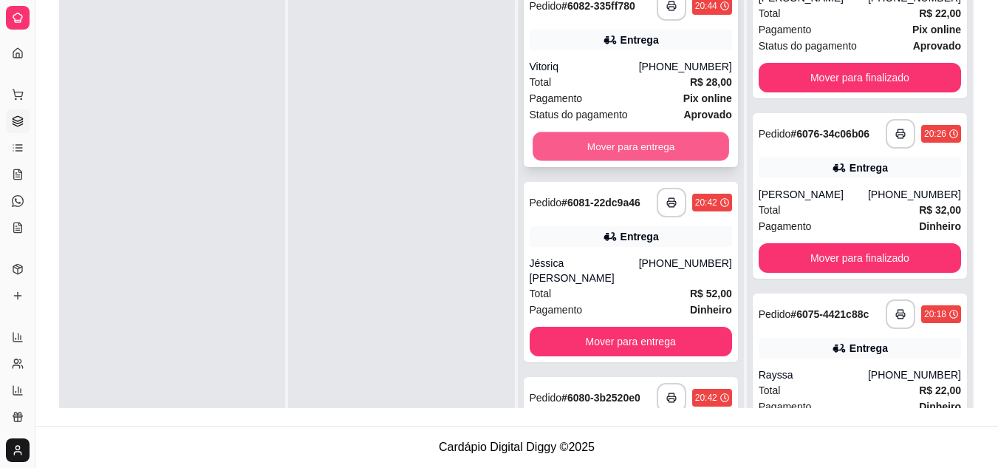
click at [581, 140] on button "Mover para entrega" at bounding box center [631, 146] width 196 height 29
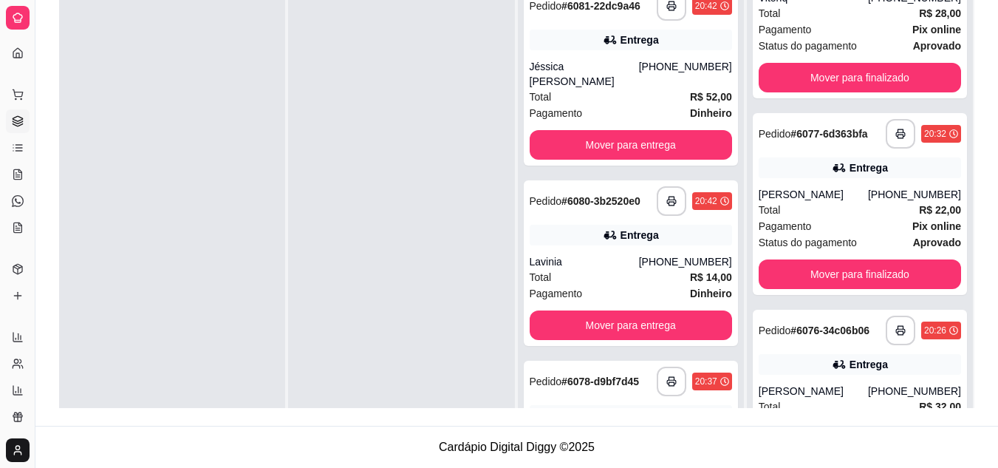
scroll to position [270, 0]
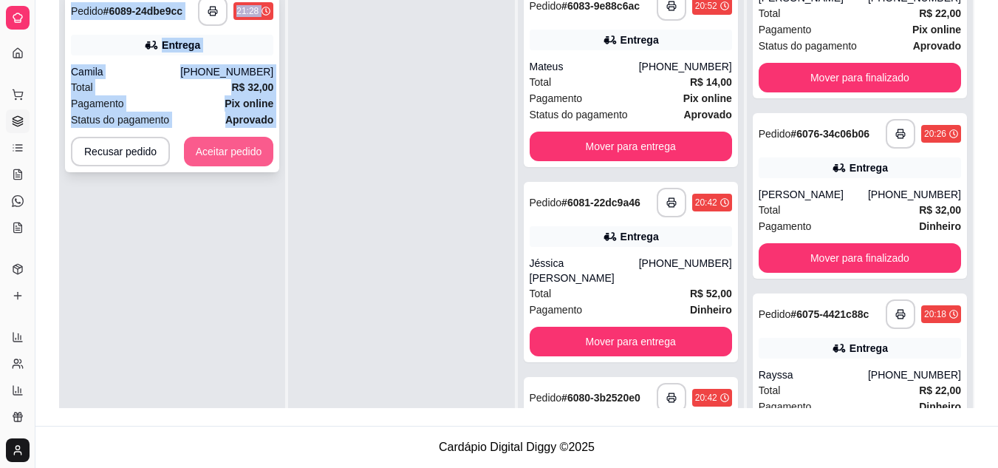
click at [224, 151] on button "Aceitar pedido" at bounding box center [229, 152] width 90 height 30
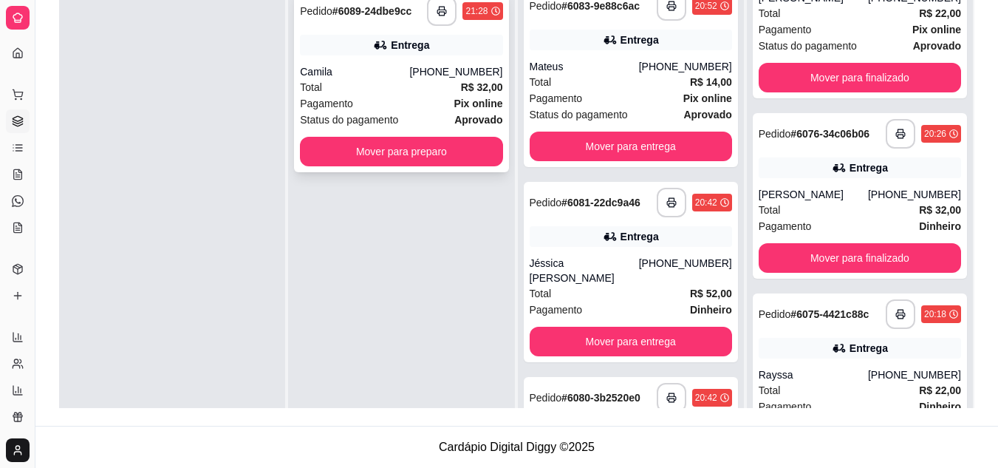
click at [349, 86] on div "Total R$ 32,00" at bounding box center [401, 87] width 202 height 16
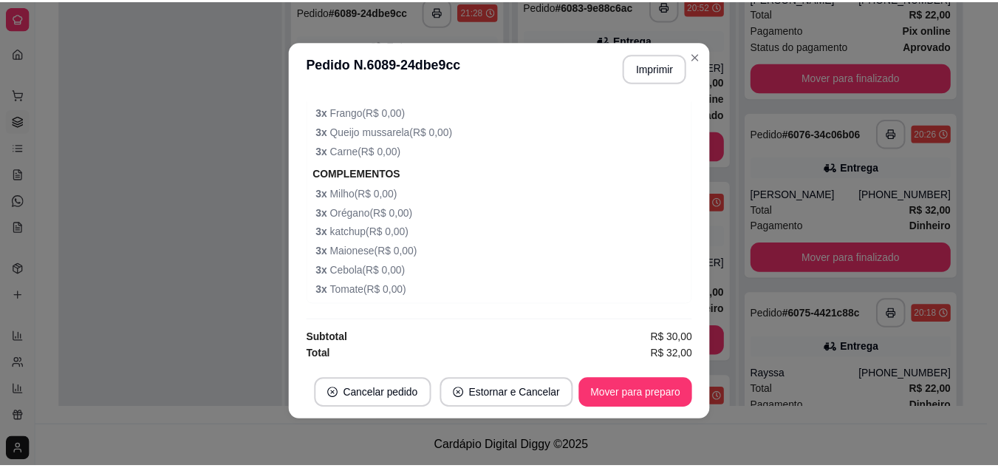
scroll to position [533, 0]
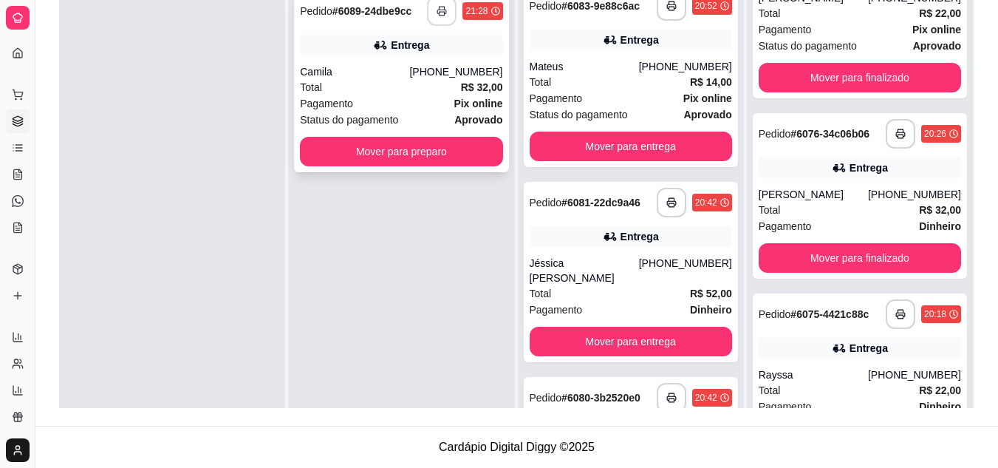
click at [431, 2] on button "button" at bounding box center [442, 11] width 30 height 30
click at [434, 157] on button "Mover para preparo" at bounding box center [401, 151] width 196 height 29
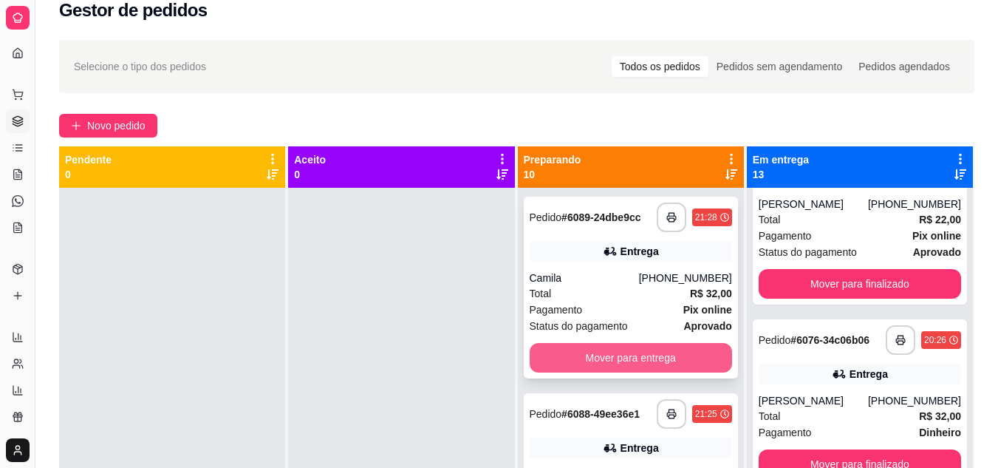
scroll to position [4, 0]
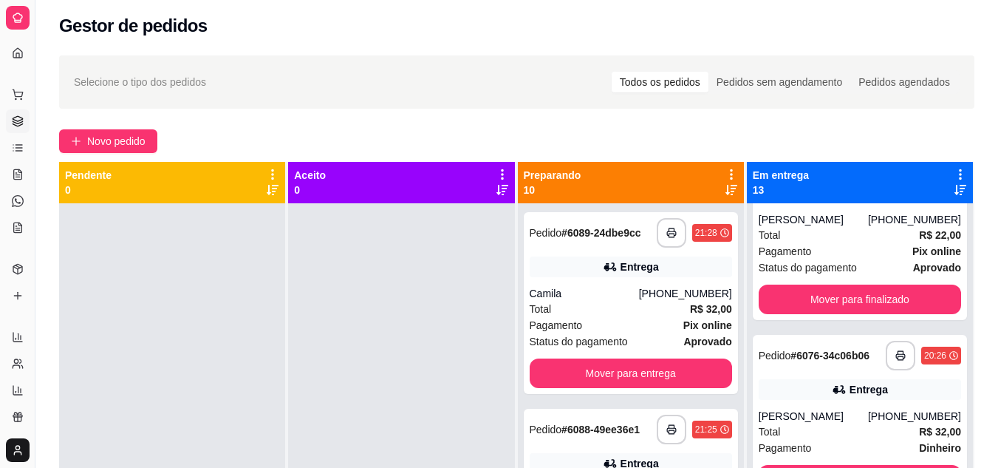
click at [725, 185] on icon at bounding box center [731, 190] width 12 height 10
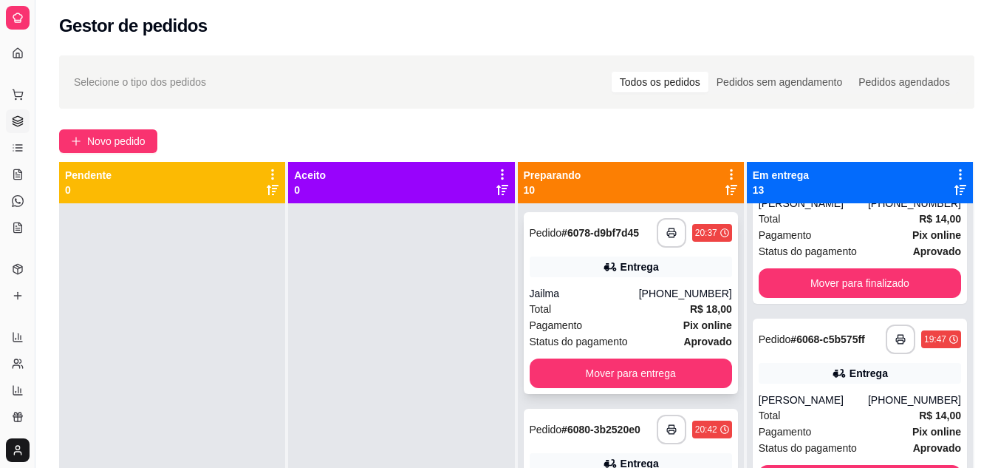
click at [606, 300] on div "Jailma" at bounding box center [584, 293] width 109 height 15
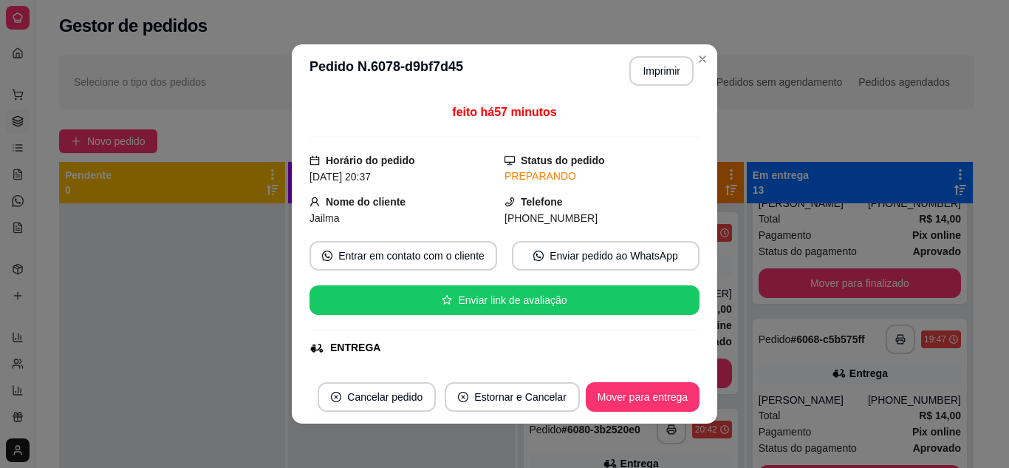
click at [697, 58] on div "Selecione o tipo dos pedidos Todos os pedidos Pedidos sem agendamento Pedidos a…" at bounding box center [516, 81] width 915 height 53
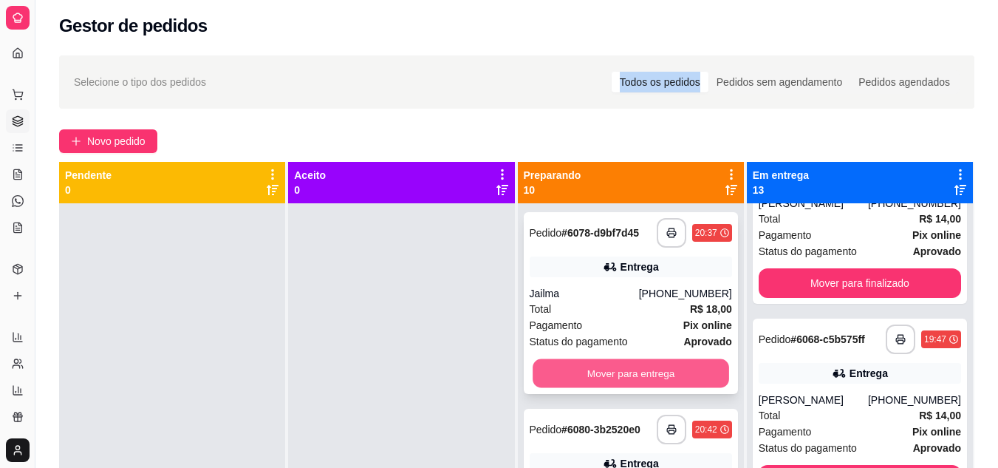
click at [611, 371] on button "Mover para entrega" at bounding box center [631, 373] width 196 height 29
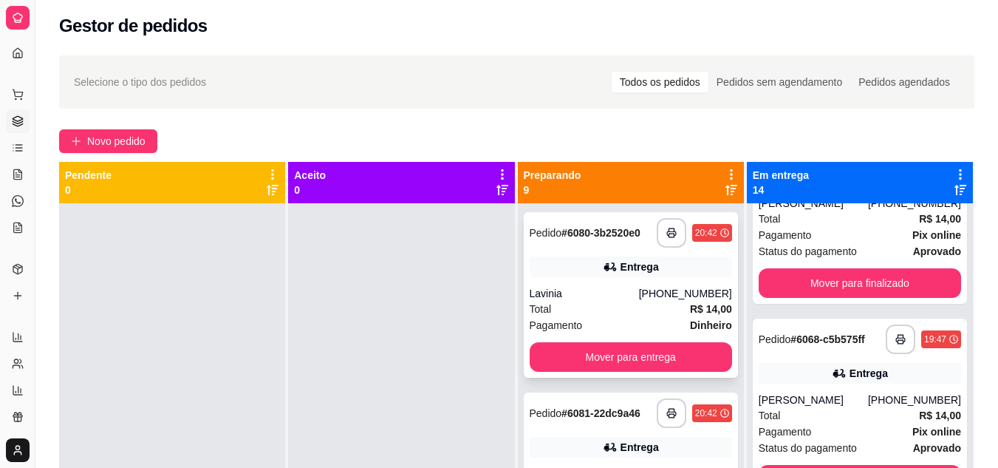
click at [607, 290] on div "Lavinia" at bounding box center [584, 293] width 109 height 15
click at [604, 347] on button "Mover para entrega" at bounding box center [631, 357] width 202 height 30
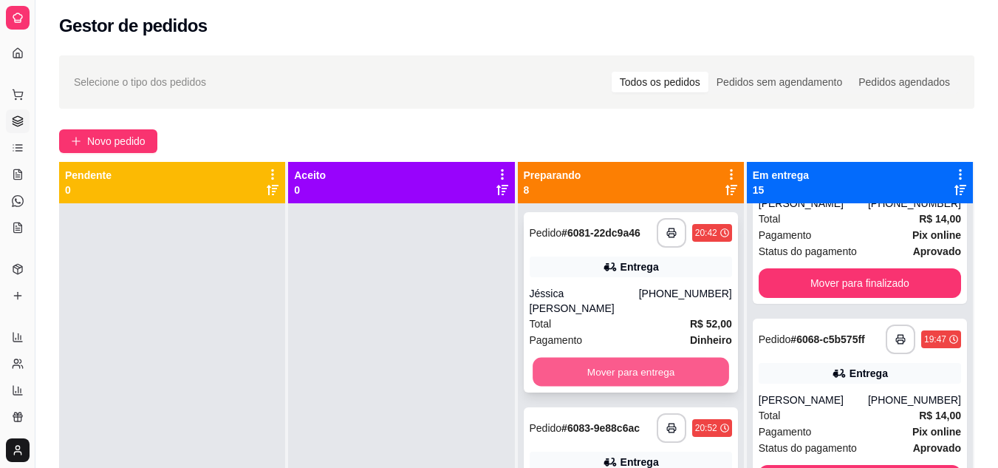
click at [597, 357] on button "Mover para entrega" at bounding box center [631, 371] width 196 height 29
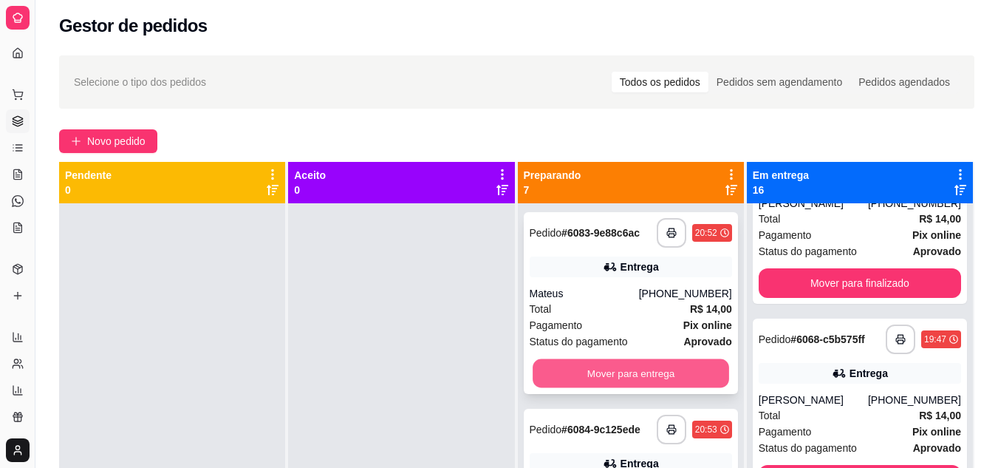
click at [598, 369] on button "Mover para entrega" at bounding box center [631, 373] width 196 height 29
click at [598, 369] on button "Mover para entrega" at bounding box center [631, 373] width 202 height 30
click at [598, 369] on div "Mover para entrega" at bounding box center [631, 373] width 202 height 30
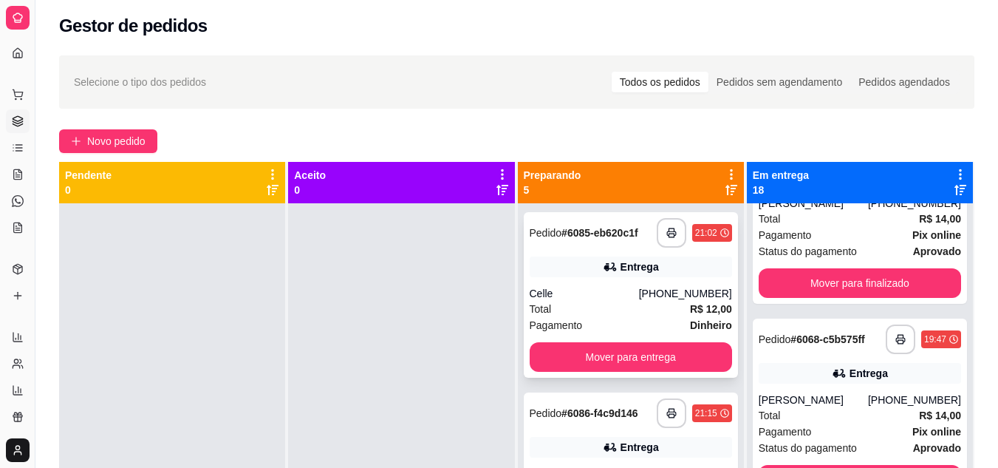
click at [584, 307] on div "Total R$ 12,00" at bounding box center [631, 309] width 202 height 16
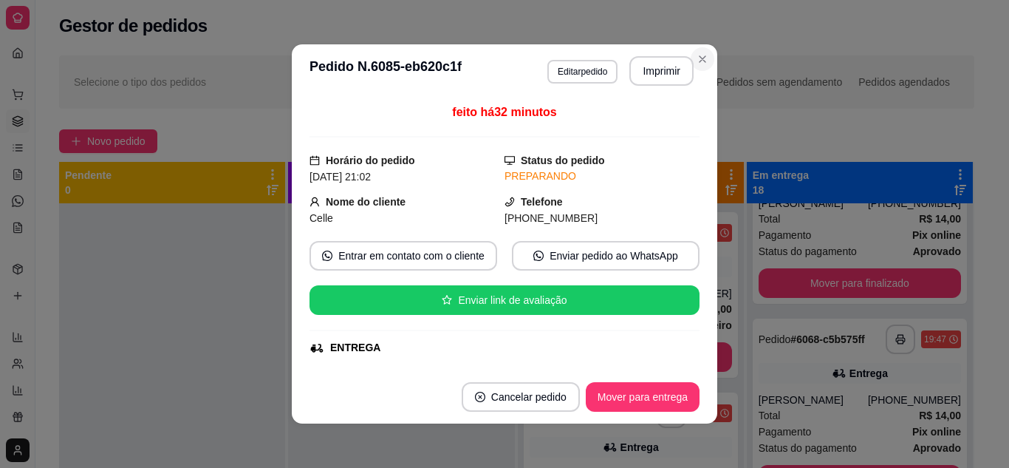
click at [693, 57] on div "Selecione o tipo dos pedidos Todos os pedidos Pedidos sem agendamento Pedidos a…" at bounding box center [516, 81] width 915 height 53
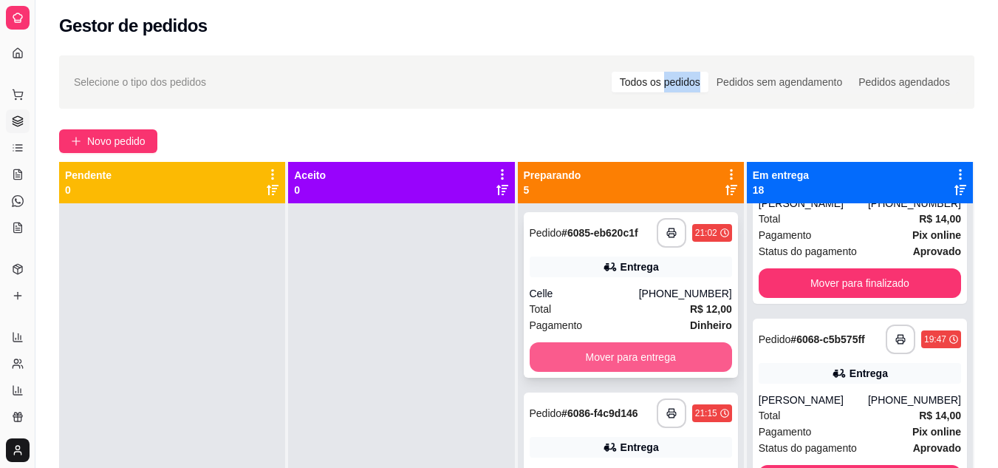
click at [608, 360] on button "Mover para entrega" at bounding box center [631, 357] width 202 height 30
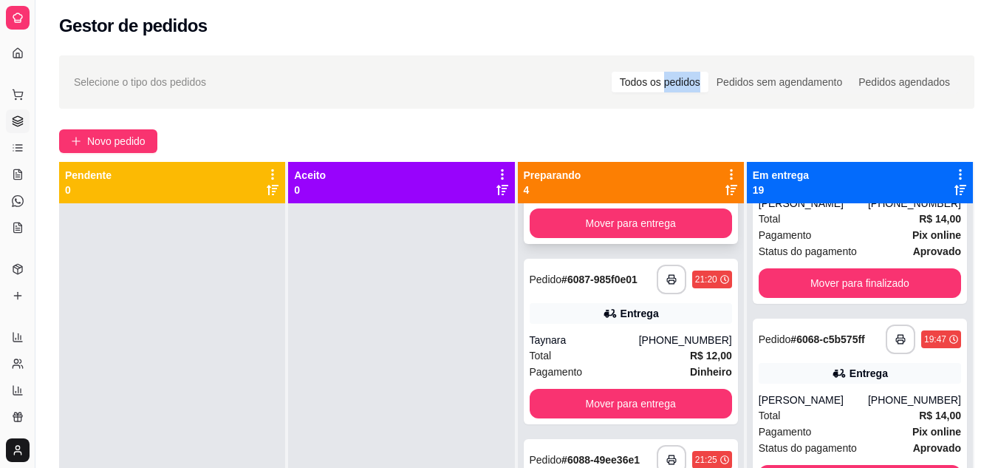
scroll to position [148, 0]
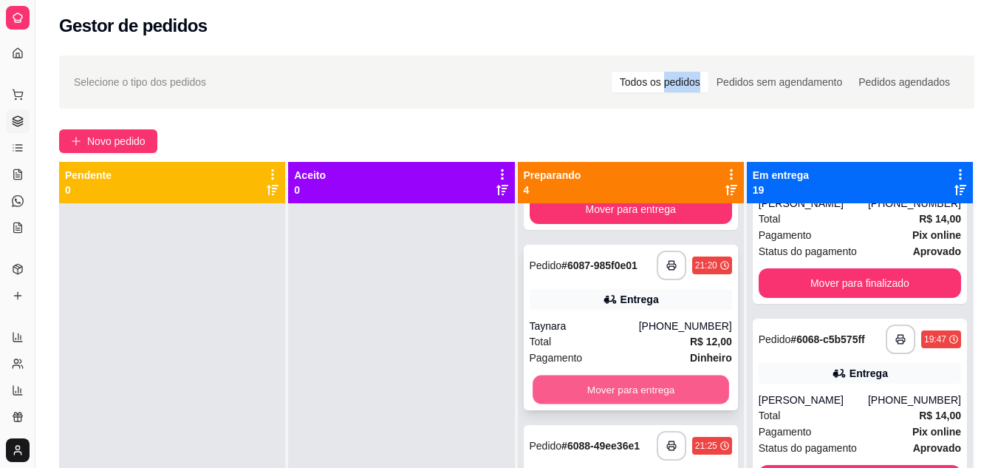
click at [605, 383] on button "Mover para entrega" at bounding box center [631, 389] width 196 height 29
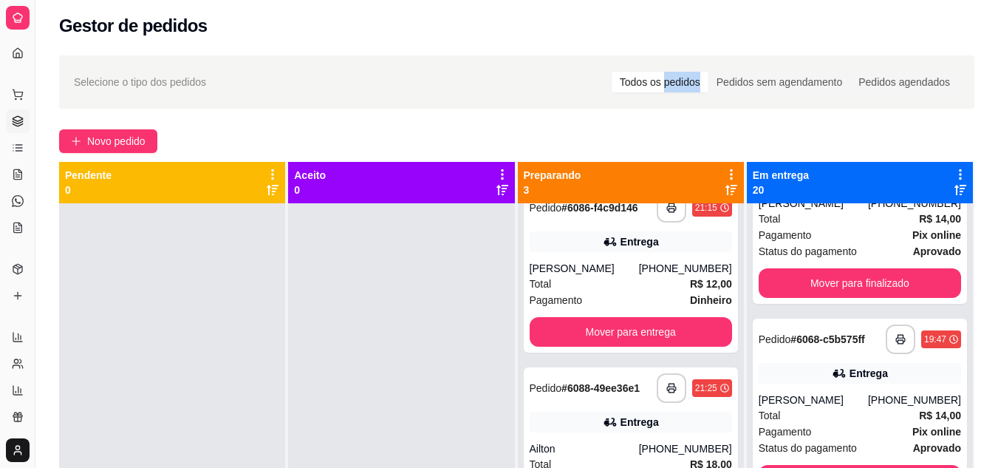
scroll to position [0, 0]
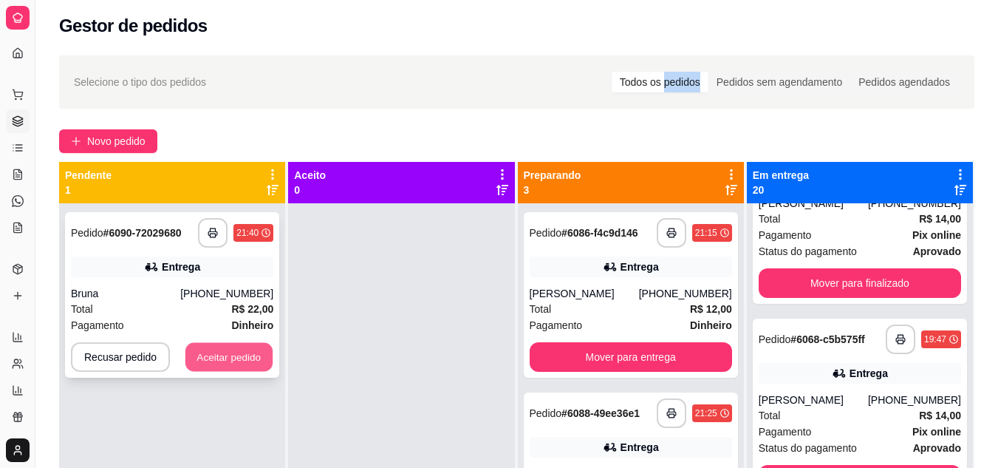
click at [250, 346] on button "Aceitar pedido" at bounding box center [228, 357] width 87 height 29
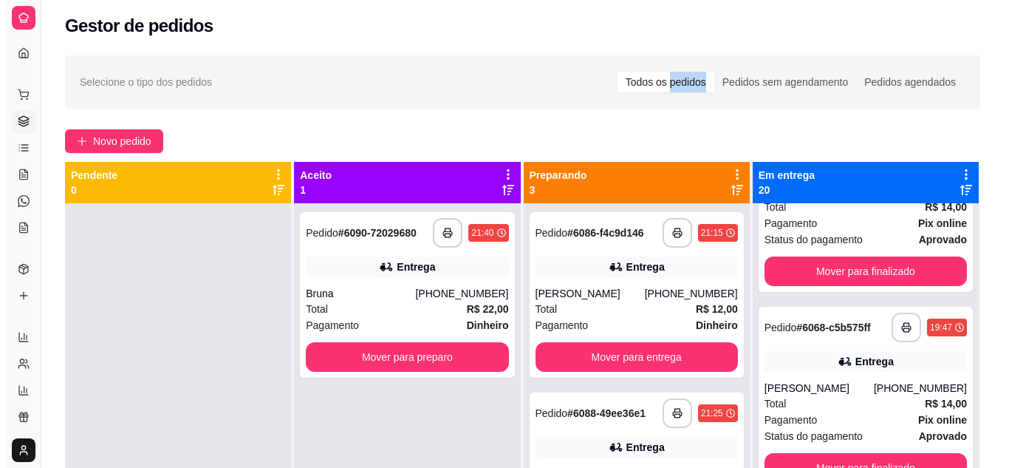
scroll to position [270, 0]
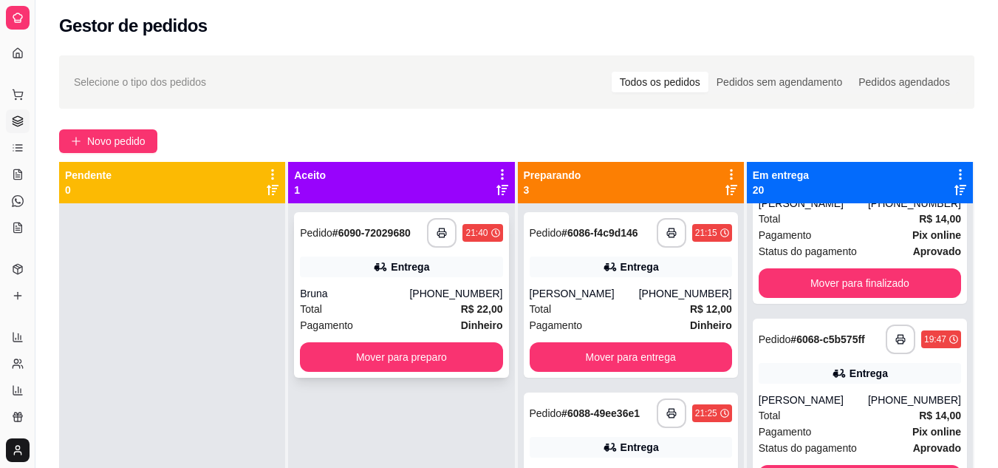
click at [422, 233] on div "**********" at bounding box center [401, 233] width 202 height 30
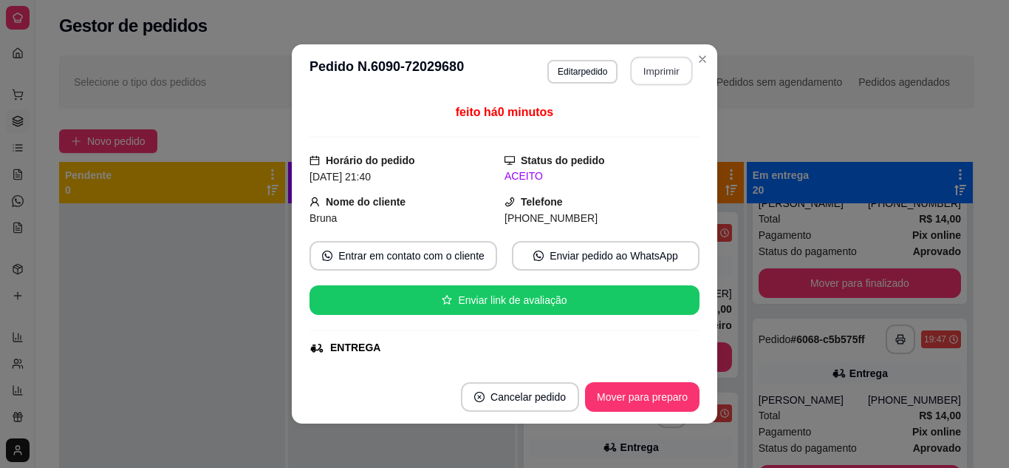
click at [646, 74] on button "Imprimir" at bounding box center [662, 71] width 62 height 29
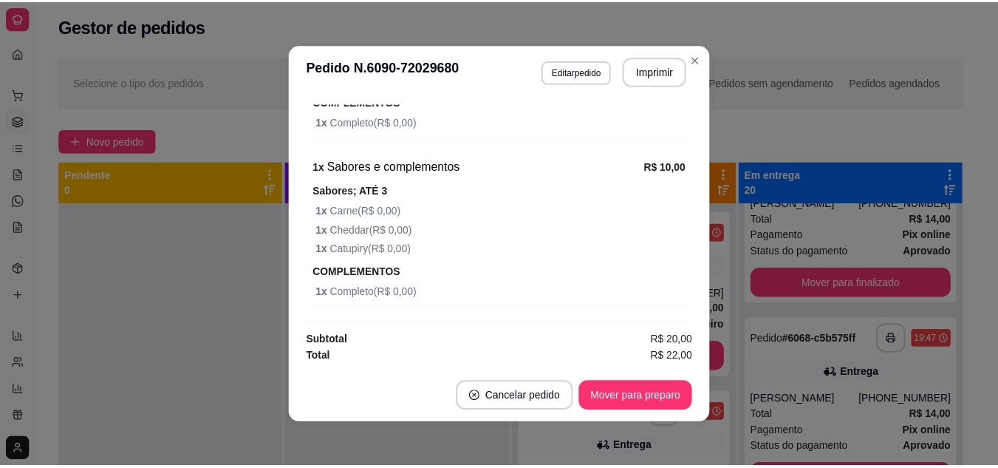
scroll to position [3, 0]
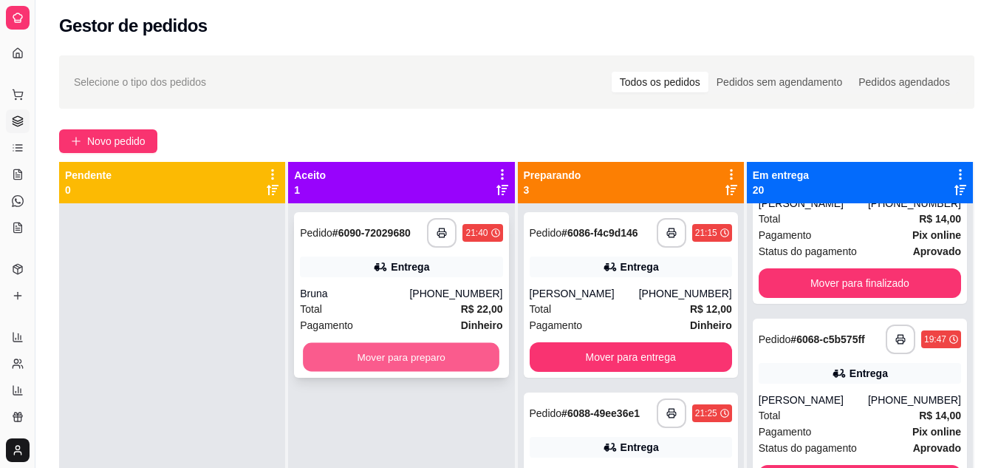
click at [420, 360] on button "Mover para preparo" at bounding box center [401, 357] width 196 height 29
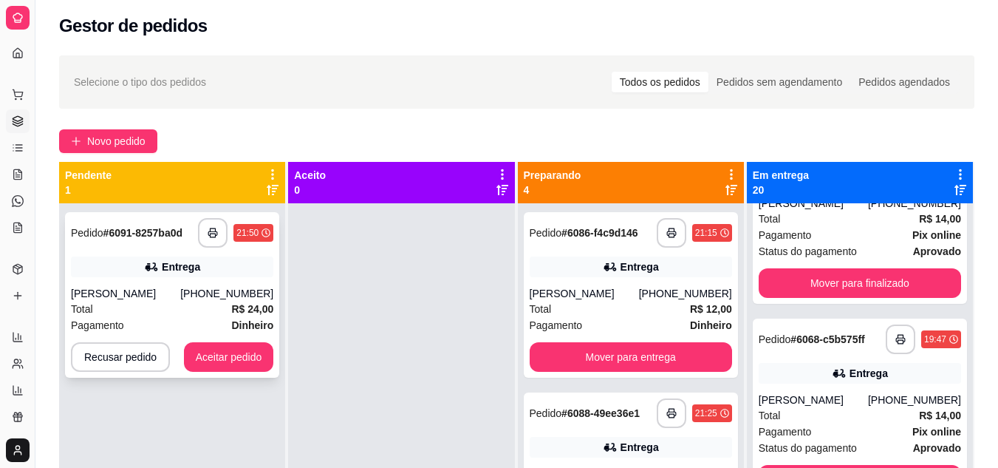
click at [232, 341] on div "**********" at bounding box center [172, 294] width 214 height 165
click at [213, 366] on button "Aceitar pedido" at bounding box center [229, 357] width 90 height 30
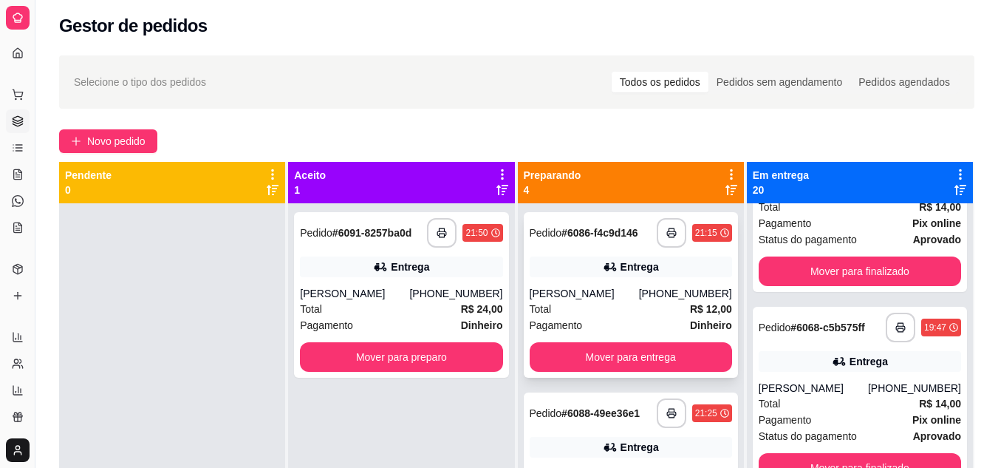
scroll to position [270, 0]
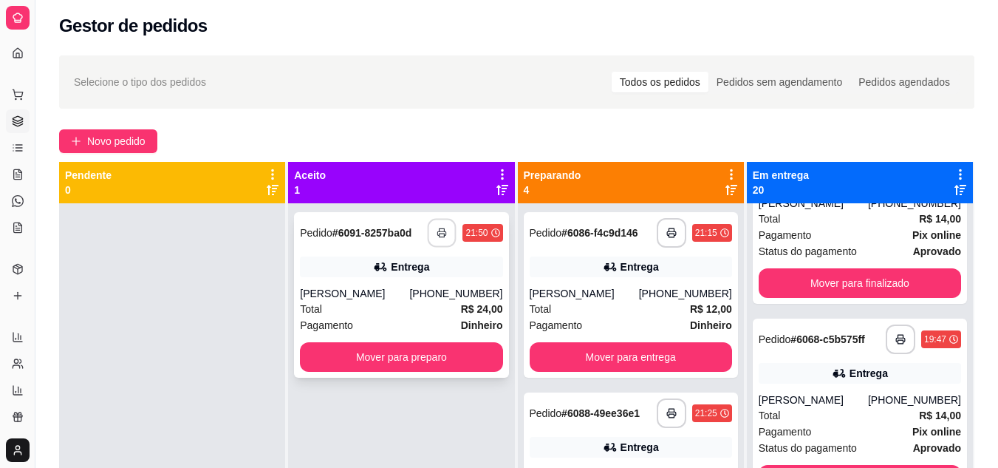
click at [437, 229] on icon "button" at bounding box center [442, 232] width 10 height 10
click at [439, 229] on polyline "button" at bounding box center [441, 229] width 5 height 3
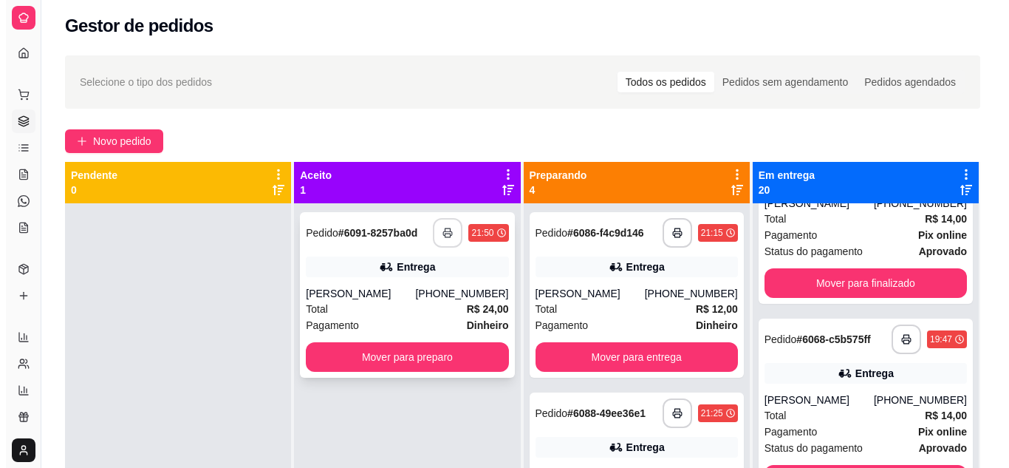
scroll to position [0, 0]
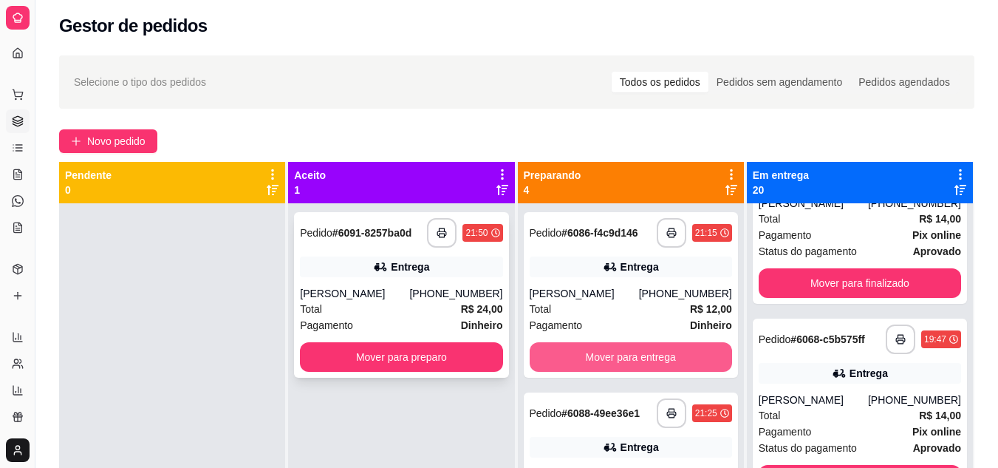
click at [374, 291] on div "[PERSON_NAME]" at bounding box center [354, 293] width 109 height 15
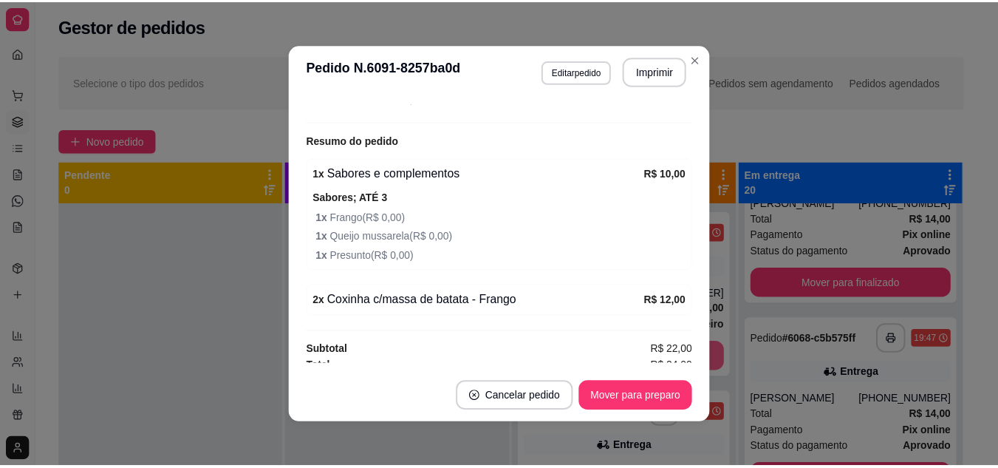
scroll to position [473, 0]
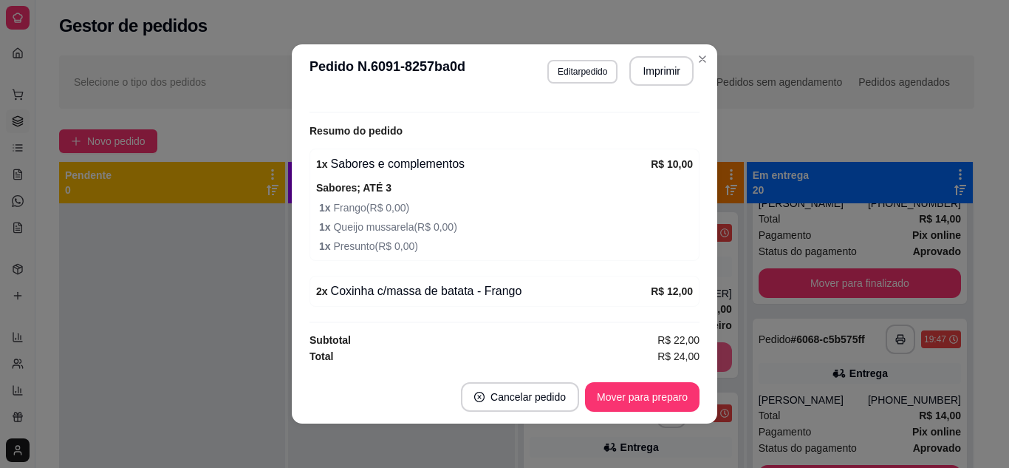
click at [320, 307] on div "**********" at bounding box center [516, 396] width 915 height 468
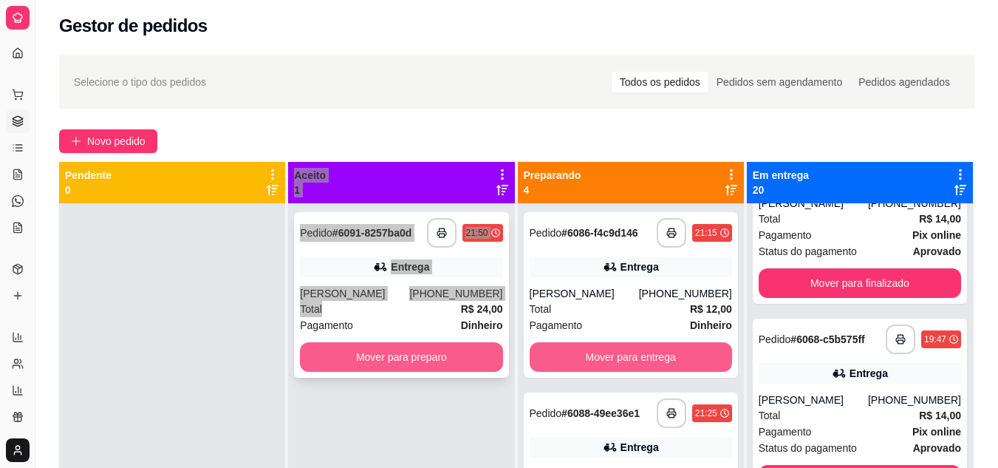
click at [374, 349] on button "Mover para preparo" at bounding box center [401, 357] width 202 height 30
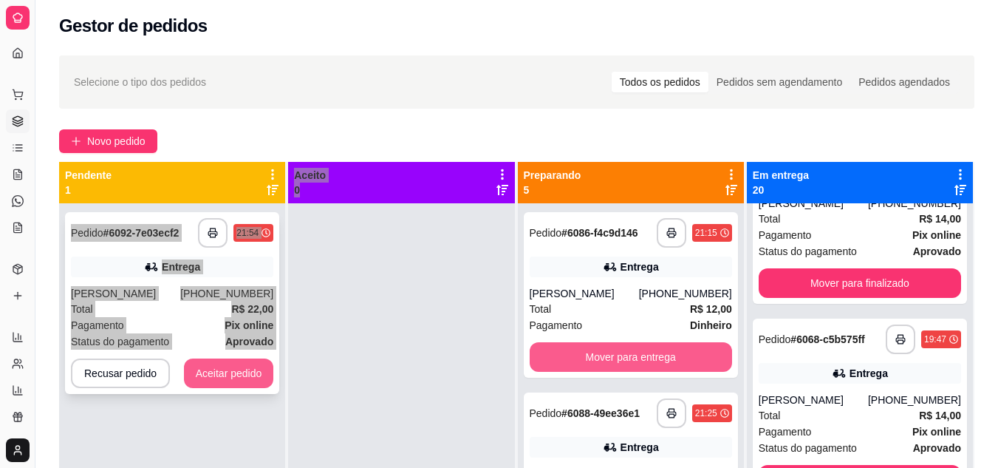
click at [267, 386] on div "Recusar pedido Aceitar pedido" at bounding box center [172, 373] width 202 height 30
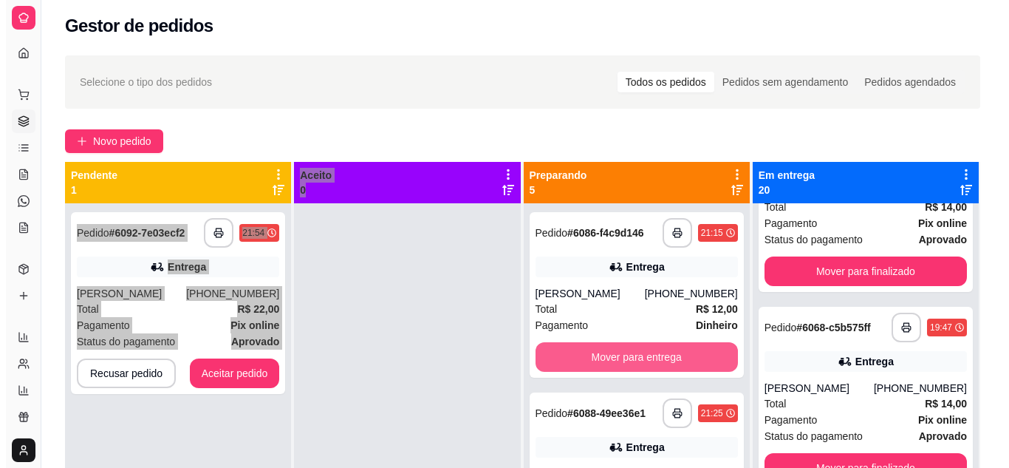
scroll to position [270, 0]
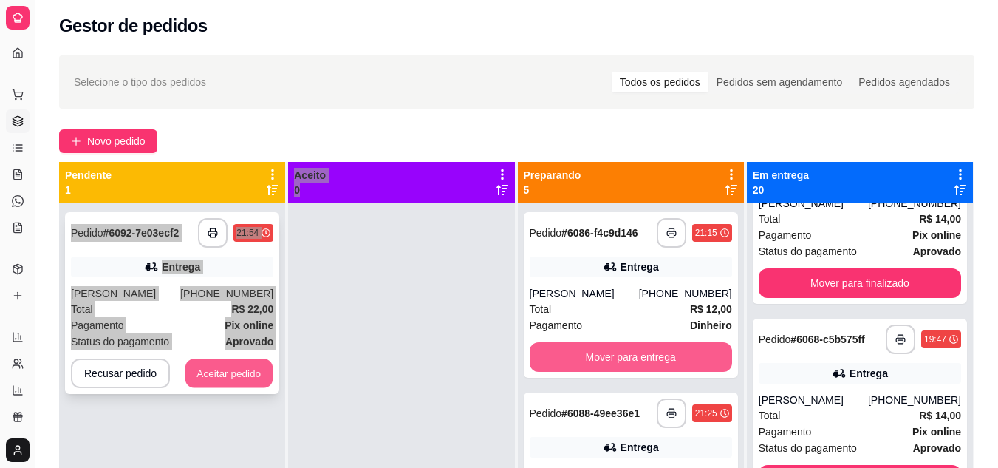
click at [202, 374] on button "Aceitar pedido" at bounding box center [228, 373] width 87 height 29
click at [202, 374] on div "Recusar pedido Aceitar pedido" at bounding box center [172, 373] width 202 height 30
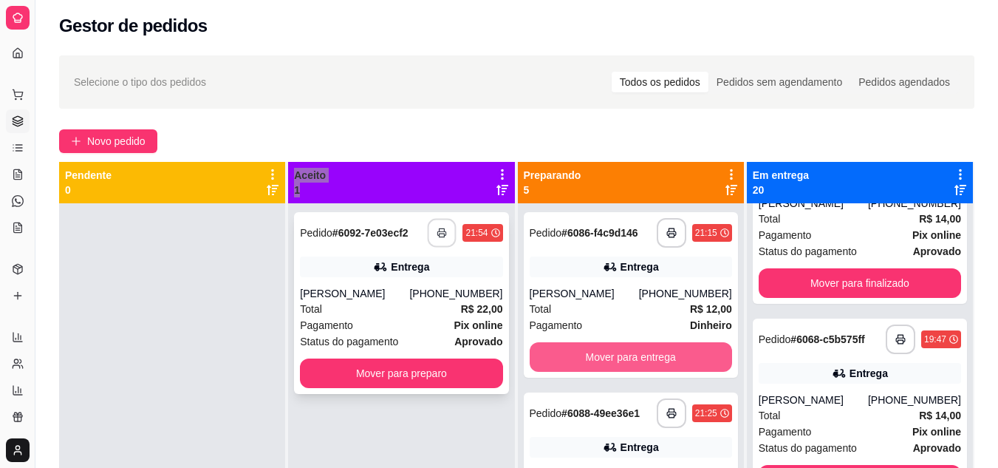
click at [431, 227] on button "button" at bounding box center [442, 233] width 29 height 29
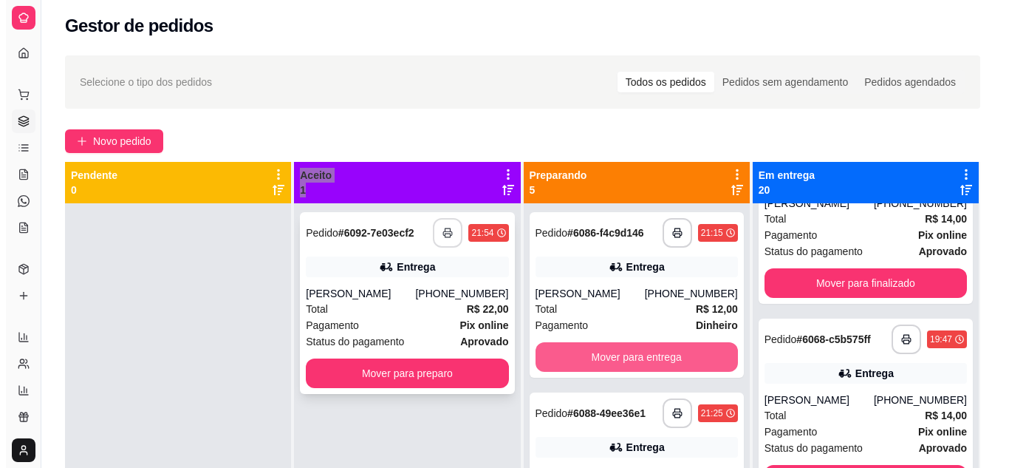
scroll to position [0, 0]
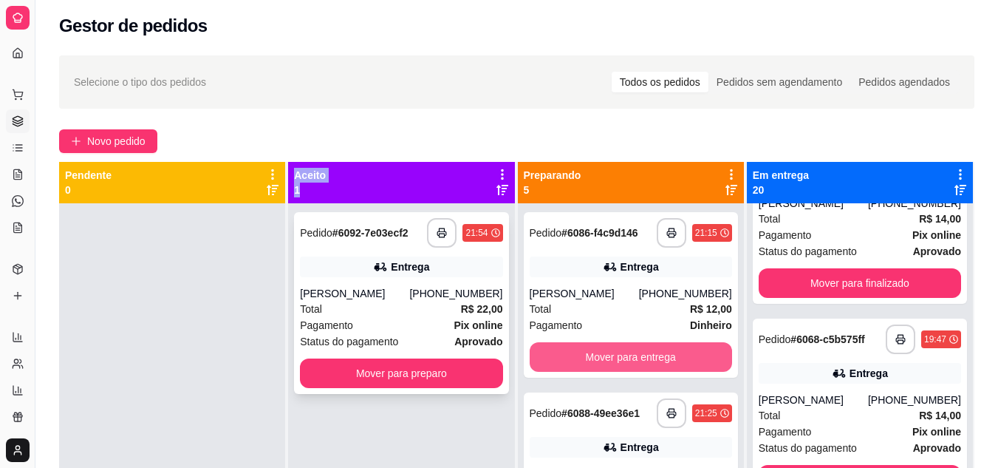
click at [356, 325] on div "Pagamento Pix online" at bounding box center [401, 325] width 202 height 16
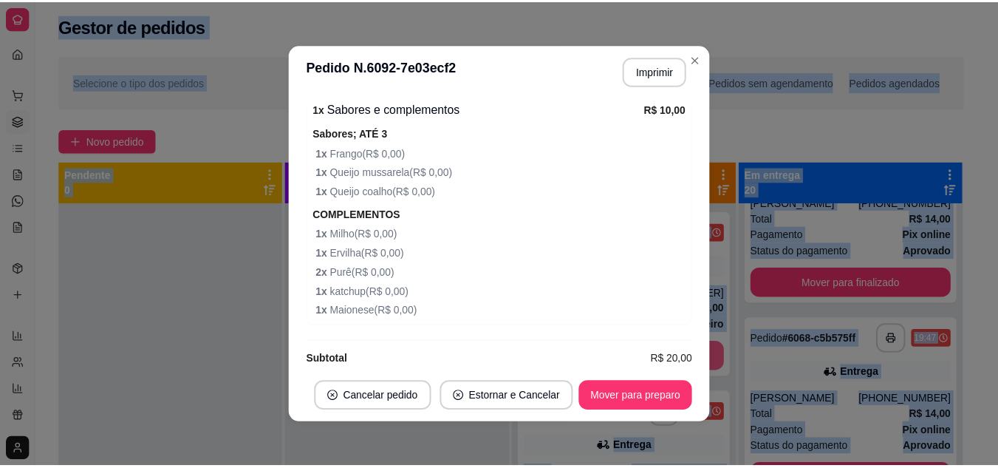
scroll to position [684, 0]
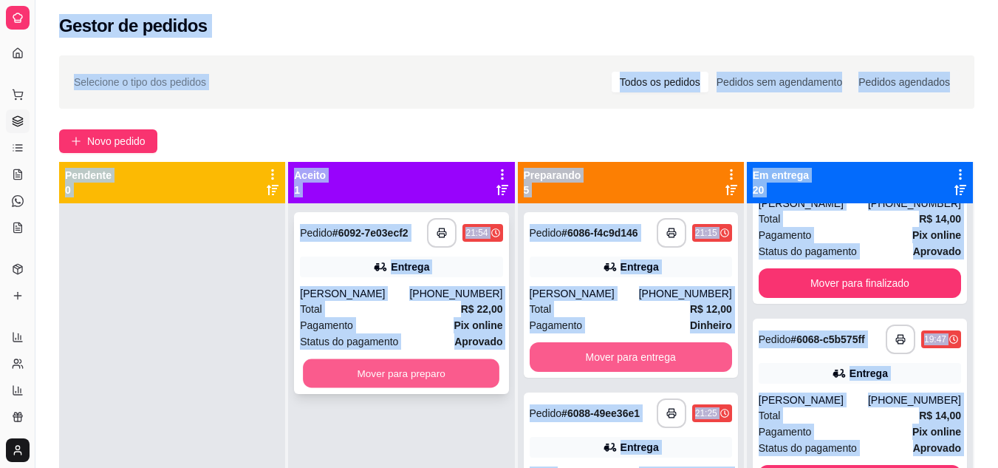
click at [340, 376] on button "Mover para preparo" at bounding box center [401, 373] width 196 height 29
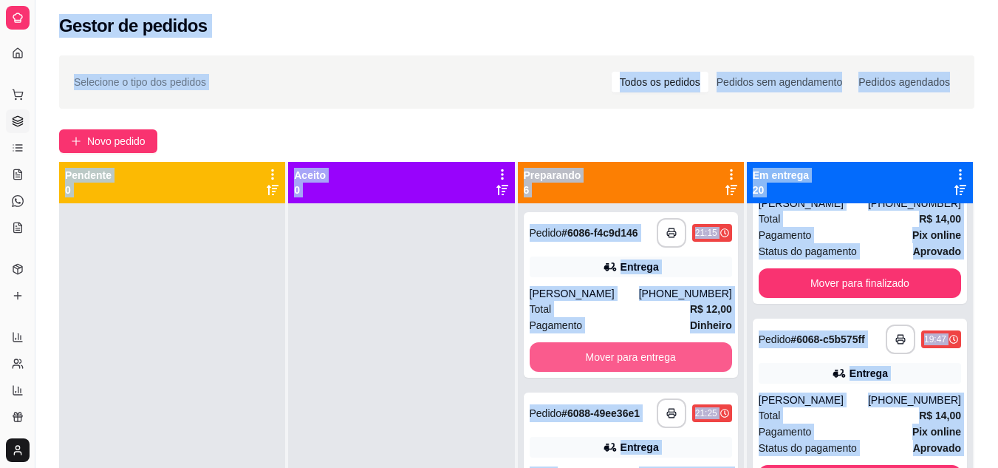
click at [725, 190] on icon at bounding box center [731, 190] width 12 height 12
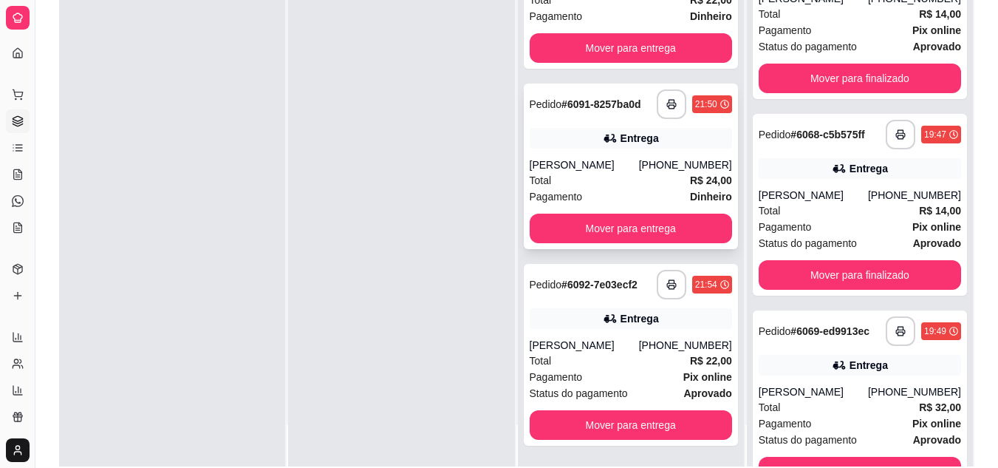
scroll to position [225, 0]
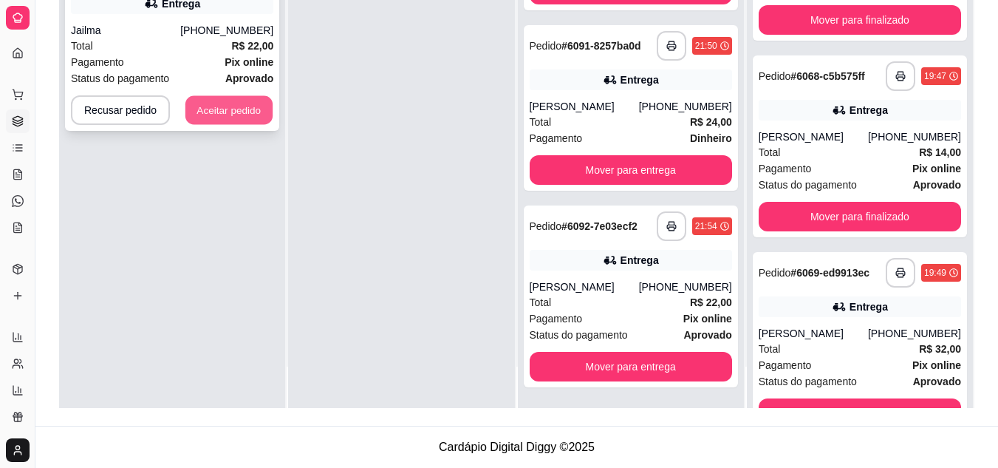
click at [247, 109] on button "Aceitar pedido" at bounding box center [228, 110] width 87 height 29
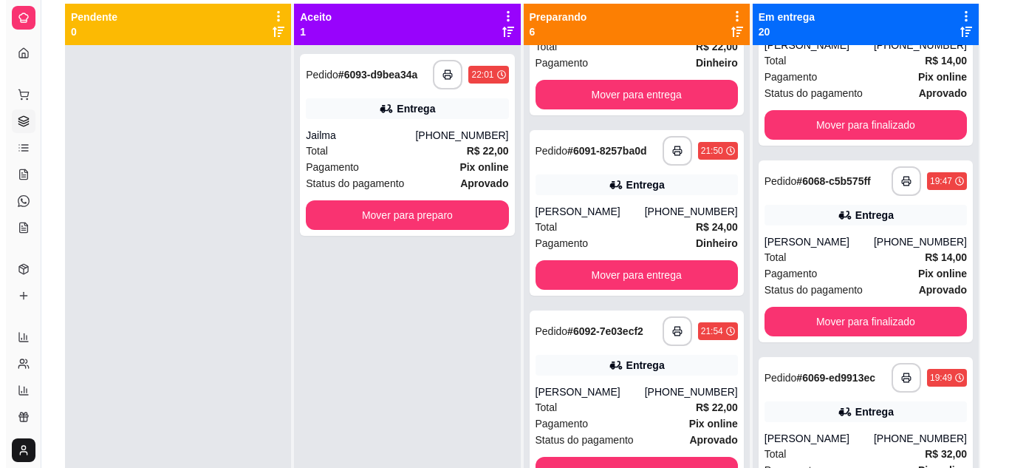
scroll to position [0, 0]
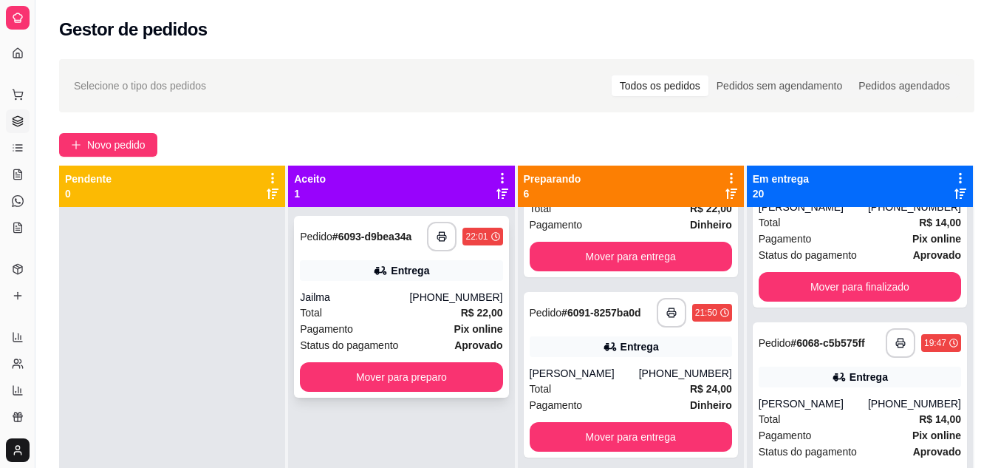
click at [296, 245] on div "**********" at bounding box center [401, 307] width 214 height 182
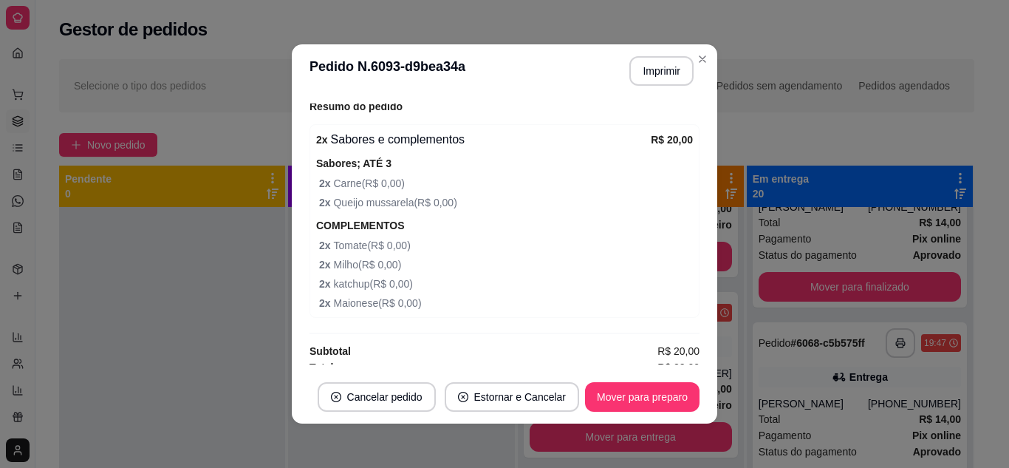
scroll to position [476, 0]
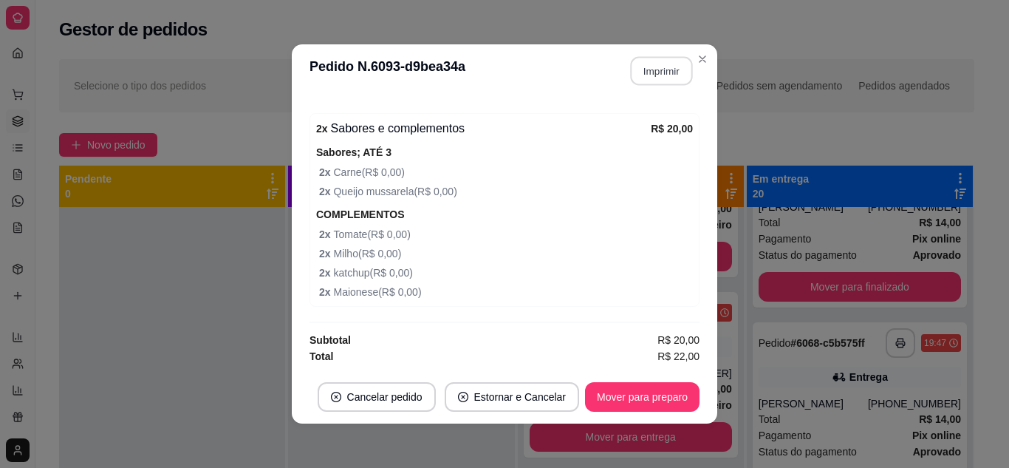
click at [666, 75] on button "Imprimir" at bounding box center [662, 71] width 62 height 29
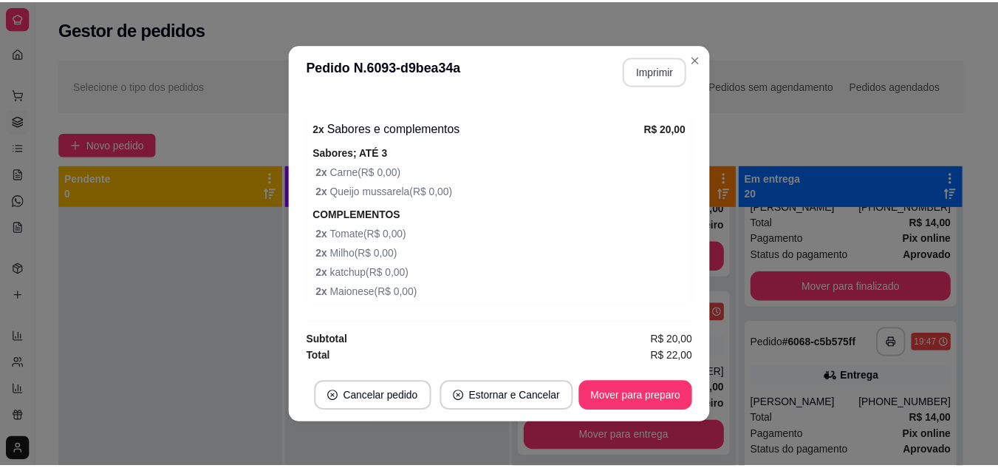
scroll to position [0, 0]
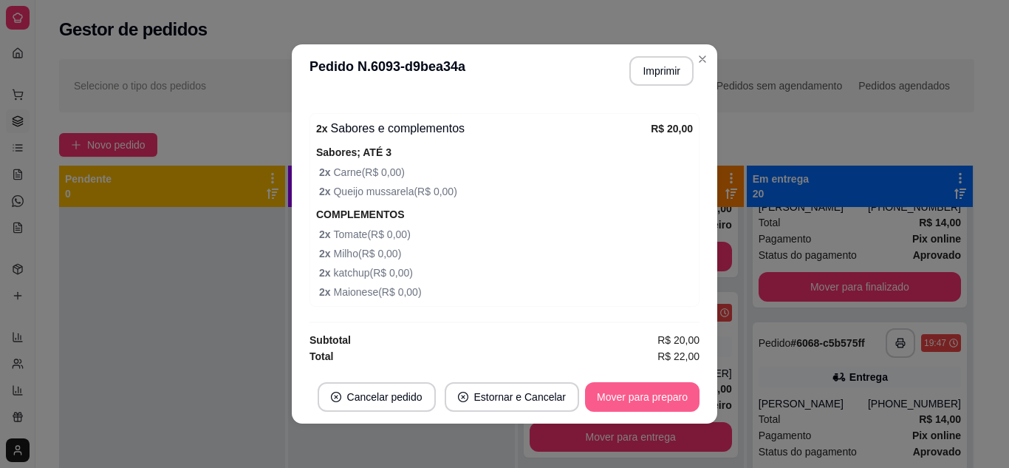
click at [646, 398] on button "Mover para preparo" at bounding box center [642, 397] width 114 height 30
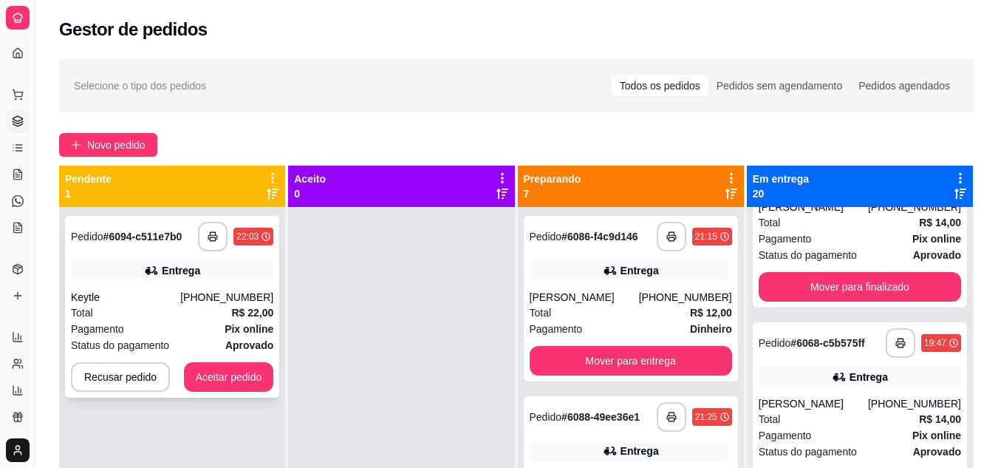
click at [227, 366] on button "Aceitar pedido" at bounding box center [229, 377] width 90 height 30
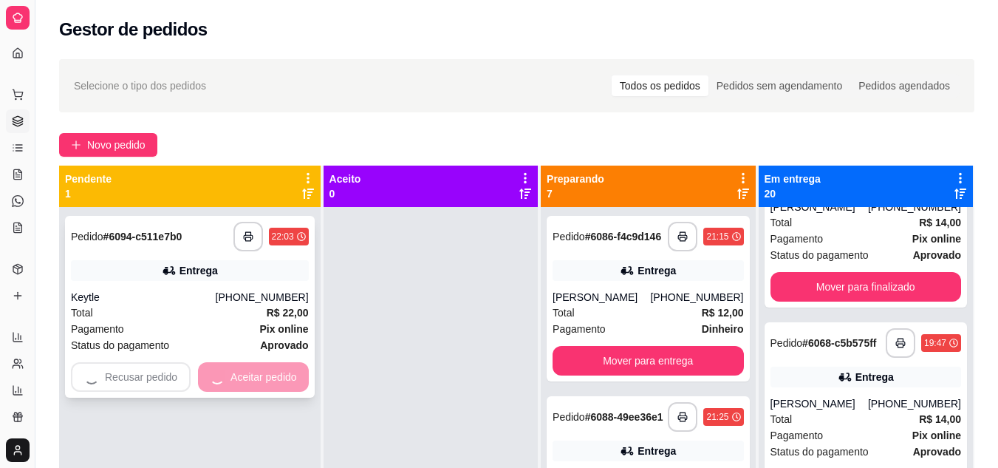
click at [227, 366] on div "Recusar pedido Aceitar pedido" at bounding box center [190, 377] width 238 height 30
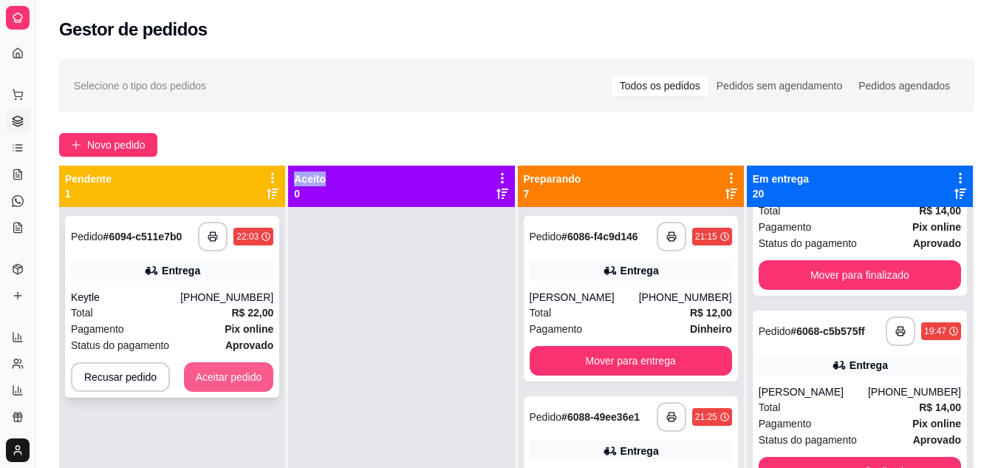
scroll to position [270, 0]
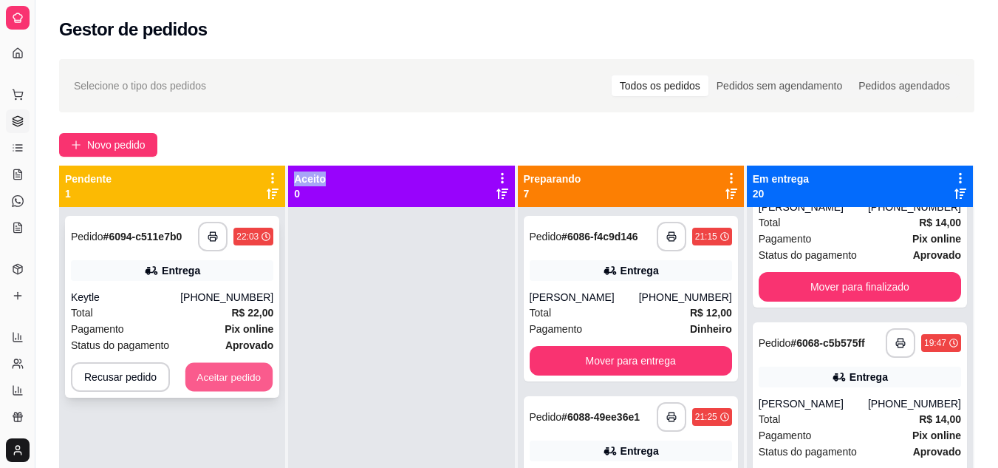
click at [234, 377] on button "Aceitar pedido" at bounding box center [228, 377] width 87 height 29
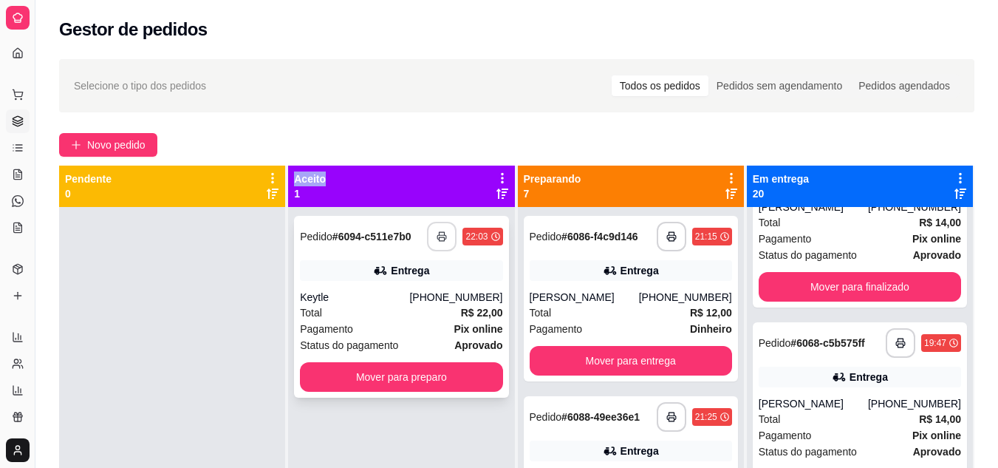
click at [438, 230] on button "button" at bounding box center [442, 237] width 30 height 30
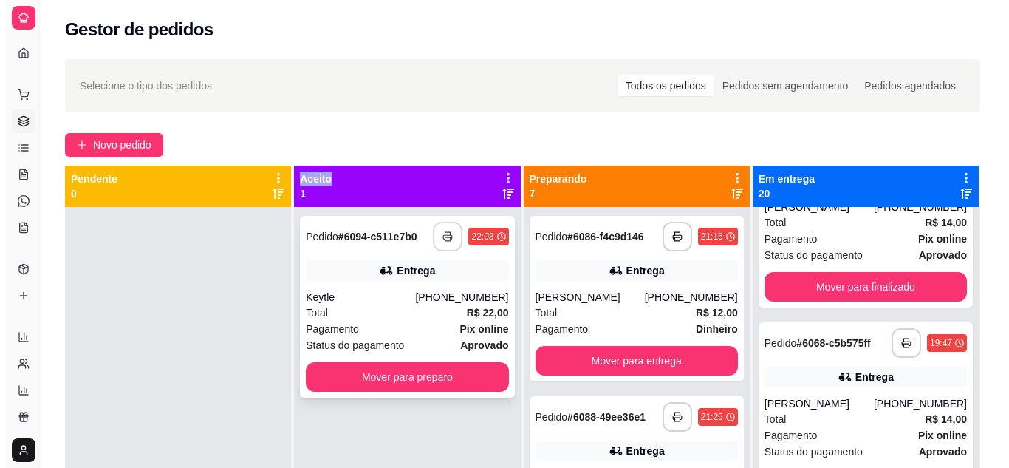
scroll to position [0, 0]
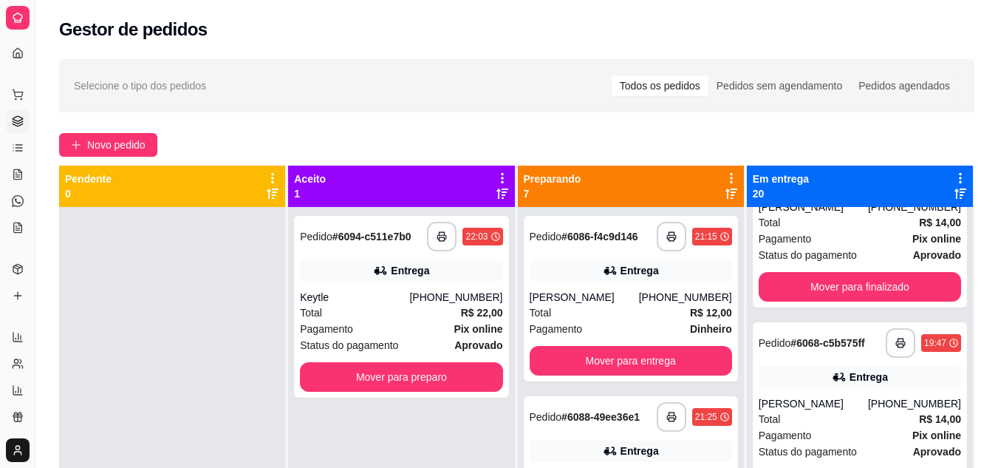
click at [364, 315] on div "Total R$ 22,00" at bounding box center [401, 312] width 202 height 16
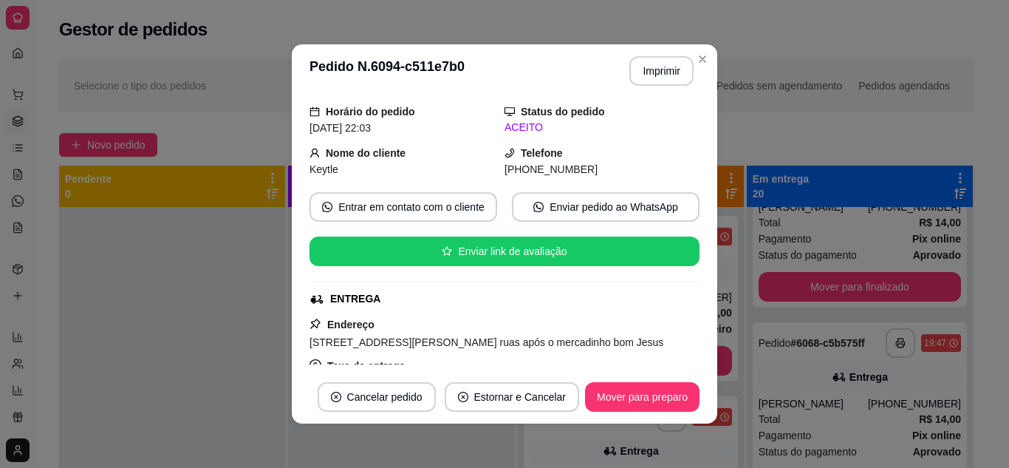
scroll to position [74, 0]
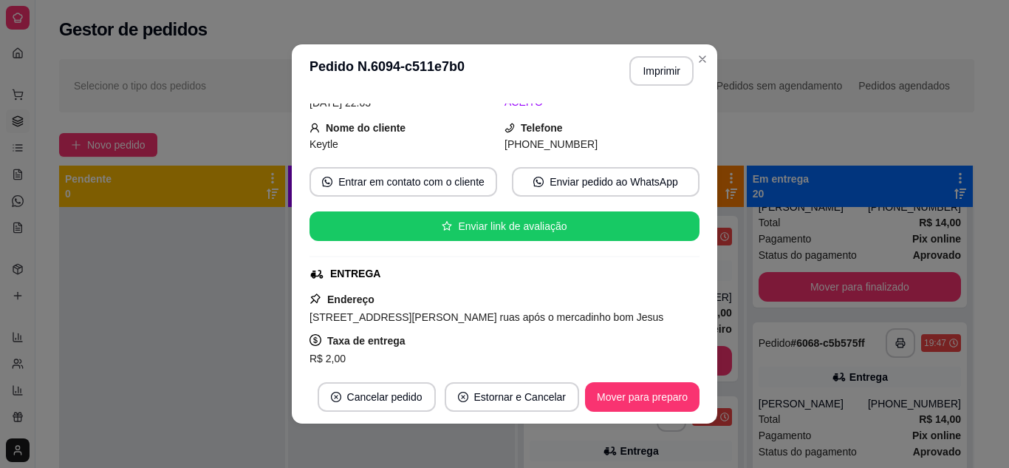
click at [132, 285] on div at bounding box center [172, 441] width 226 height 468
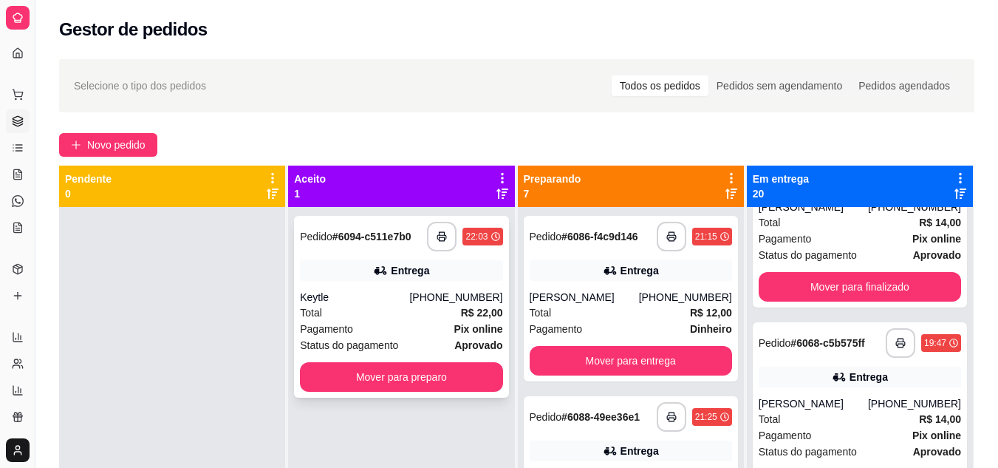
click at [343, 331] on span "Pagamento" at bounding box center [326, 329] width 53 height 16
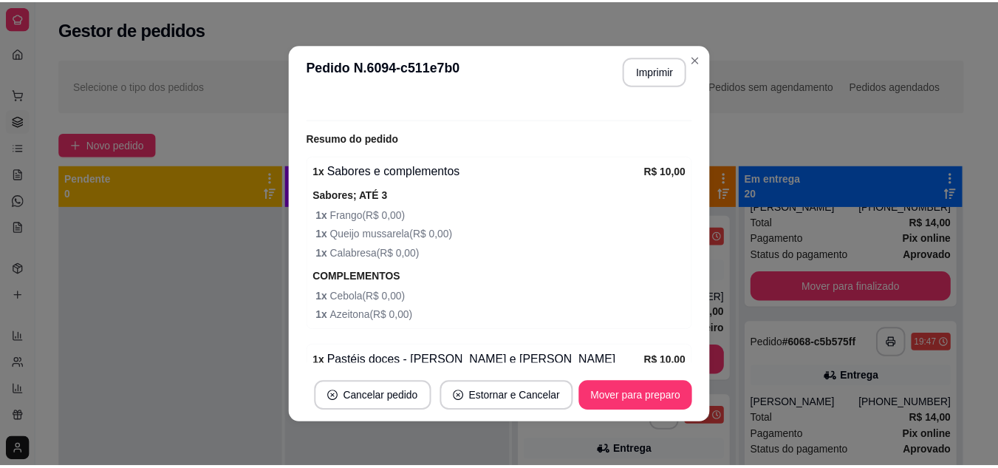
scroll to position [502, 0]
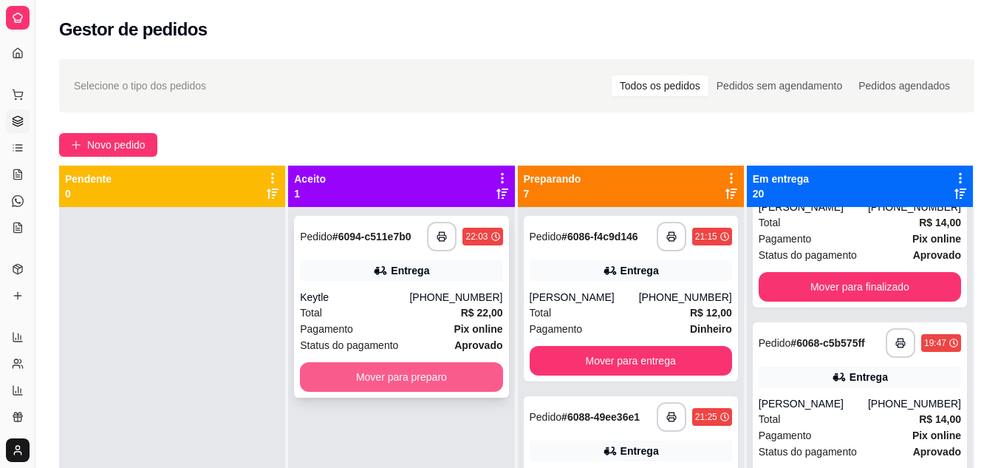
click at [349, 383] on button "Mover para preparo" at bounding box center [401, 377] width 202 height 30
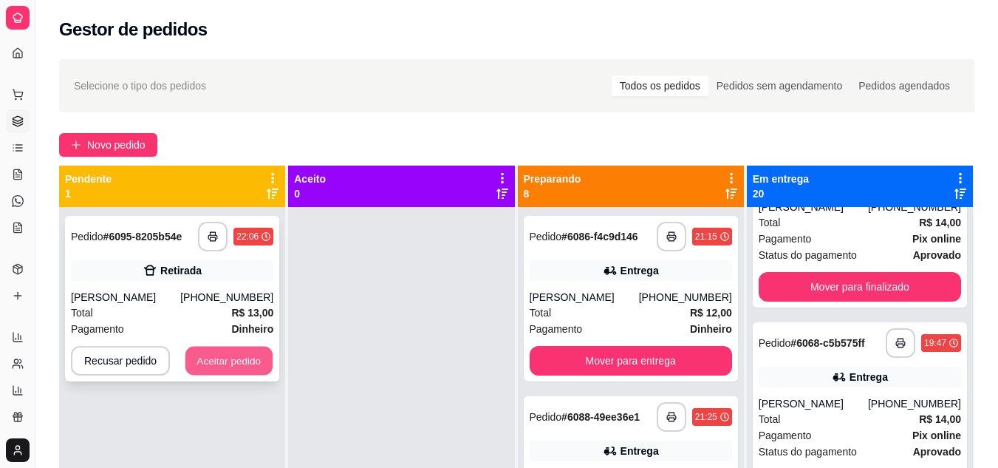
click at [205, 356] on button "Aceitar pedido" at bounding box center [228, 360] width 87 height 29
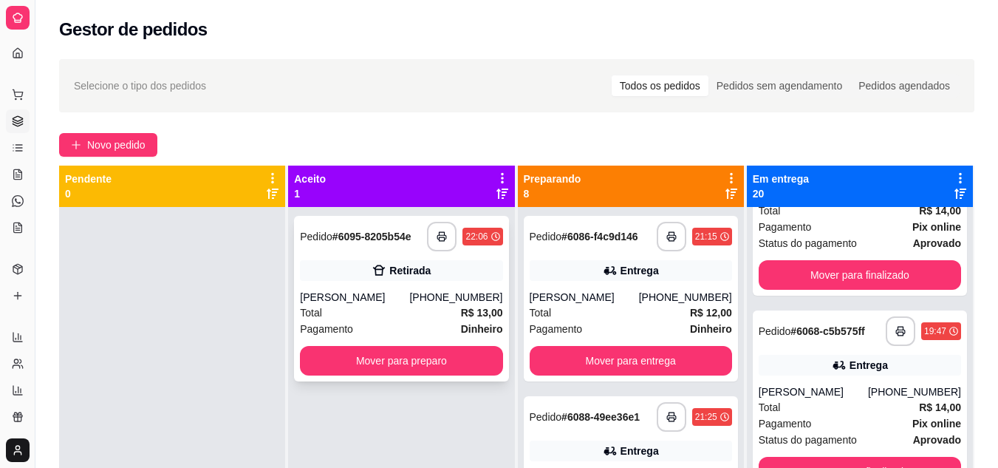
scroll to position [270, 0]
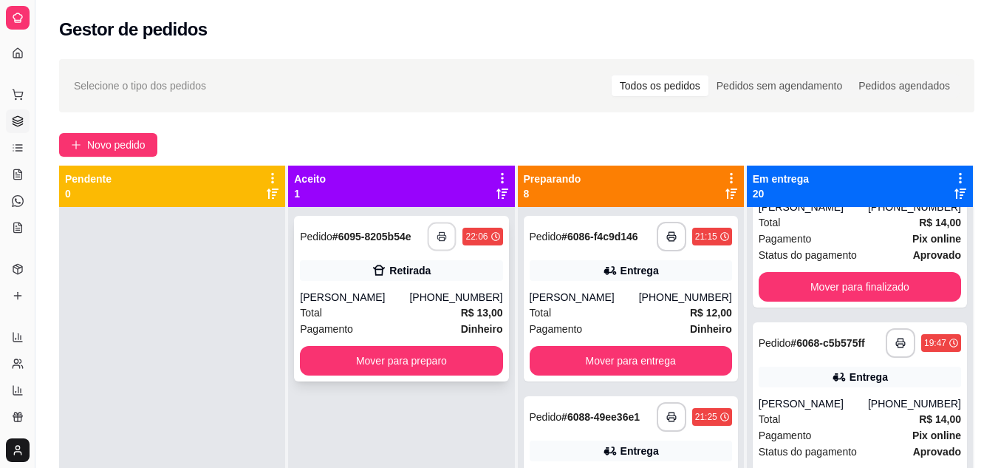
click at [433, 242] on button "button" at bounding box center [442, 236] width 29 height 29
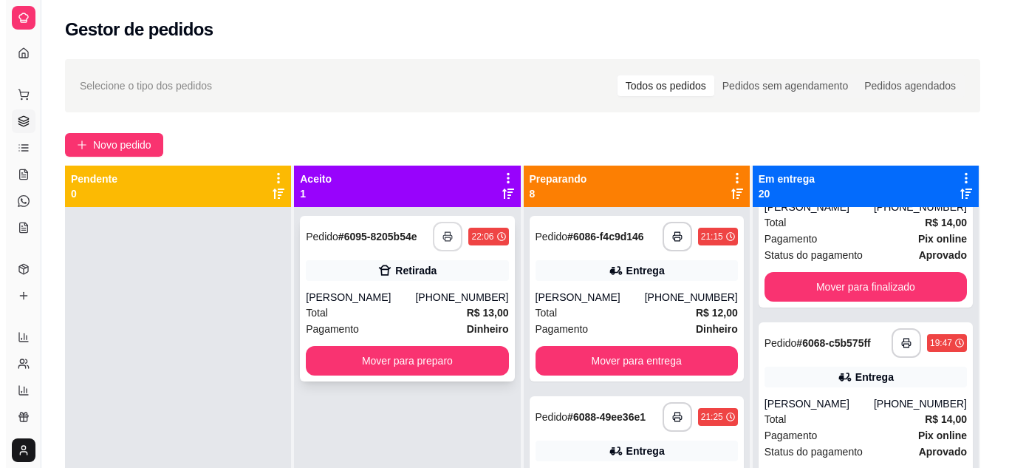
scroll to position [0, 0]
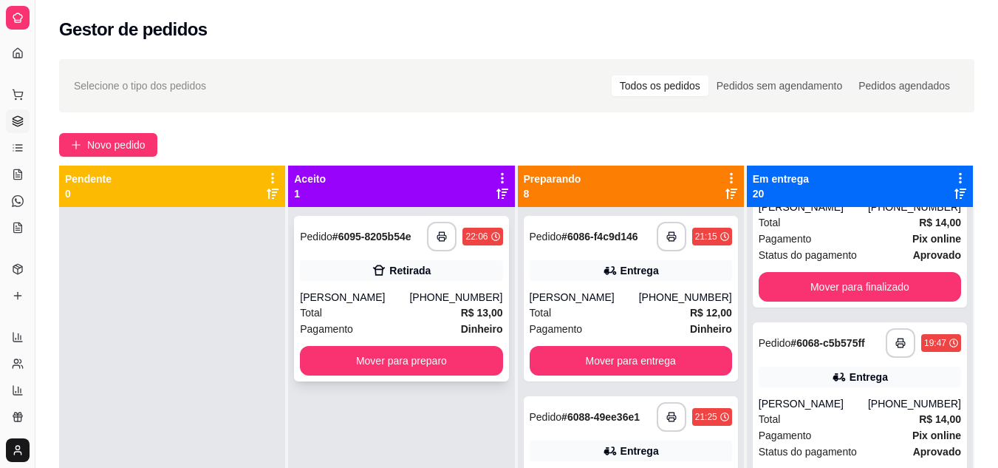
click at [401, 296] on div "[PERSON_NAME]" at bounding box center [354, 297] width 109 height 15
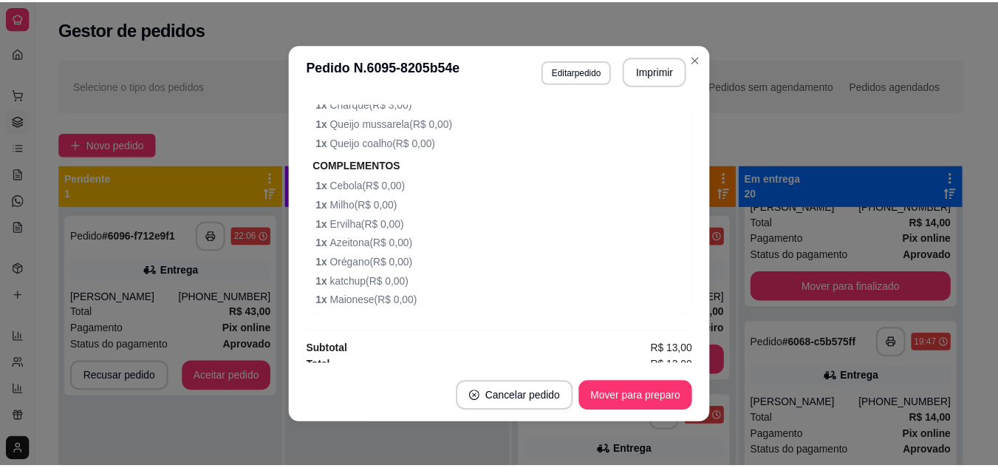
scroll to position [470, 0]
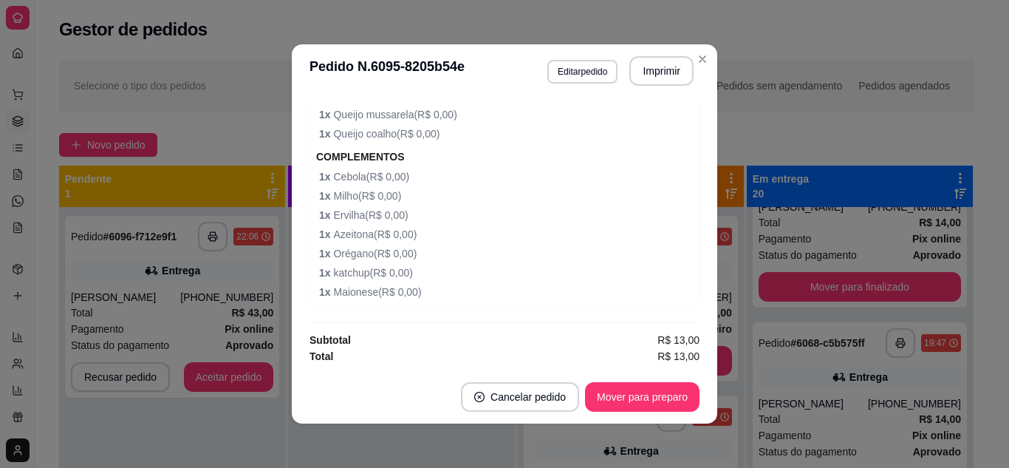
click at [213, 256] on div "**********" at bounding box center [172, 307] width 214 height 182
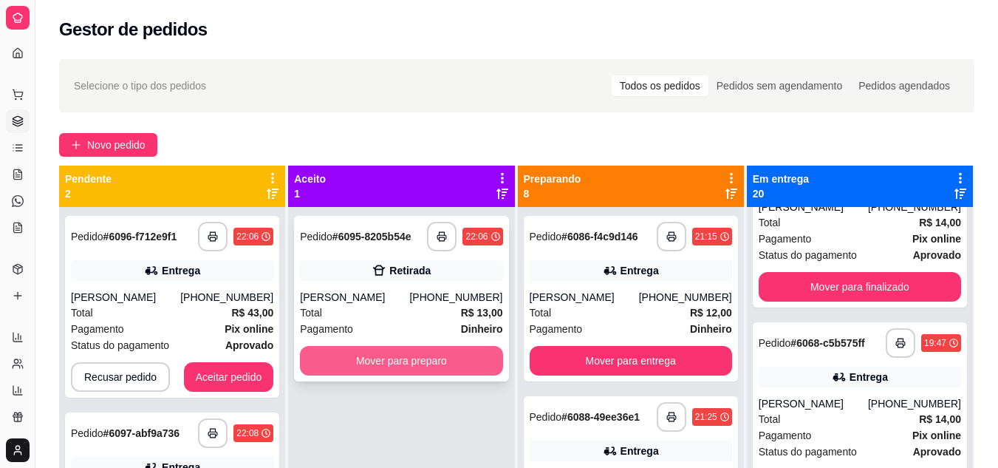
click at [312, 365] on button "Mover para preparo" at bounding box center [401, 361] width 202 height 30
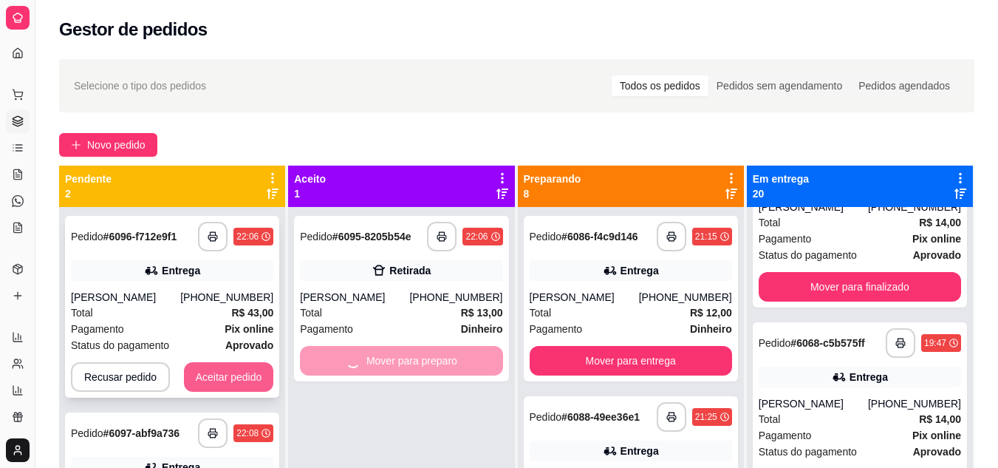
click at [191, 365] on button "Aceitar pedido" at bounding box center [229, 377] width 90 height 30
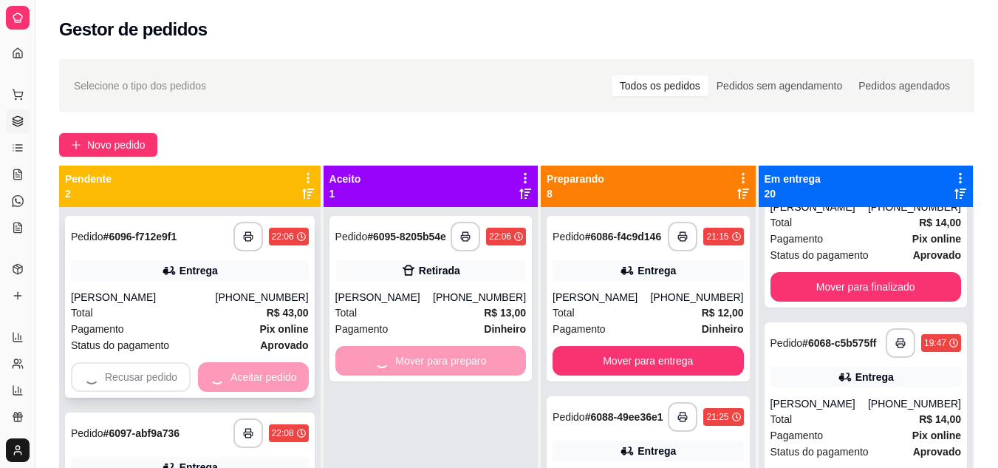
scroll to position [282, 0]
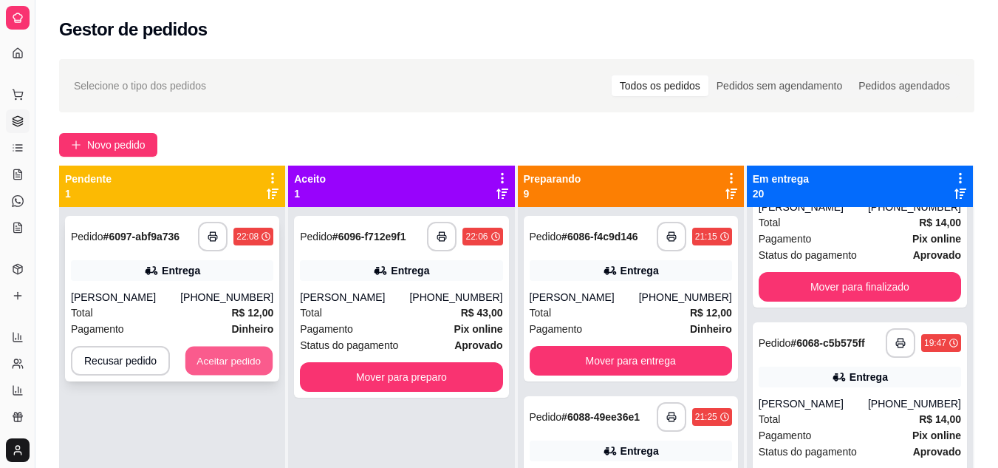
click at [215, 360] on button "Aceitar pedido" at bounding box center [228, 360] width 87 height 29
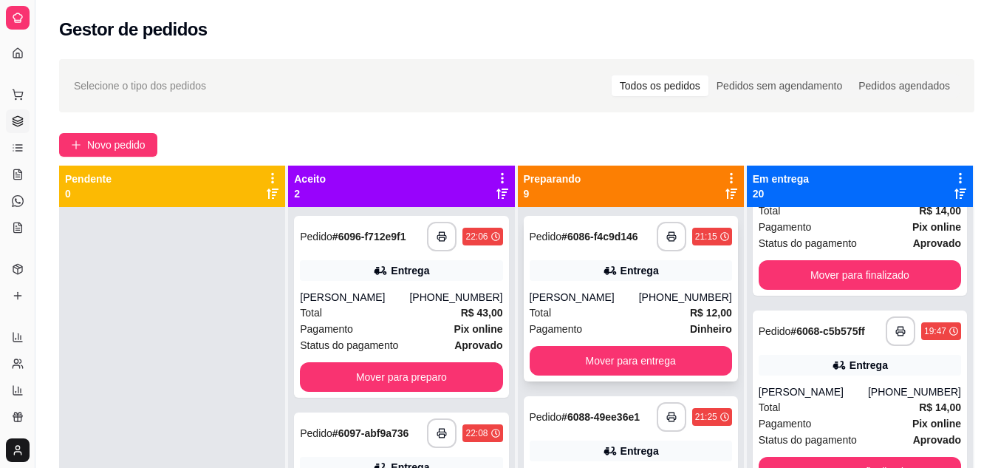
scroll to position [270, 0]
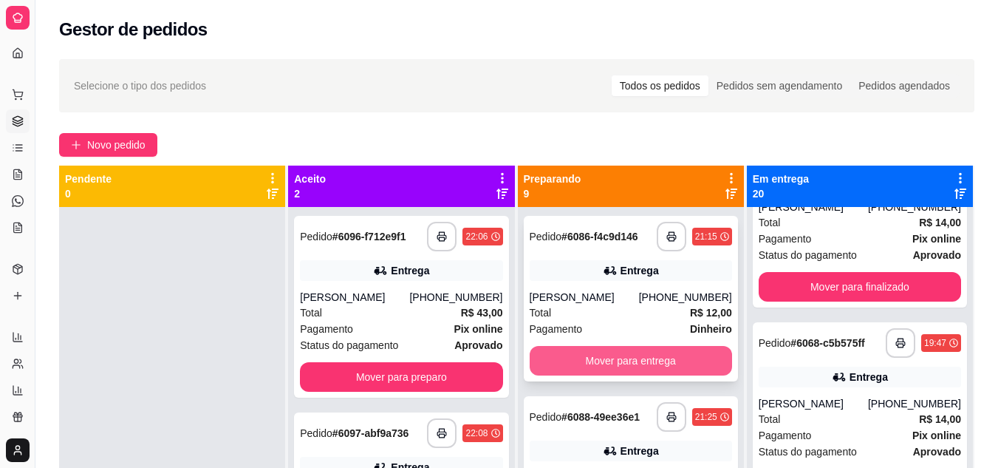
click at [617, 360] on button "Mover para entrega" at bounding box center [631, 361] width 202 height 30
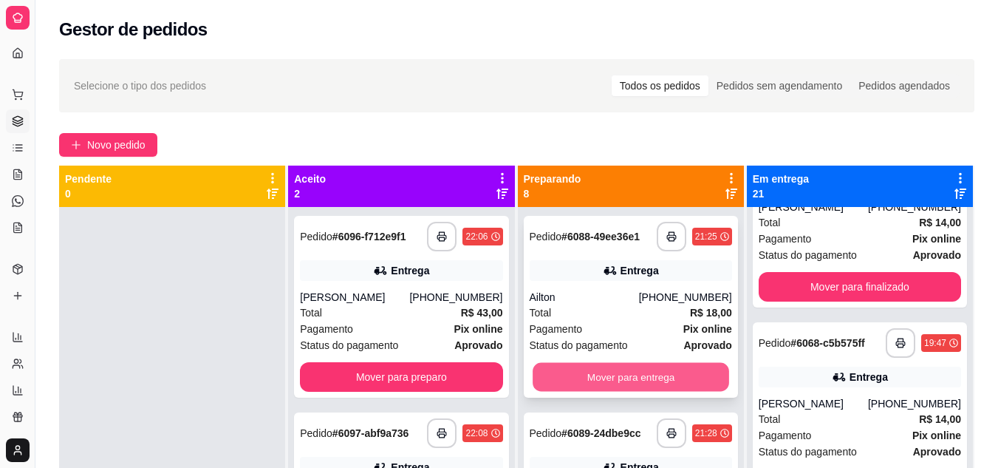
click at [612, 374] on button "Mover para entrega" at bounding box center [631, 377] width 196 height 29
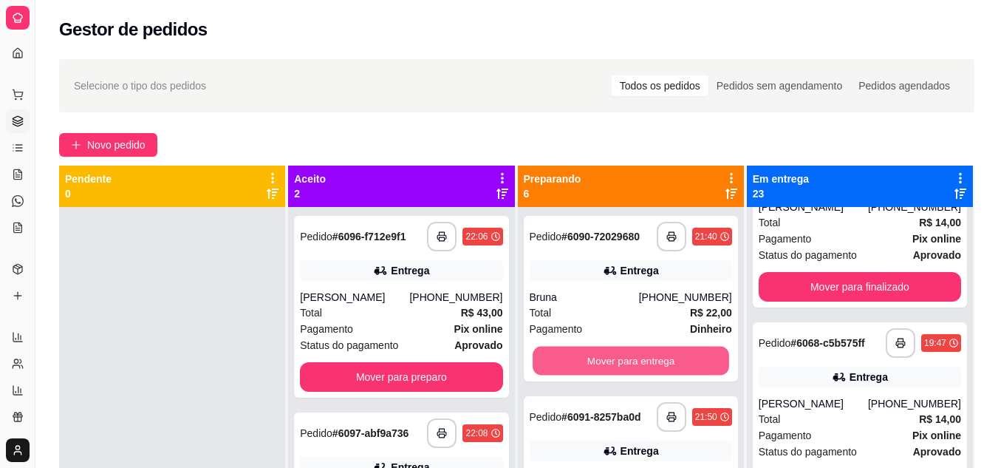
click at [612, 374] on button "Mover para entrega" at bounding box center [631, 360] width 196 height 29
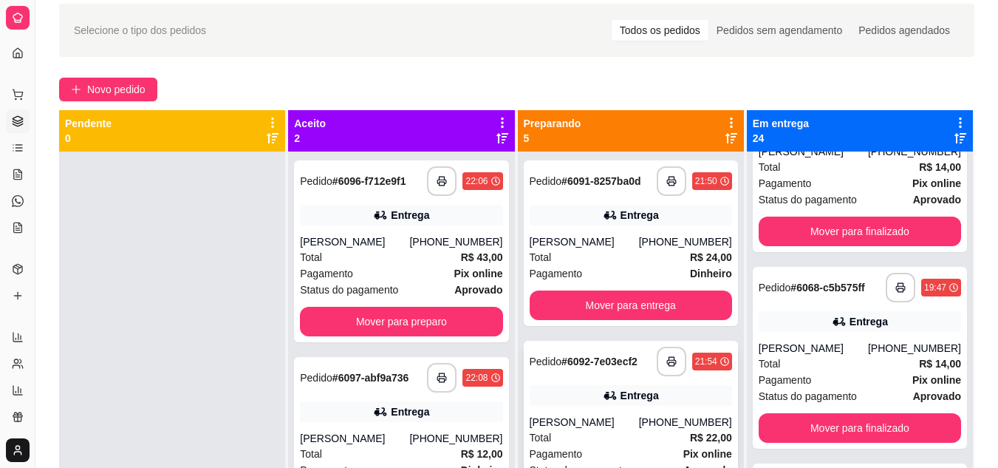
scroll to position [0, 0]
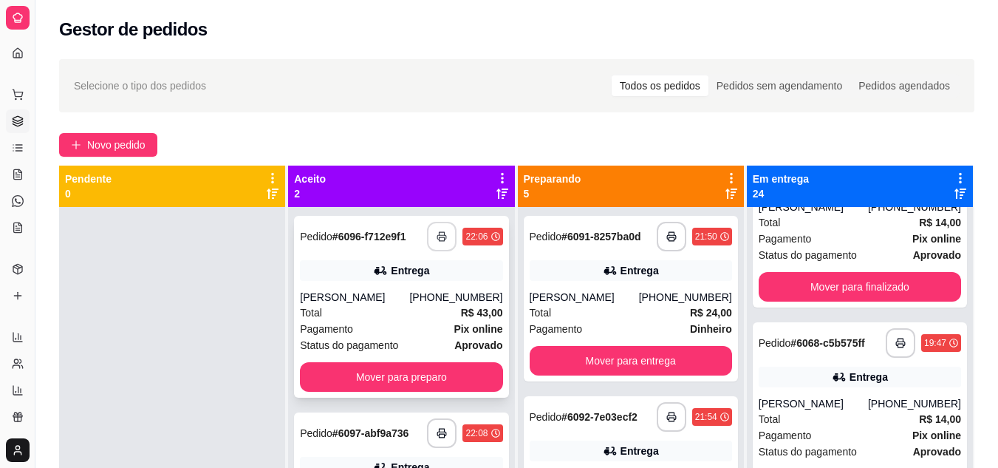
click at [444, 236] on button "button" at bounding box center [442, 237] width 30 height 30
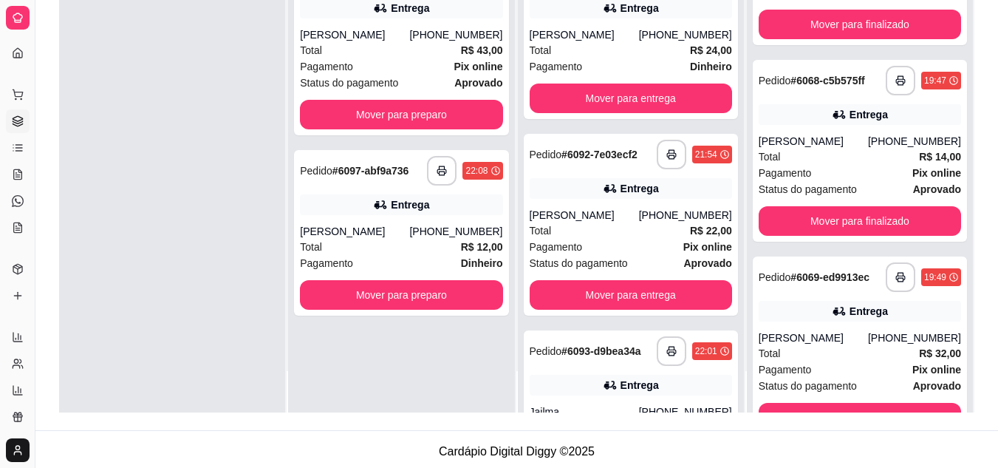
scroll to position [222, 0]
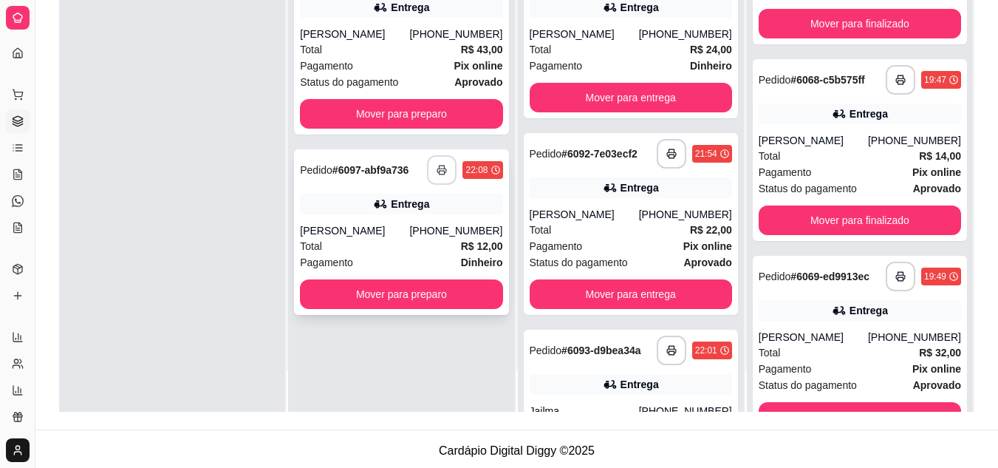
click at [445, 162] on button "button" at bounding box center [442, 170] width 30 height 30
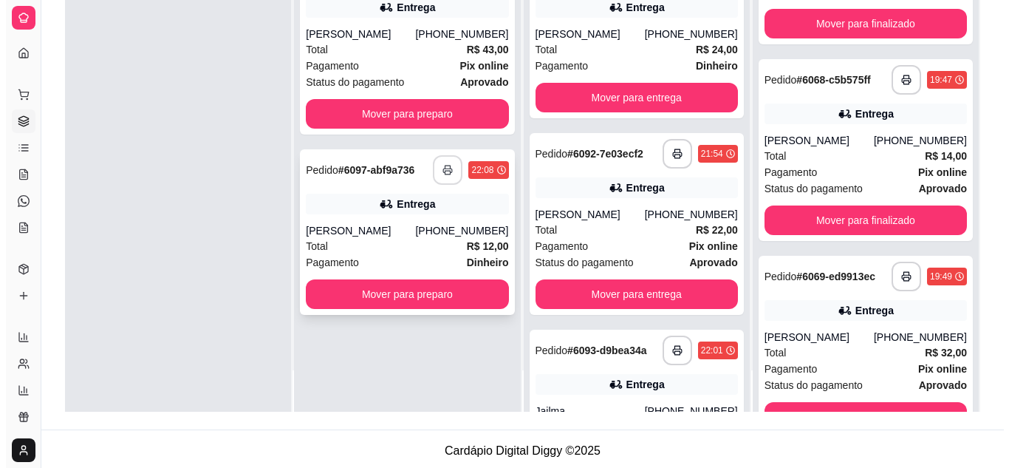
scroll to position [0, 0]
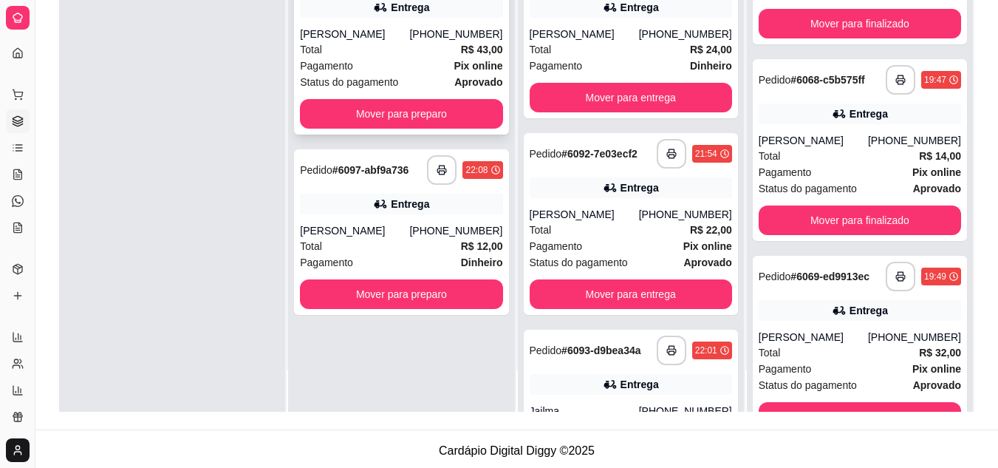
drag, startPoint x: 385, startPoint y: 47, endPoint x: 394, endPoint y: 46, distance: 9.6
click at [394, 46] on div "Total R$ 43,00" at bounding box center [401, 49] width 202 height 16
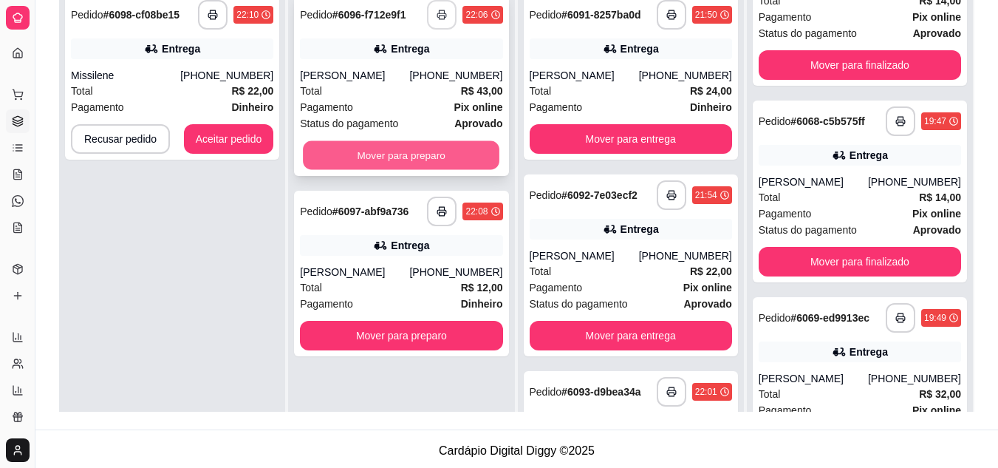
click at [346, 154] on button "Mover para preparo" at bounding box center [401, 155] width 196 height 29
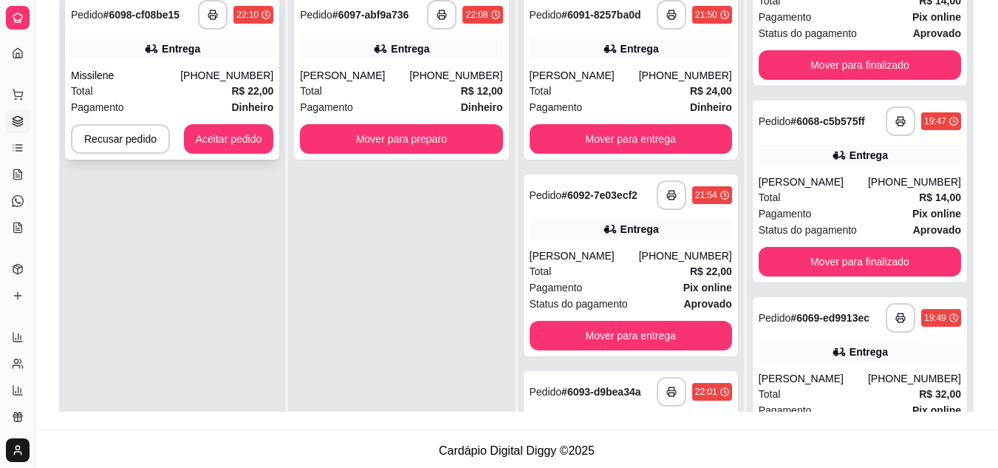
click at [196, 154] on div "**********" at bounding box center [172, 76] width 214 height 165
click at [197, 142] on button "Aceitar pedido" at bounding box center [228, 139] width 87 height 29
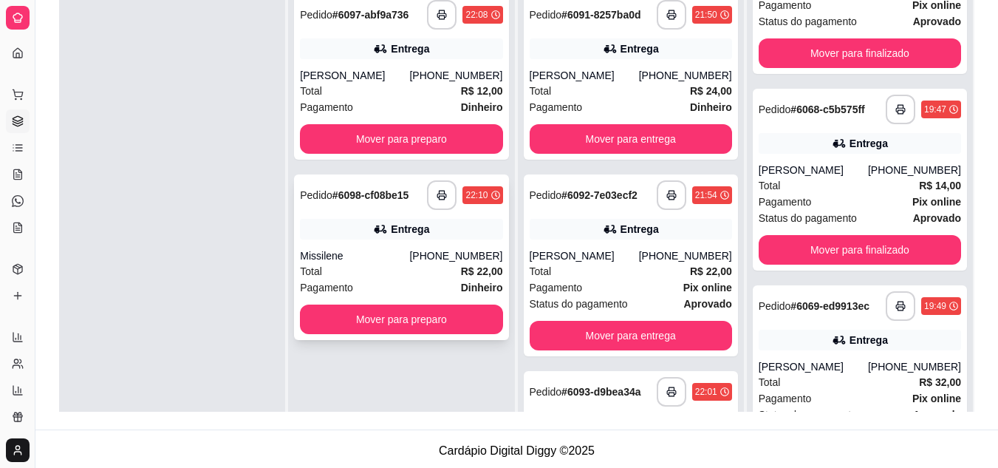
scroll to position [270, 0]
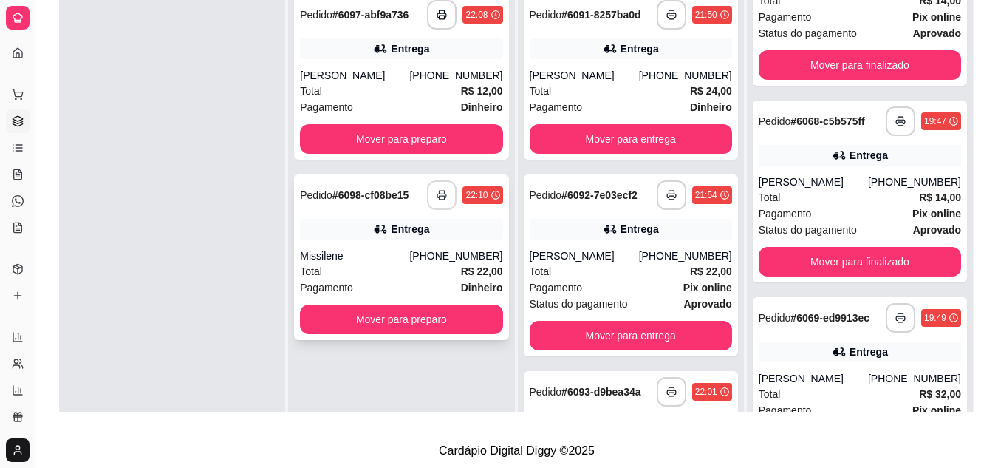
click at [428, 194] on button "button" at bounding box center [442, 195] width 30 height 30
click at [428, 194] on button "button" at bounding box center [442, 195] width 29 height 29
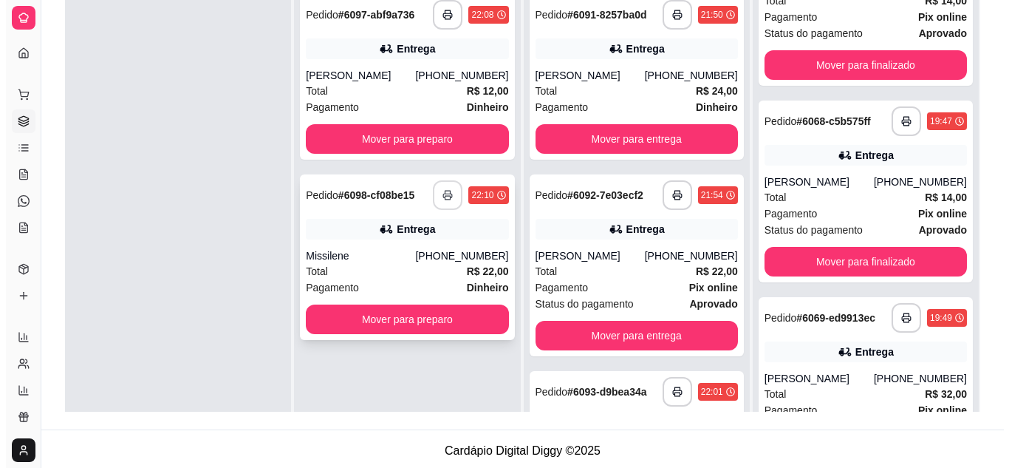
scroll to position [0, 0]
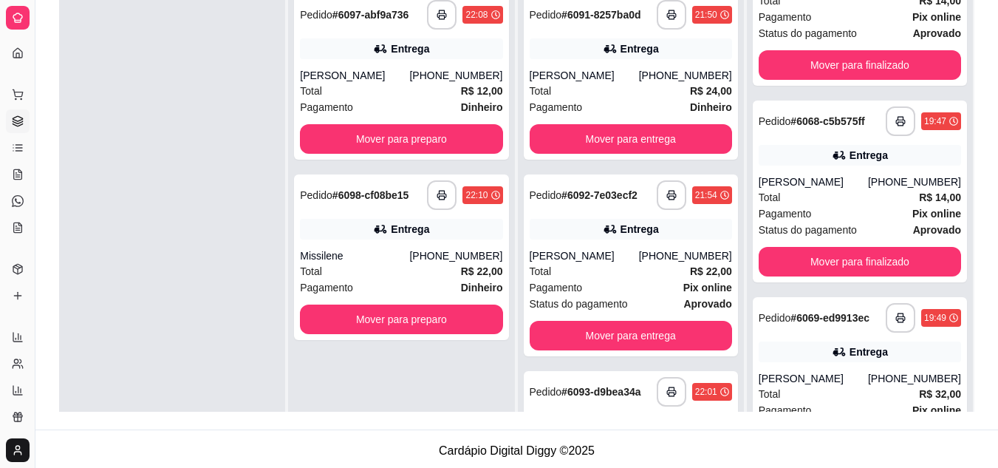
click at [403, 99] on div "Pagamento Dinheiro" at bounding box center [401, 107] width 202 height 16
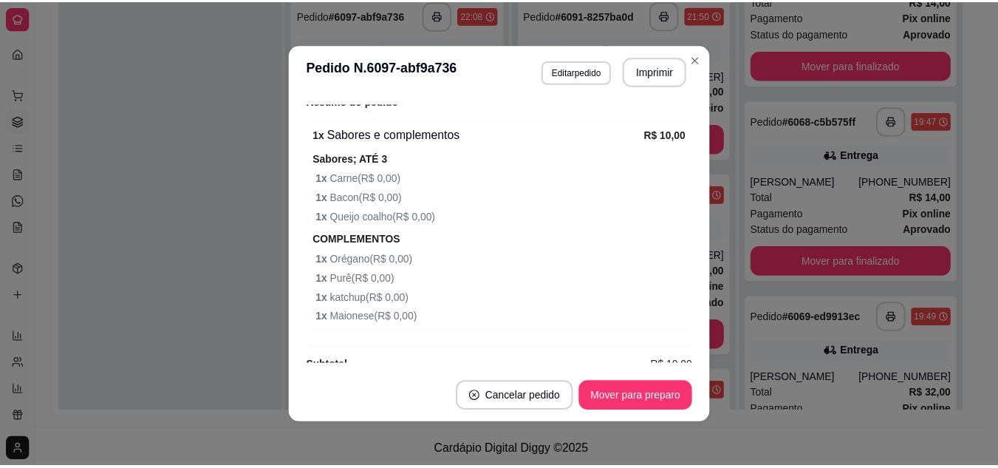
scroll to position [495, 0]
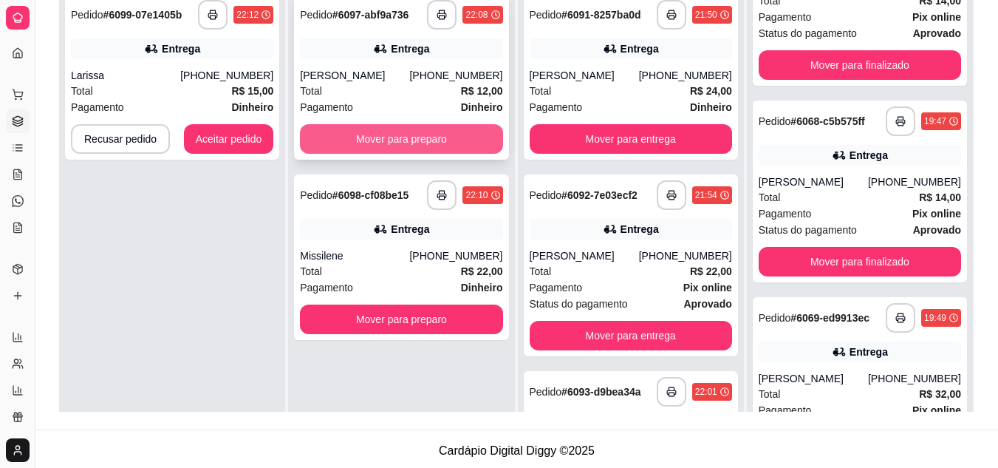
click at [417, 146] on button "Mover para preparo" at bounding box center [401, 139] width 202 height 30
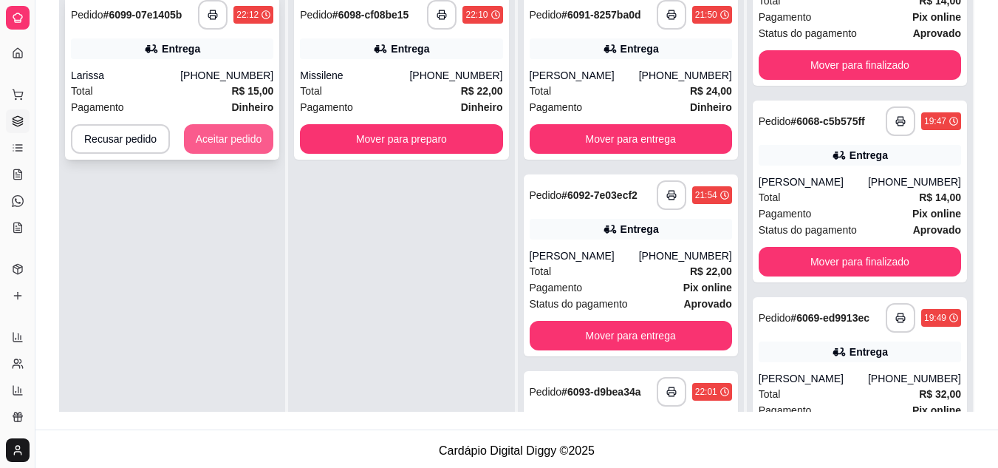
click at [240, 146] on button "Aceitar pedido" at bounding box center [229, 139] width 90 height 30
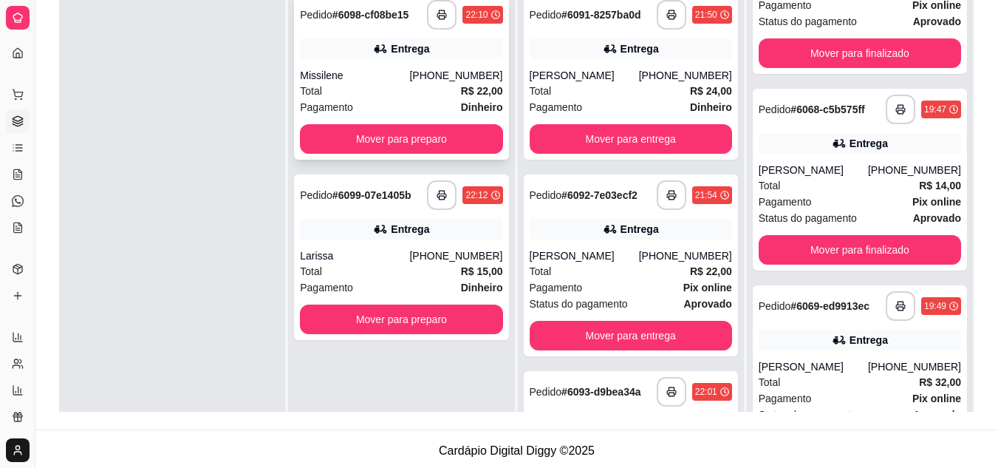
scroll to position [270, 0]
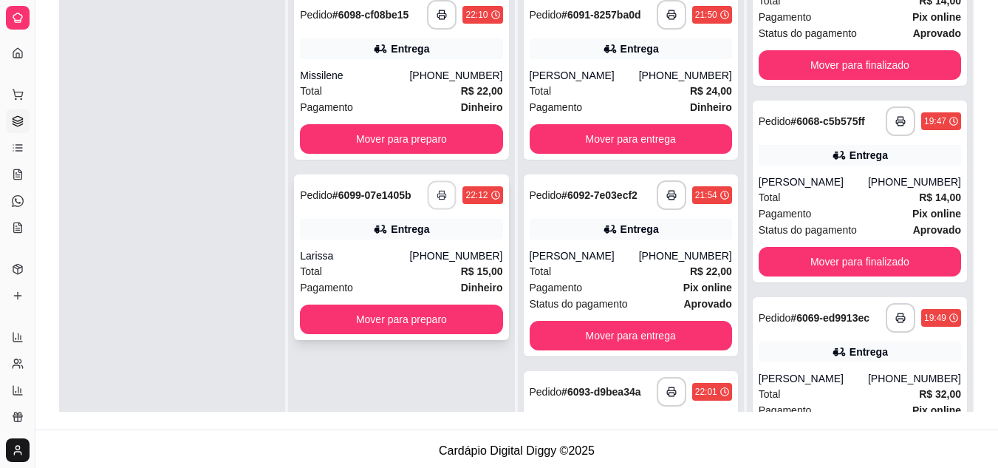
click at [440, 188] on button "button" at bounding box center [442, 195] width 29 height 29
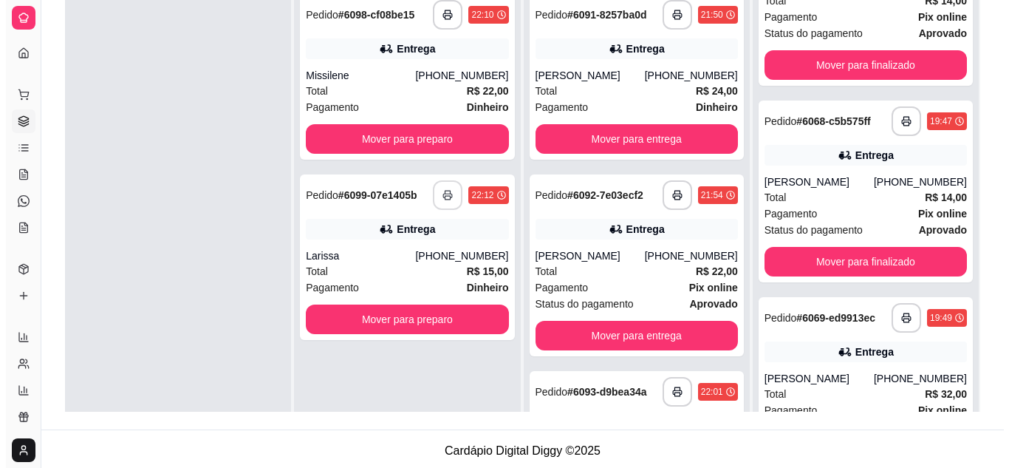
scroll to position [0, 0]
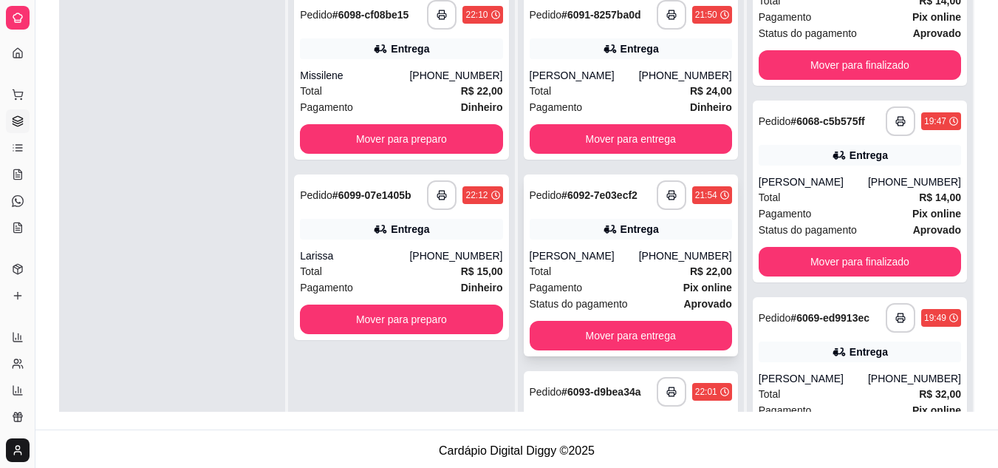
click at [371, 109] on div "Pagamento Dinheiro" at bounding box center [401, 107] width 202 height 16
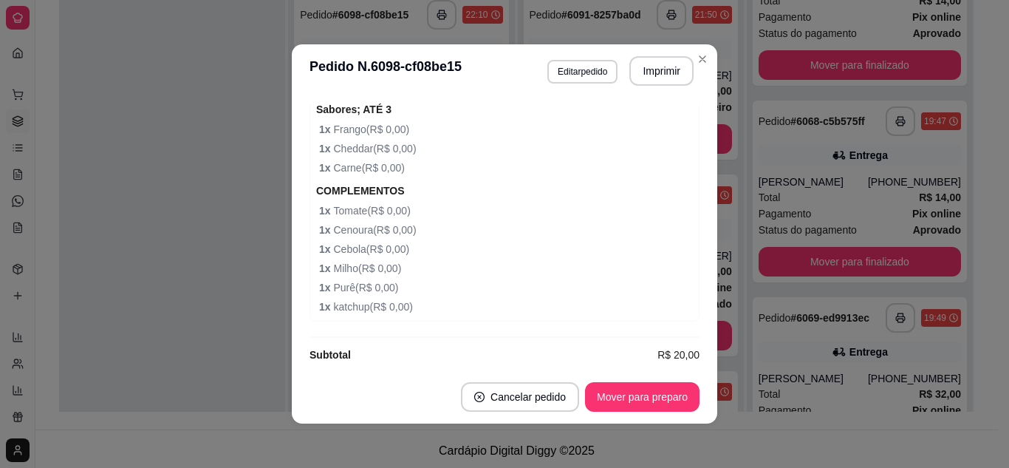
scroll to position [721, 0]
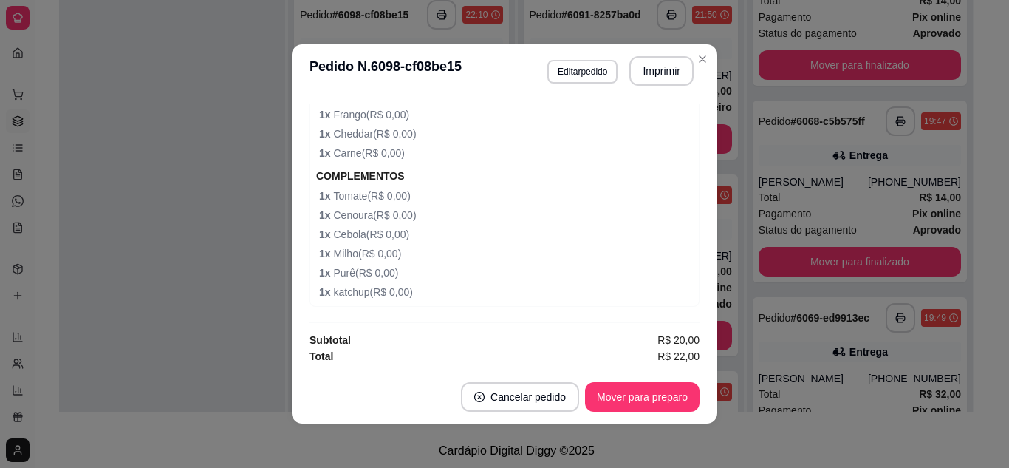
click at [125, 284] on div at bounding box center [172, 219] width 226 height 468
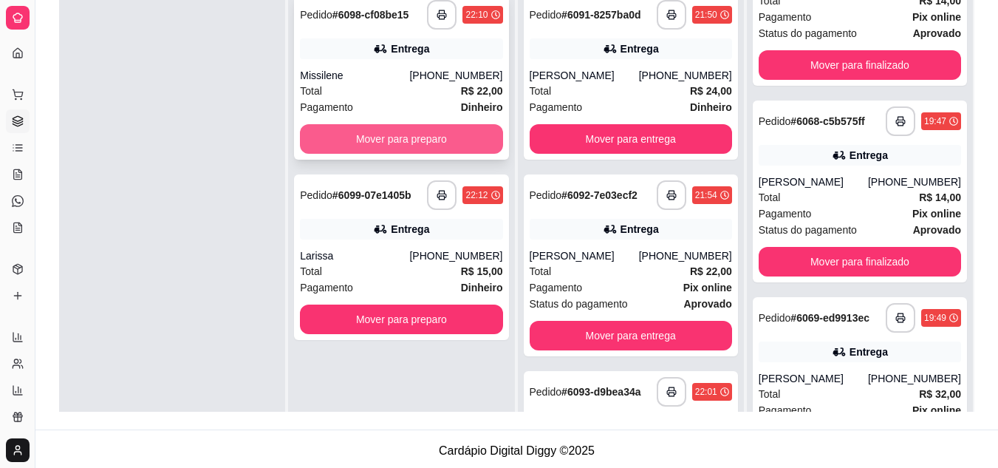
click at [402, 148] on button "Mover para preparo" at bounding box center [401, 139] width 202 height 30
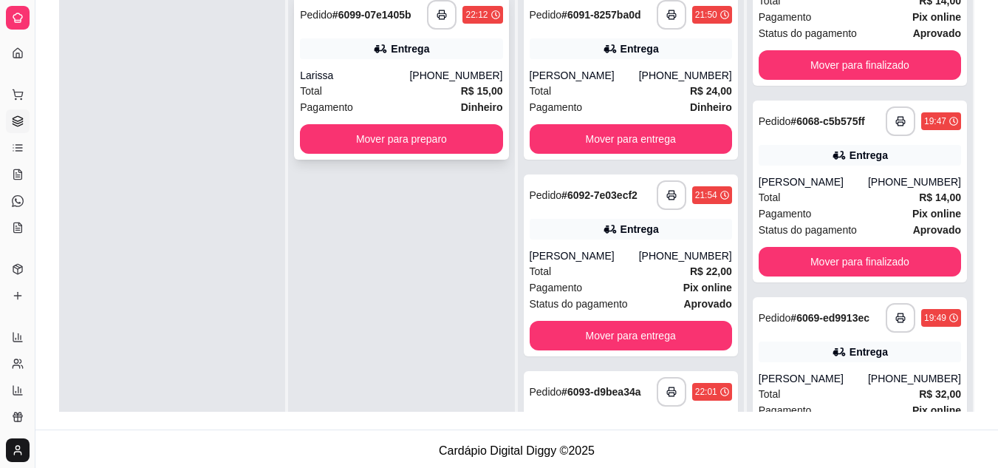
click at [411, 106] on div "Pagamento Dinheiro" at bounding box center [401, 107] width 202 height 16
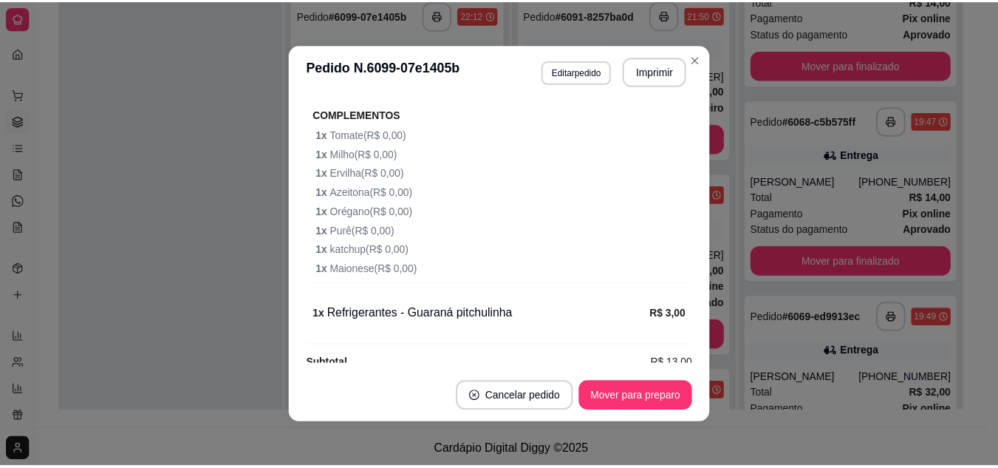
scroll to position [617, 0]
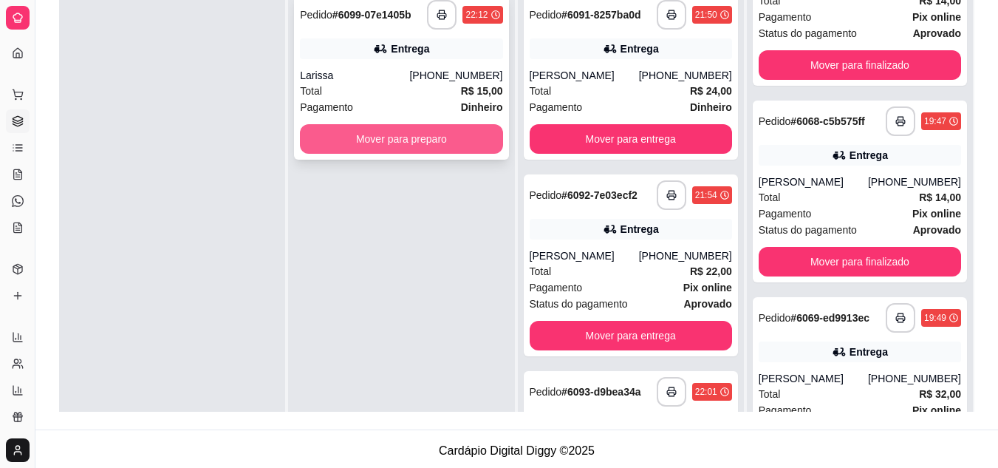
click at [387, 138] on button "Mover para preparo" at bounding box center [401, 139] width 202 height 30
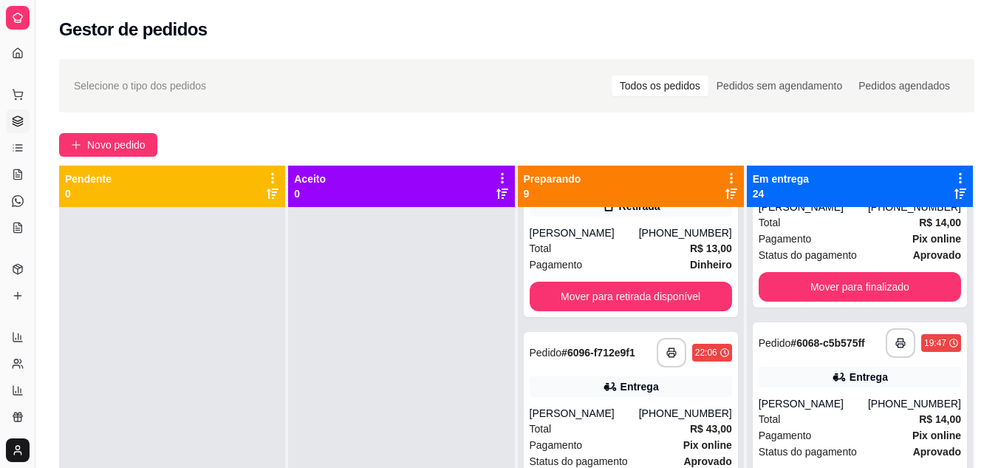
scroll to position [886, 0]
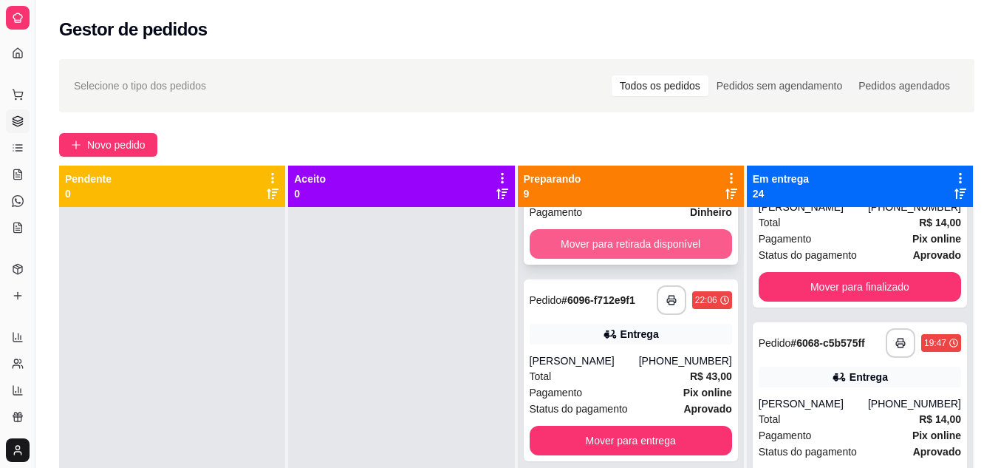
click at [625, 239] on button "Mover para retirada disponível" at bounding box center [631, 244] width 202 height 30
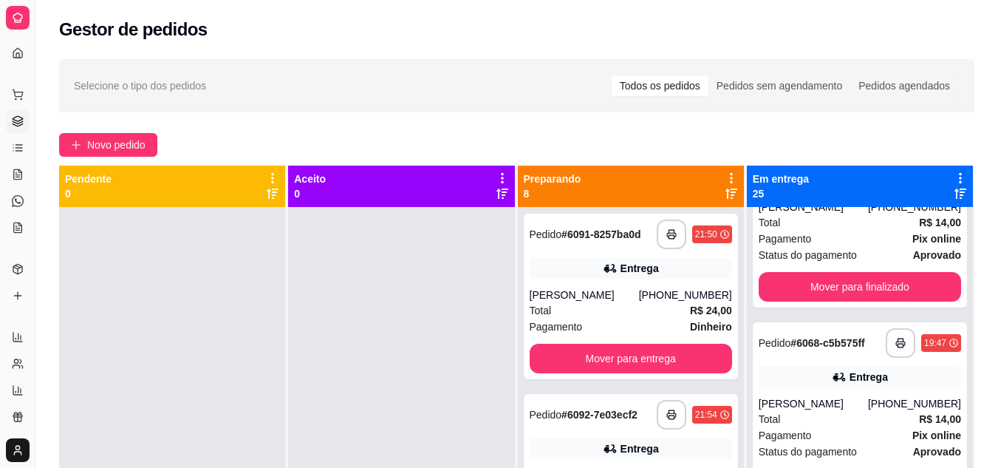
scroll to position [0, 0]
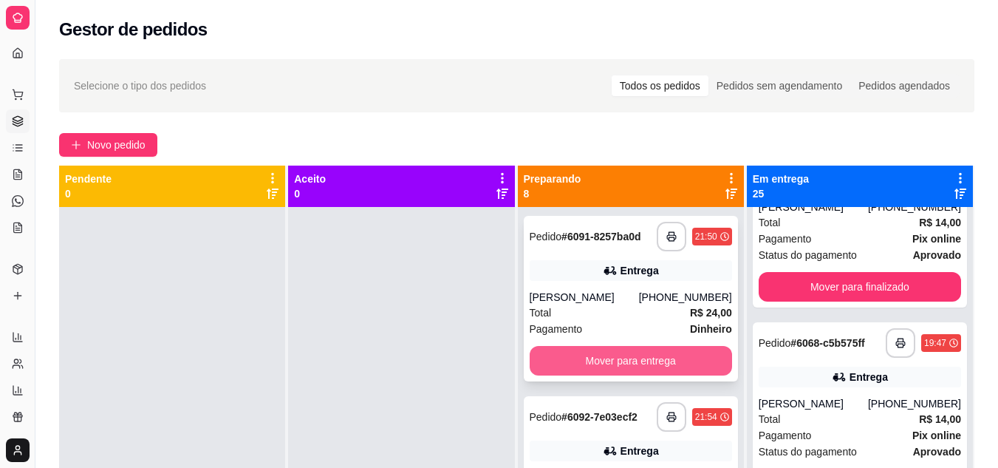
click at [572, 366] on button "Mover para entrega" at bounding box center [631, 361] width 202 height 30
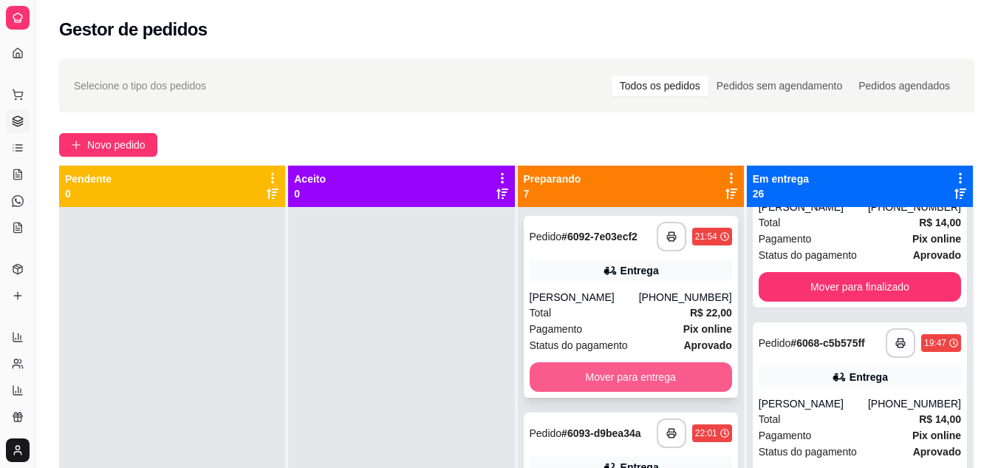
click at [595, 369] on button "Mover para entrega" at bounding box center [631, 377] width 202 height 30
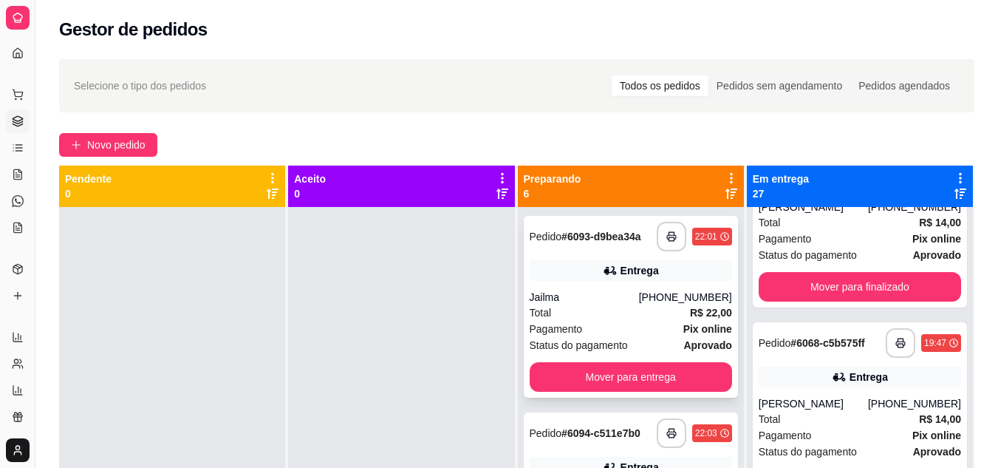
click at [593, 287] on div "**********" at bounding box center [631, 307] width 214 height 182
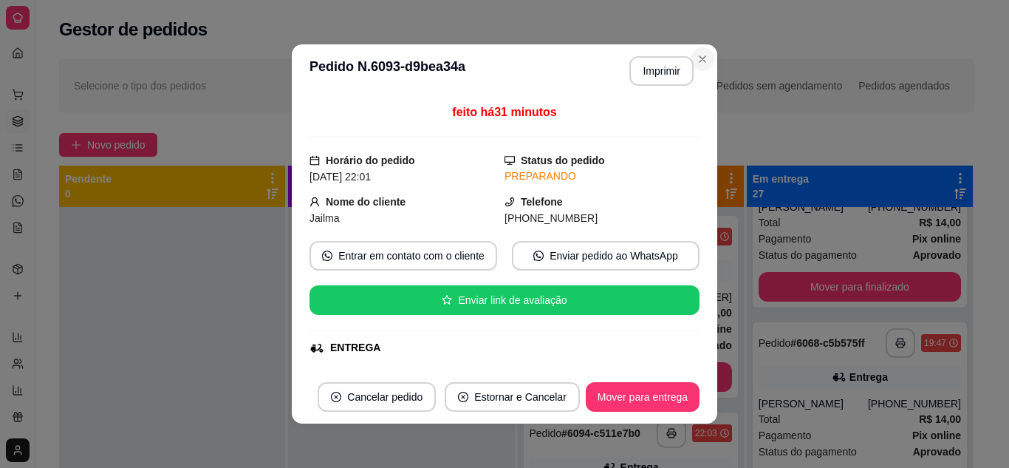
click at [702, 56] on div "**********" at bounding box center [516, 350] width 962 height 600
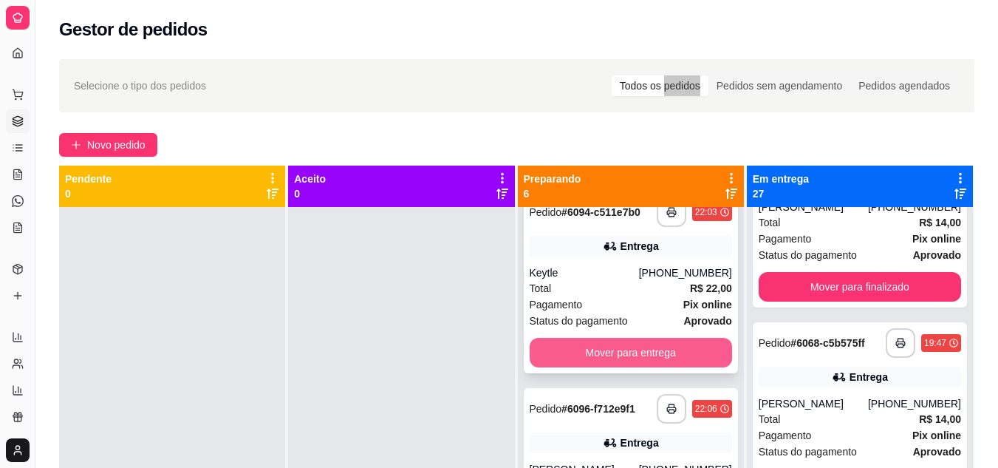
scroll to position [222, 0]
click at [615, 344] on button "Mover para entrega" at bounding box center [631, 352] width 196 height 29
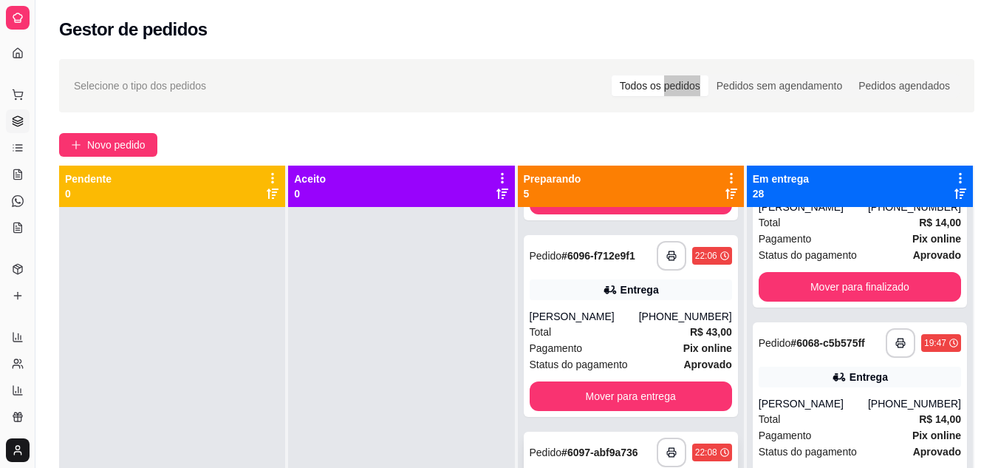
scroll to position [173, 0]
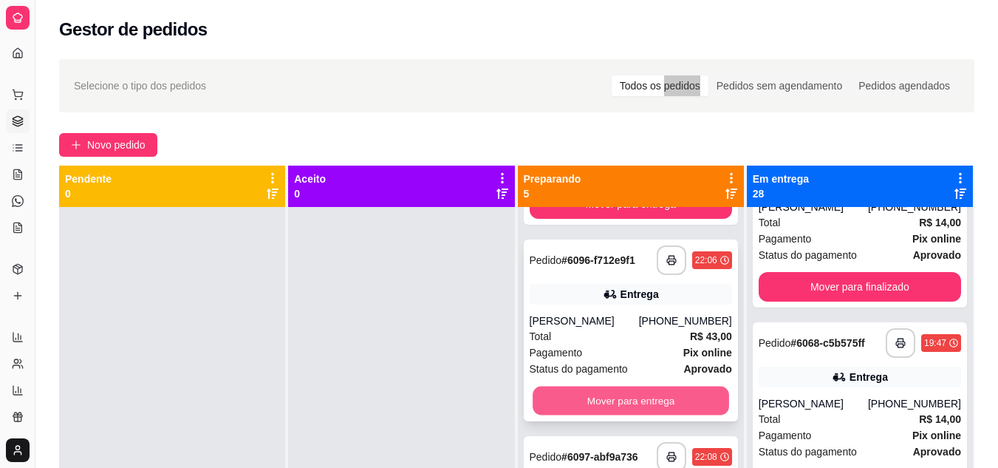
click at [603, 391] on button "Mover para entrega" at bounding box center [631, 400] width 196 height 29
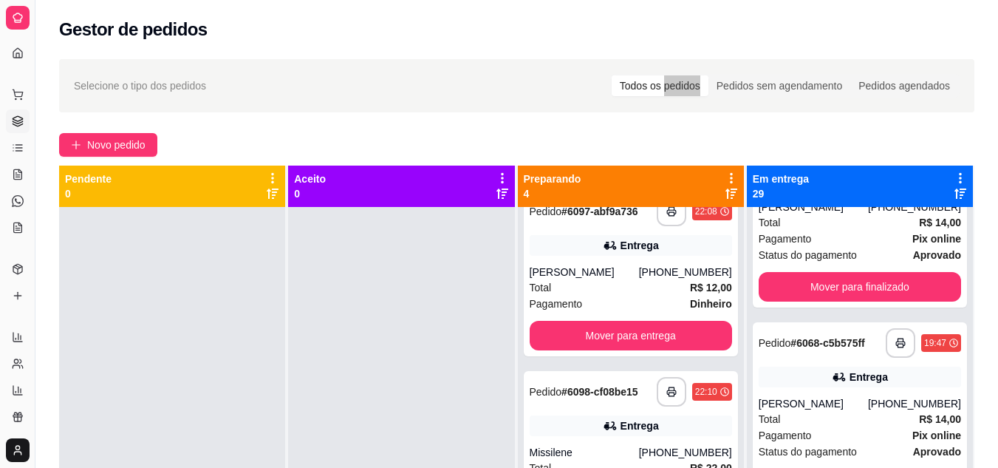
scroll to position [211, 0]
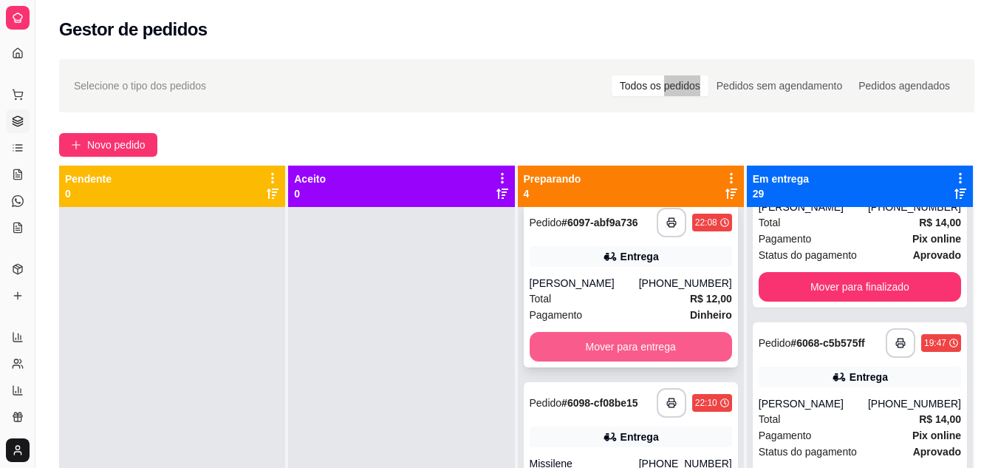
click at [621, 338] on button "Mover para entrega" at bounding box center [631, 347] width 202 height 30
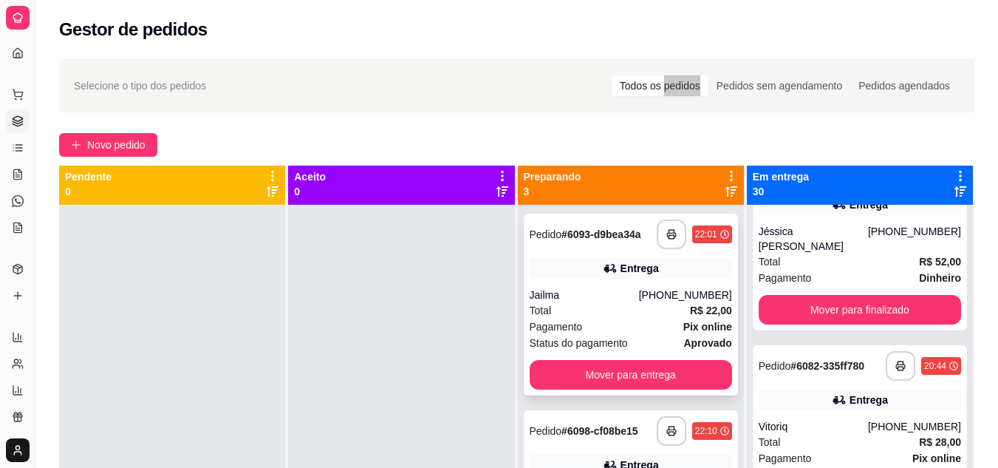
scroll to position [0, 0]
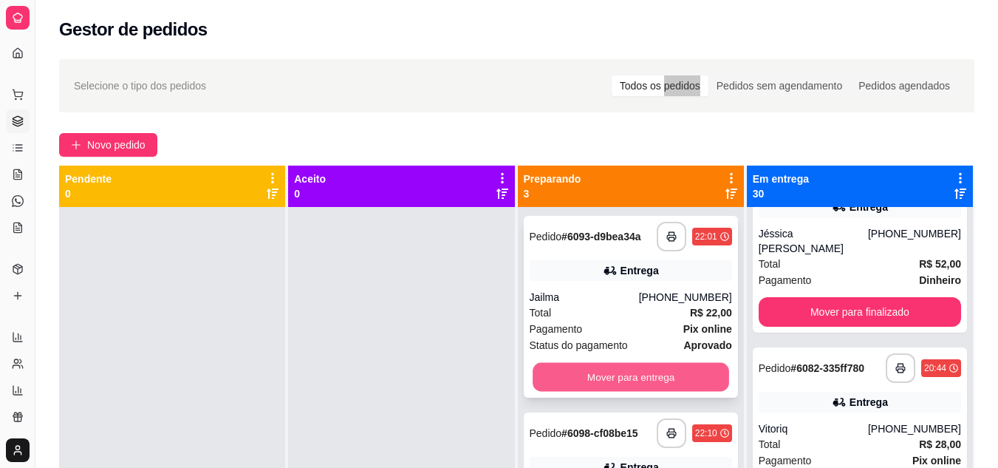
click at [625, 369] on button "Mover para entrega" at bounding box center [631, 377] width 196 height 29
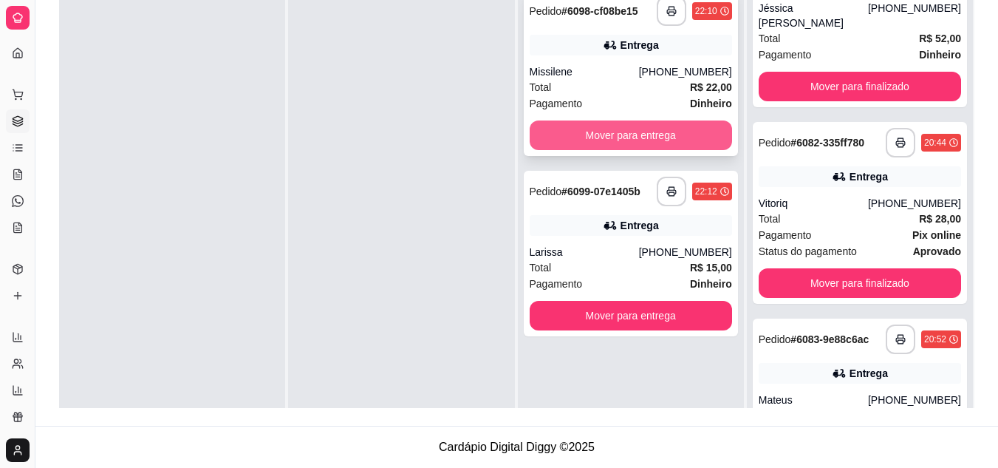
click at [614, 130] on button "Mover para entrega" at bounding box center [631, 135] width 202 height 30
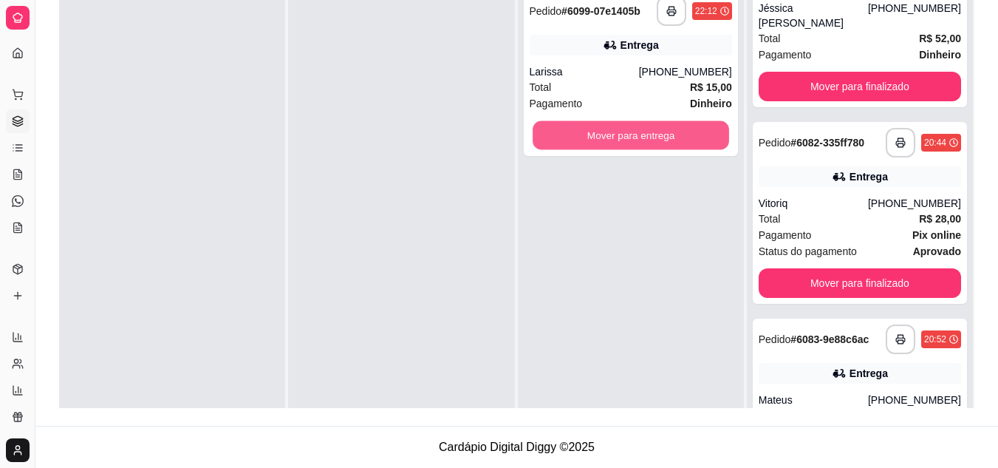
click at [614, 130] on button "Mover para entrega" at bounding box center [631, 135] width 196 height 29
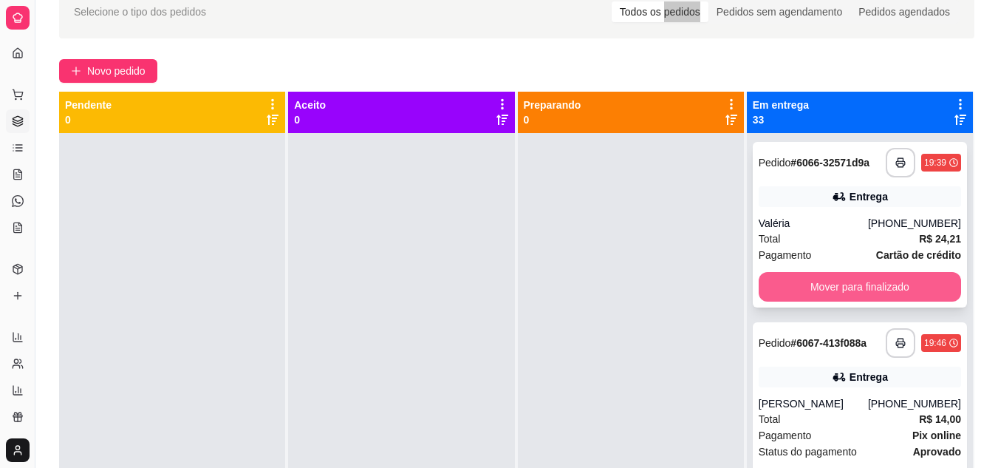
click at [854, 285] on button "Mover para finalizado" at bounding box center [860, 287] width 202 height 30
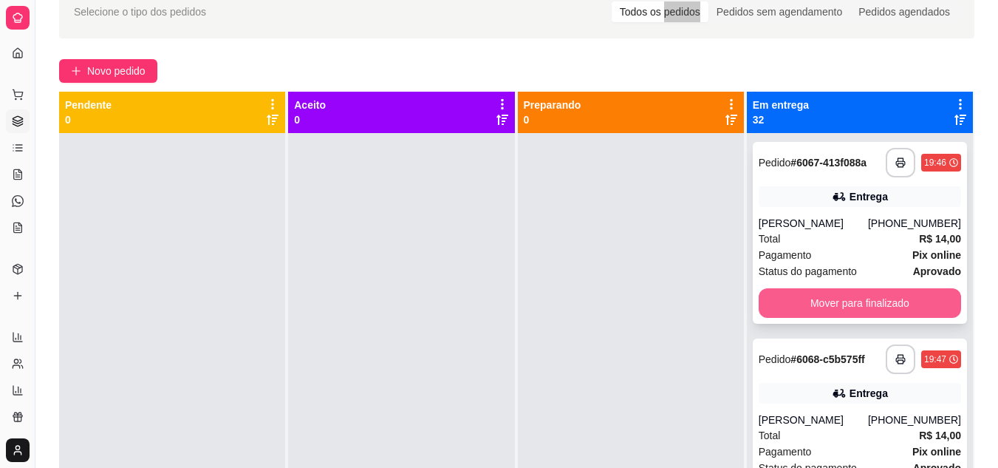
click at [854, 301] on button "Mover para finalizado" at bounding box center [860, 303] width 202 height 30
click at [854, 301] on button "Mover para finalizado" at bounding box center [860, 303] width 196 height 29
click at [849, 318] on button "Mover para finalizado" at bounding box center [860, 303] width 202 height 30
click at [877, 307] on button "Mover para finalizado" at bounding box center [860, 303] width 196 height 29
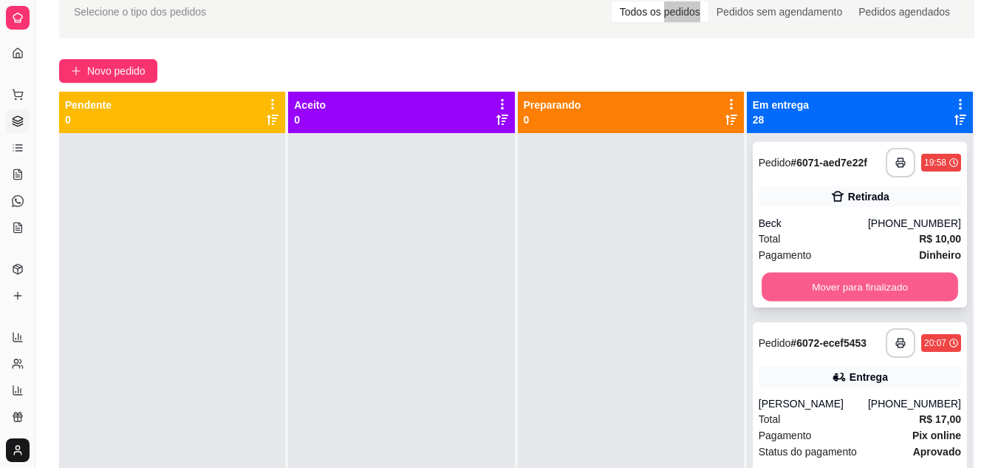
click at [878, 287] on button "Mover para finalizado" at bounding box center [860, 287] width 196 height 29
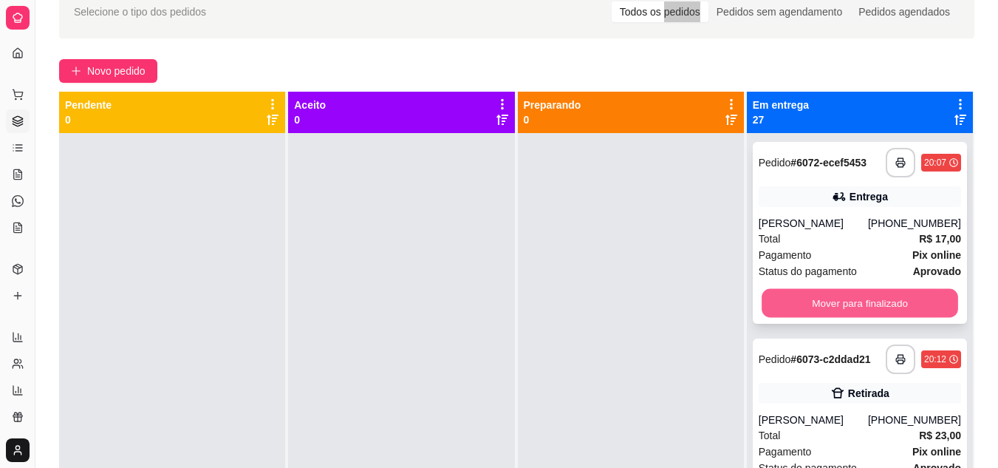
click at [878, 305] on button "Mover para finalizado" at bounding box center [860, 303] width 196 height 29
click at [878, 299] on button "Mover para finalizado" at bounding box center [860, 303] width 196 height 29
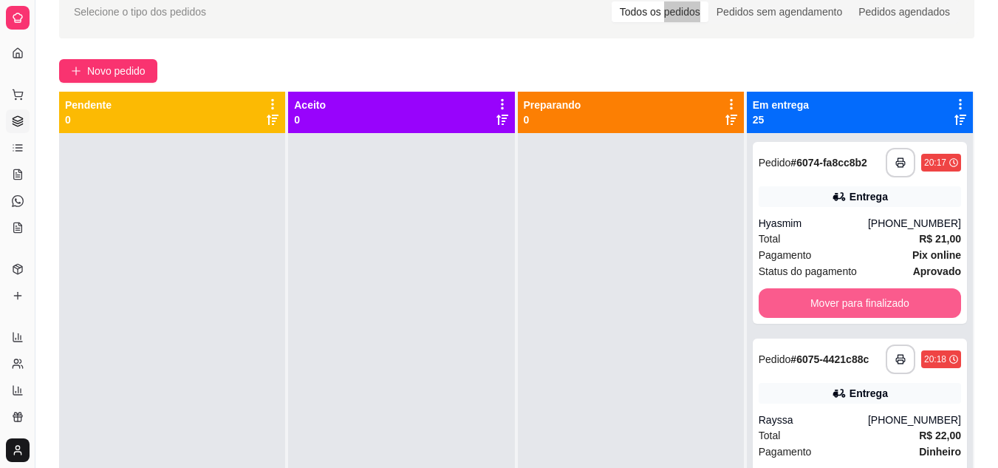
click at [878, 299] on button "Mover para finalizado" at bounding box center [860, 303] width 202 height 30
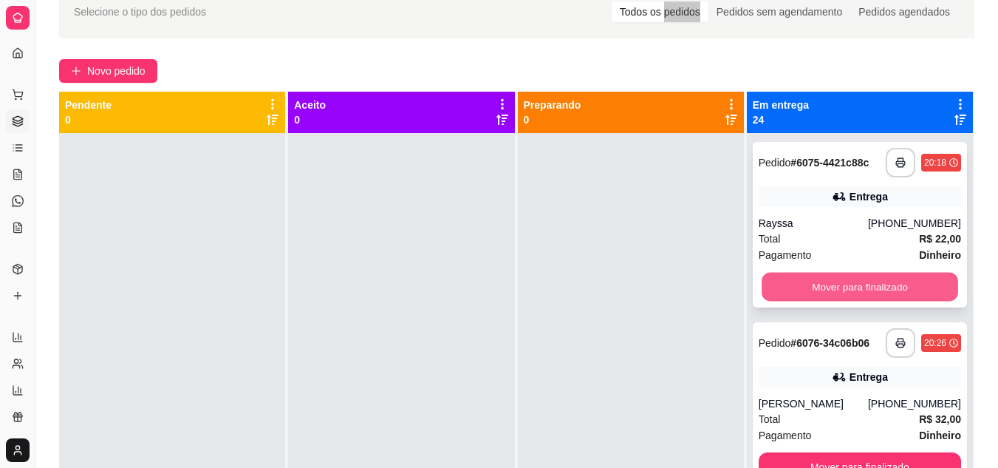
click at [880, 278] on button "Mover para finalizado" at bounding box center [860, 287] width 196 height 29
click at [880, 286] on button "Mover para finalizado" at bounding box center [860, 287] width 196 height 29
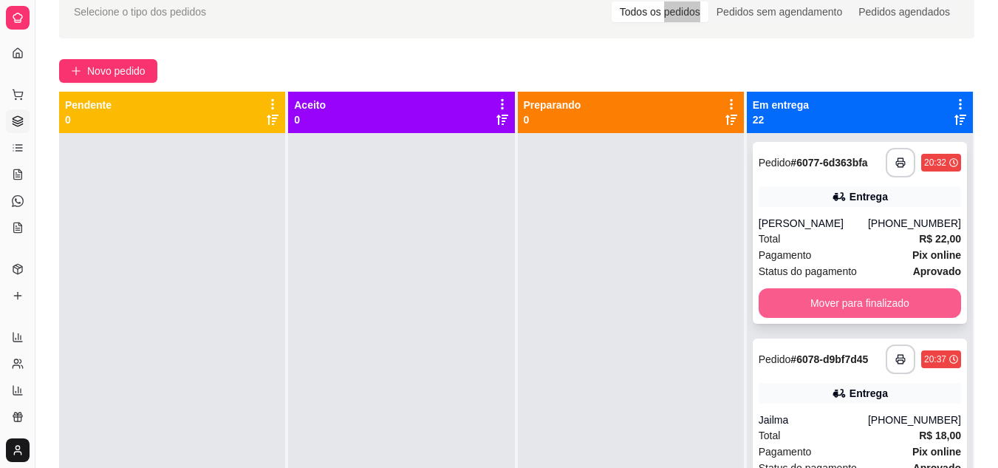
click at [875, 298] on button "Mover para finalizado" at bounding box center [860, 303] width 202 height 30
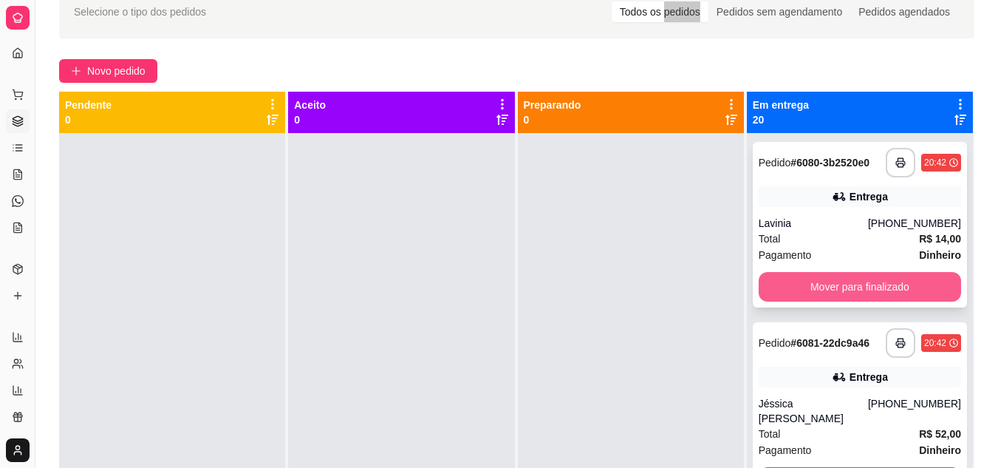
click at [885, 273] on button "Mover para finalizado" at bounding box center [860, 287] width 202 height 30
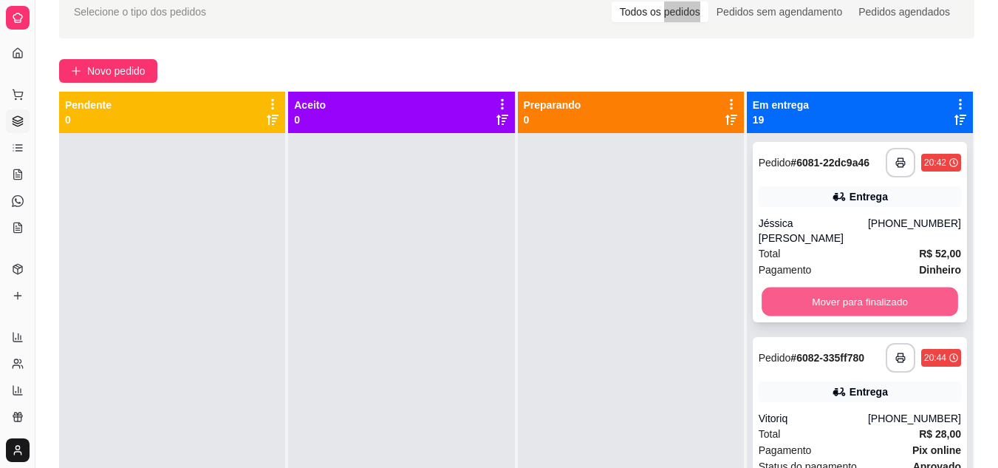
click at [885, 287] on button "Mover para finalizado" at bounding box center [860, 301] width 196 height 29
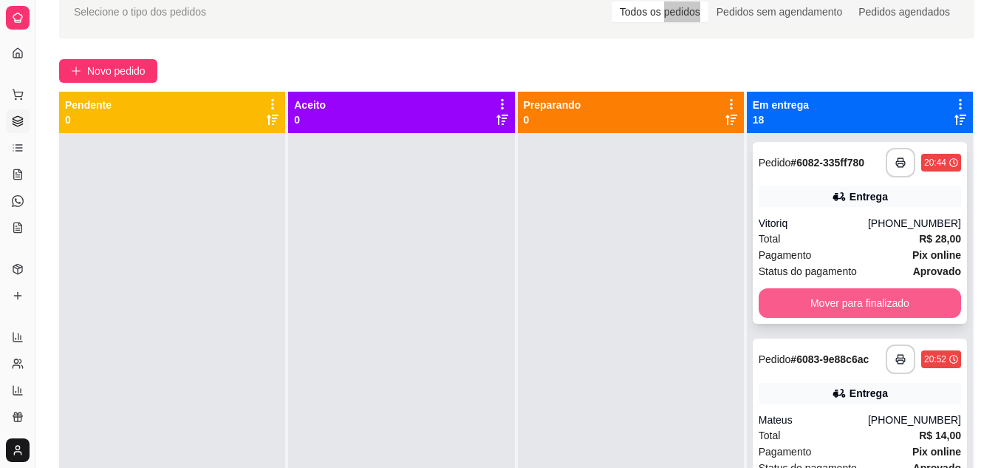
click at [872, 300] on button "Mover para finalizado" at bounding box center [860, 303] width 202 height 30
click at [873, 296] on button "Mover para finalizado" at bounding box center [860, 303] width 202 height 30
click at [873, 296] on button "Mover para finalizado" at bounding box center [860, 303] width 196 height 29
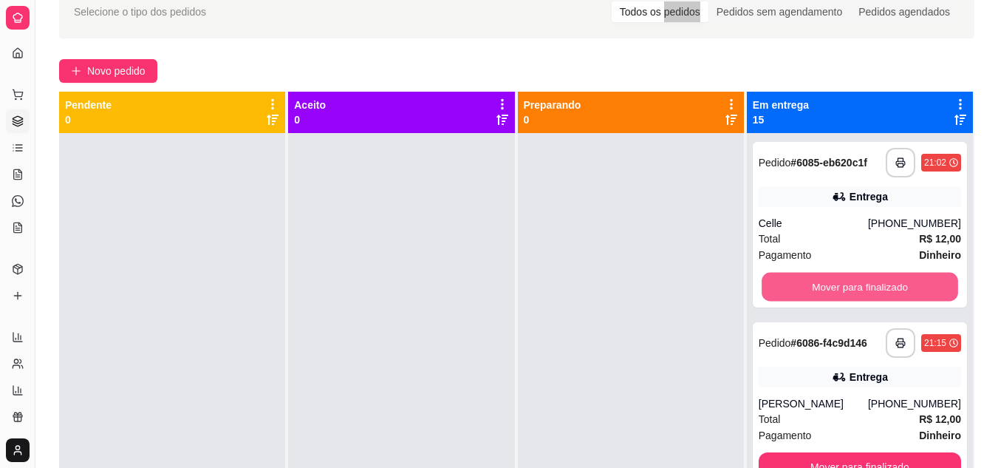
click at [873, 296] on button "Mover para finalizado" at bounding box center [860, 287] width 196 height 29
click at [873, 296] on button "Mover para finalizado" at bounding box center [860, 287] width 202 height 30
click at [873, 296] on div "Mover para finalizado" at bounding box center [860, 287] width 202 height 30
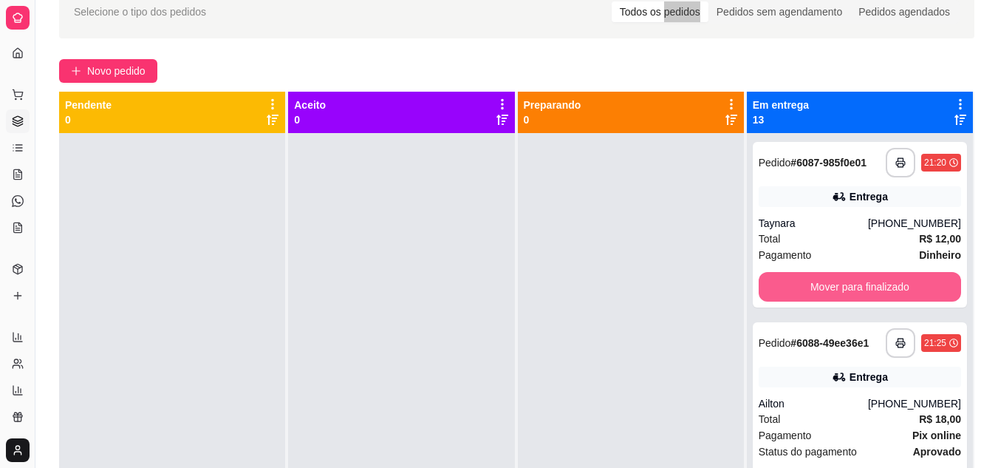
click at [873, 296] on button "Mover para finalizado" at bounding box center [860, 287] width 202 height 30
click at [873, 296] on div "Mover para finalizado" at bounding box center [860, 287] width 202 height 30
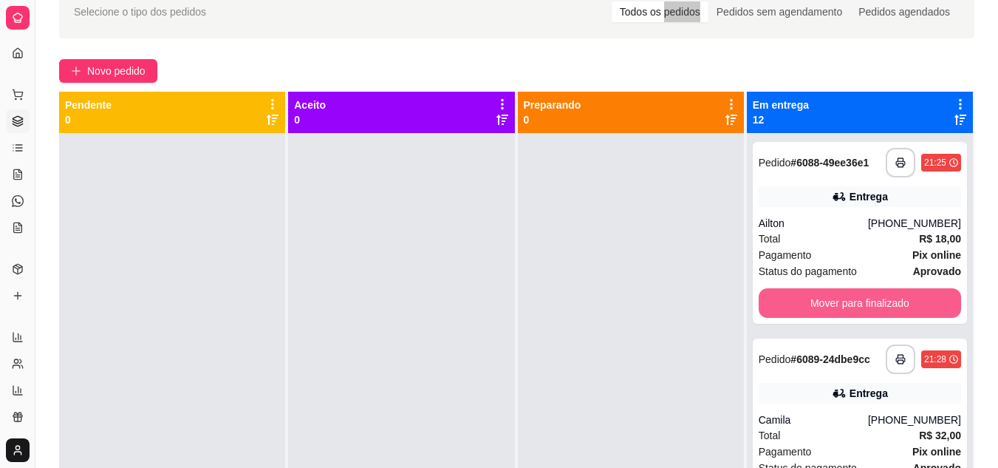
click at [873, 296] on button "Mover para finalizado" at bounding box center [860, 303] width 202 height 30
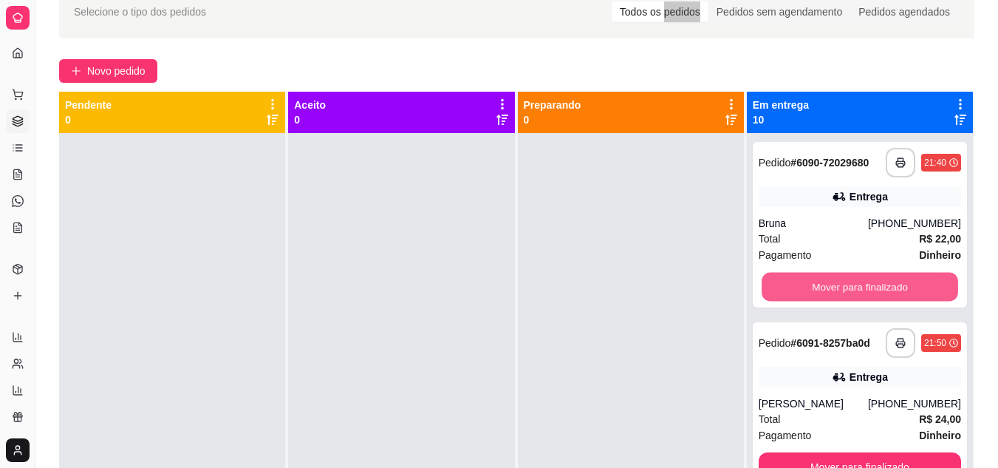
click at [873, 296] on button "Mover para finalizado" at bounding box center [860, 287] width 196 height 29
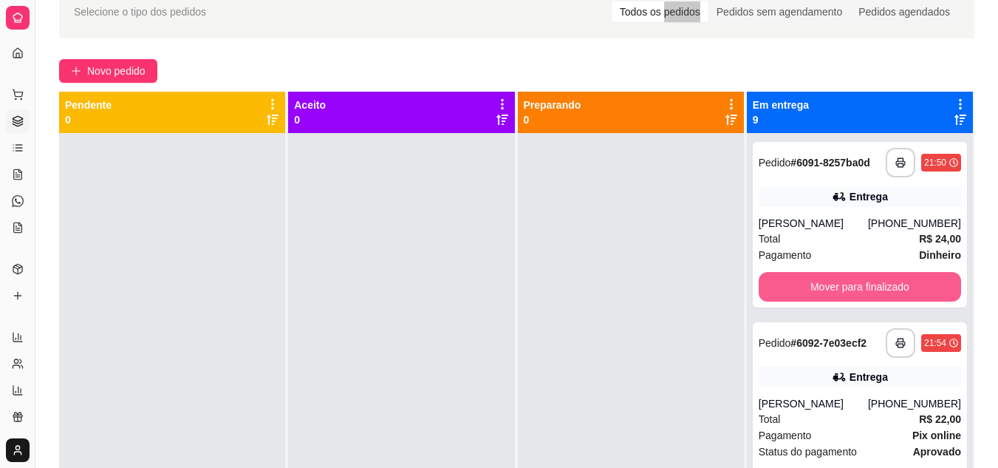
click at [873, 296] on button "Mover para finalizado" at bounding box center [860, 287] width 202 height 30
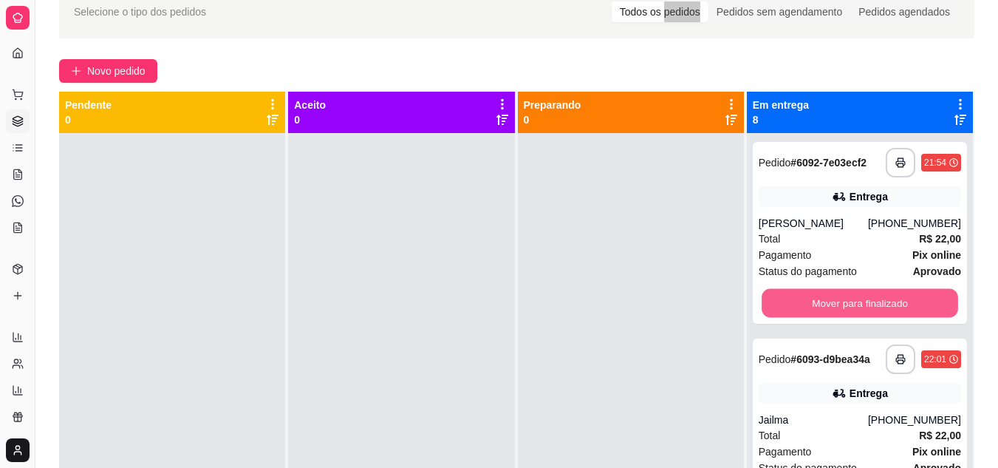
click at [873, 296] on button "Mover para finalizado" at bounding box center [860, 303] width 196 height 29
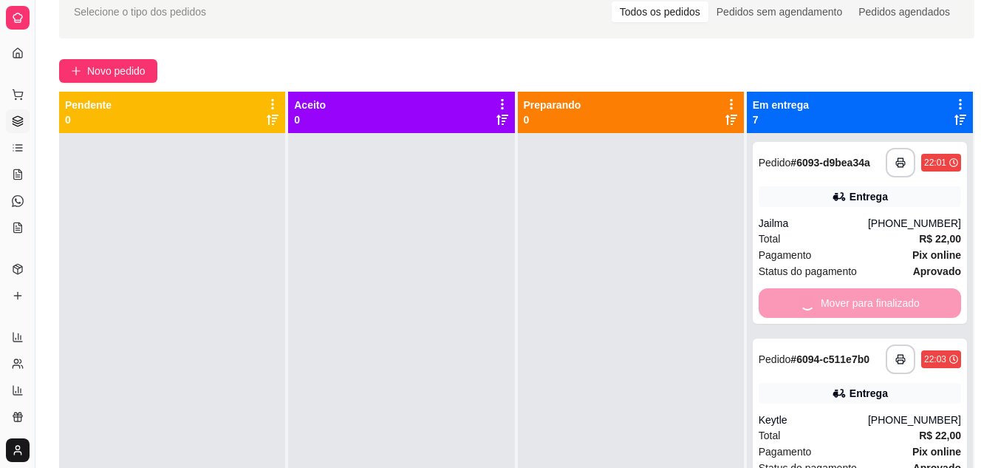
click at [873, 296] on div "Mover para finalizado" at bounding box center [860, 303] width 202 height 30
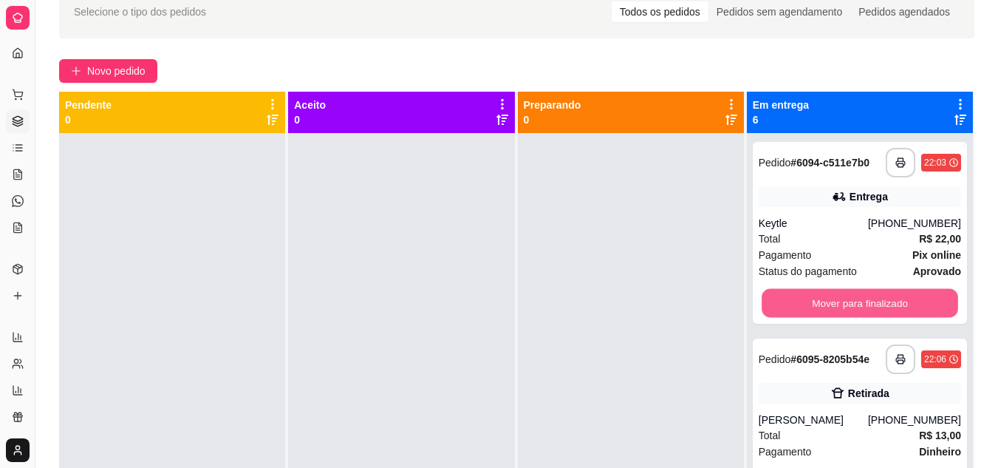
click at [873, 296] on button "Mover para finalizado" at bounding box center [860, 303] width 196 height 29
click at [873, 296] on div "Mover para finalizado" at bounding box center [860, 303] width 202 height 30
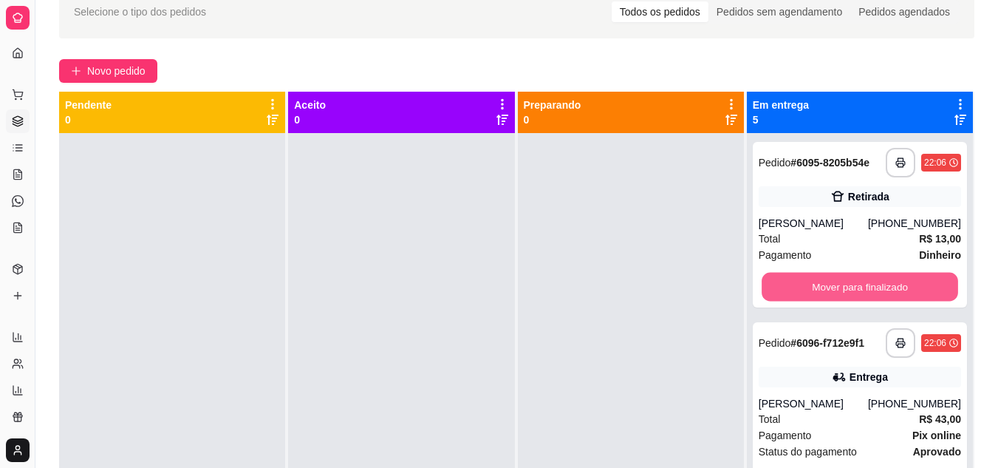
click at [873, 296] on button "Mover para finalizado" at bounding box center [860, 287] width 196 height 29
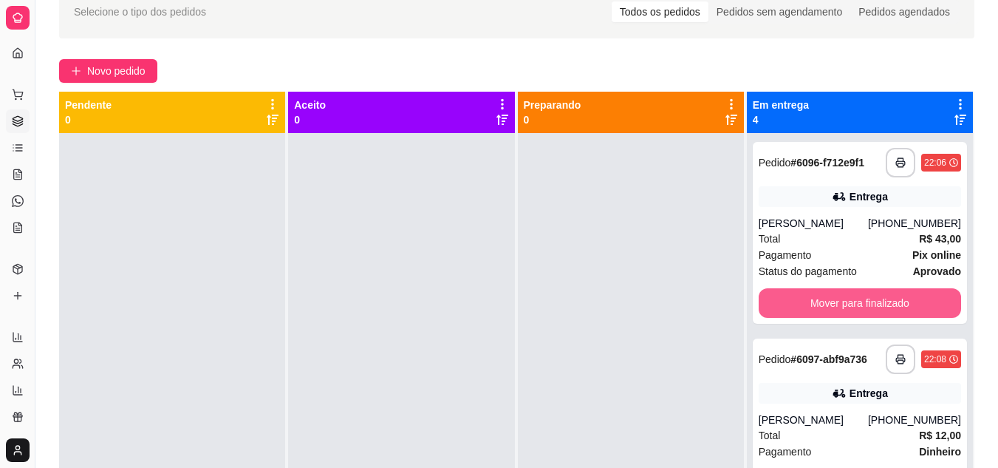
click at [873, 296] on button "Mover para finalizado" at bounding box center [860, 303] width 202 height 30
click at [873, 296] on div "Mover para finalizado" at bounding box center [860, 303] width 202 height 30
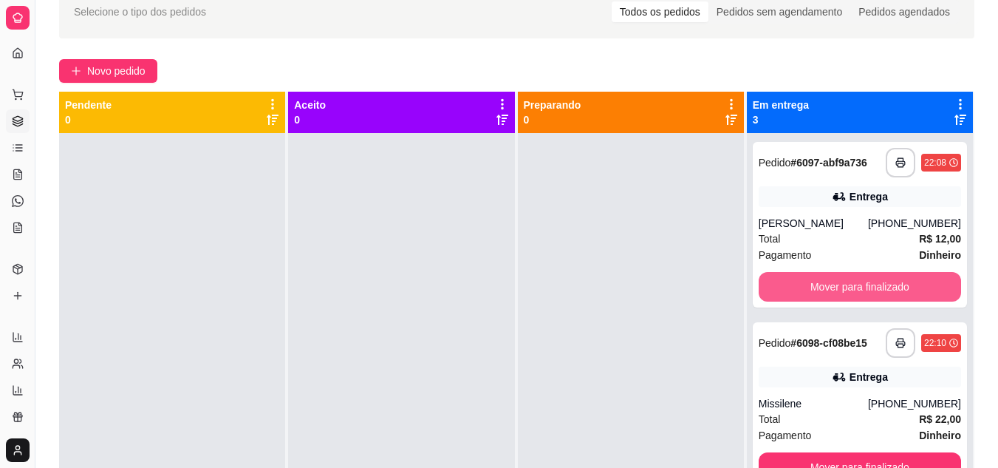
click at [873, 296] on button "Mover para finalizado" at bounding box center [860, 287] width 202 height 30
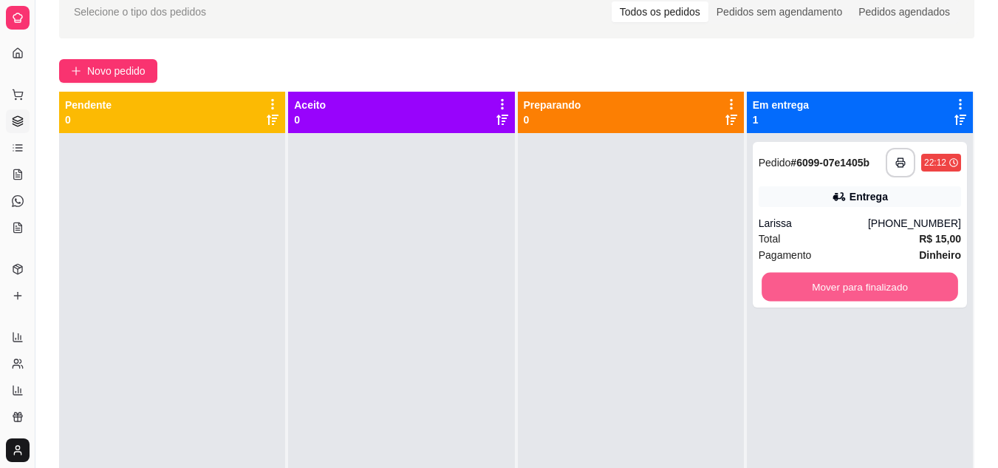
click at [874, 295] on button "Mover para finalizado" at bounding box center [860, 287] width 196 height 29
